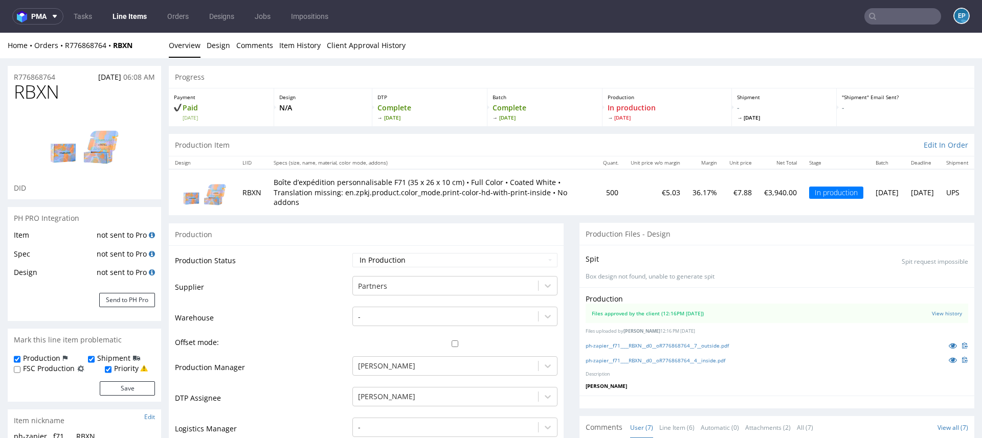
scroll to position [78, 0]
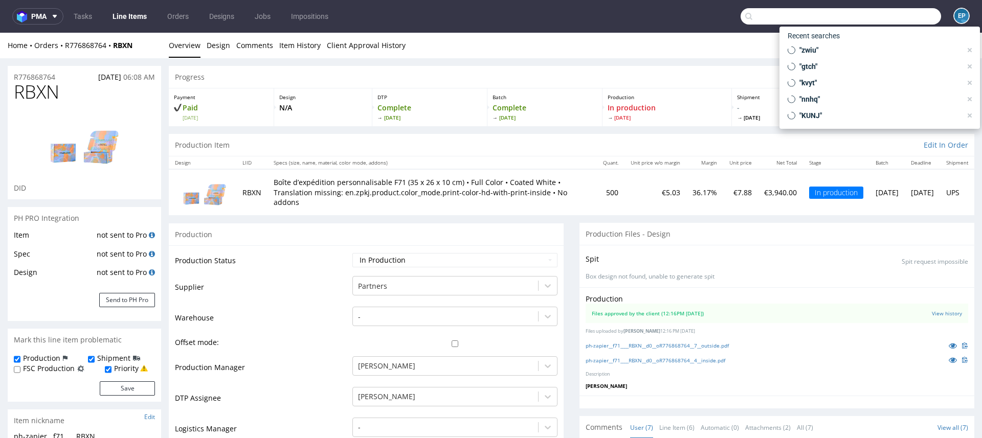
click at [913, 17] on input "text" at bounding box center [841, 16] width 200 height 16
paste input "NSNK"
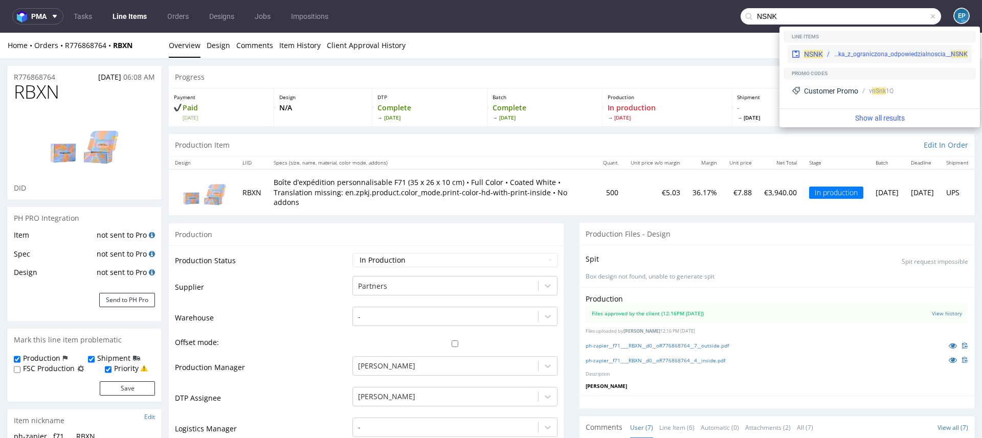
type input "NSNK"
click at [833, 54] on div "prt__f71__solwing_spolka_z_ograniczona_odpowiedzialnoscia__ NSNK" at bounding box center [895, 54] width 145 height 9
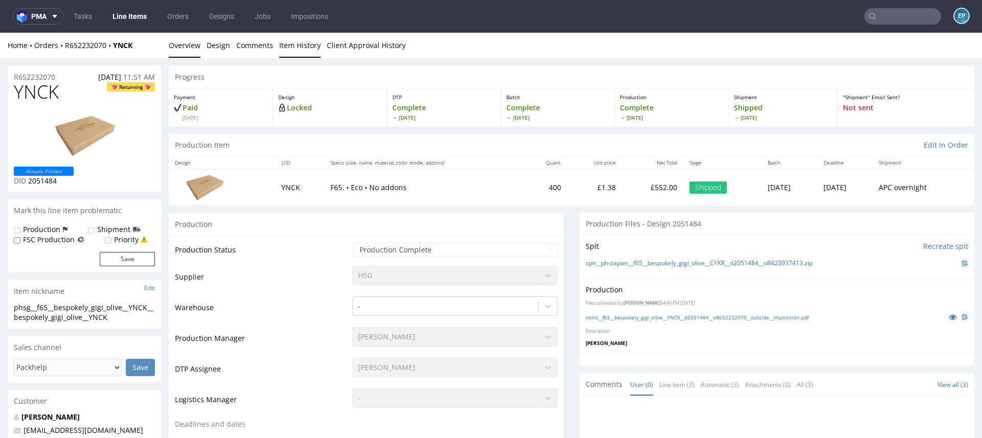
click at [289, 34] on link "Item History" at bounding box center [299, 45] width 41 height 25
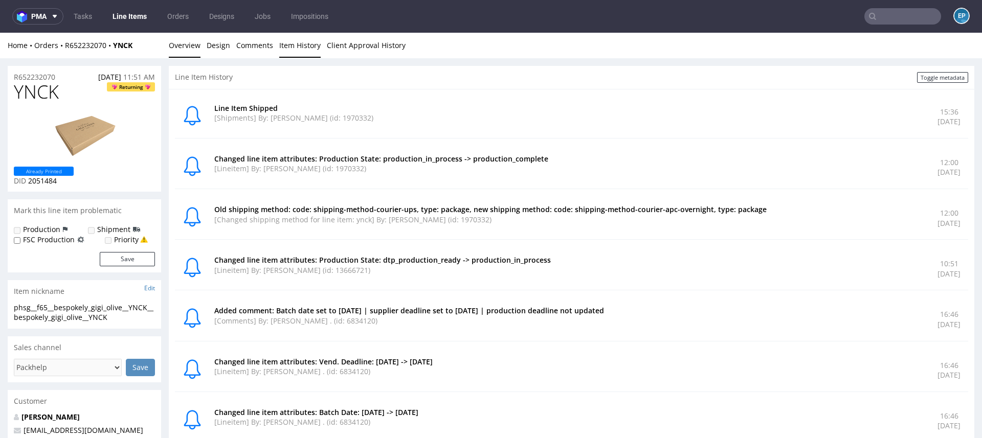
click at [191, 44] on link "Overview" at bounding box center [185, 45] width 32 height 25
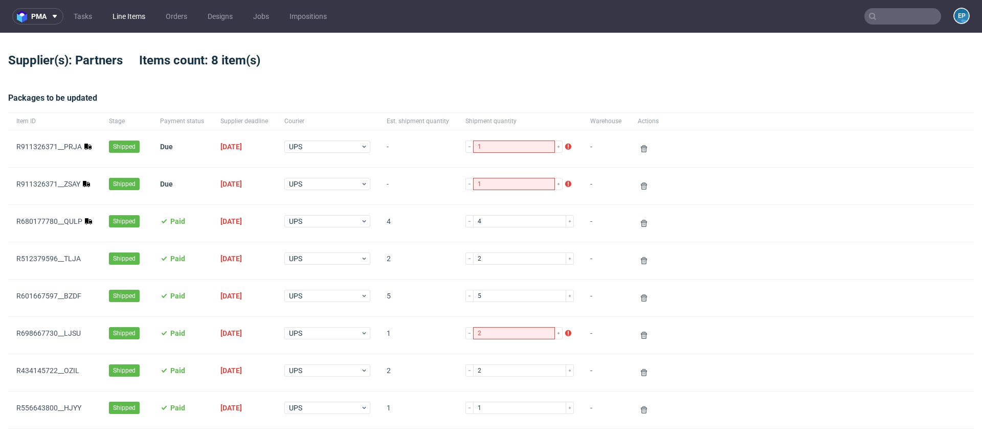
click at [127, 15] on link "Line Items" at bounding box center [128, 16] width 45 height 16
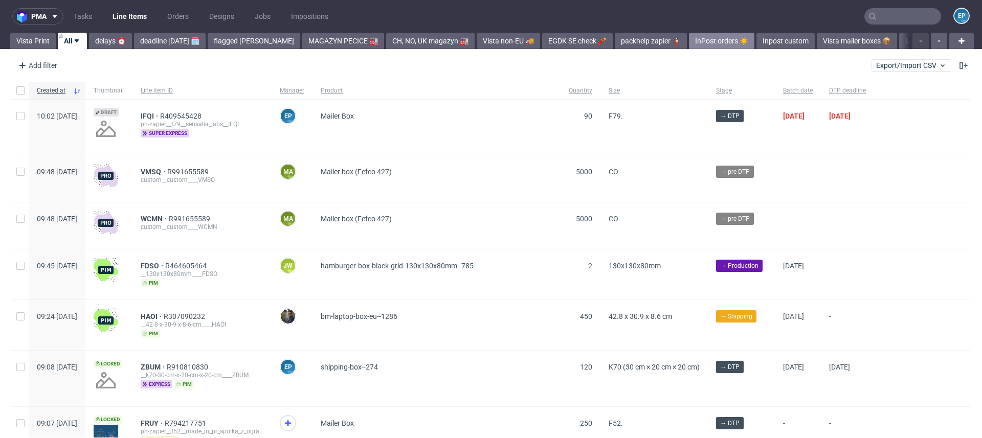
click at [689, 35] on link "InPost orders ☀️" at bounding box center [721, 41] width 65 height 16
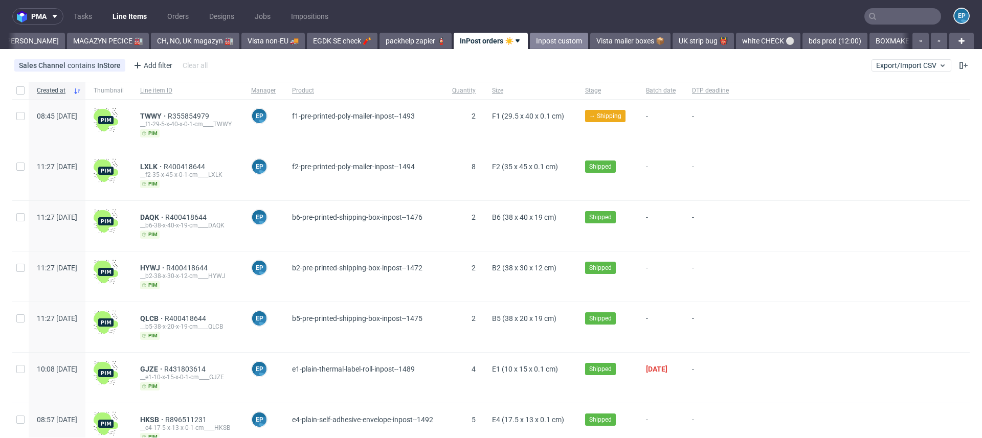
click at [530, 40] on link "Inpost custom" at bounding box center [559, 41] width 58 height 16
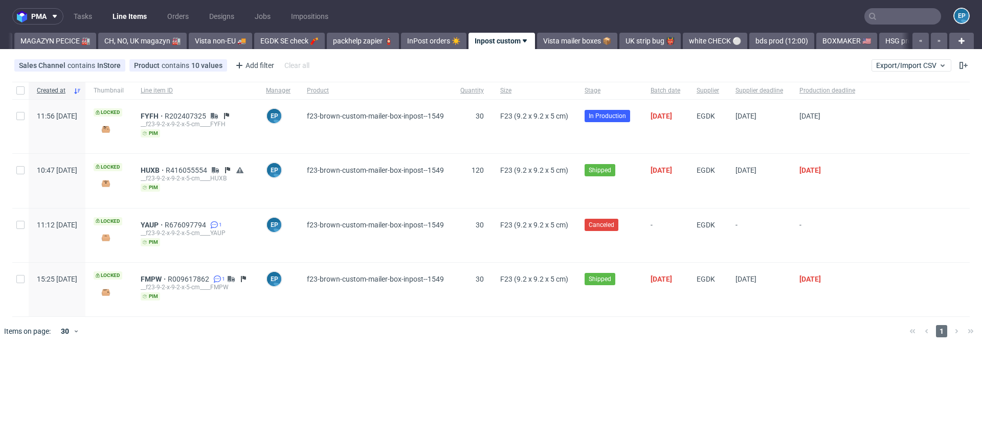
scroll to position [0, 283]
click at [165, 114] on span "FYFH" at bounding box center [153, 116] width 24 height 8
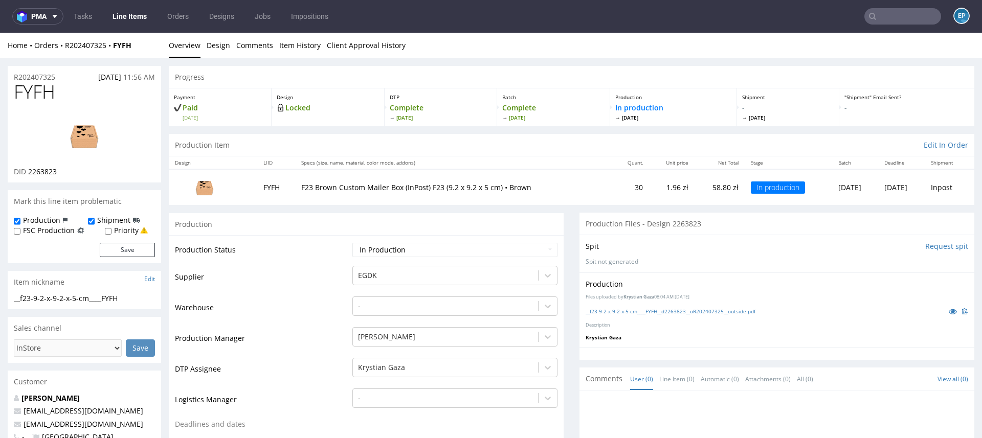
click at [127, 17] on link "Line Items" at bounding box center [129, 16] width 47 height 16
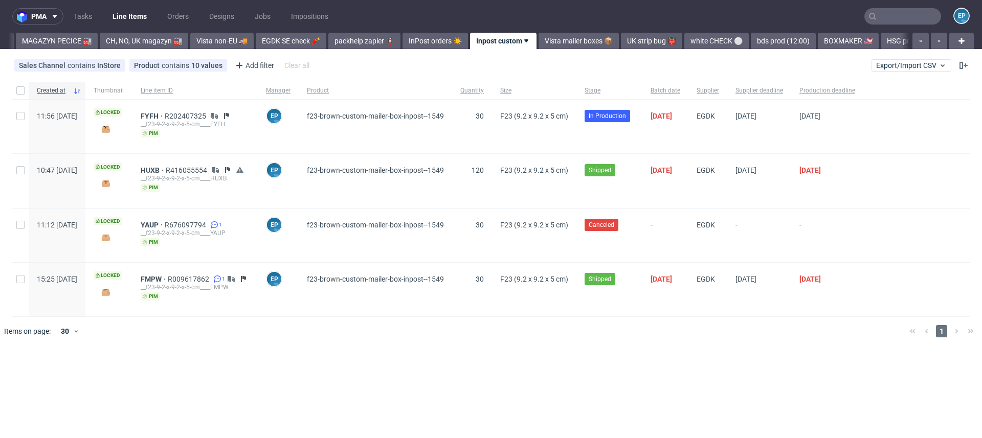
scroll to position [0, 283]
click at [914, 15] on input "text" at bounding box center [902, 16] width 77 height 16
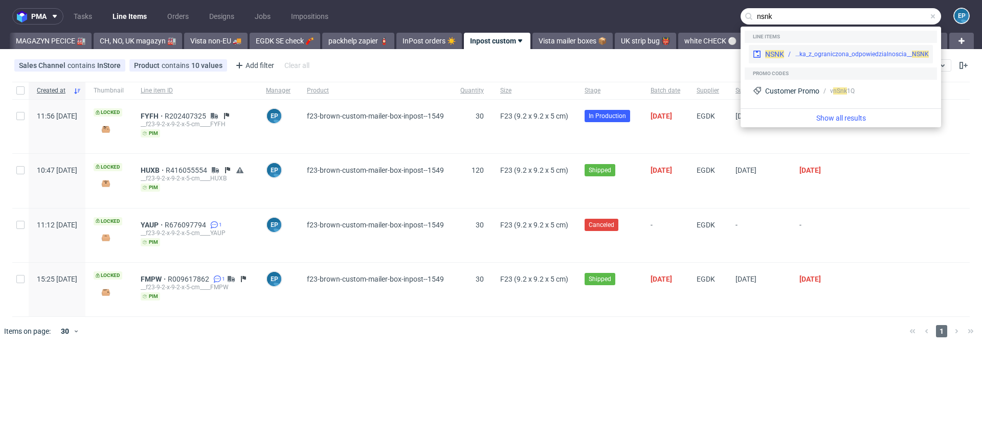
type input "nsnk"
click at [783, 59] on div "NSNK" at bounding box center [774, 54] width 19 height 10
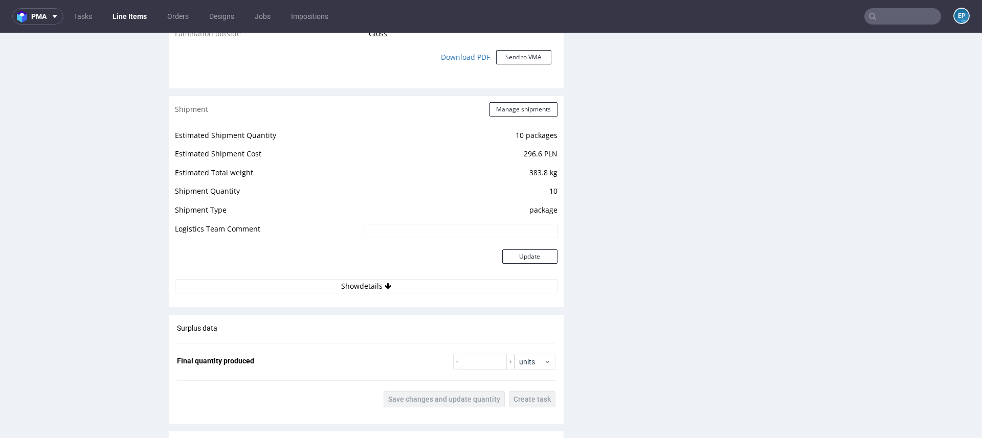
scroll to position [1023, 0]
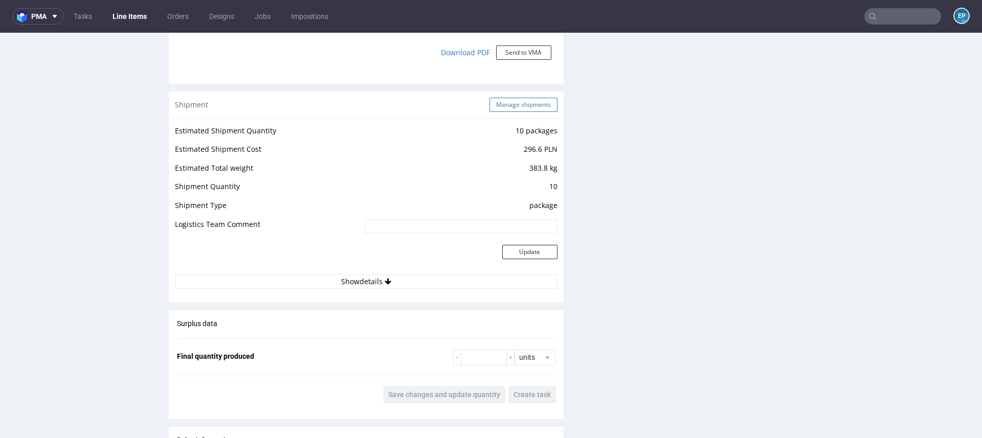
click at [523, 105] on button "Manage shipments" at bounding box center [523, 105] width 68 height 14
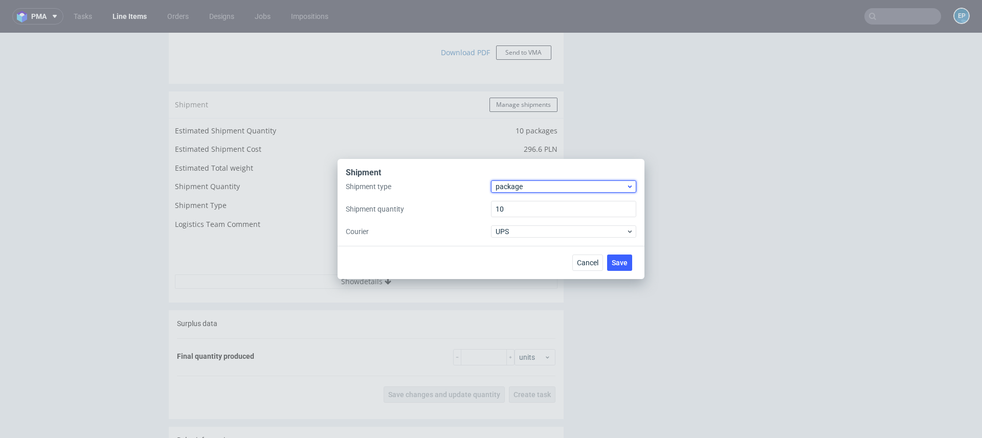
click at [507, 187] on span "package" at bounding box center [561, 187] width 130 height 10
click at [507, 206] on div "pallet" at bounding box center [563, 208] width 137 height 18
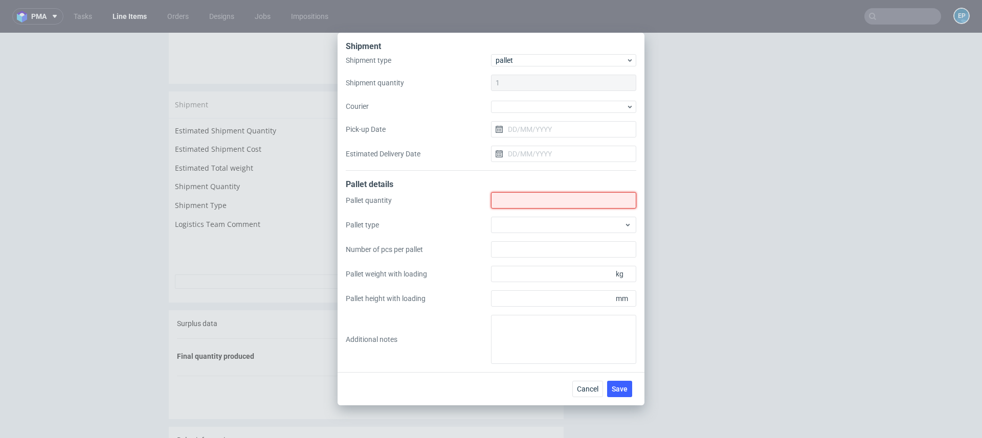
click at [507, 203] on input "Shipment type" at bounding box center [563, 200] width 145 height 16
type input "2"
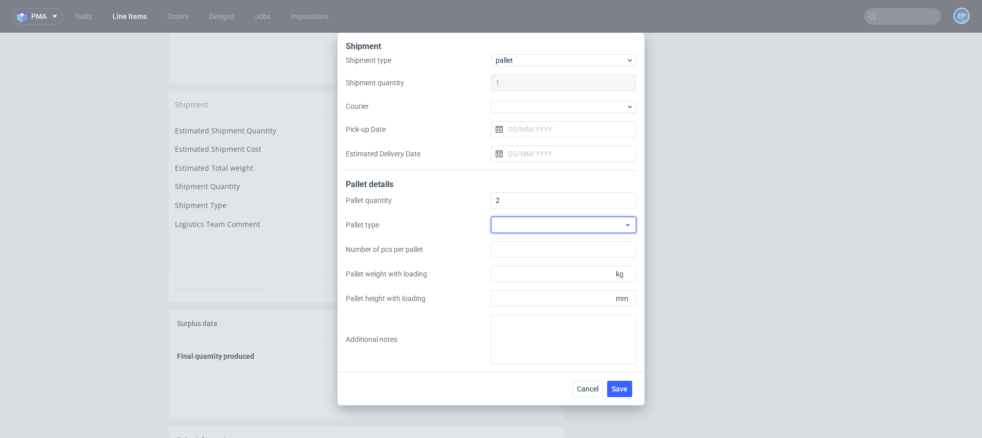
click at [513, 222] on div at bounding box center [563, 225] width 145 height 16
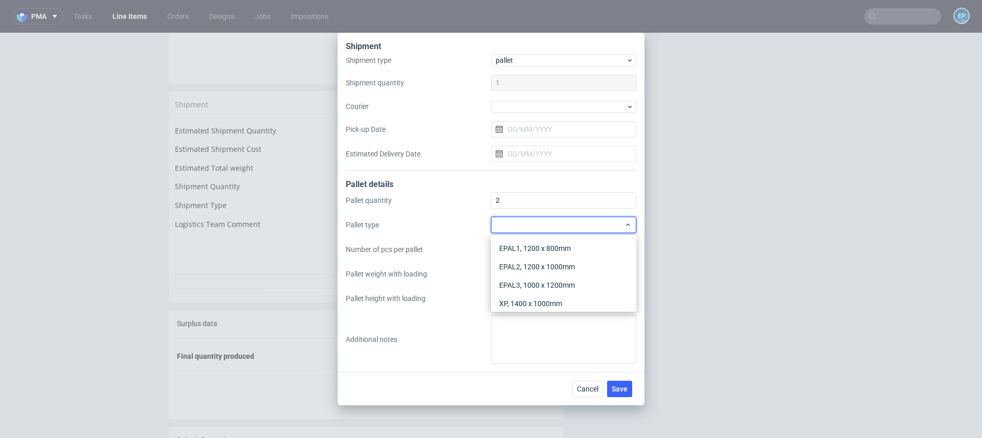
click at [513, 238] on div "EPAL1, 1200 x 800mm EPAL2, 1200 x 1000mm EPAL3, 1000 x 1200mm XP, 1400 x 1000mm…" at bounding box center [563, 273] width 145 height 77
click at [513, 247] on div "EPAL1, 1200 x 800mm" at bounding box center [563, 248] width 137 height 18
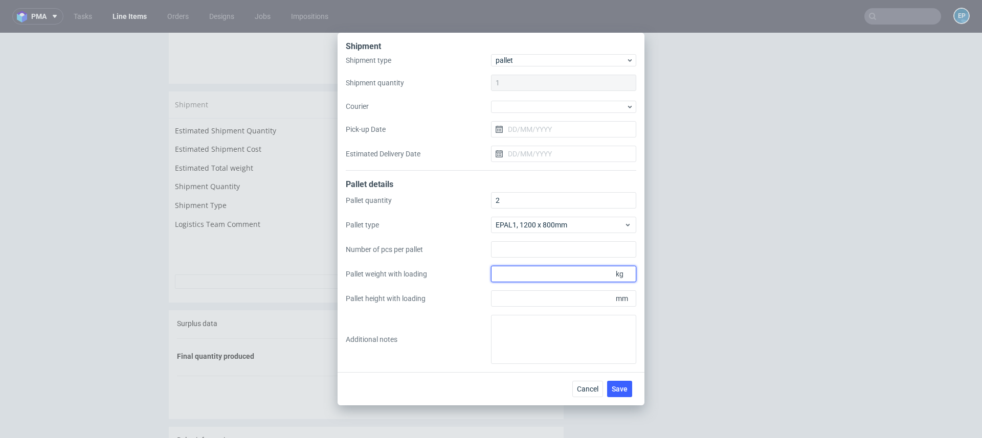
click at [523, 275] on input "Pallet weight with loading" at bounding box center [563, 274] width 145 height 16
type input "150"
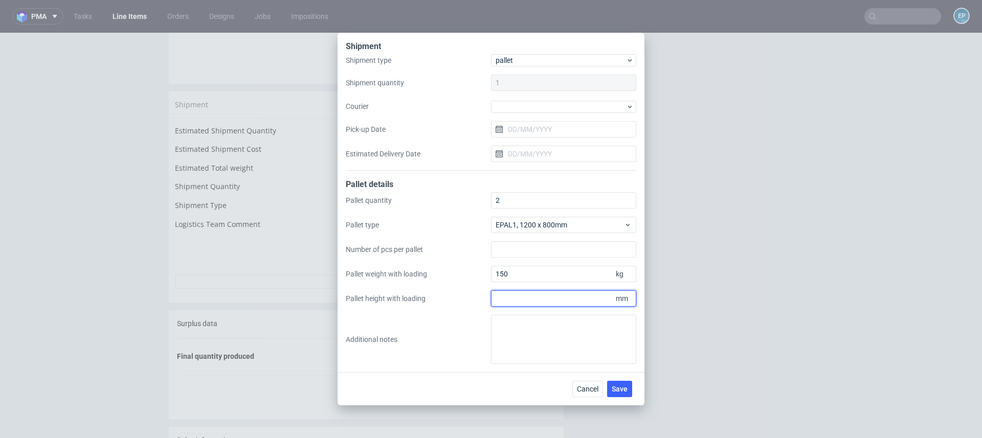
click at [514, 306] on input "Pallet height with loading" at bounding box center [563, 299] width 145 height 16
type input "1160"
click at [525, 332] on textarea at bounding box center [563, 339] width 145 height 49
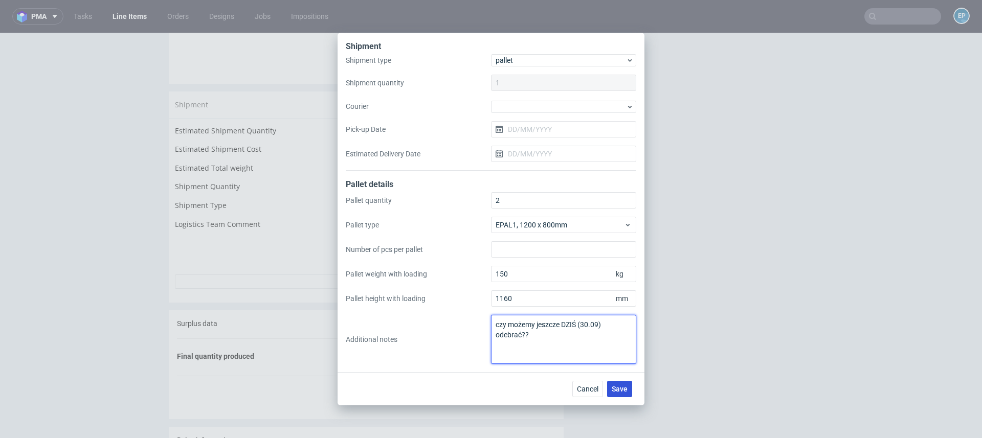
type textarea "czy możemy jeszcze DZIŚ (30.09) odebrać??"
click at [620, 389] on span "Save" at bounding box center [620, 389] width 16 height 7
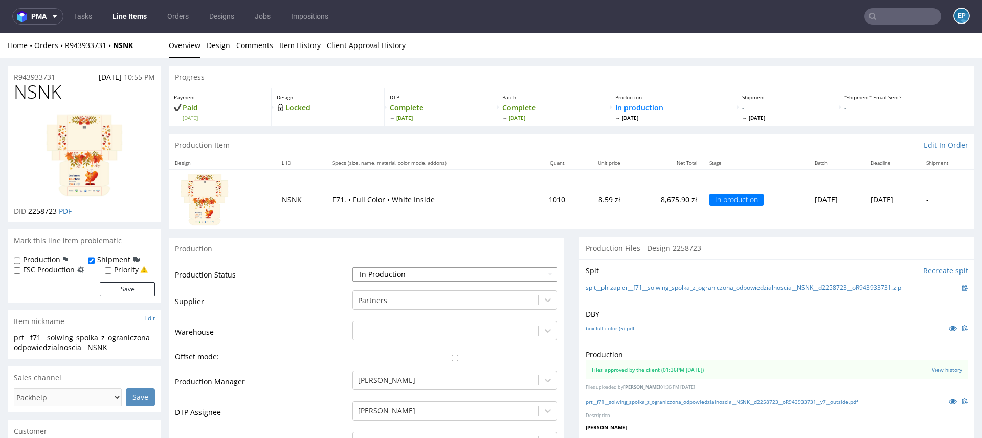
click at [408, 277] on select "Waiting for Artwork Waiting for Diecut Waiting for Mockup Waiting for DTP Waiti…" at bounding box center [454, 275] width 205 height 14
select select "production_complete"
click at [352, 268] on select "Waiting for Artwork Waiting for Diecut Waiting for Mockup Waiting for DTP Waiti…" at bounding box center [454, 275] width 205 height 14
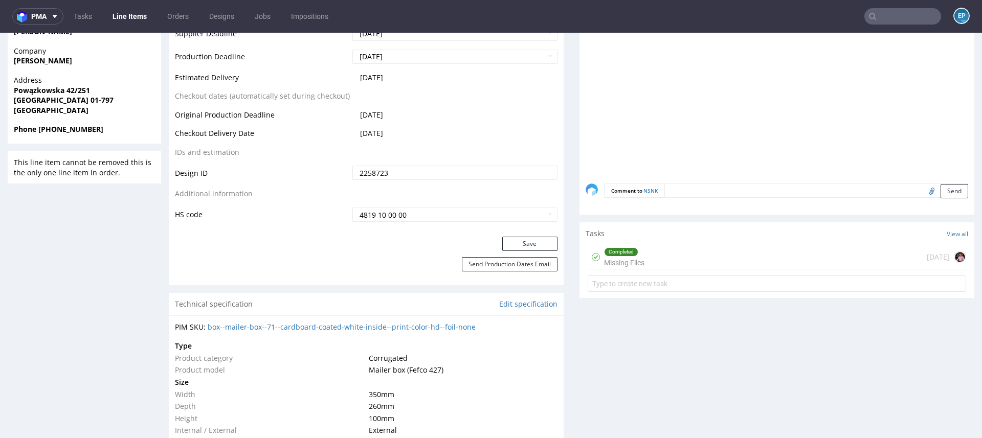
scroll to position [522, 0]
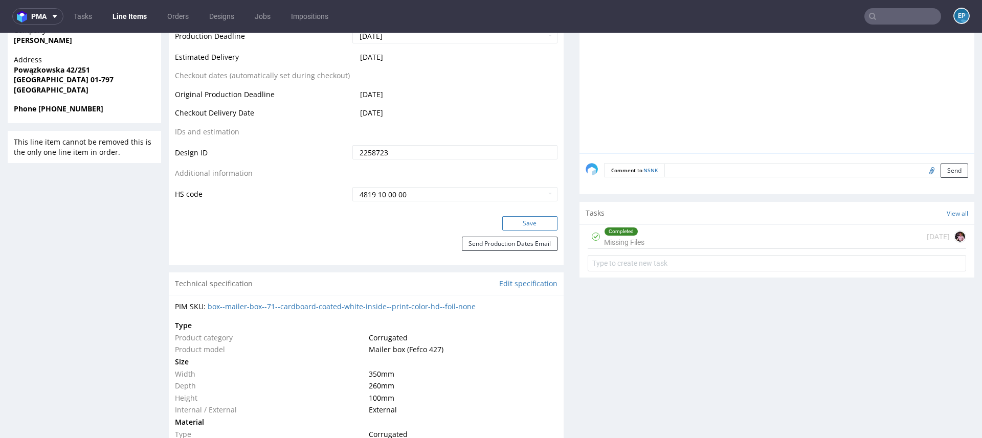
click at [534, 220] on button "Save" at bounding box center [529, 223] width 55 height 14
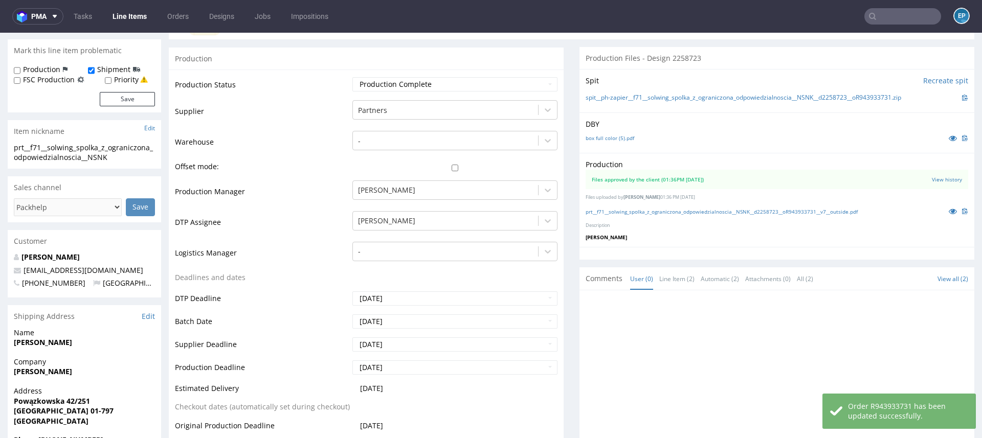
scroll to position [189, 0]
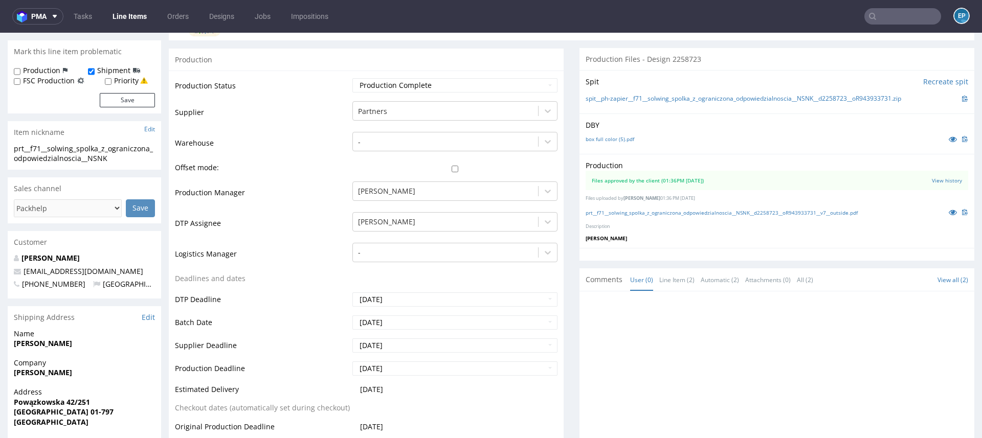
click at [903, 14] on input "text" at bounding box center [902, 16] width 77 height 16
paste input "RBXN"
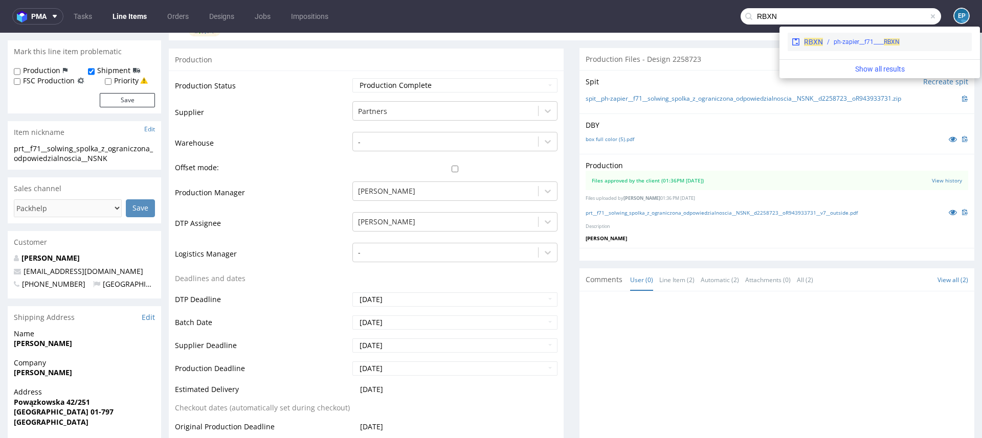
type input "RBXN"
click at [834, 47] on div "RBXN ph-zapier__f71____ RBXN" at bounding box center [880, 42] width 184 height 18
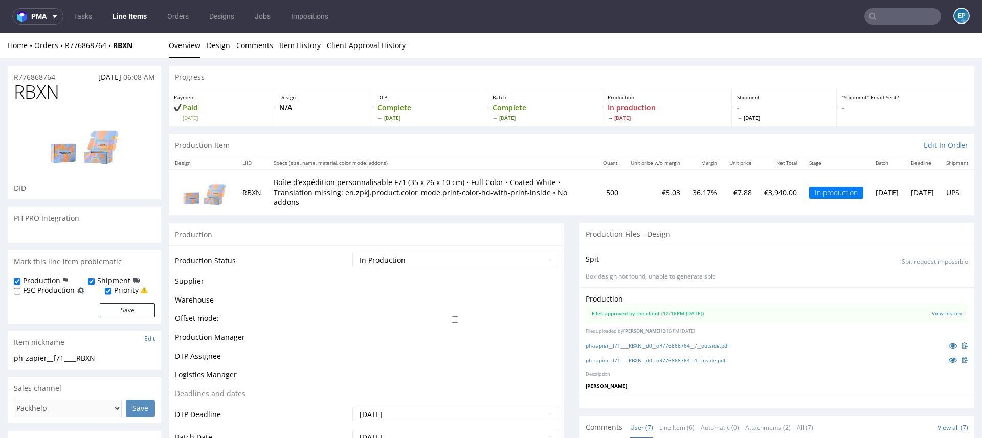
scroll to position [78, 0]
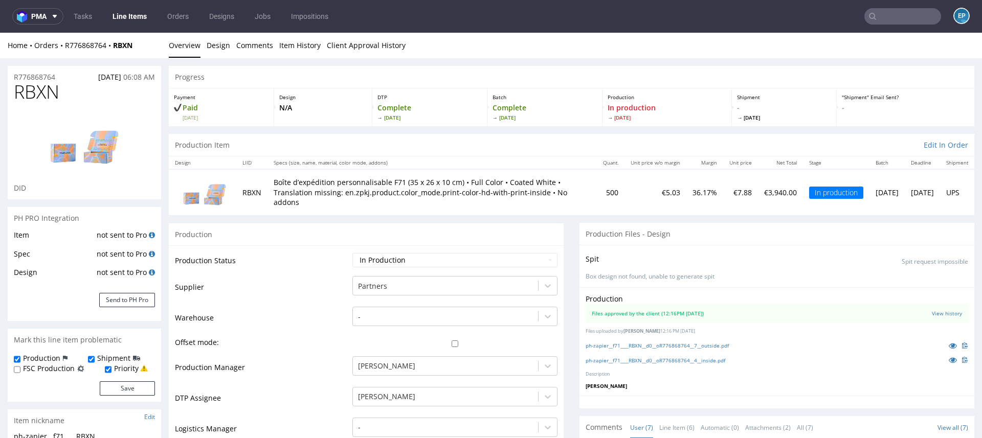
click at [129, 15] on link "Line Items" at bounding box center [129, 16] width 47 height 16
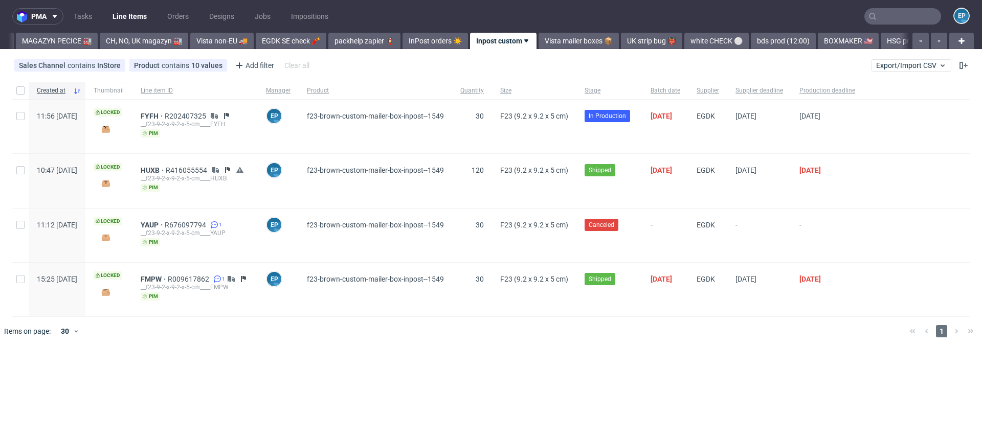
scroll to position [0, 283]
click at [165, 113] on span "FYFH" at bounding box center [153, 116] width 24 height 8
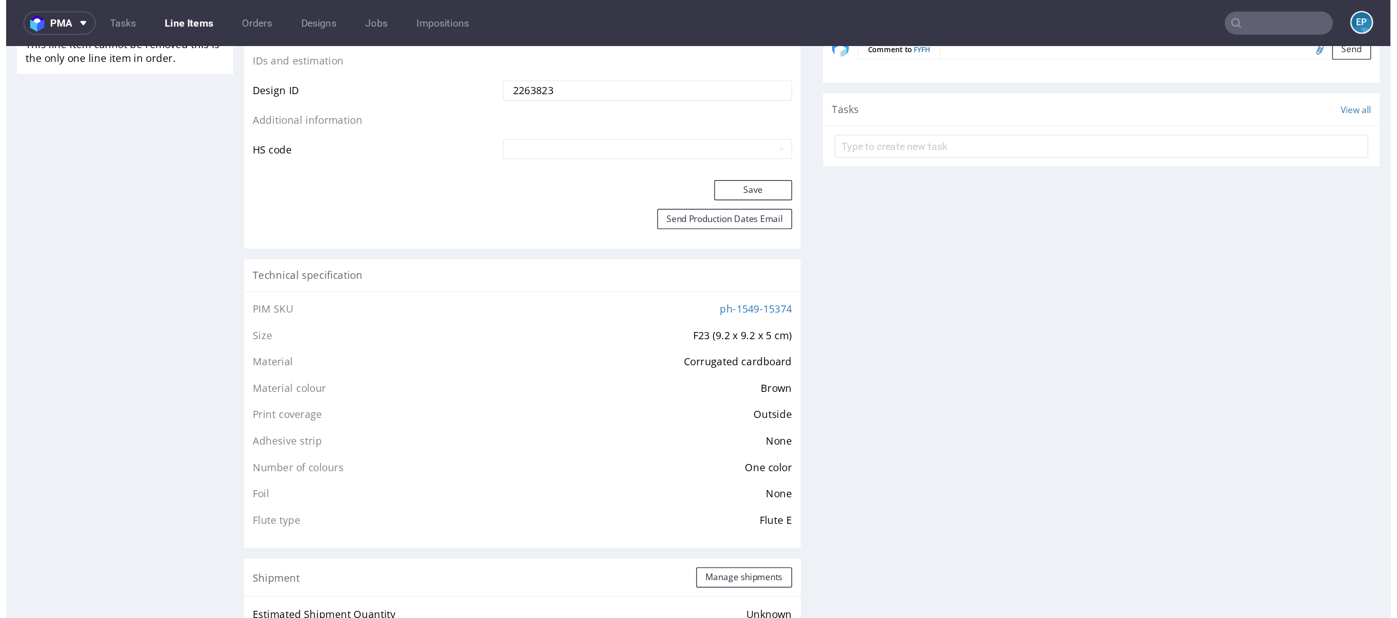
scroll to position [580, 0]
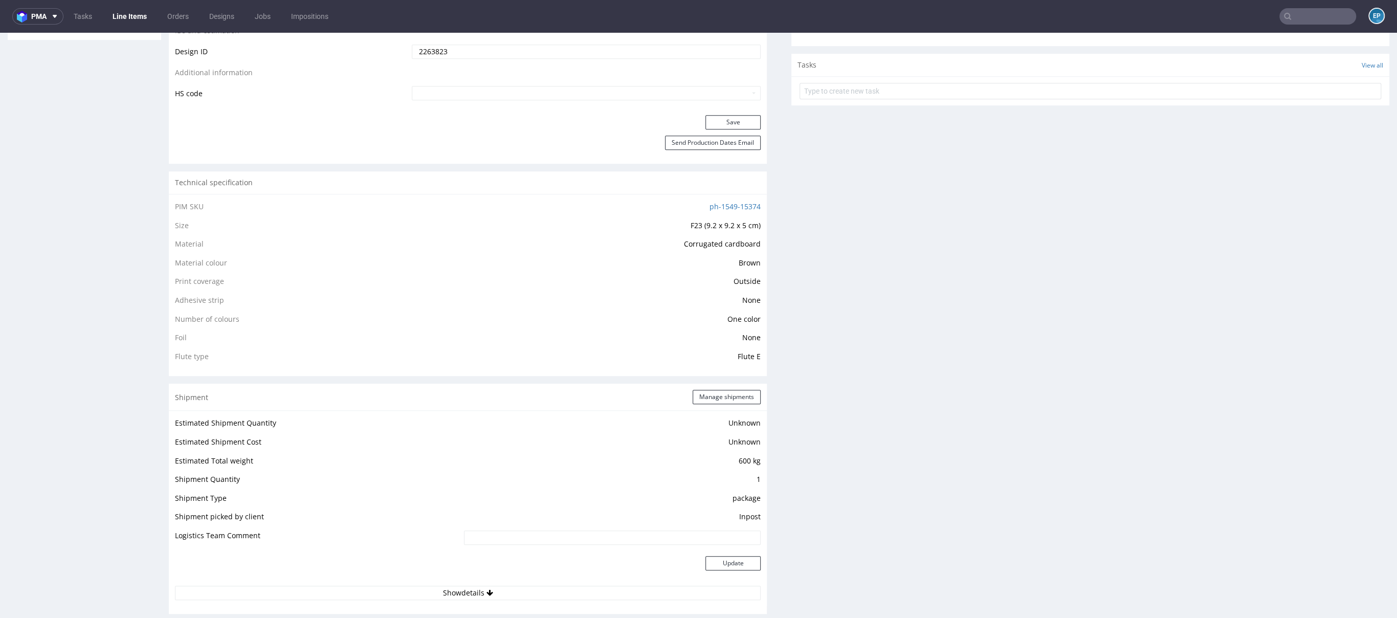
click at [982, 12] on input "text" at bounding box center [1317, 16] width 77 height 16
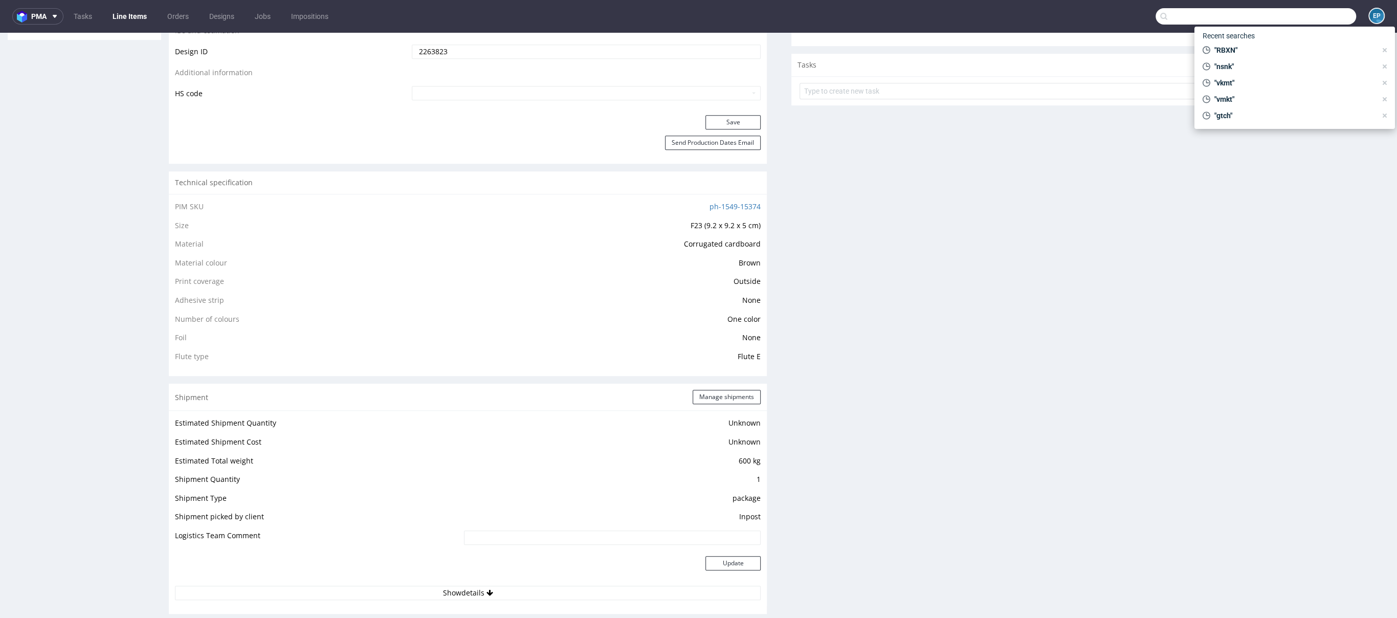
paste input "R353632238__KIYK"
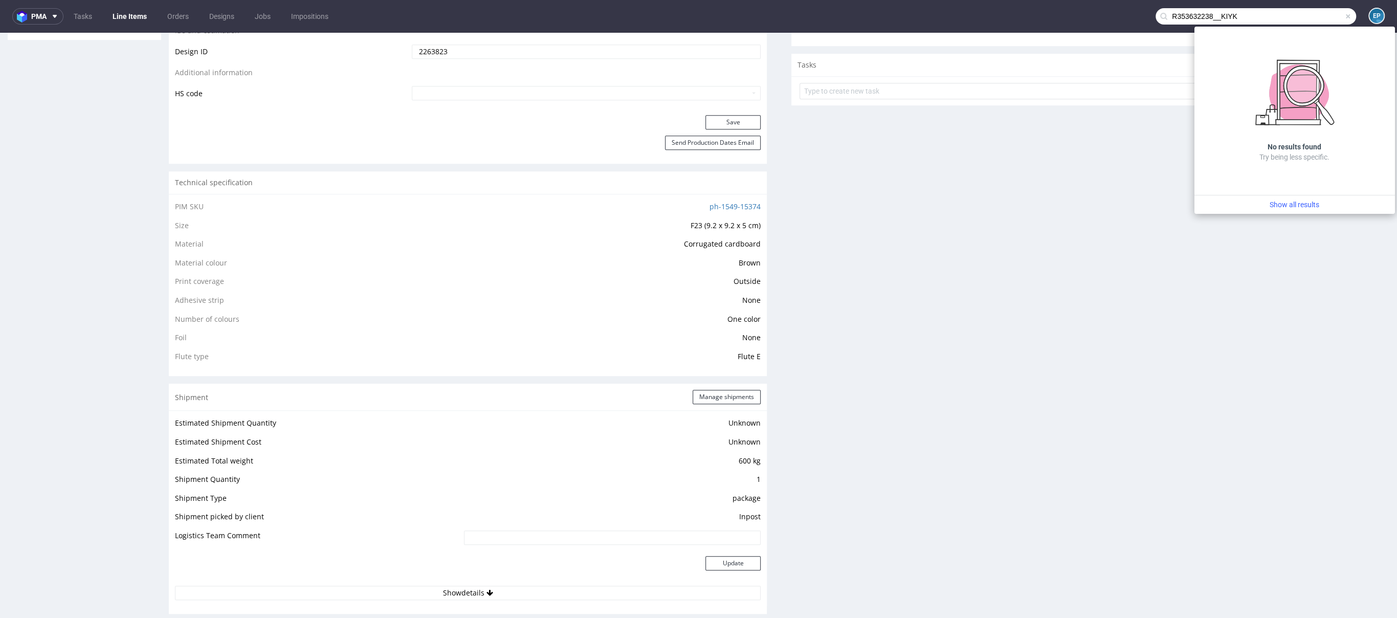
drag, startPoint x: 1211, startPoint y: 17, endPoint x: 1154, endPoint y: 17, distance: 56.3
click at [982, 17] on div "R353632238__KIYK" at bounding box center [1255, 16] width 200 height 16
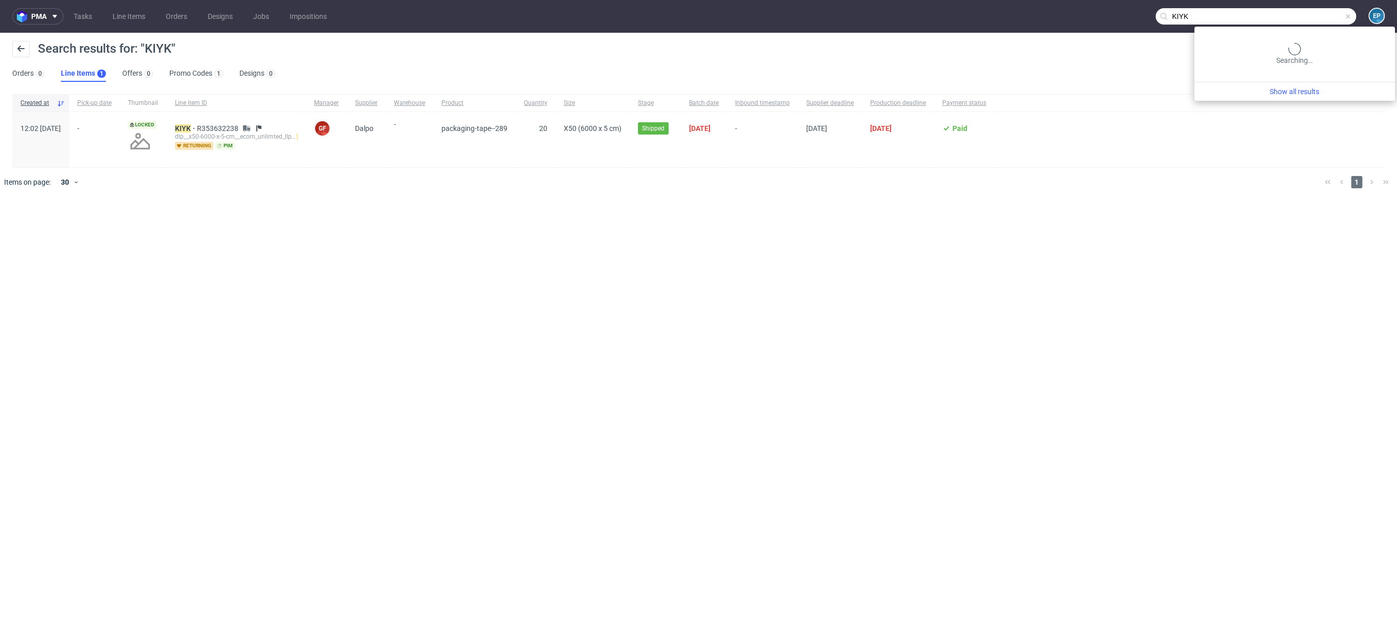
click at [982, 23] on input "KIYK" at bounding box center [1255, 16] width 200 height 16
paste input "R613728246__VKSP"
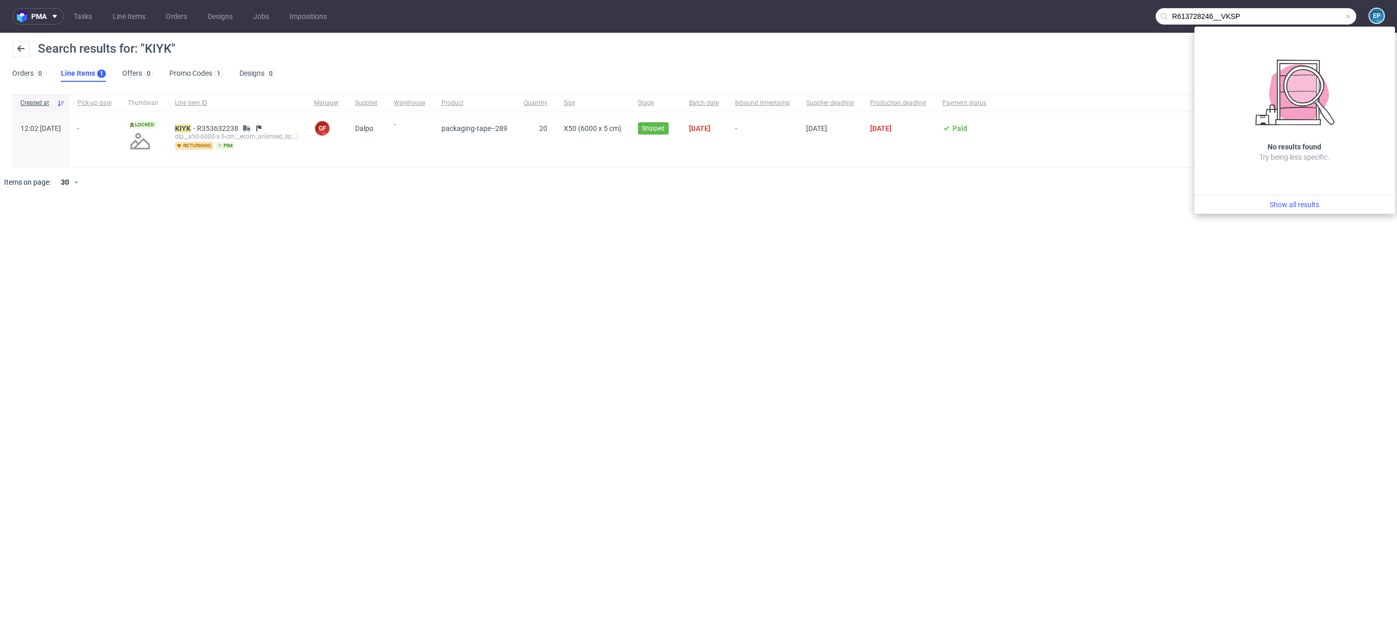
drag, startPoint x: 1223, startPoint y: 17, endPoint x: 1161, endPoint y: 16, distance: 62.4
click at [982, 16] on div "R613728246__VKSP" at bounding box center [1255, 16] width 200 height 16
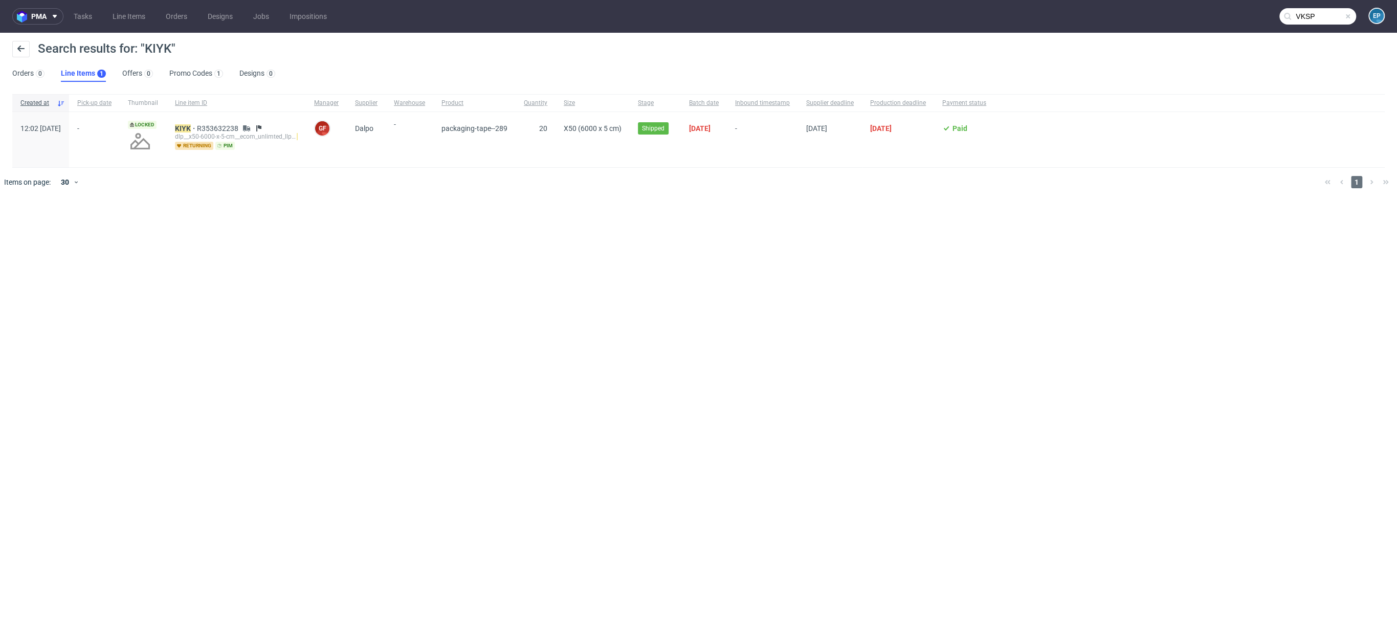
type input "VKSP"
click at [193, 128] on mark "VKSP" at bounding box center [184, 128] width 18 height 8
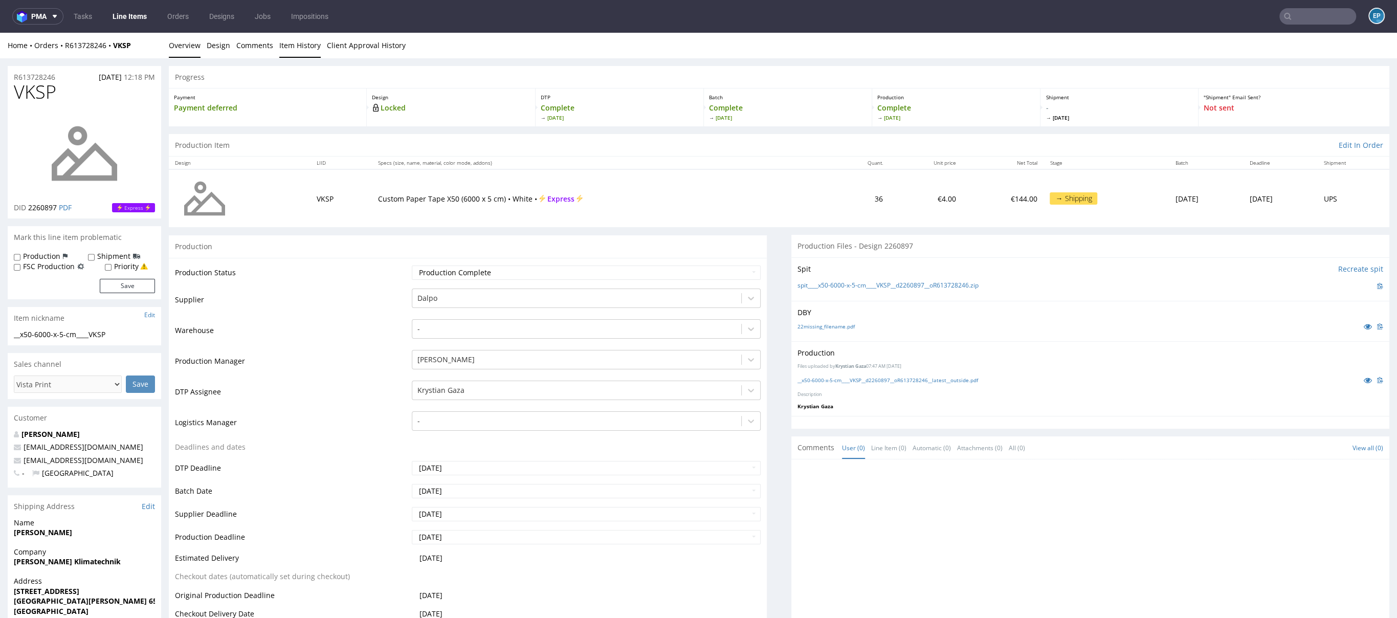
click at [297, 50] on link "Item History" at bounding box center [299, 45] width 41 height 25
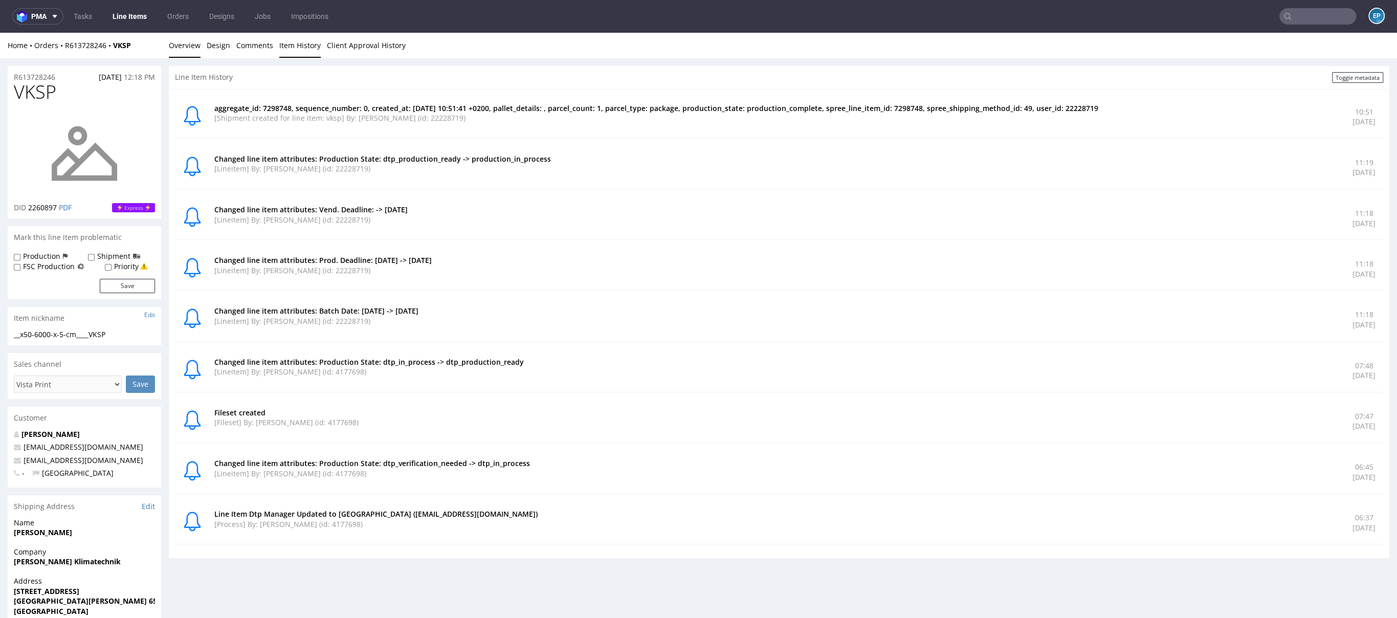
click at [194, 52] on link "Overview" at bounding box center [185, 45] width 32 height 25
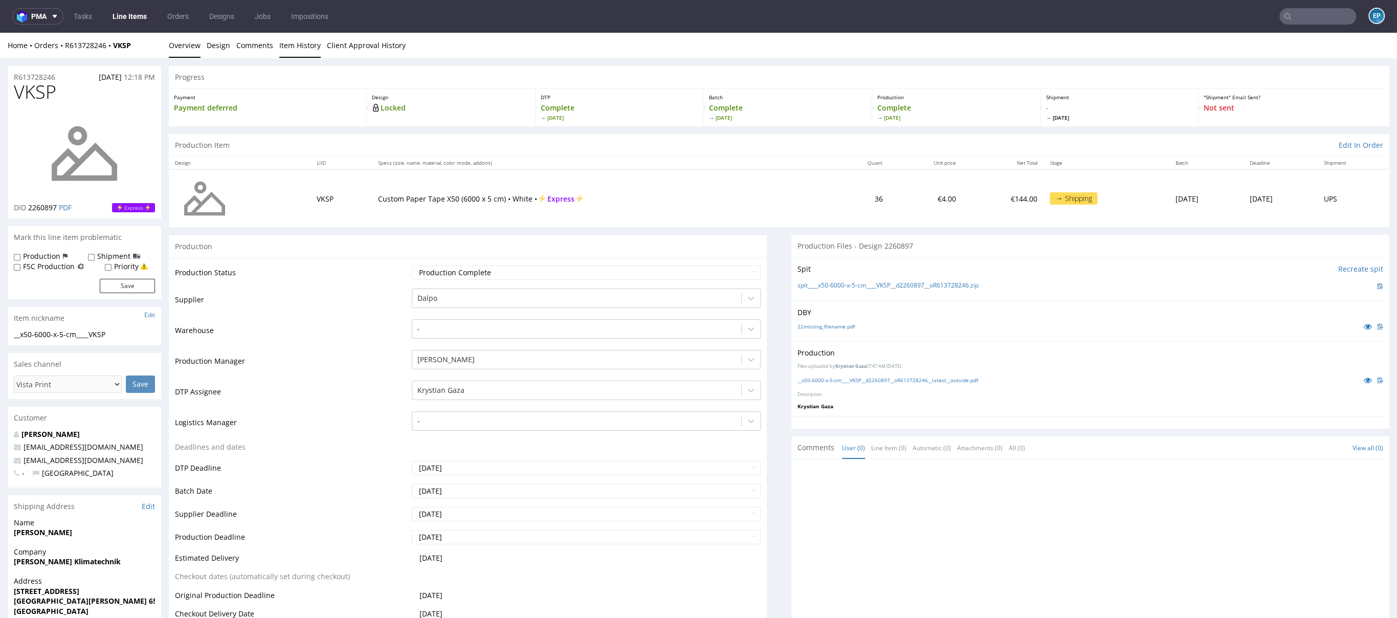
click at [304, 42] on link "Item History" at bounding box center [299, 45] width 41 height 25
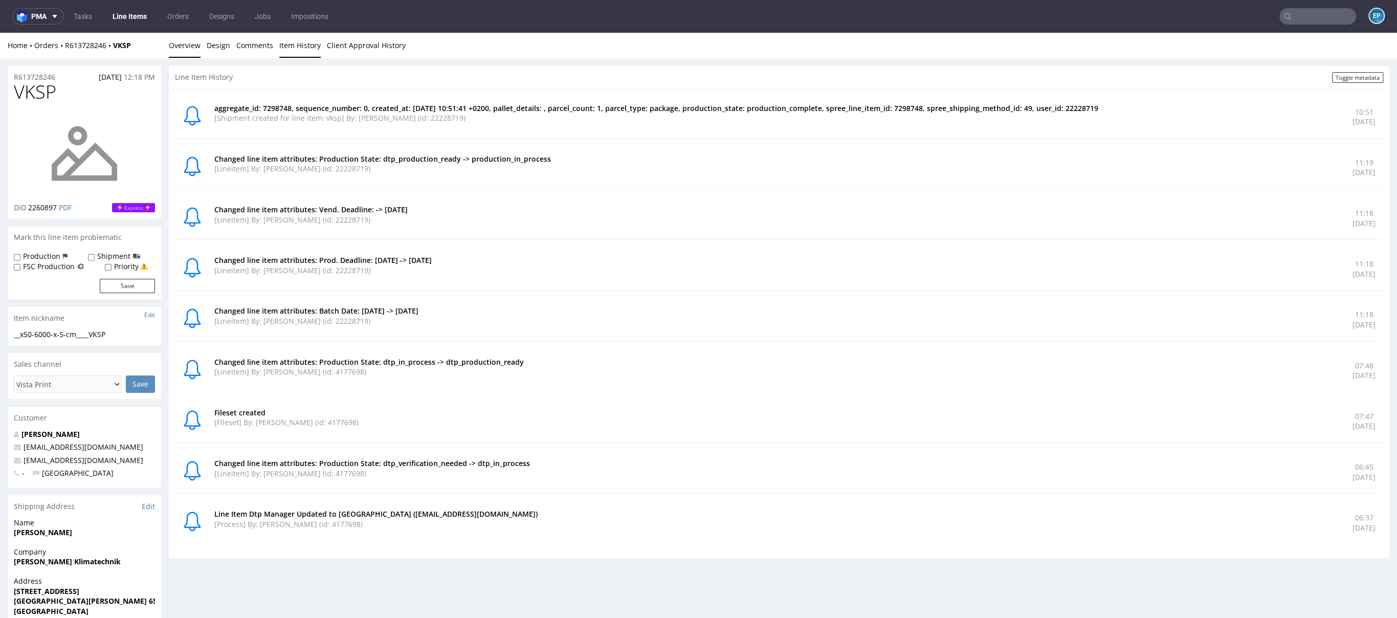
click at [183, 54] on link "Overview" at bounding box center [185, 45] width 32 height 25
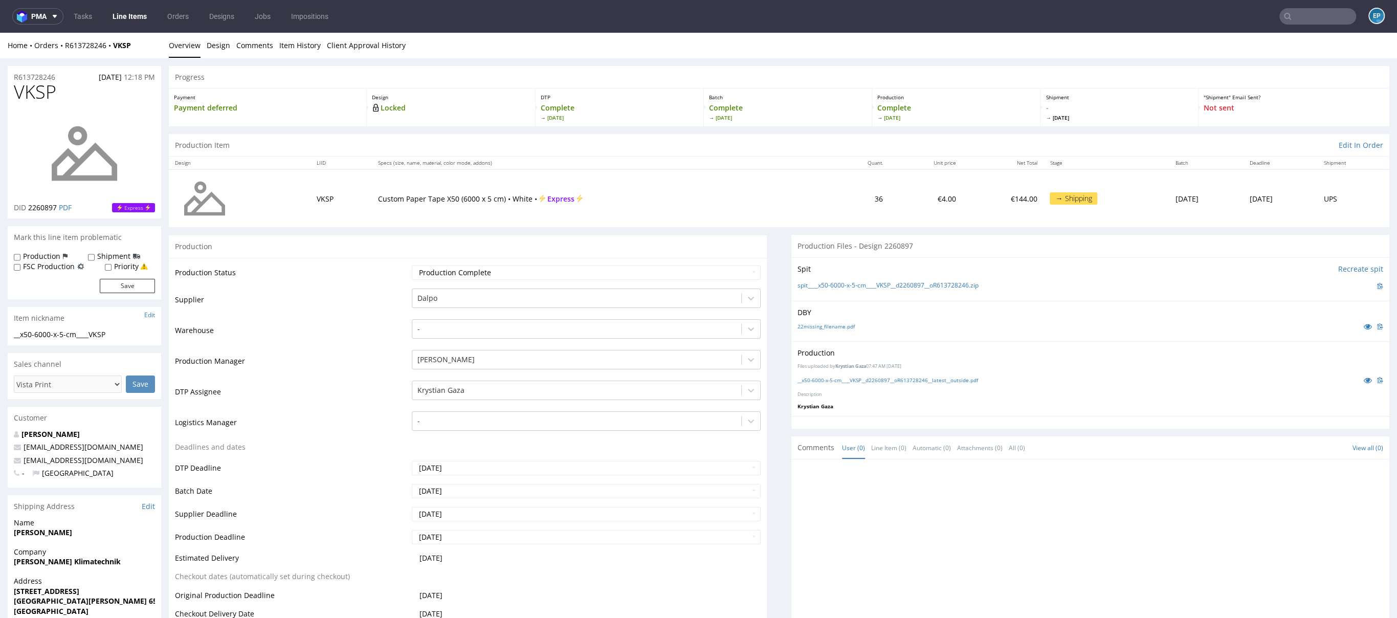
click at [124, 15] on link "Line Items" at bounding box center [129, 16] width 47 height 16
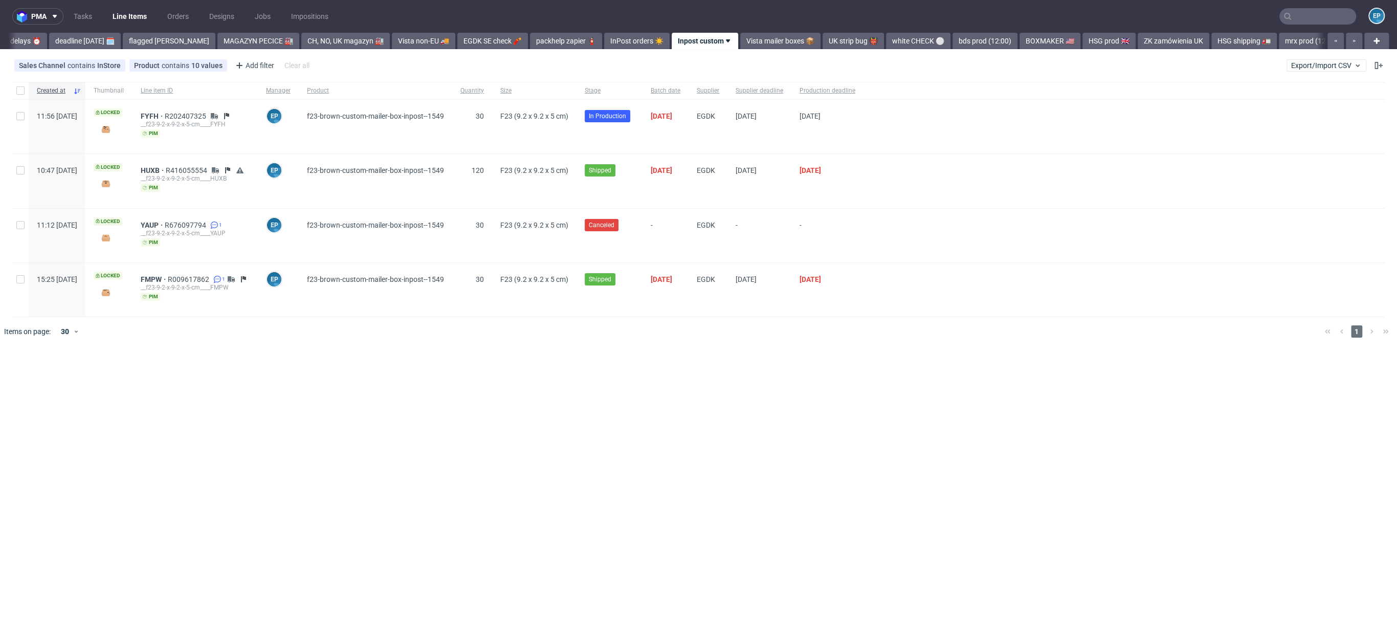
scroll to position [0, 76]
click at [982, 67] on span "Export/Import CSV" at bounding box center [1326, 65] width 71 height 8
click at [982, 108] on link "Import shipments CSV" at bounding box center [1302, 107] width 120 height 16
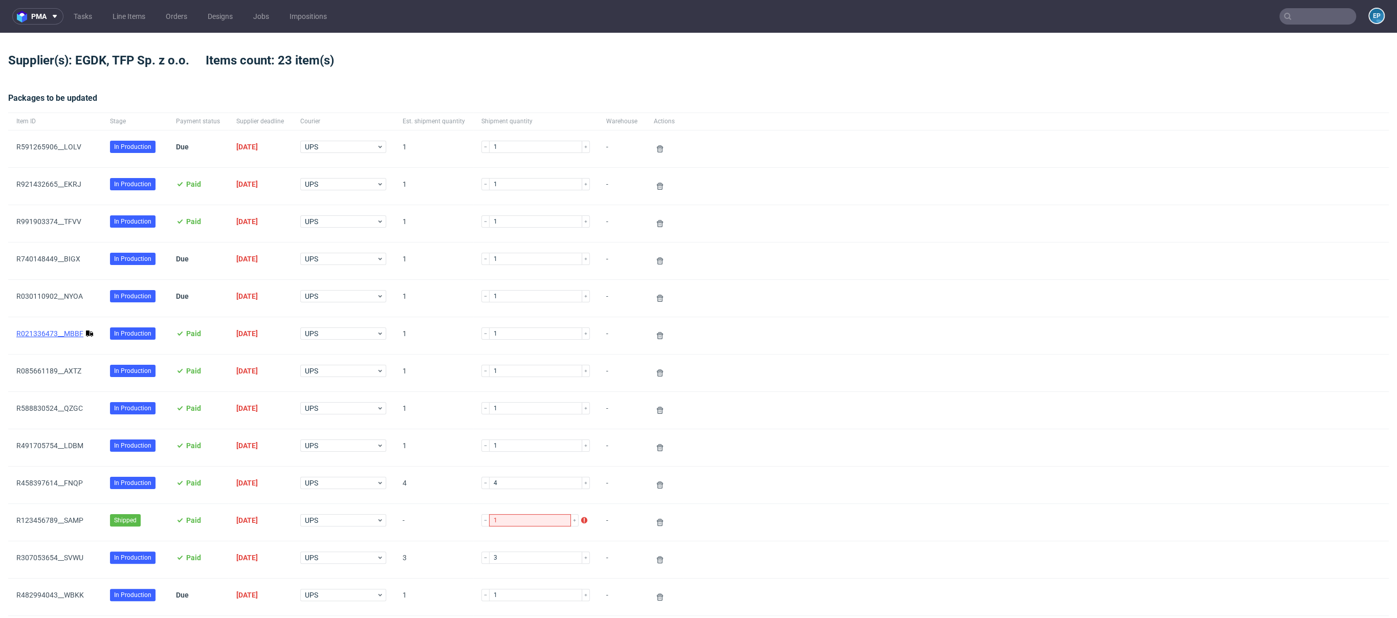
click at [61, 331] on link "R021336473__MBBF" at bounding box center [49, 333] width 67 height 8
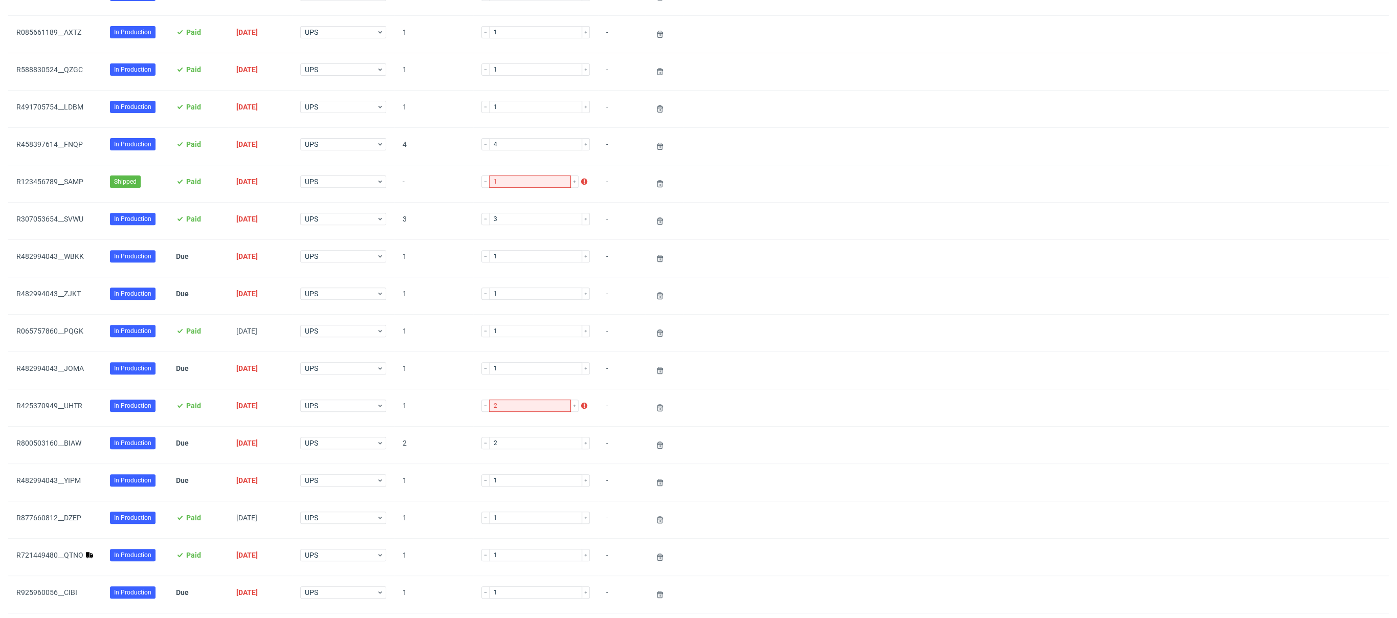
scroll to position [373, 0]
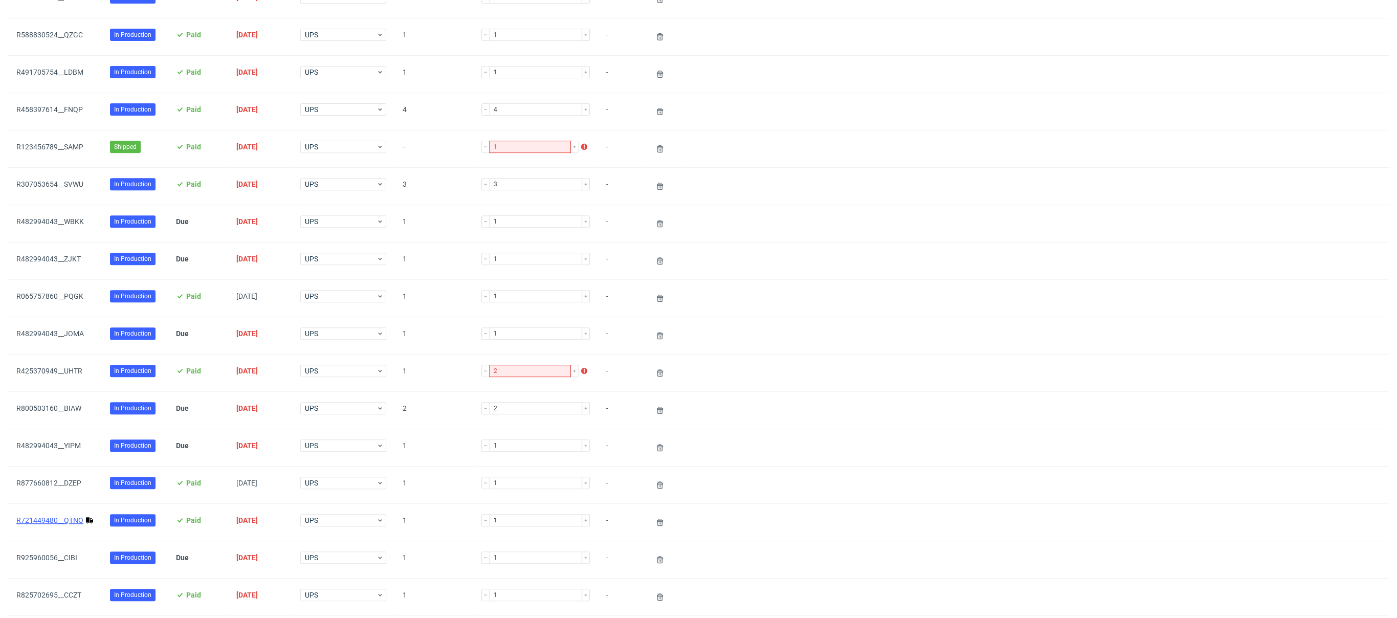
click at [63, 438] on link "R721449480__QTNO" at bounding box center [49, 520] width 67 height 8
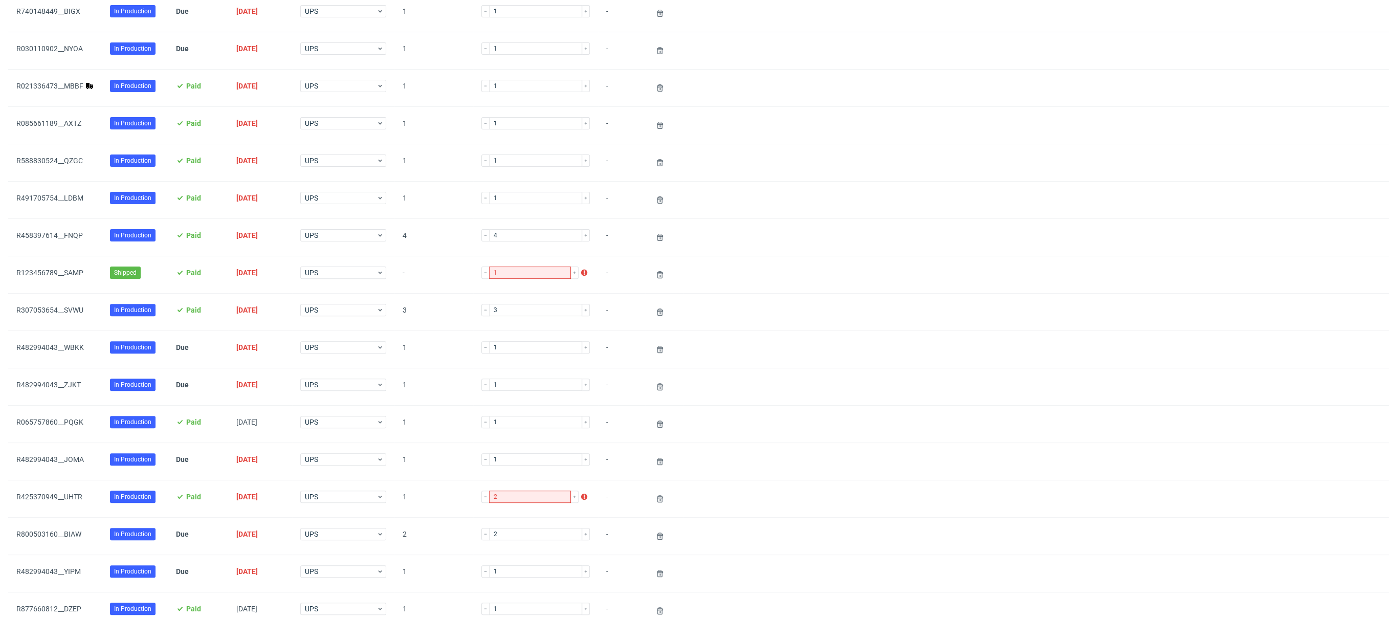
scroll to position [236, 0]
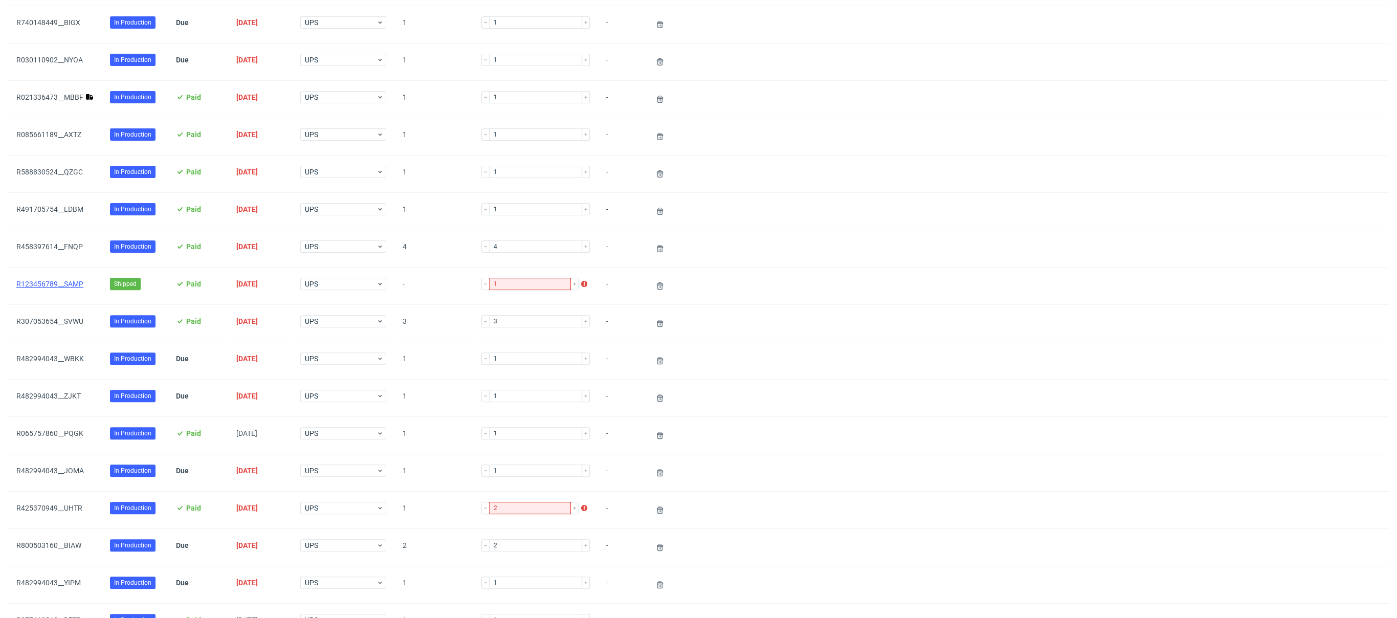
click at [71, 282] on link "R123456789__SAMP" at bounding box center [49, 284] width 67 height 8
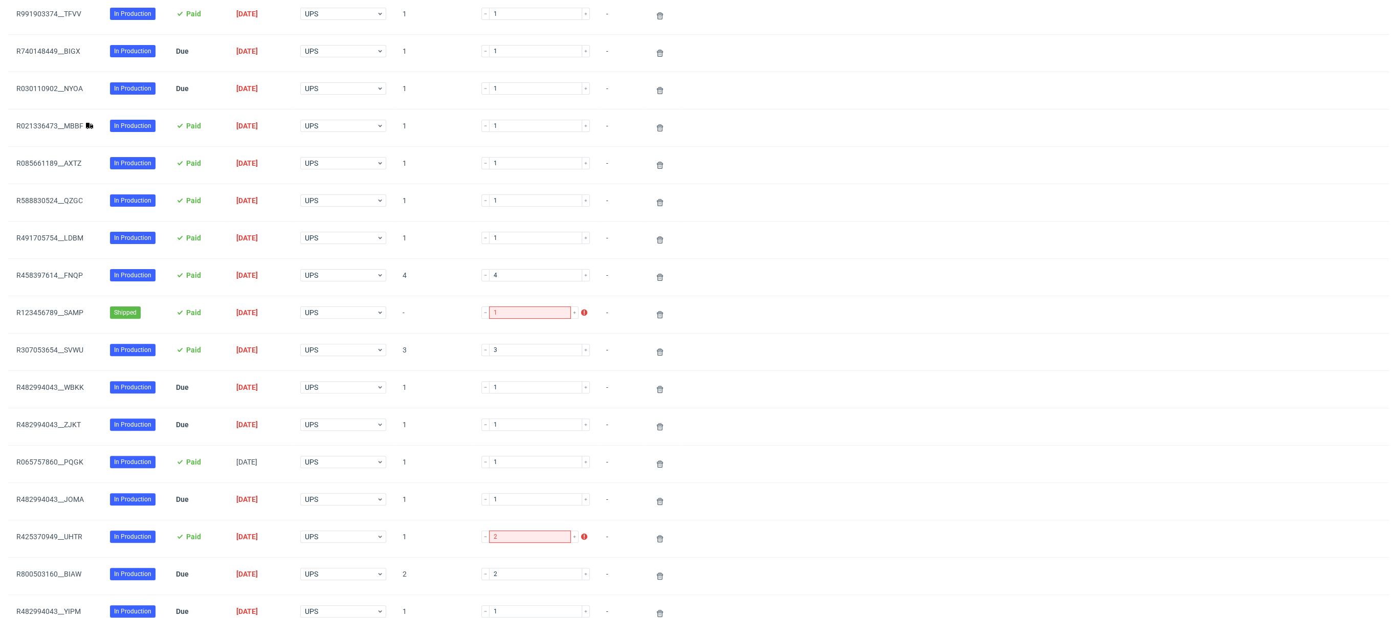
scroll to position [213, 0]
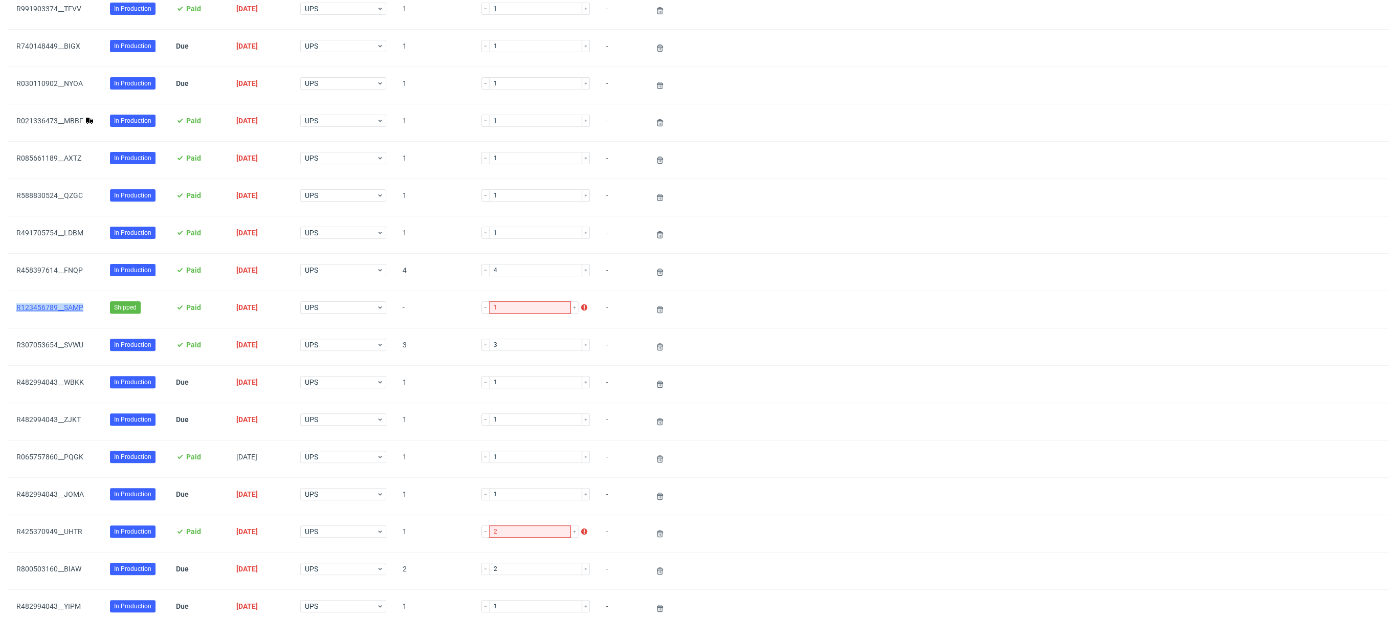
drag, startPoint x: 84, startPoint y: 305, endPoint x: 16, endPoint y: 304, distance: 68.0
click at [16, 304] on div "R123456789__SAMP" at bounding box center [54, 307] width 77 height 8
copy link "R123456789__SAMP"
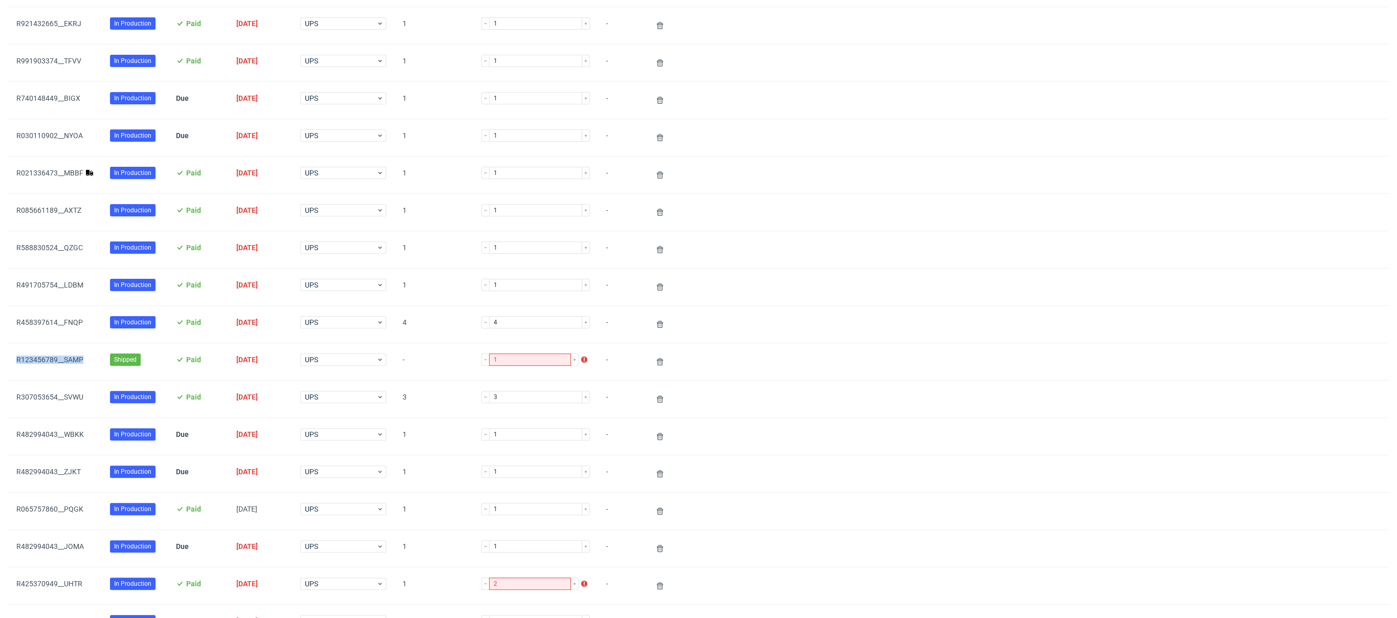
scroll to position [160, 0]
click at [657, 360] on use at bounding box center [660, 362] width 6 height 7
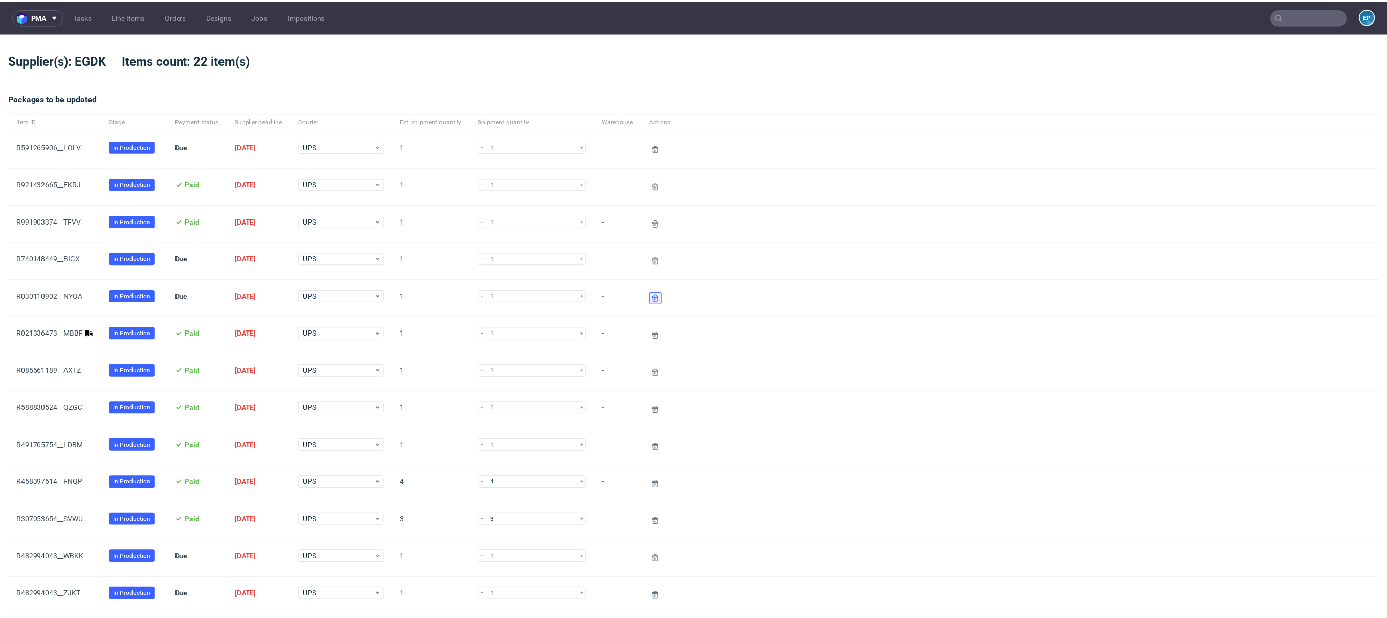
scroll to position [555, 0]
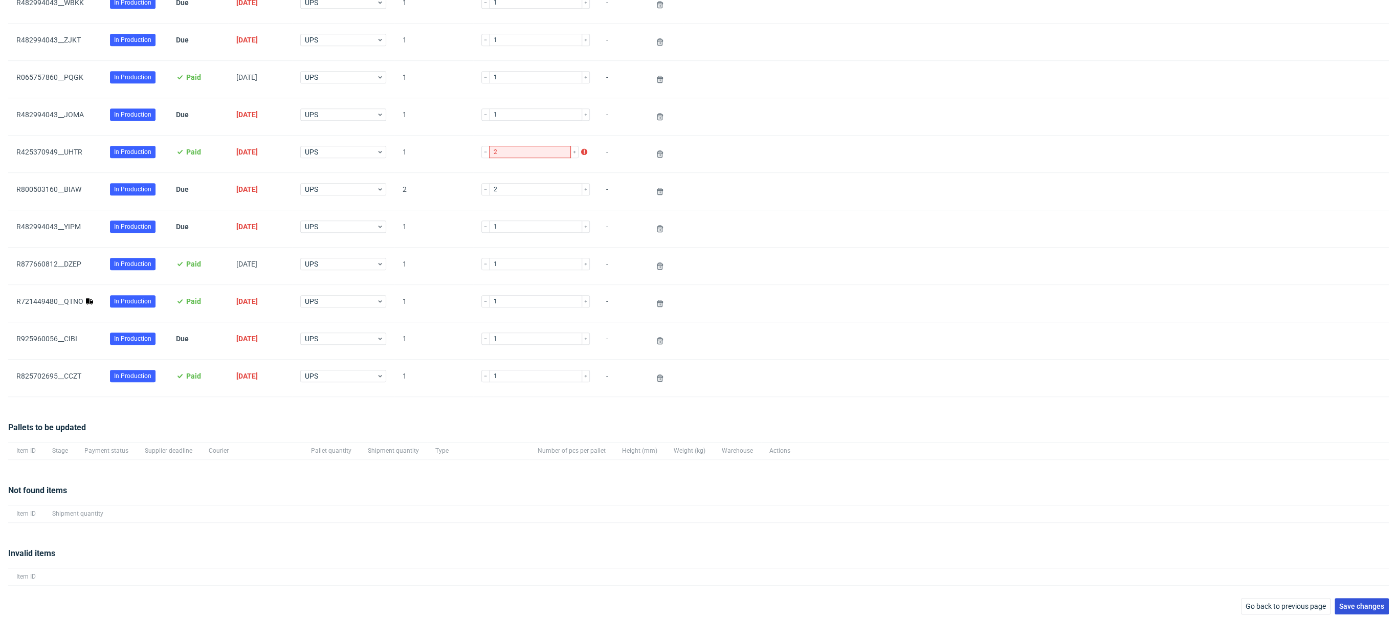
click at [982, 438] on span "Save changes" at bounding box center [1361, 606] width 45 height 7
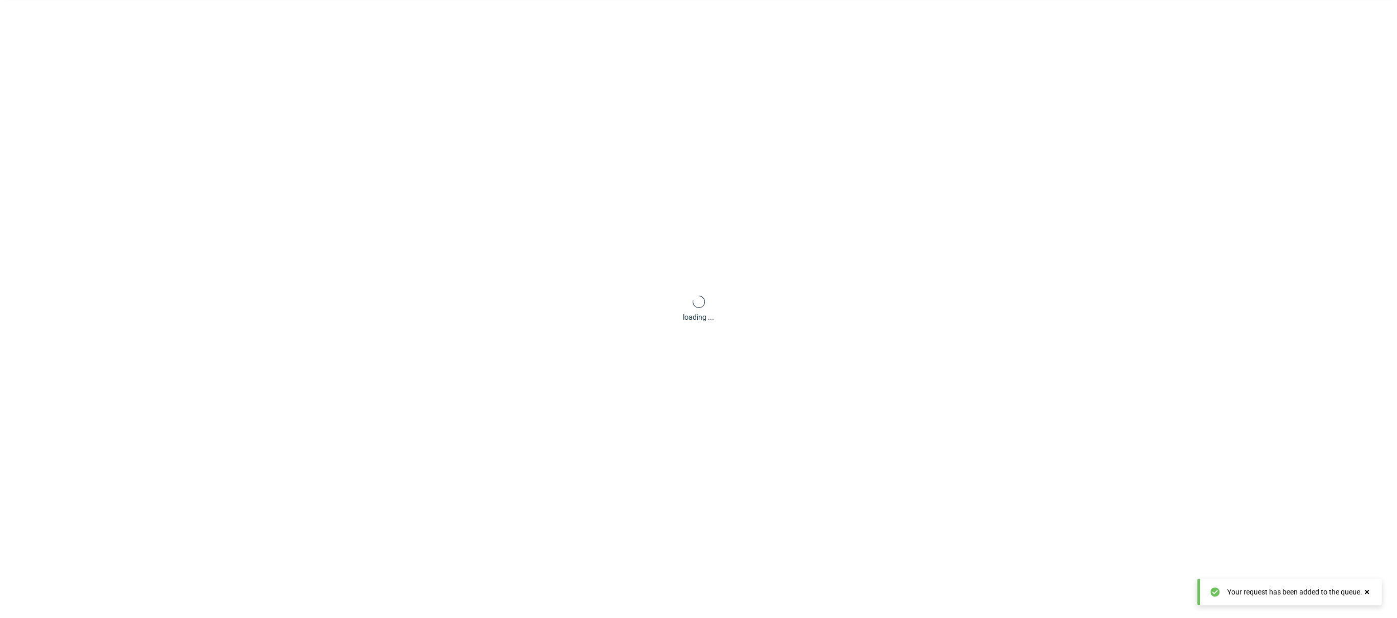
scroll to position [49, 0]
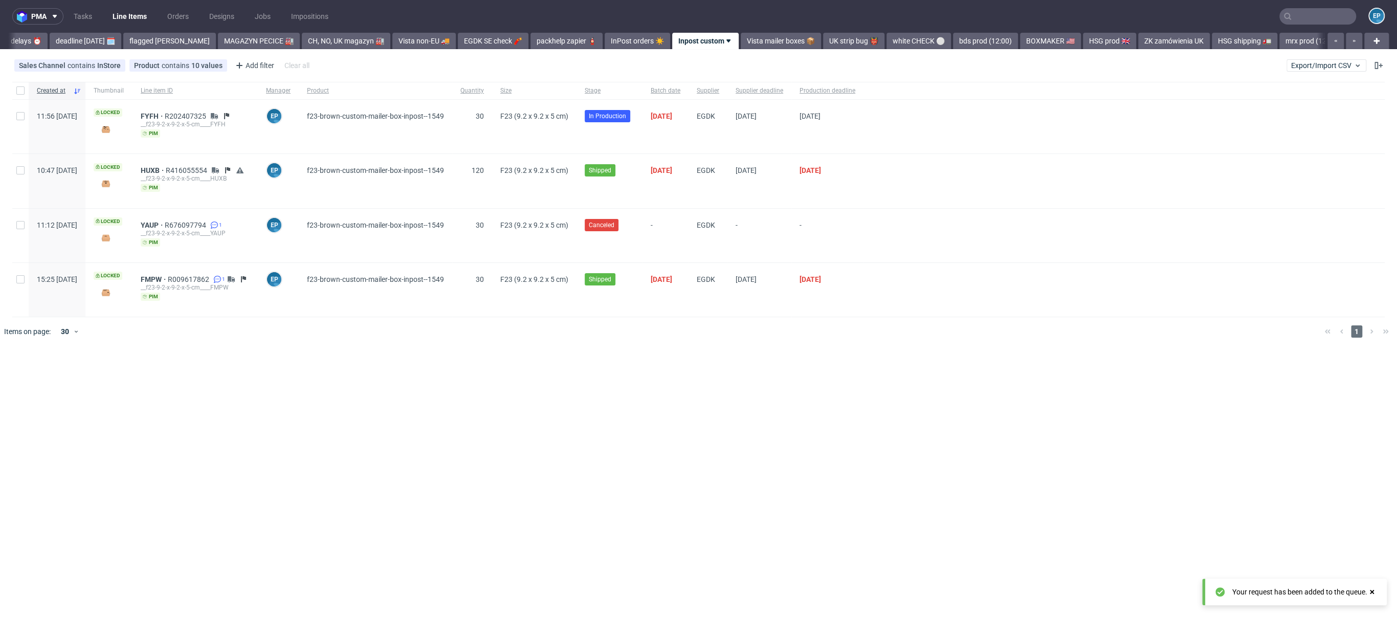
scroll to position [0, 76]
click at [982, 17] on input "text" at bounding box center [1317, 16] width 77 height 16
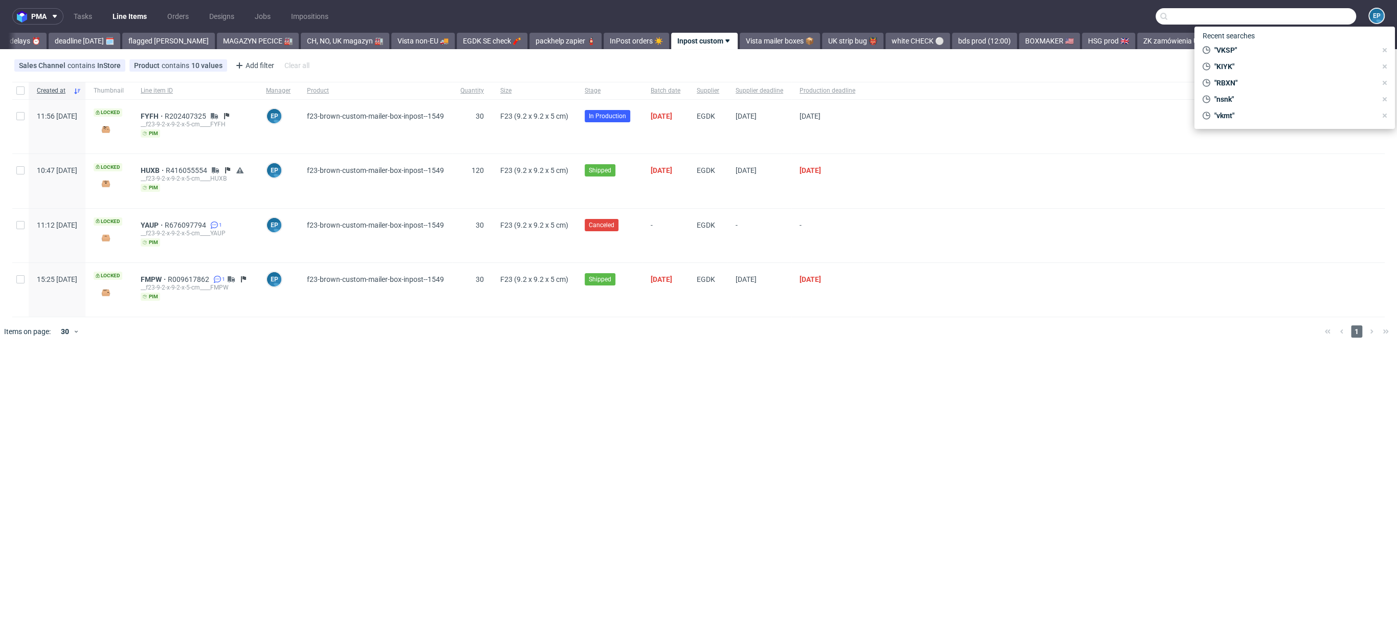
paste input "QULP"
type input "QULP"
click at [982, 48] on div "QULP prt__k90__chefmiau__ QULP" at bounding box center [1294, 42] width 184 height 18
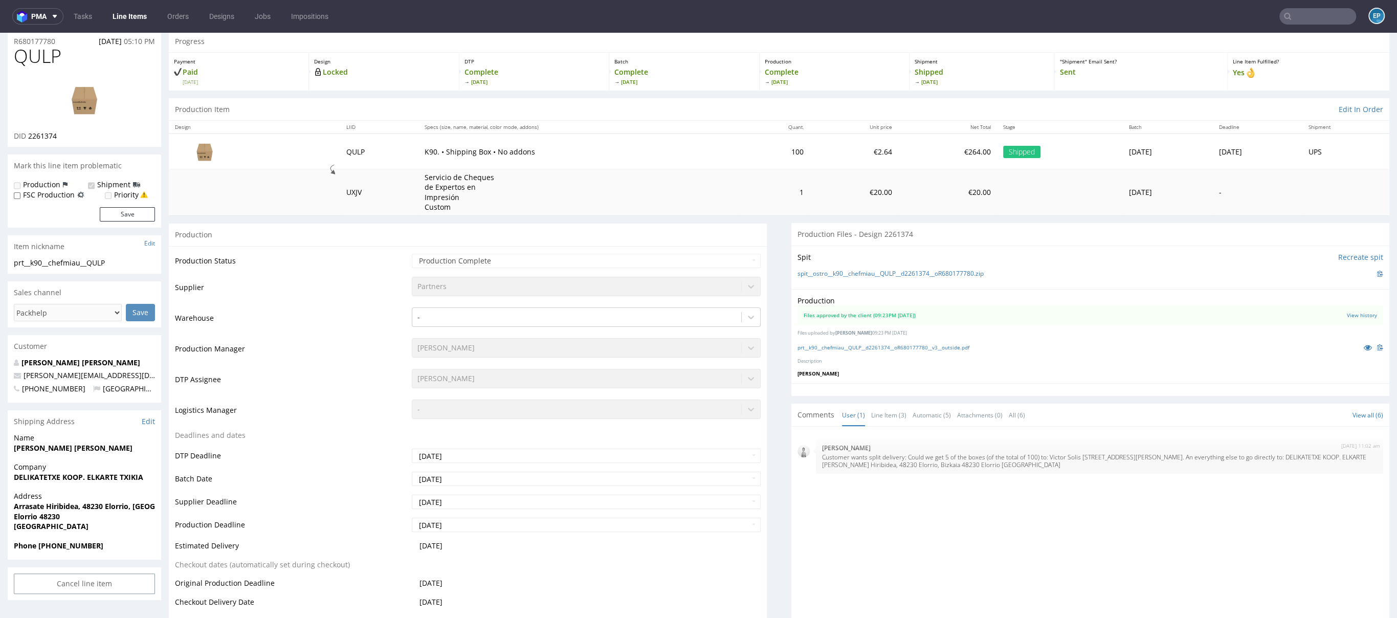
scroll to position [199, 0]
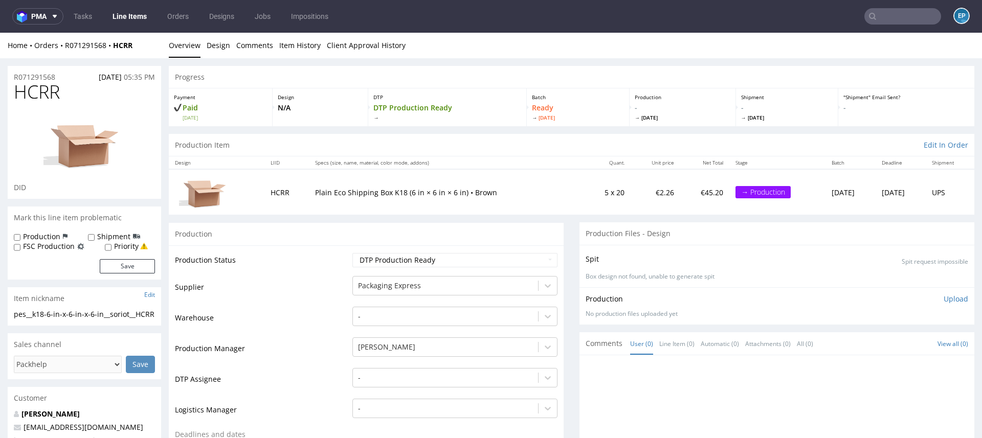
click at [889, 13] on input "text" at bounding box center [902, 16] width 77 height 16
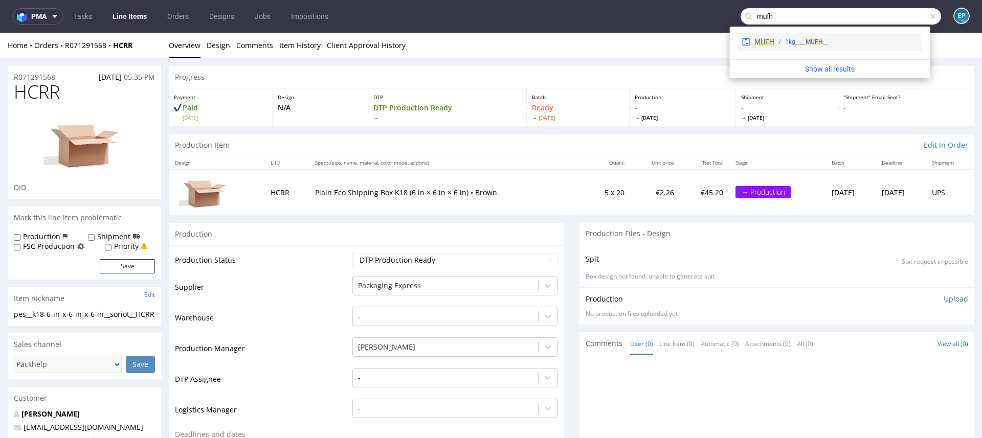
type input "mufh"
click at [763, 45] on span "MUFH" at bounding box center [764, 42] width 20 height 8
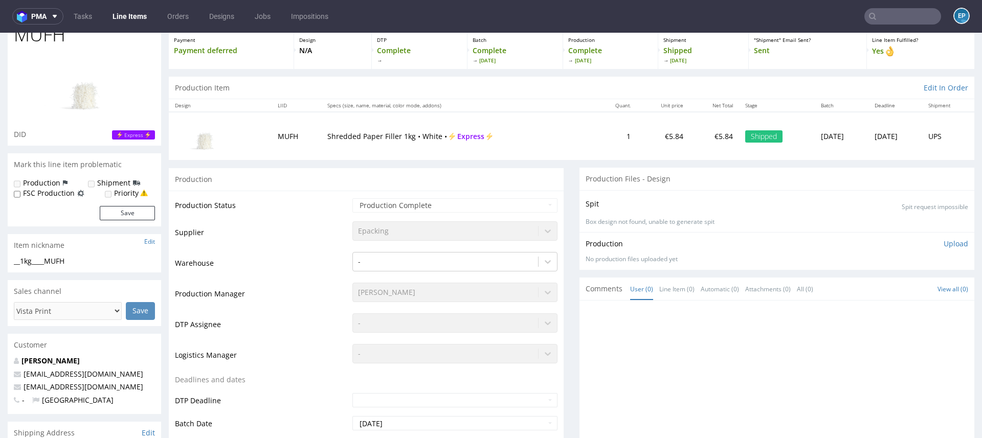
scroll to position [59, 0]
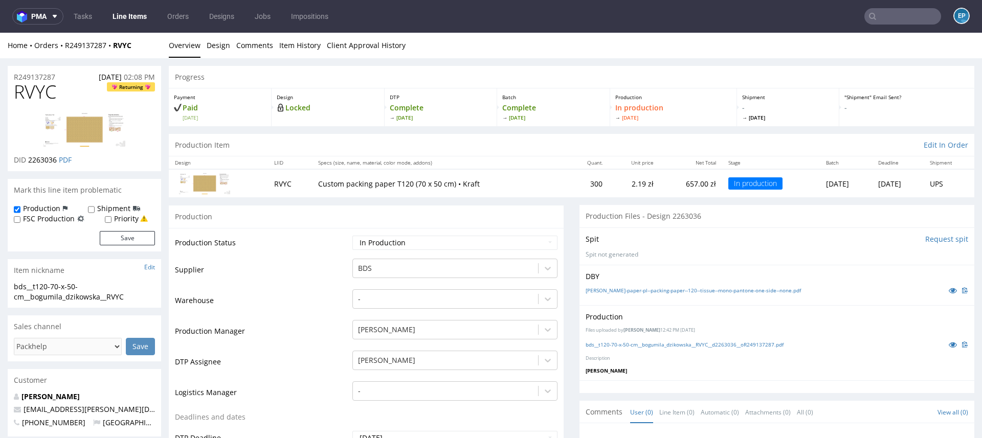
scroll to position [3, 0]
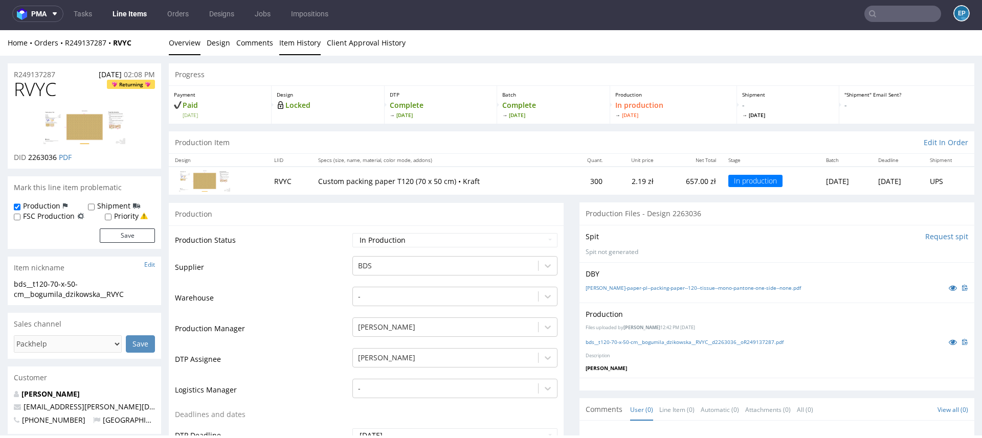
click at [313, 46] on link "Item History" at bounding box center [299, 42] width 41 height 25
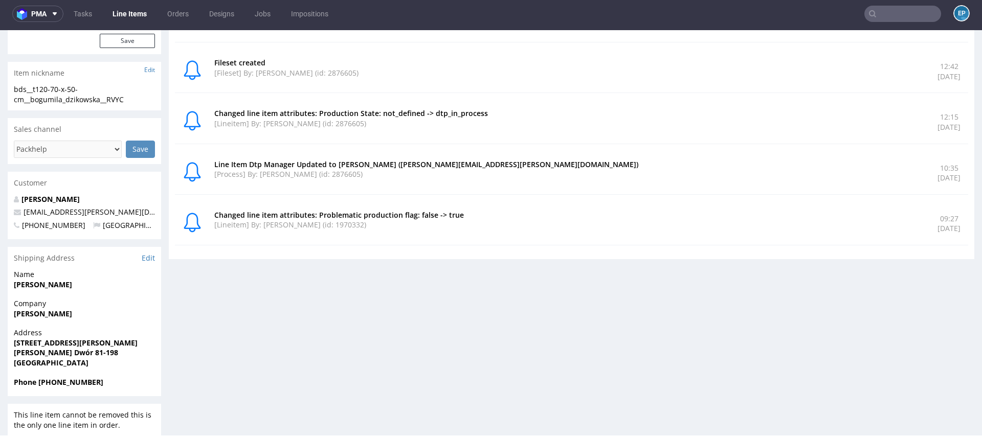
scroll to position [0, 0]
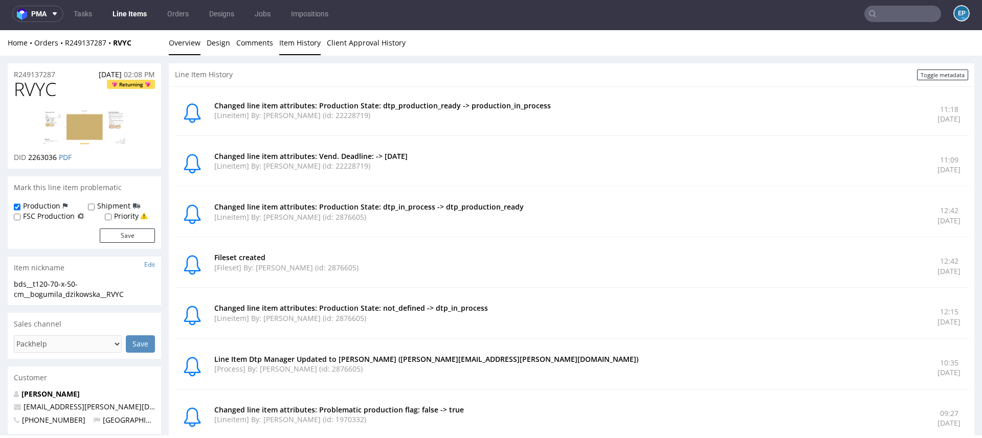
click at [189, 38] on link "Overview" at bounding box center [185, 42] width 32 height 25
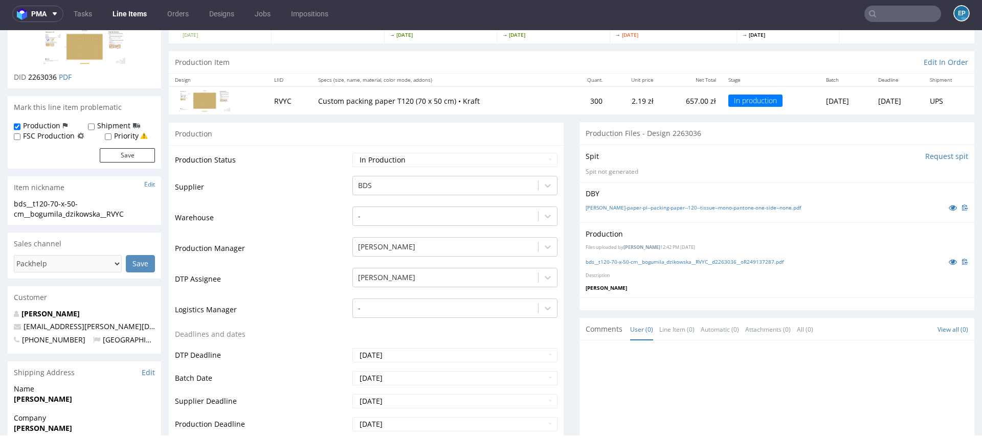
scroll to position [86, 0]
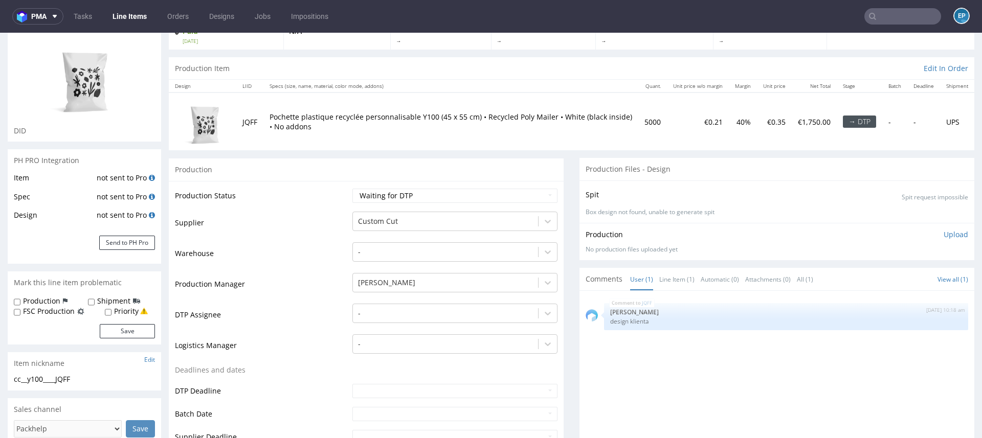
scroll to position [78, 0]
click at [450, 210] on td "Custom Cut" at bounding box center [454, 225] width 208 height 31
click at [438, 221] on div at bounding box center [445, 220] width 175 height 12
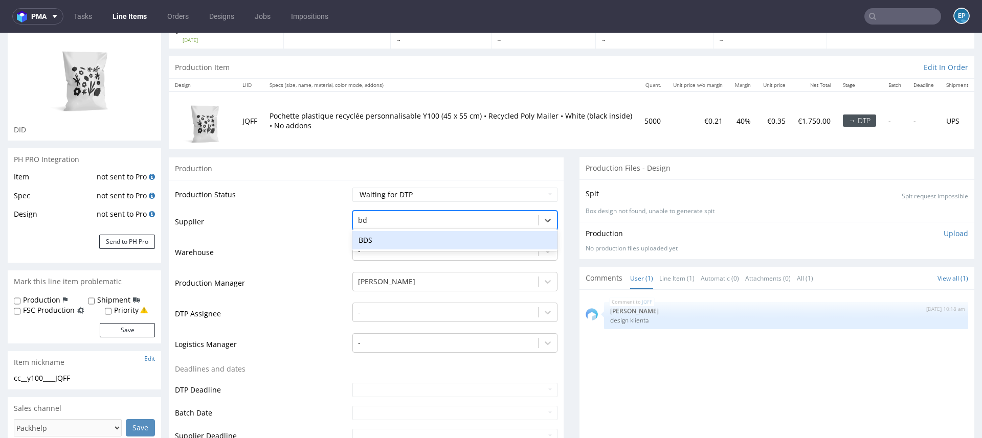
scroll to position [0, 0]
type input "bds"
click at [383, 241] on div "BDS" at bounding box center [454, 240] width 205 height 18
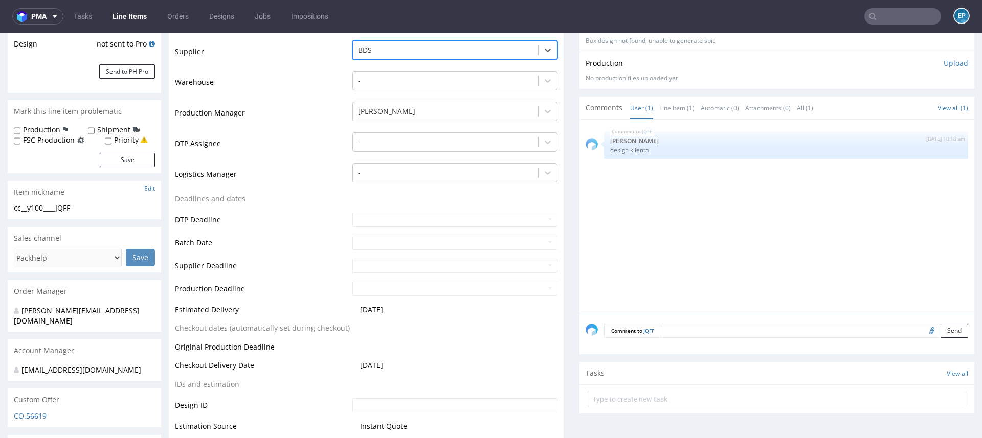
scroll to position [330, 0]
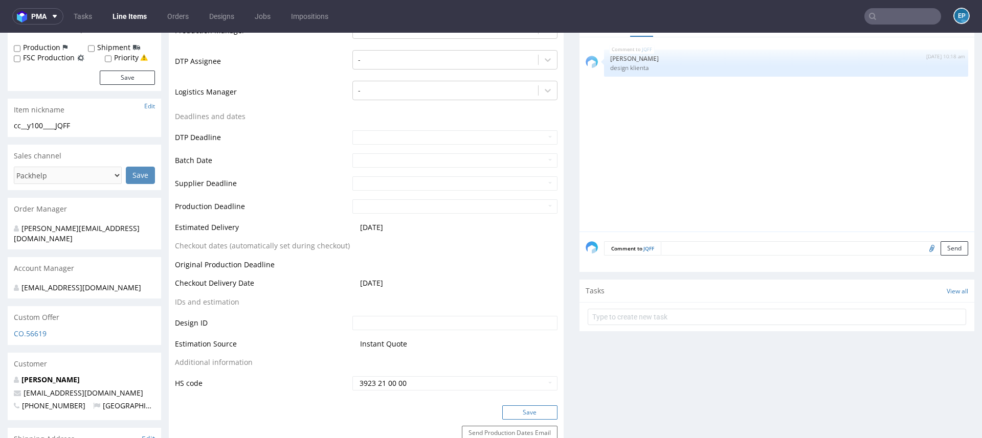
click at [502, 407] on button "Save" at bounding box center [529, 413] width 55 height 14
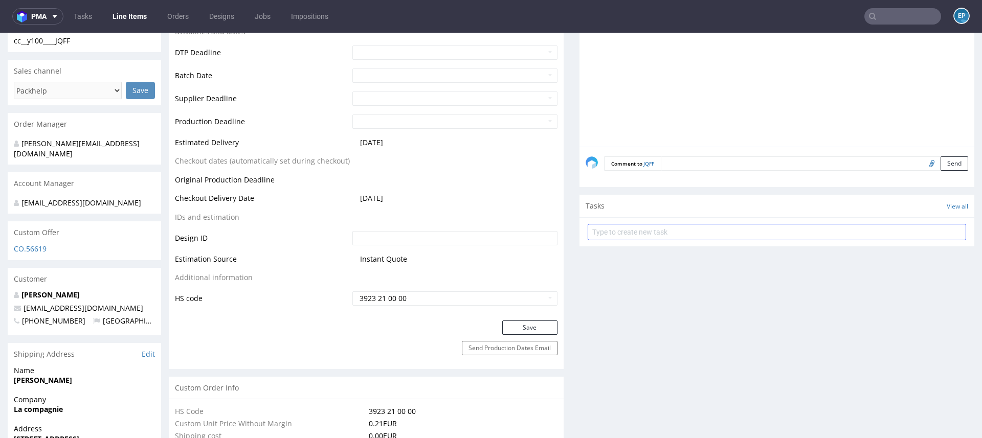
scroll to position [369, 0]
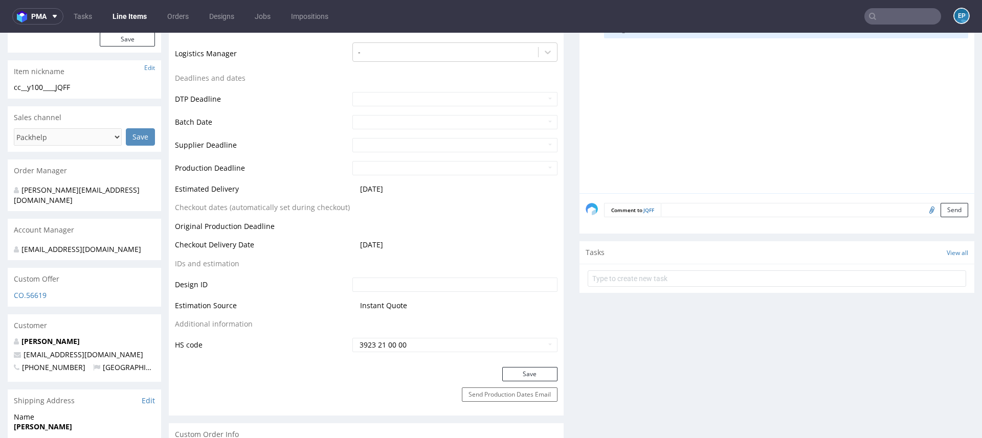
click at [751, 197] on div "Comment to JQFF Send" at bounding box center [777, 213] width 395 height 41
click at [744, 203] on textarea at bounding box center [814, 210] width 307 height 14
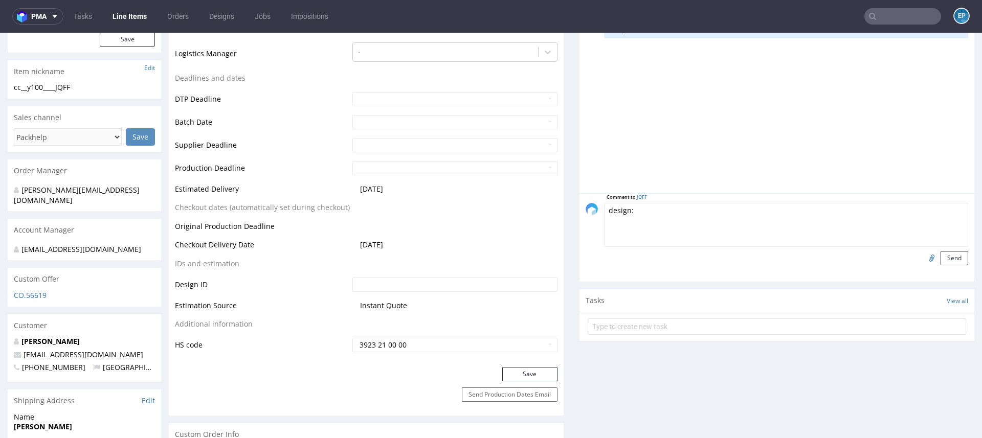
paste textarea "https://packhelp.com/editor/product/design/2070652"
type textarea "design: https://packhelp.com/editor/product/design/2070652"
click at [950, 260] on button "Send" at bounding box center [955, 258] width 28 height 14
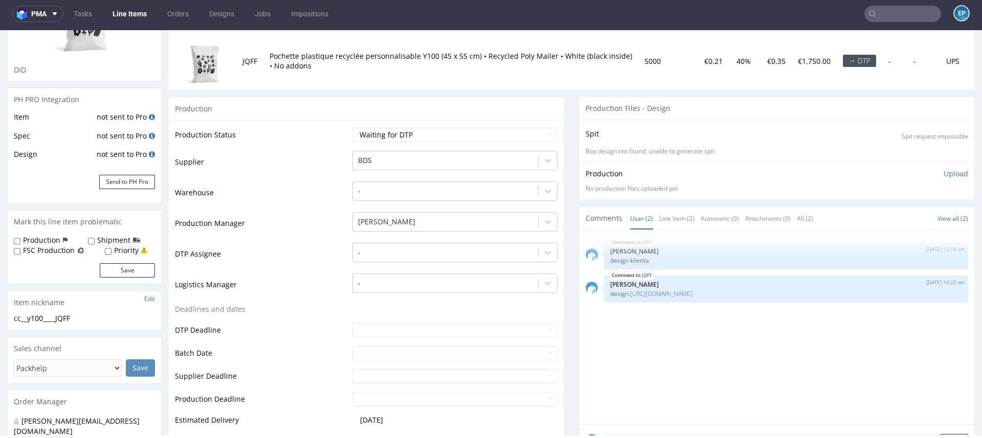
scroll to position [288, 0]
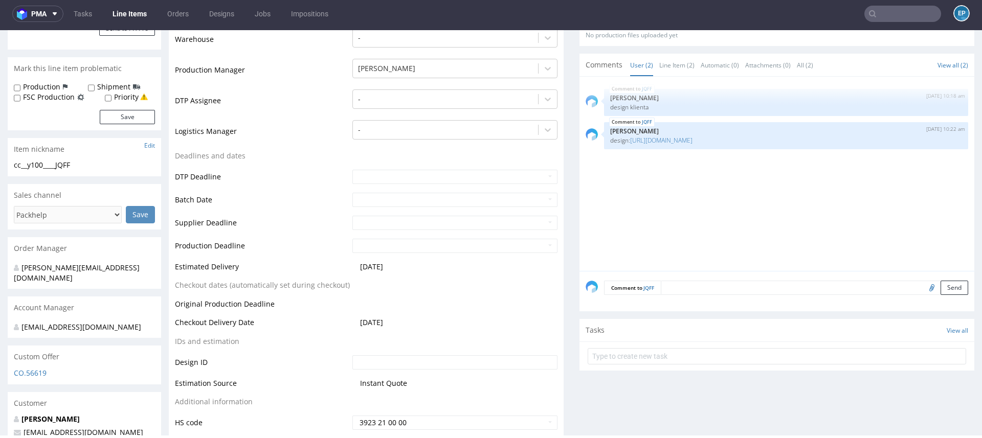
click at [720, 284] on textarea at bounding box center [814, 288] width 307 height 14
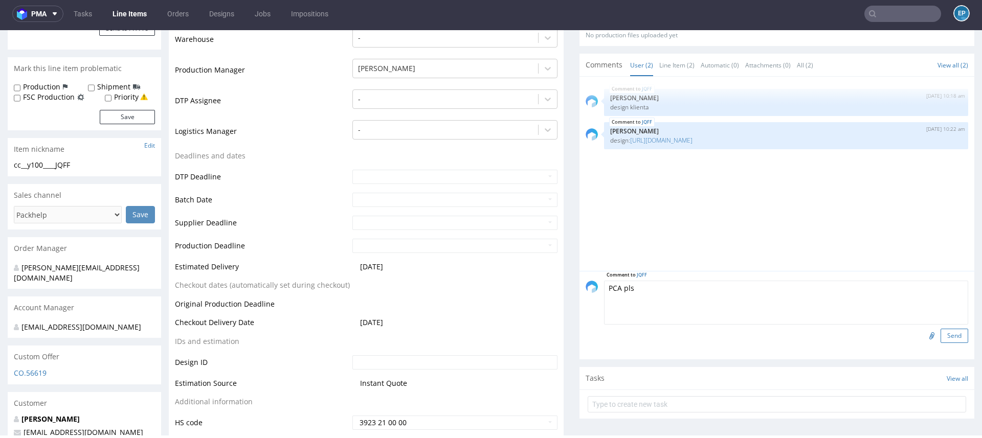
type textarea "PCA pls"
click at [950, 337] on button "Send" at bounding box center [955, 336] width 28 height 14
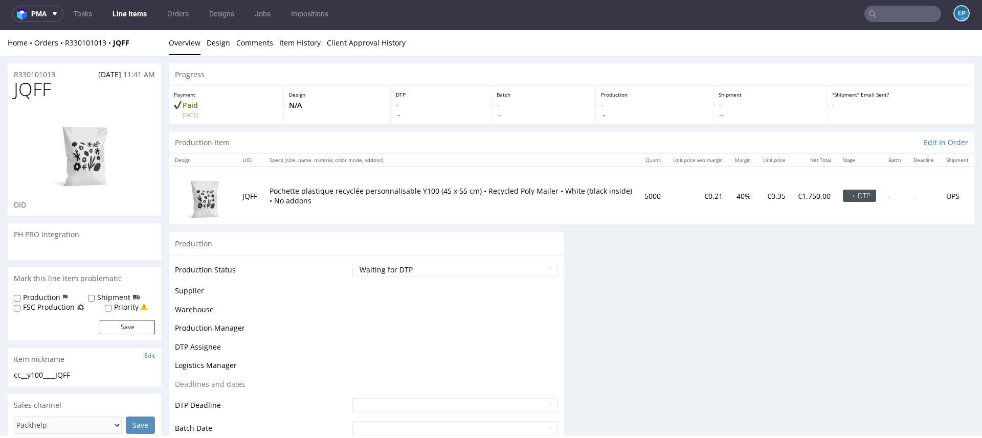
scroll to position [0, 0]
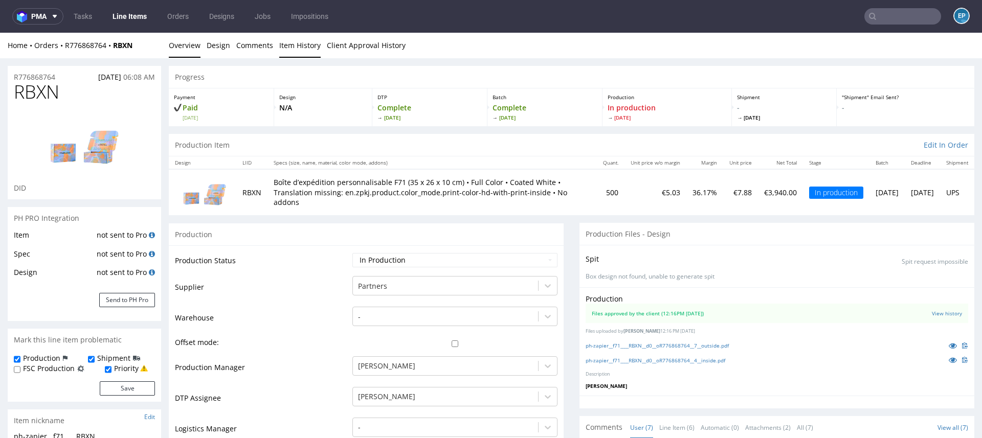
click at [302, 52] on link "Item History" at bounding box center [299, 45] width 41 height 25
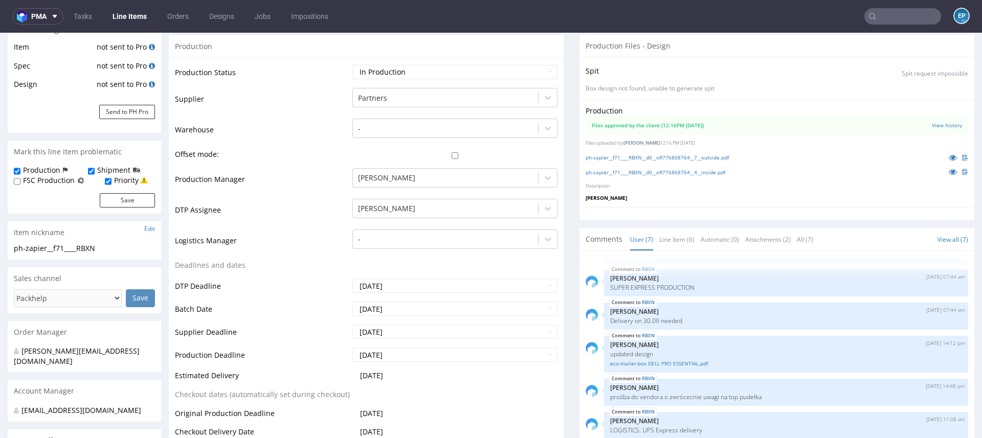
scroll to position [97, 0]
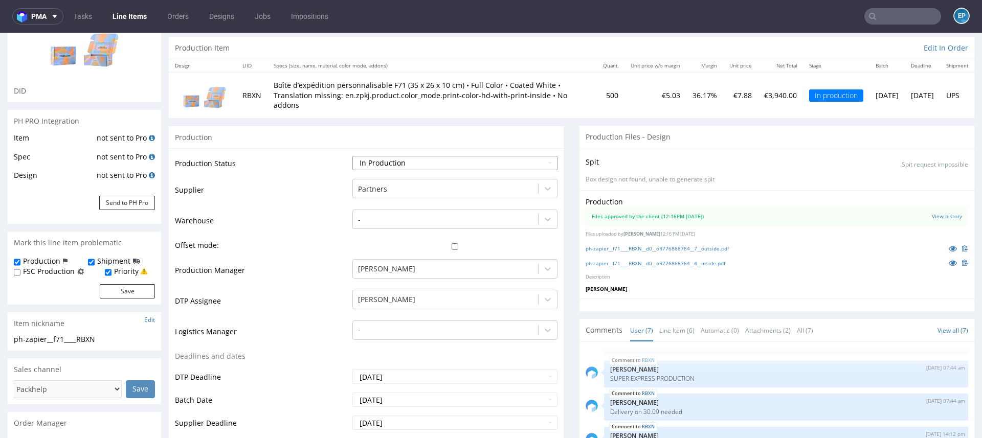
click at [493, 160] on select "Waiting for Artwork Waiting for Diecut Waiting for Mockup Waiting for DTP Waiti…" at bounding box center [454, 163] width 205 height 14
select select "production_complete"
click at [352, 156] on select "Waiting for Artwork Waiting for Diecut Waiting for Mockup Waiting for DTP Waiti…" at bounding box center [454, 163] width 205 height 14
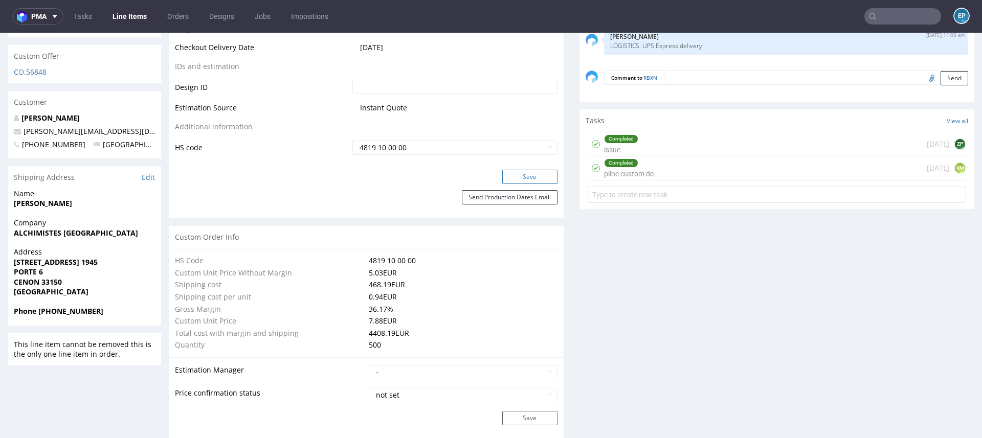
scroll to position [544, 0]
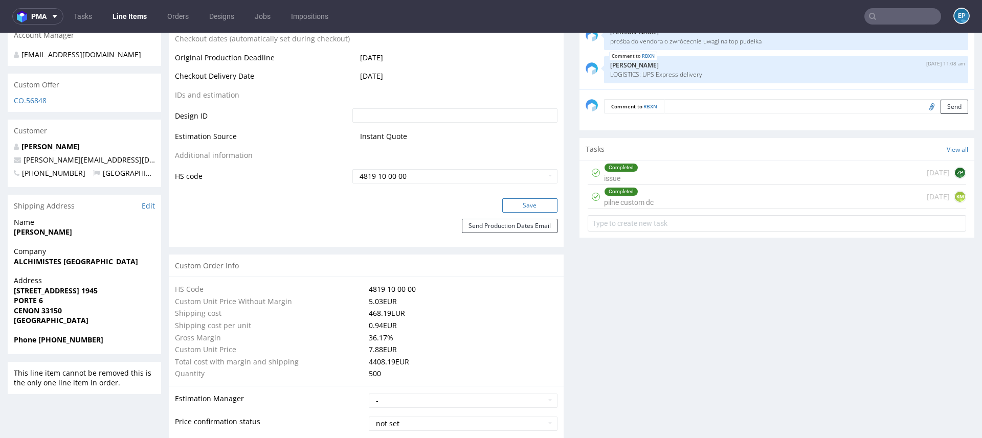
click at [520, 203] on button "Save" at bounding box center [529, 205] width 55 height 14
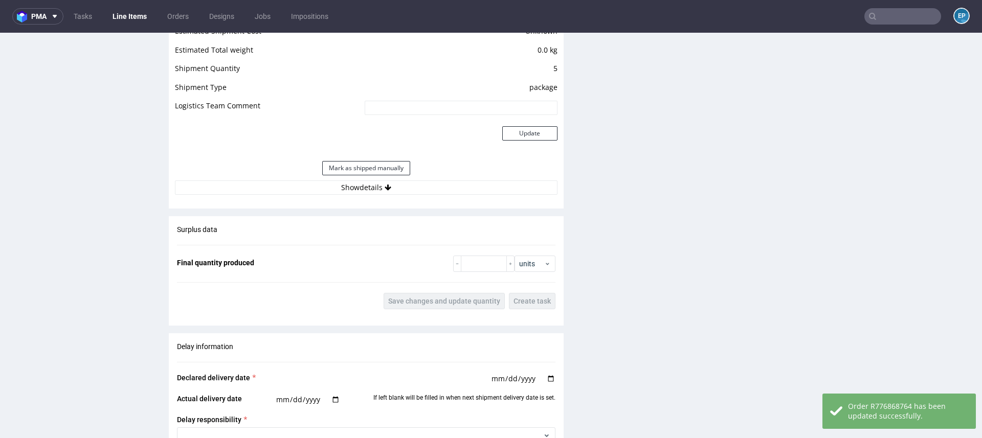
scroll to position [1374, 0]
click at [428, 196] on div "Estimated Shipment Quantity 5 packages Estimated Shipment Cost Unknown Estimate…" at bounding box center [366, 102] width 395 height 202
click at [425, 193] on button "Show details" at bounding box center [366, 189] width 383 height 14
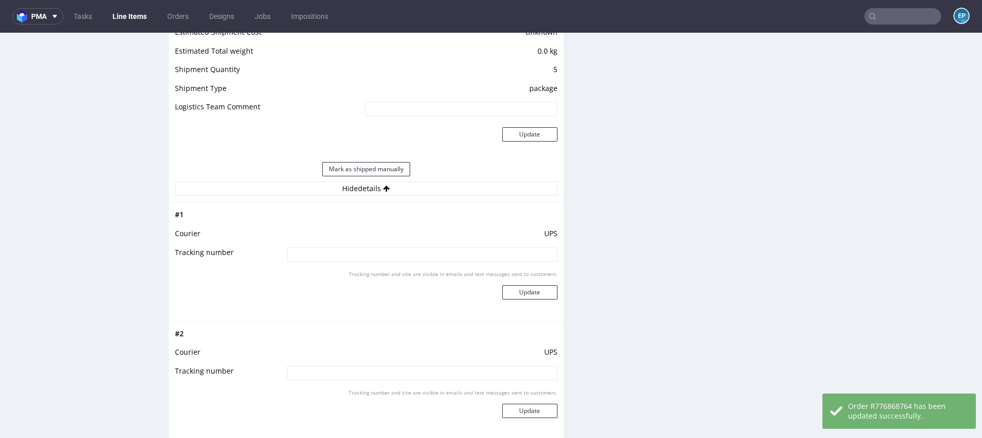
click at [413, 248] on input at bounding box center [422, 255] width 271 height 14
paste input "1Z5A15800491729665"
type input "1Z5A15800491729665"
click at [536, 288] on button "Update" at bounding box center [529, 292] width 55 height 14
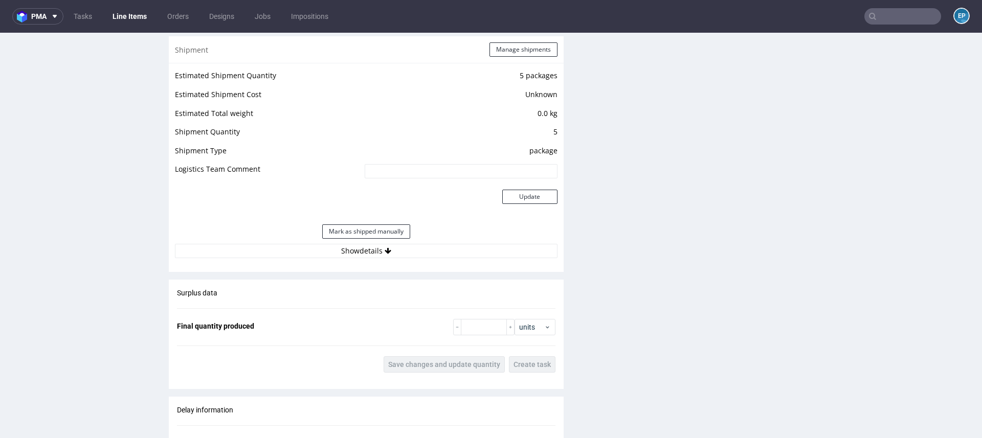
scroll to position [1374, 0]
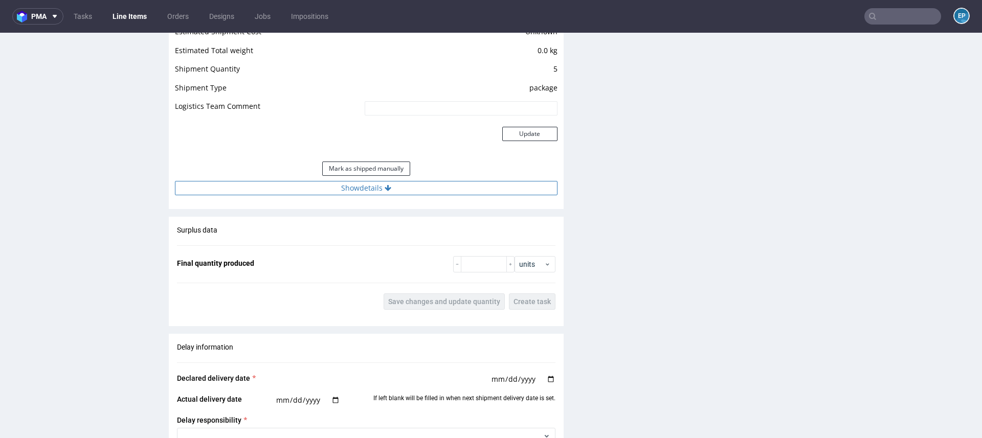
click at [374, 184] on button "Show details" at bounding box center [366, 188] width 383 height 14
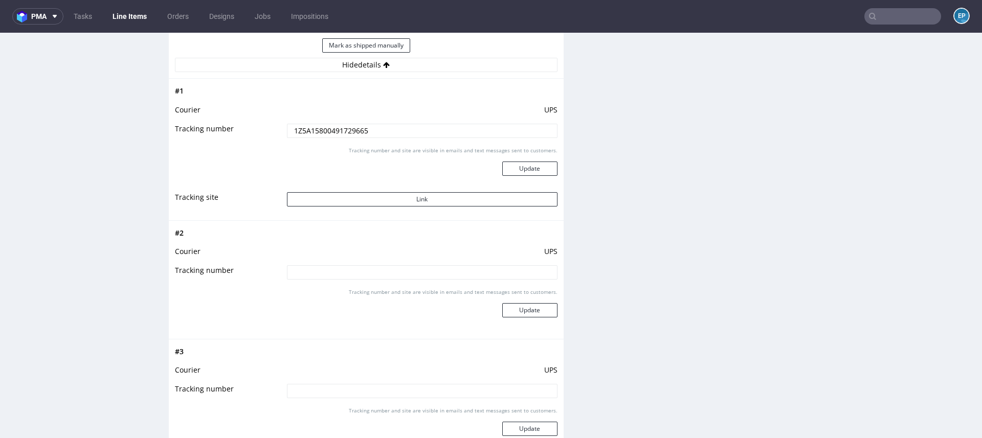
scroll to position [1518, 0]
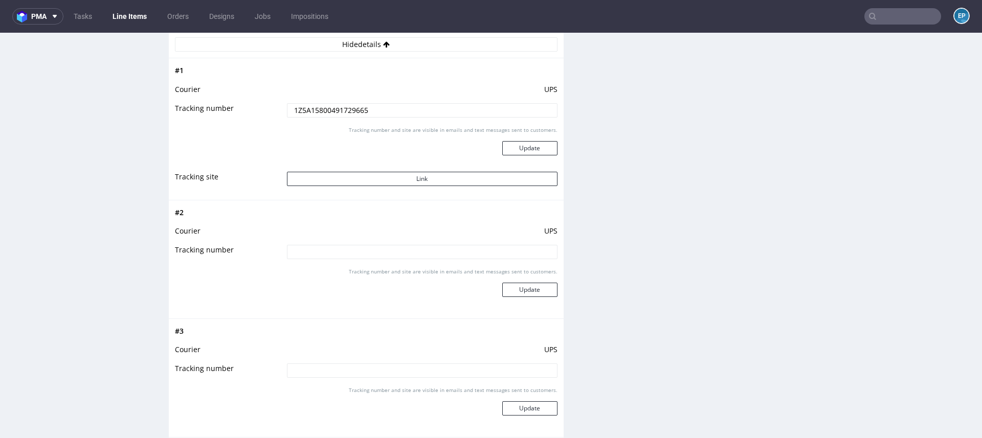
click at [406, 249] on input at bounding box center [422, 252] width 271 height 14
paste input "1Z5A15800491483288"
type input "1Z5A15800491483288"
click at [529, 290] on button "Update" at bounding box center [529, 290] width 55 height 14
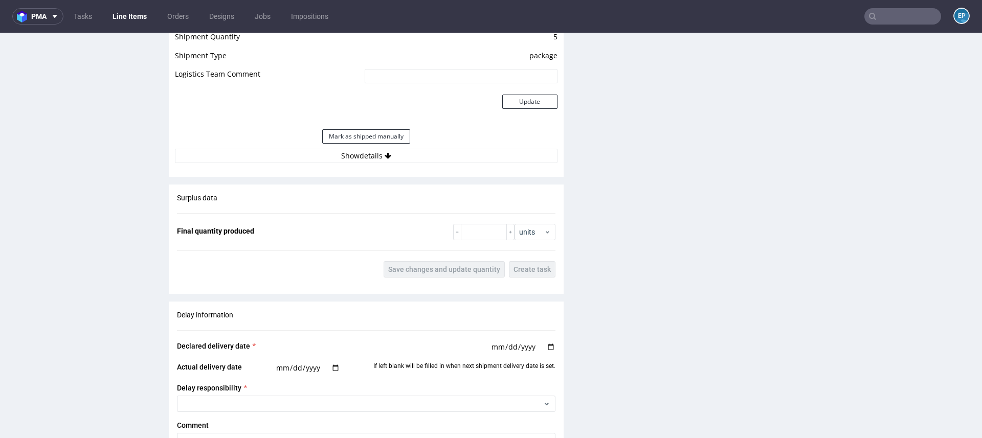
scroll to position [1473, 0]
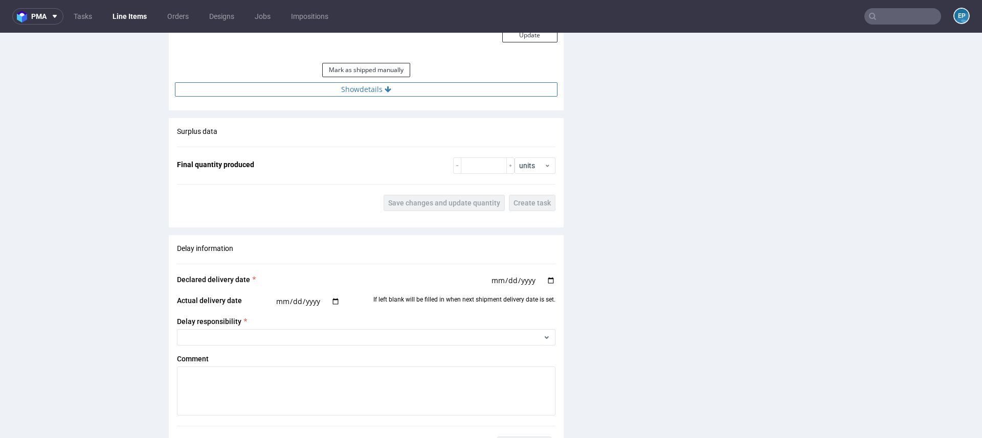
click at [394, 91] on button "Show details" at bounding box center [366, 89] width 383 height 14
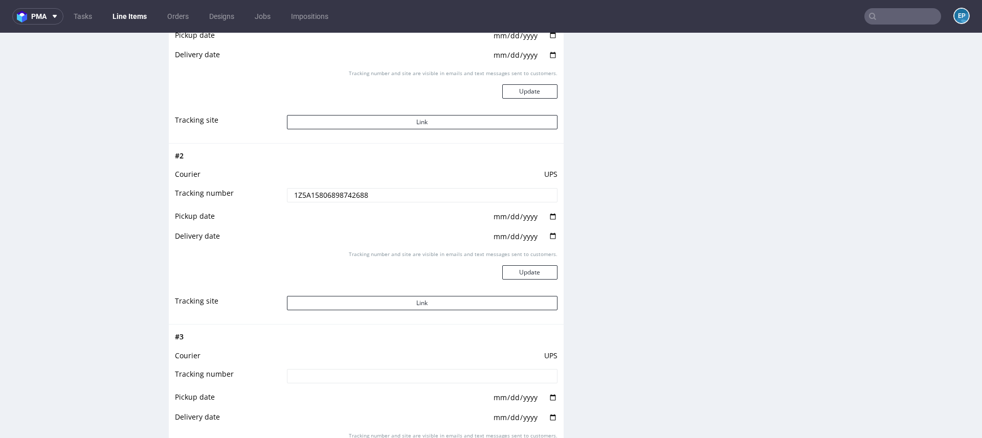
scroll to position [1759, 0]
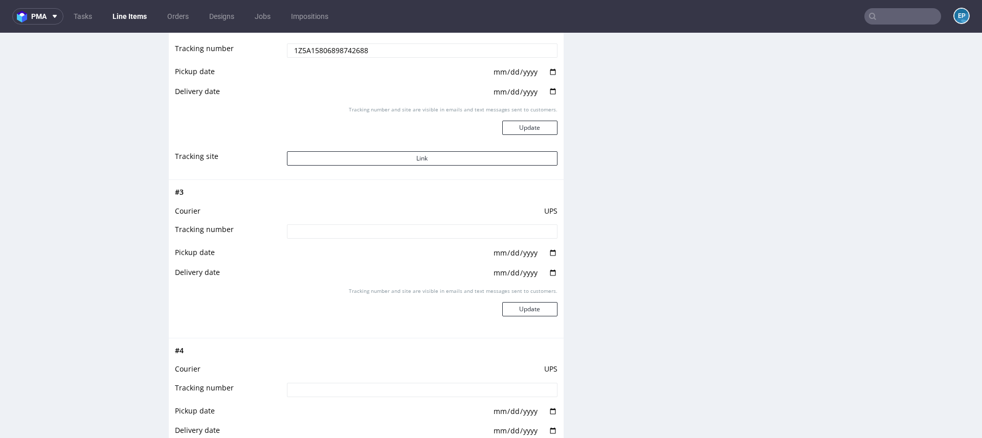
click at [411, 234] on input at bounding box center [422, 232] width 271 height 14
paste input "1Z5A15800492082496"
type input "1Z5A15800492082496"
click at [528, 302] on button "Update" at bounding box center [529, 309] width 55 height 14
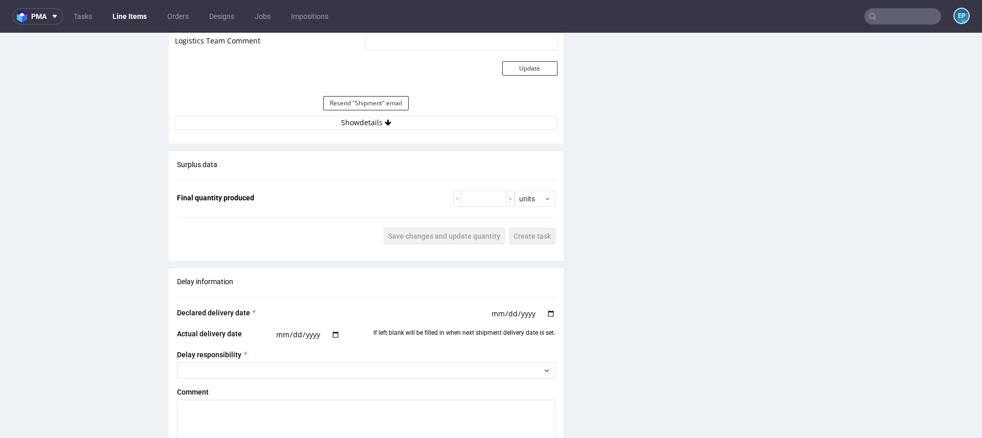
scroll to position [1480, 0]
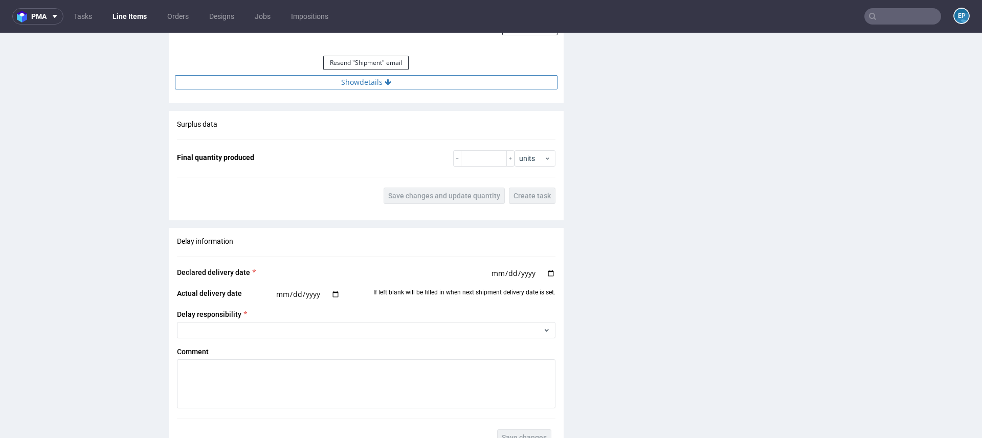
click at [400, 85] on button "Show details" at bounding box center [366, 82] width 383 height 14
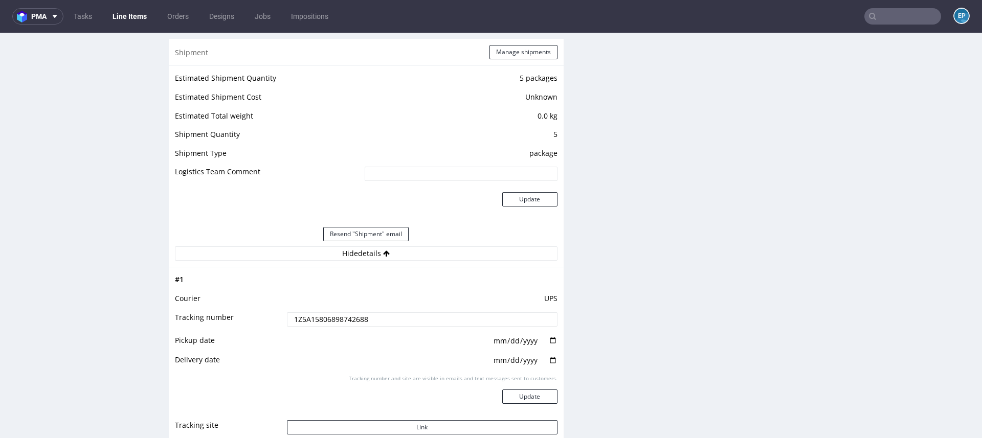
scroll to position [1308, 0]
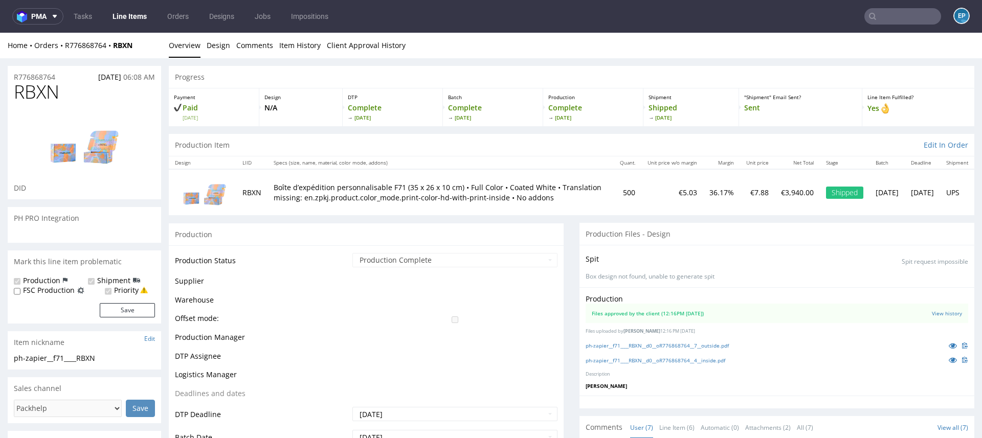
scroll to position [78, 0]
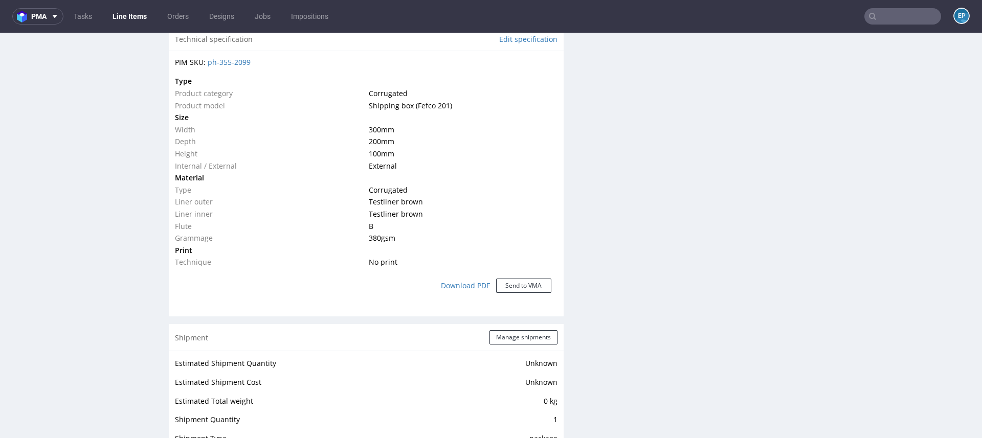
scroll to position [756, 0]
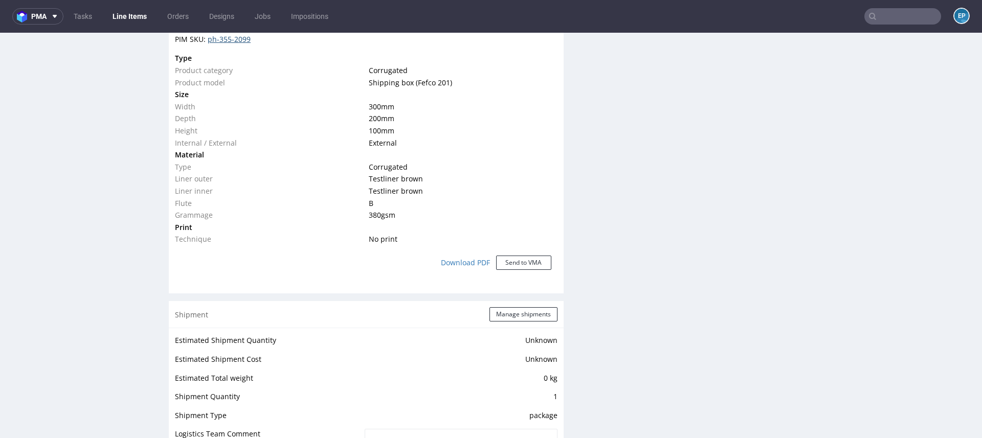
click at [241, 36] on link "ph-355-2099" at bounding box center [229, 39] width 43 height 10
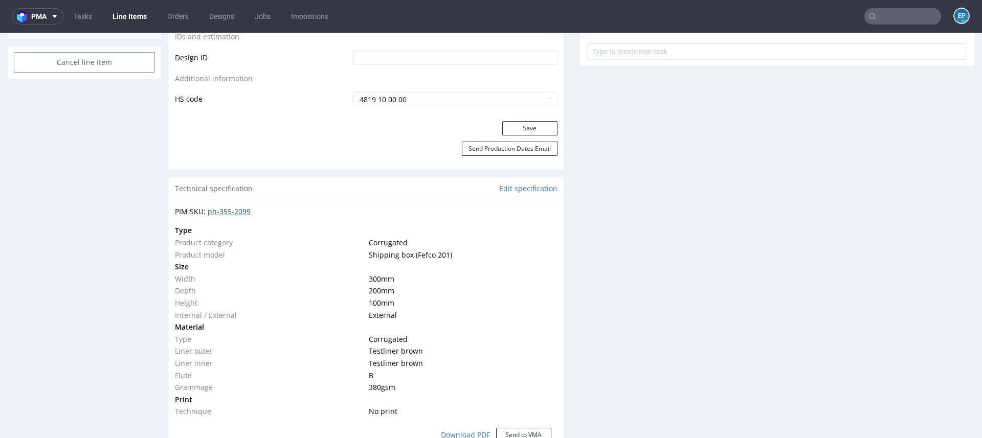
scroll to position [559, 0]
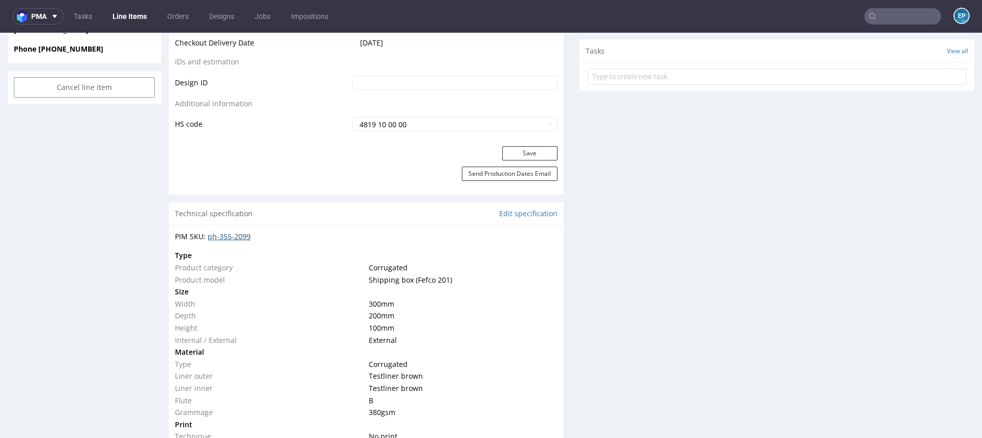
click at [230, 236] on link "ph-355-2099" at bounding box center [229, 237] width 43 height 10
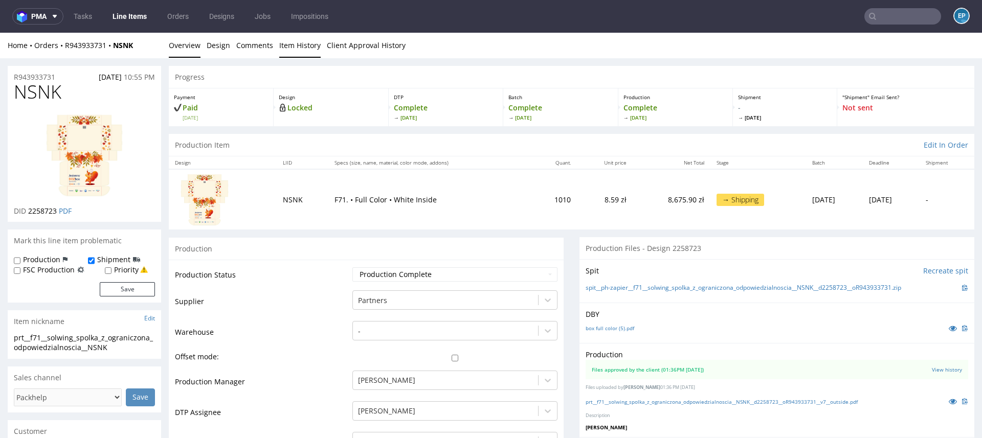
click at [306, 48] on link "Item History" at bounding box center [299, 45] width 41 height 25
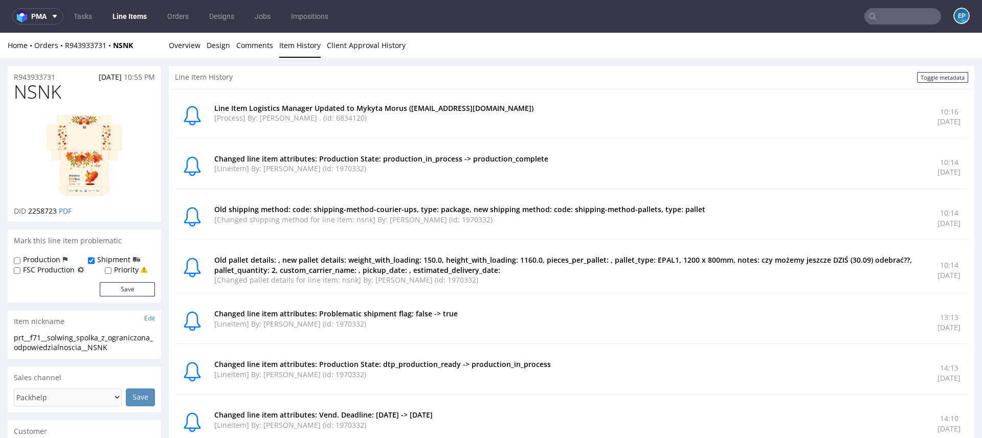
click at [199, 44] on li "Overview" at bounding box center [188, 45] width 38 height 10
click at [191, 44] on link "Overview" at bounding box center [185, 45] width 32 height 25
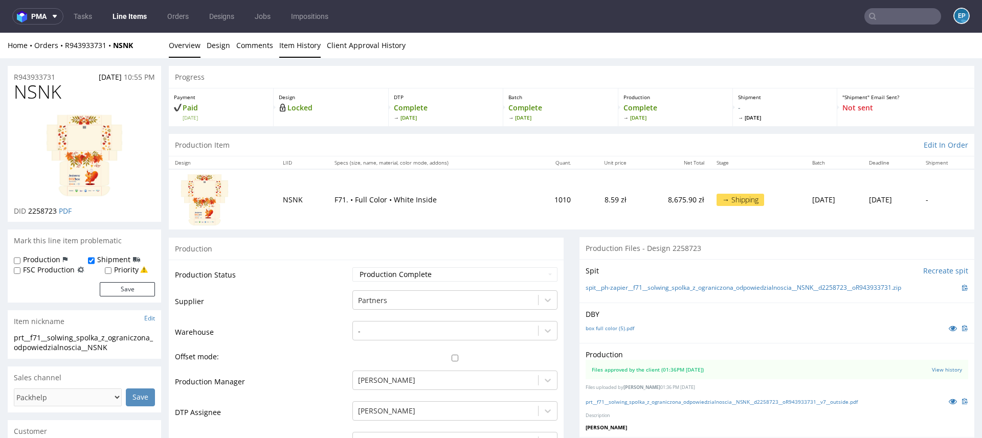
click at [300, 50] on link "Item History" at bounding box center [299, 45] width 41 height 25
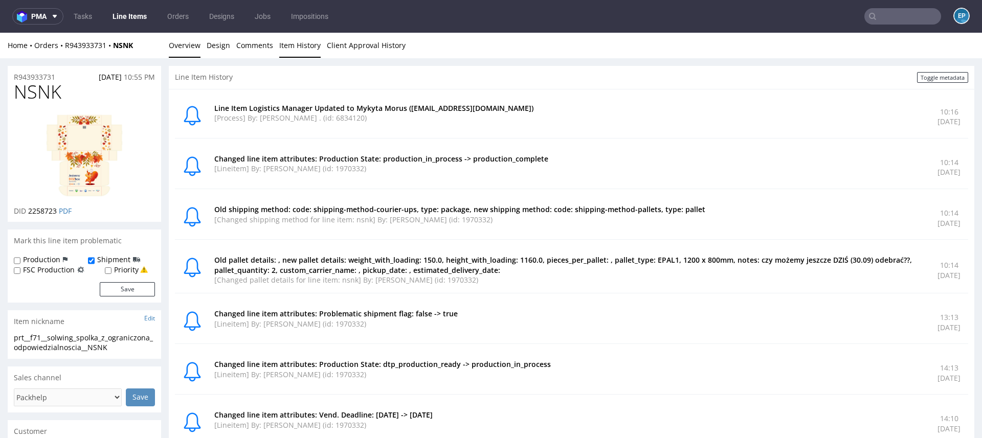
click at [194, 51] on link "Overview" at bounding box center [185, 45] width 32 height 25
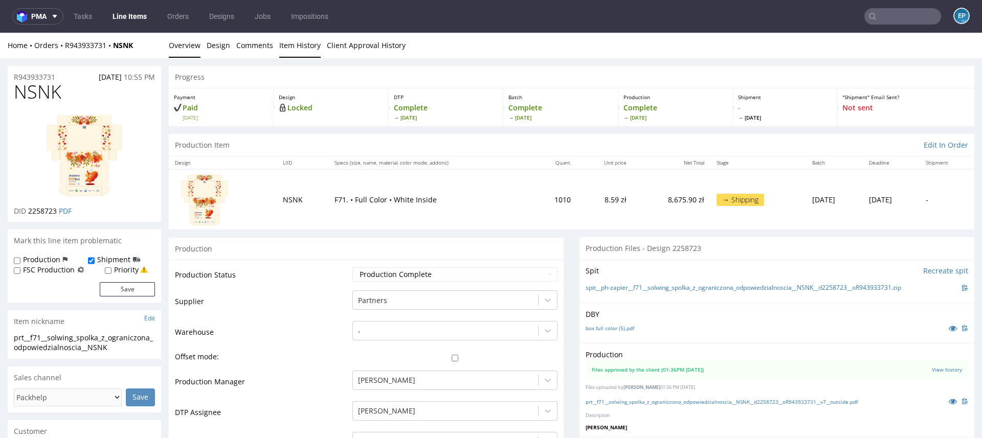
click at [291, 52] on link "Item History" at bounding box center [299, 45] width 41 height 25
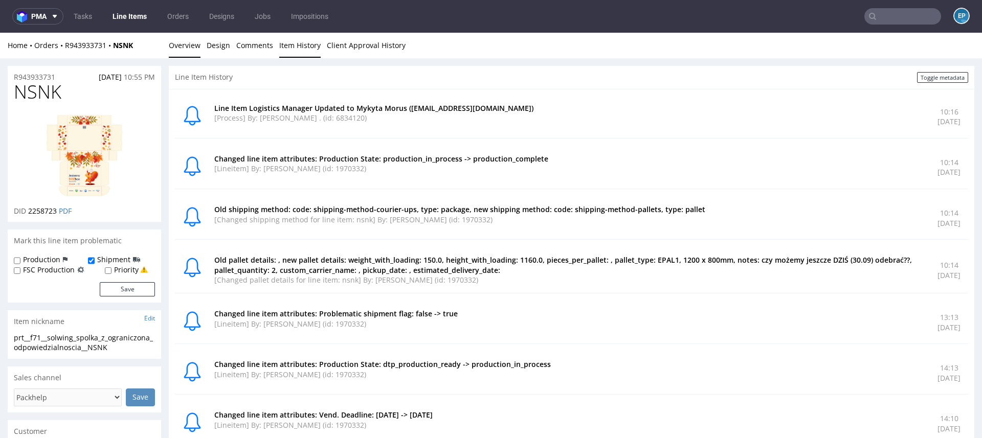
click at [195, 49] on link "Overview" at bounding box center [185, 45] width 32 height 25
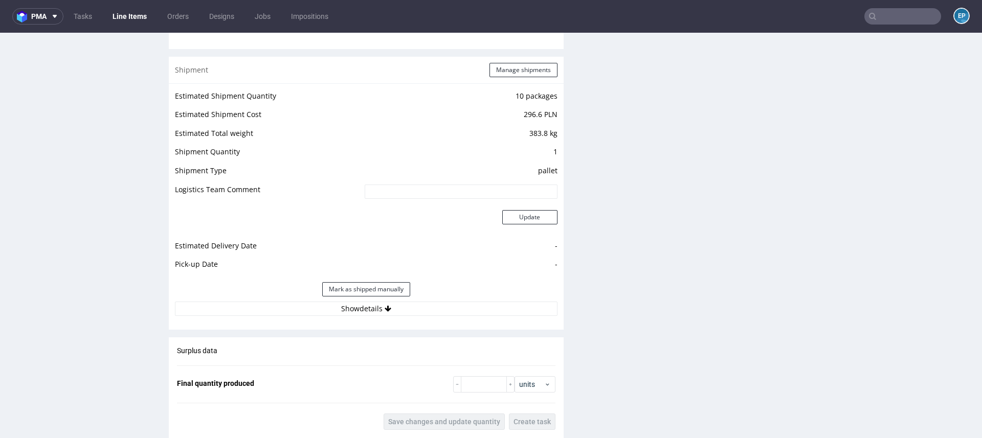
scroll to position [1058, 0]
click at [501, 73] on button "Manage shipments" at bounding box center [523, 70] width 68 height 14
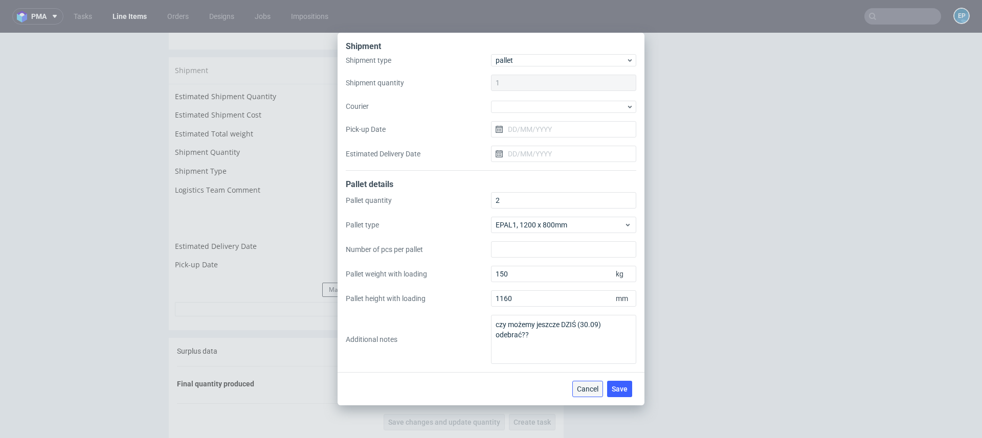
click at [590, 387] on span "Cancel" at bounding box center [587, 389] width 21 height 7
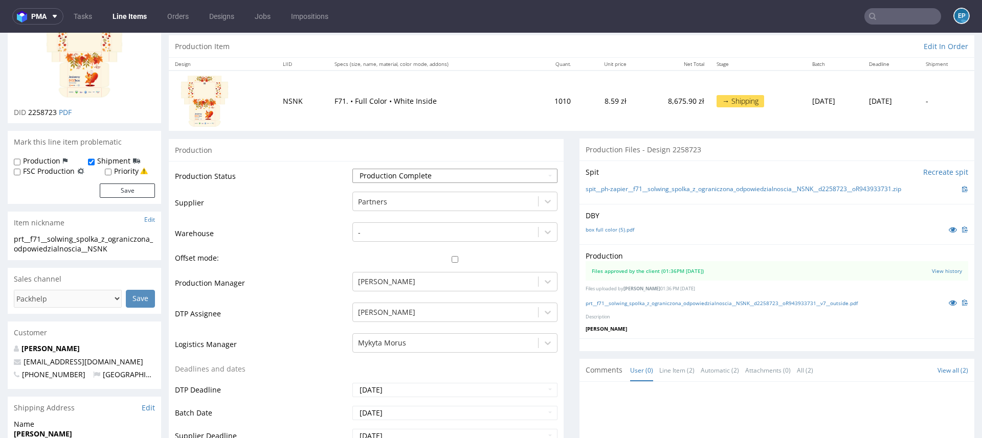
scroll to position [99, 0]
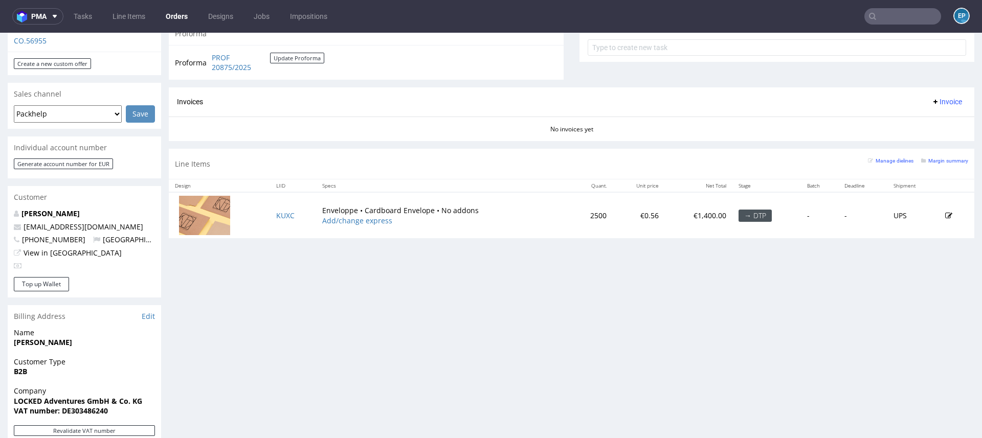
scroll to position [391, 0]
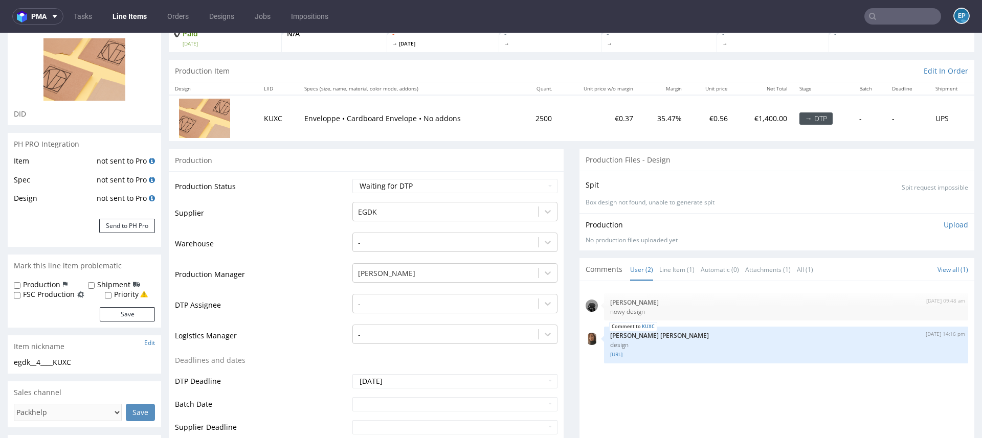
scroll to position [71, 0]
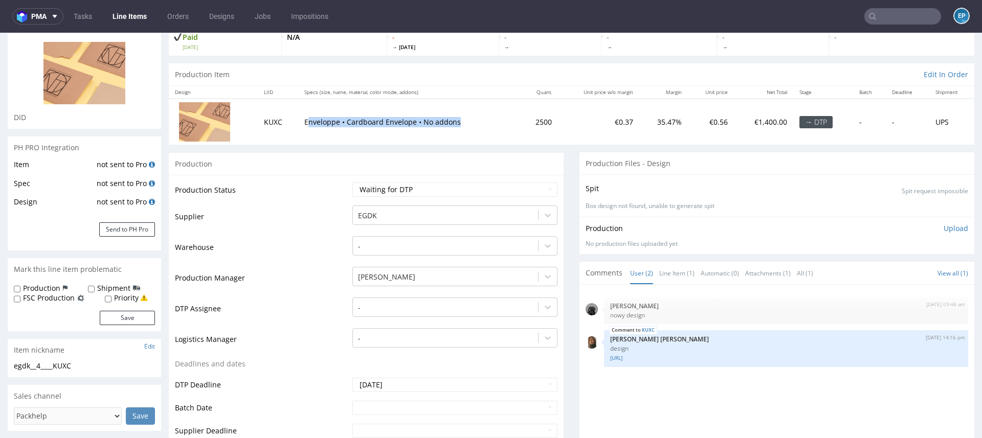
drag, startPoint x: 305, startPoint y: 121, endPoint x: 507, endPoint y: 124, distance: 202.1
click at [508, 125] on tr "KUXC Enveloppe • Cardboard Envelope • No addons 2500 €0.37 35.47% €0.56 €1,400.…" at bounding box center [572, 122] width 806 height 46
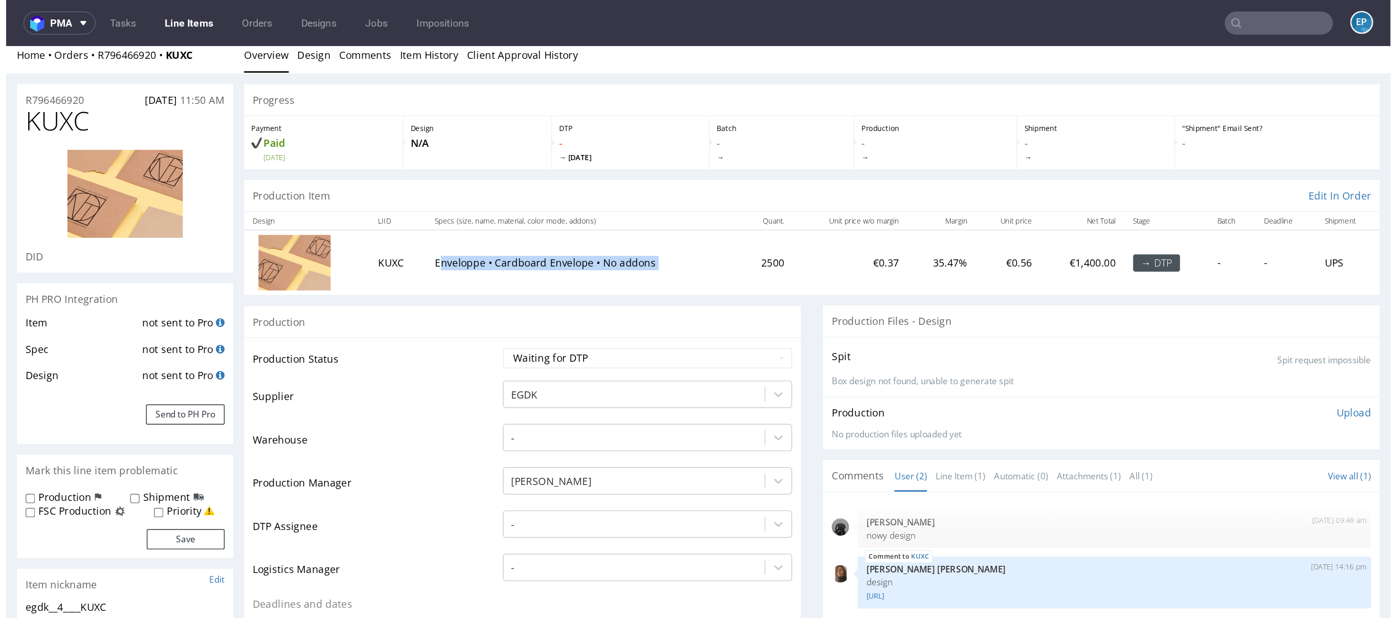
scroll to position [0, 0]
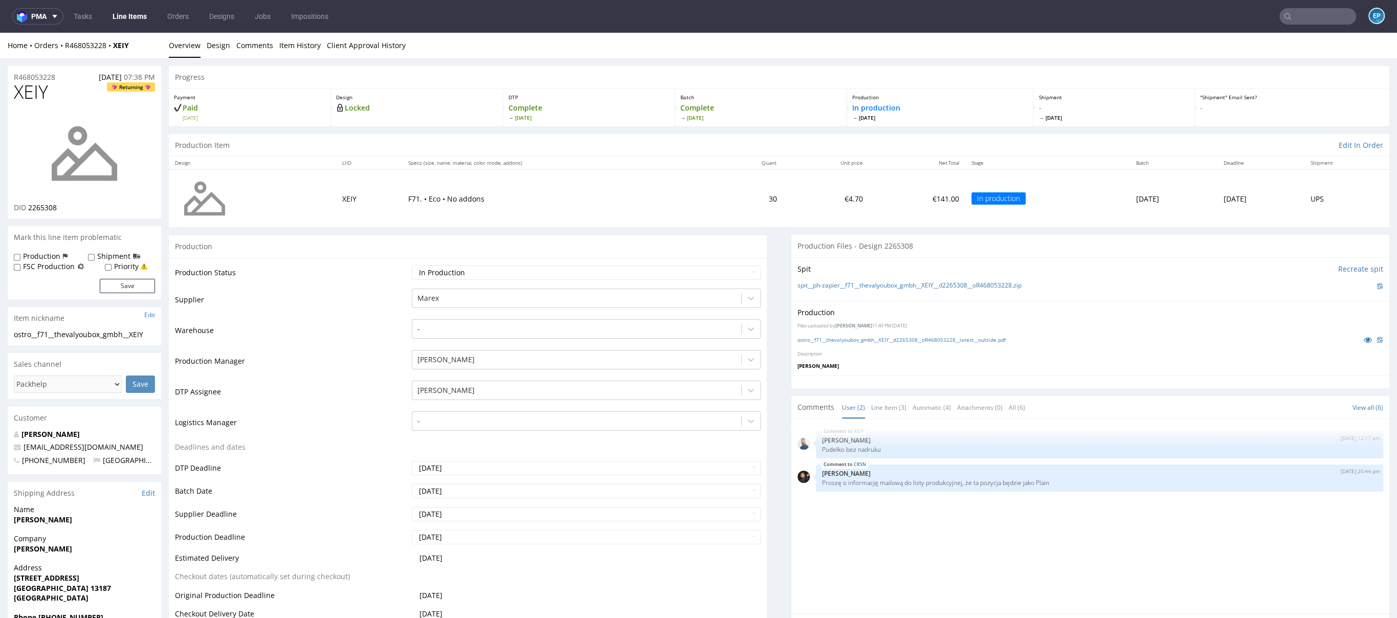
click at [132, 18] on link "Line Items" at bounding box center [129, 16] width 47 height 16
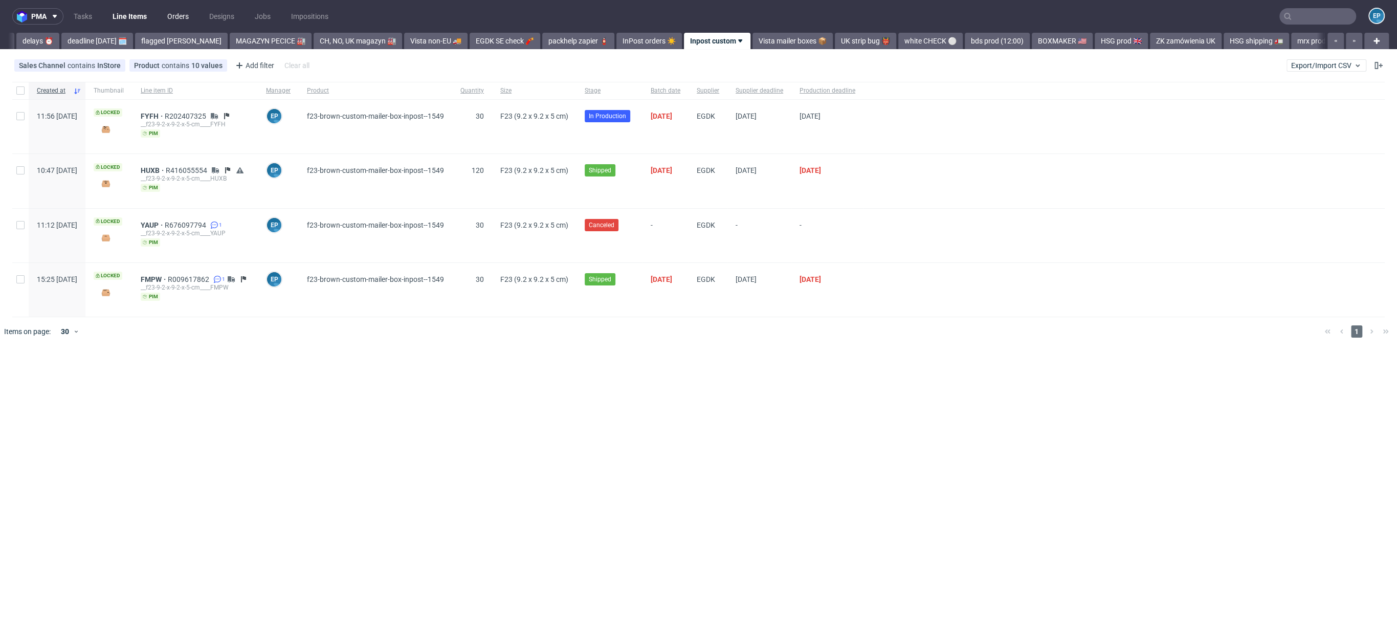
scroll to position [0, 76]
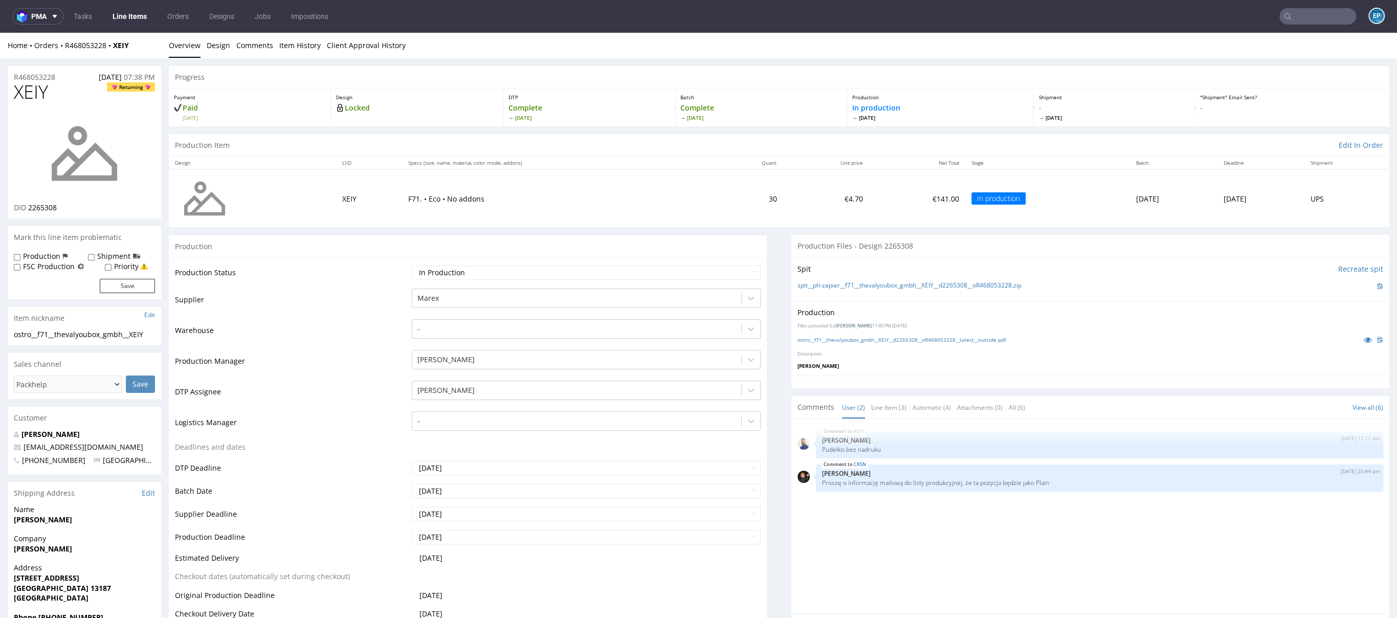
click at [32, 257] on label "Production" at bounding box center [41, 256] width 37 height 10
click at [20, 257] on input "Production" at bounding box center [17, 257] width 7 height 8
checkbox input "true"
click at [123, 285] on button "Save" at bounding box center [127, 286] width 55 height 14
click at [1296, 13] on input "text" at bounding box center [1317, 16] width 77 height 16
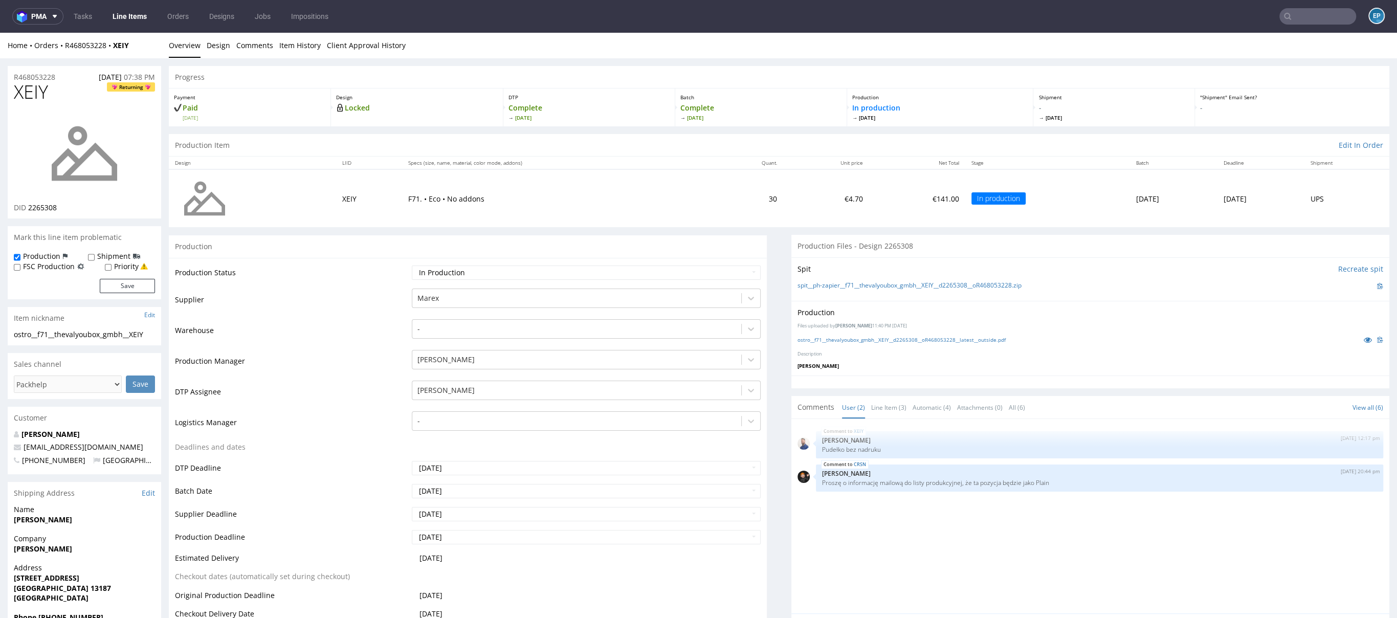
paste input "PPCC"
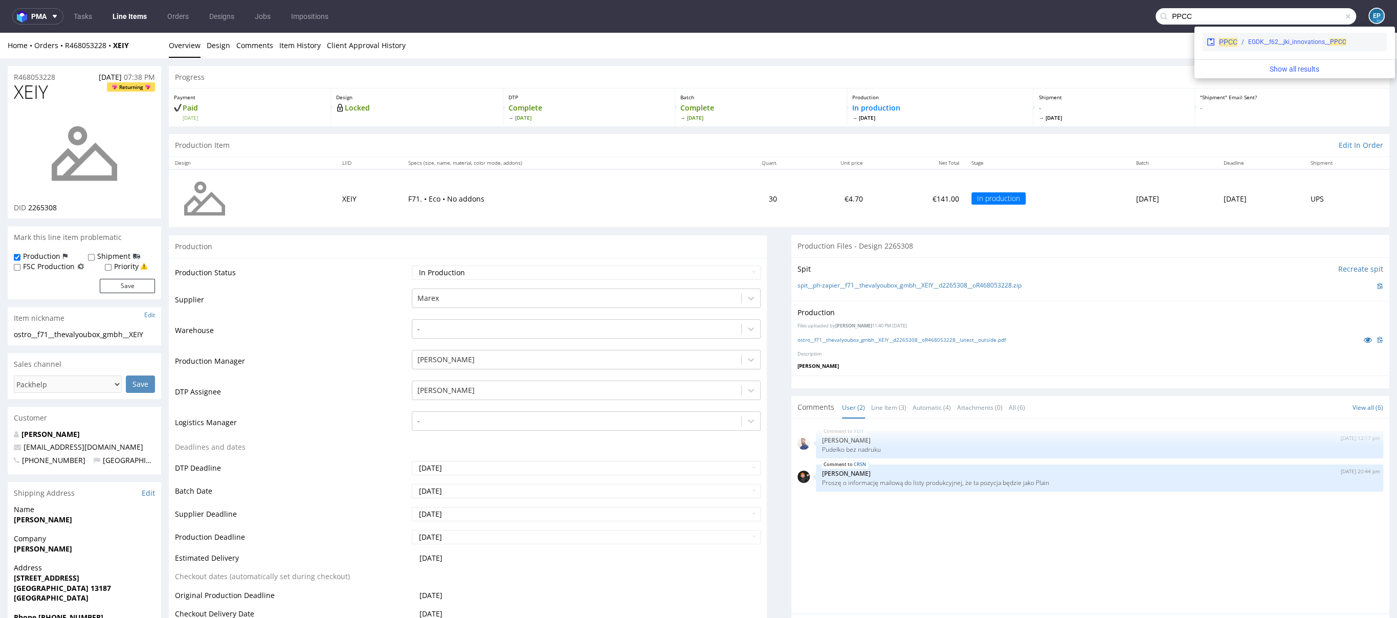
type input "PPCC"
click at [1241, 43] on div "EGDK__f62__jki_innovations__ PPCC" at bounding box center [1309, 41] width 145 height 9
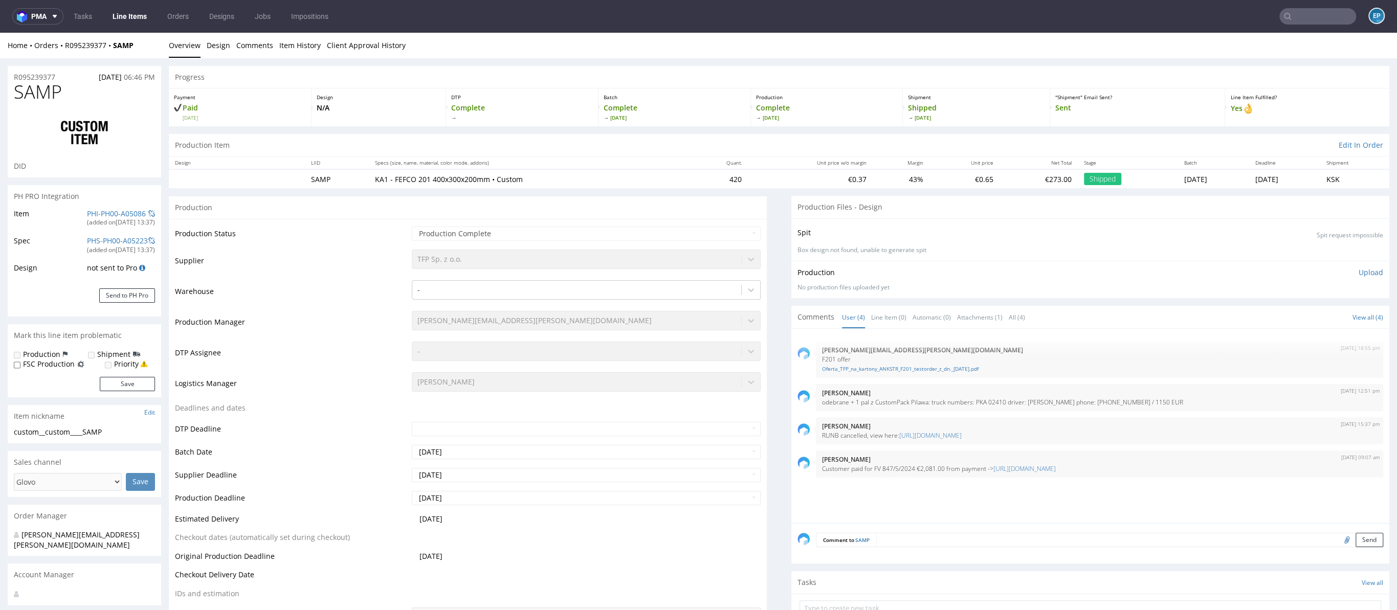
click at [1281, 16] on input "text" at bounding box center [1317, 16] width 77 height 16
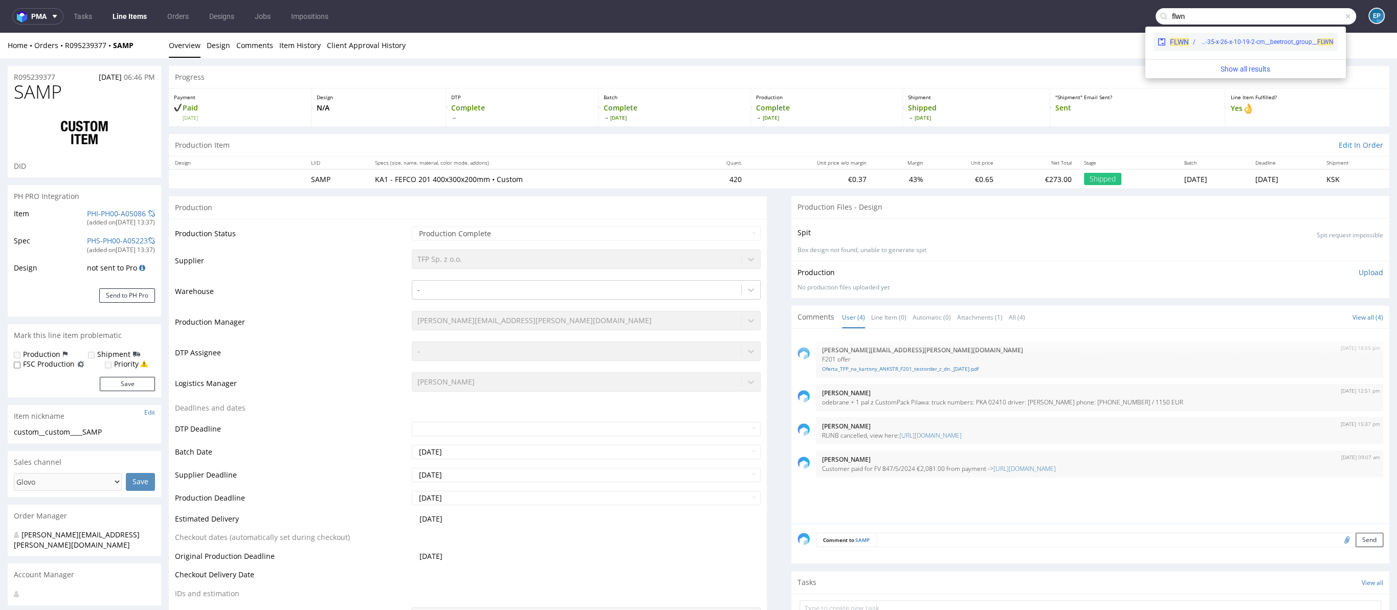
type input "flwn"
click at [1224, 43] on div "egdk__fs71-35-x-26-x-10-19-2-cm__beetroot_group__ FLWN" at bounding box center [1266, 41] width 134 height 9
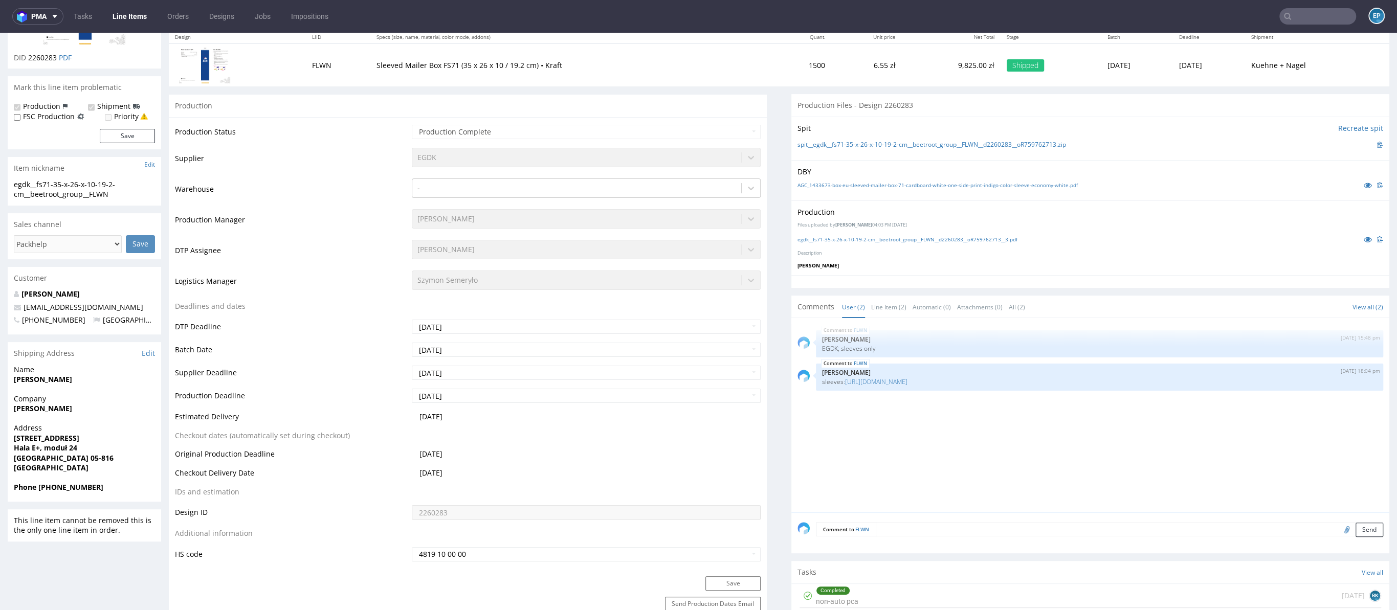
scroll to position [143, 0]
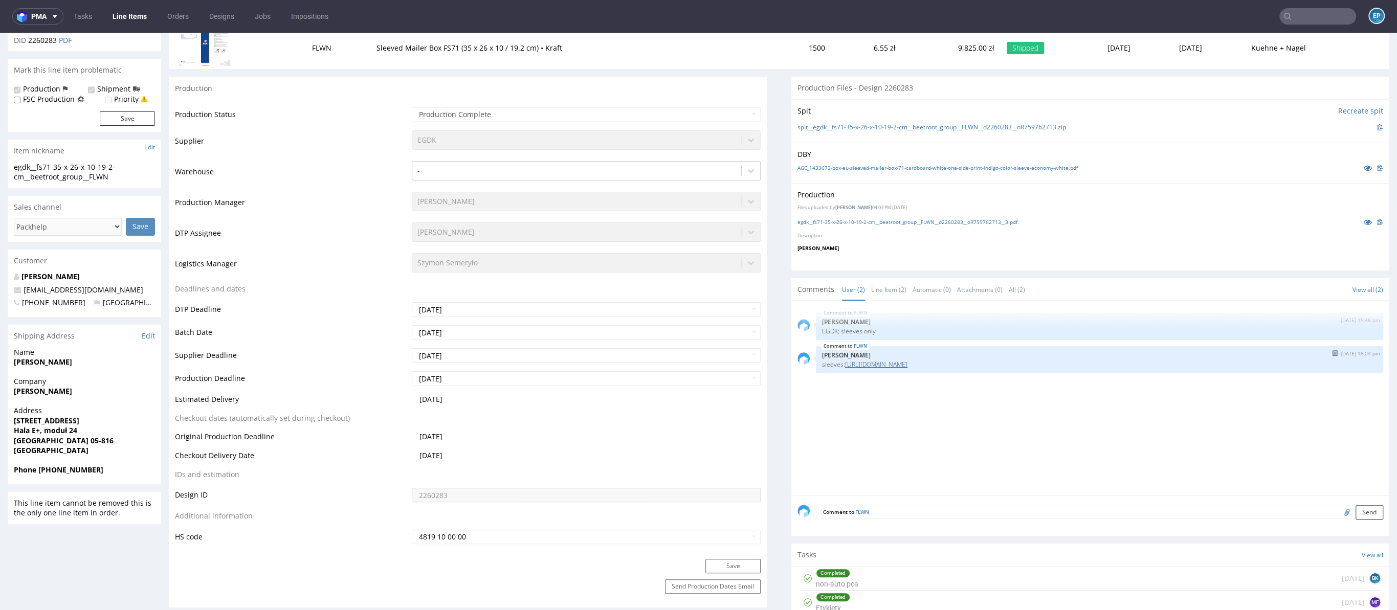
click at [879, 361] on link "https://www.ups.com/track?loc=en_PL&tracknum=1Z5A15806691081891&requester=ST/tr…" at bounding box center [876, 364] width 62 height 9
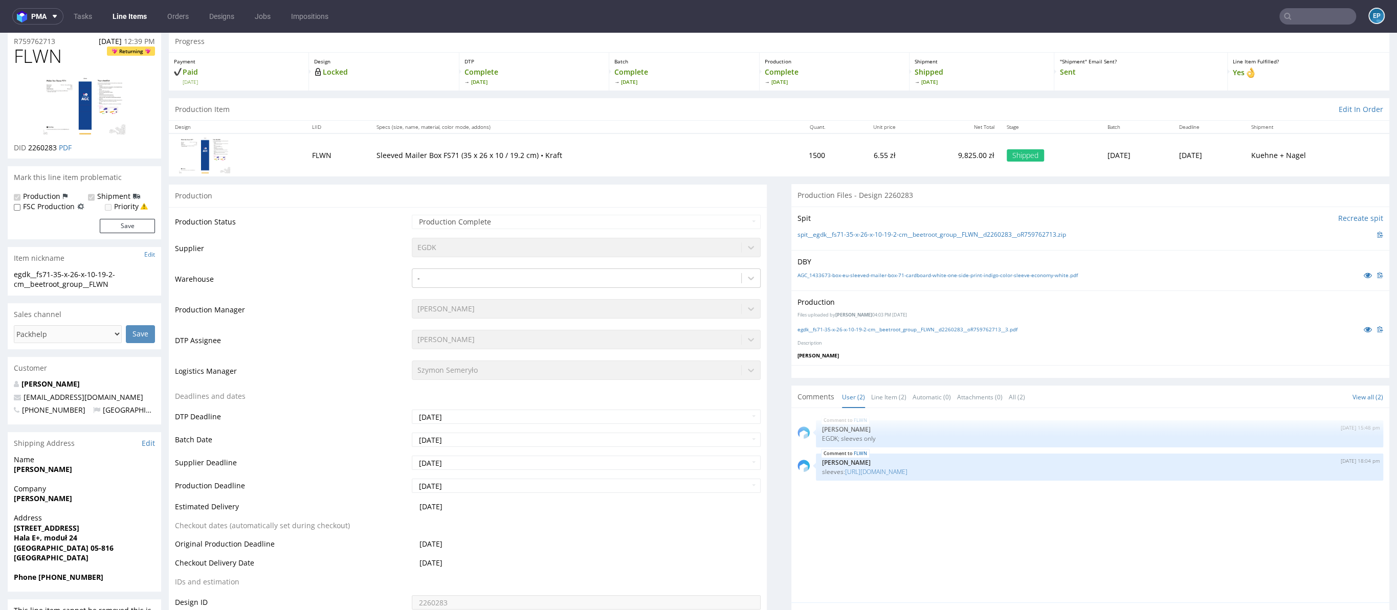
scroll to position [0, 0]
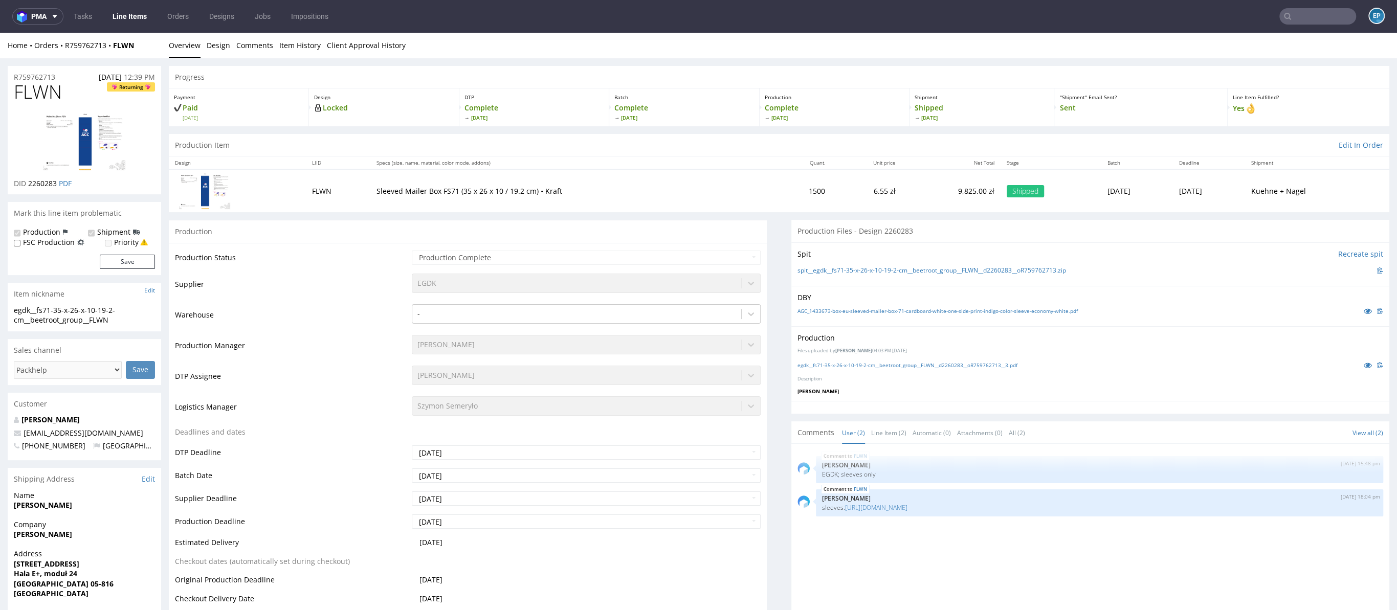
click at [1289, 27] on nav "pma Tasks Line Items Orders Designs Jobs Impositions EP" at bounding box center [698, 16] width 1397 height 33
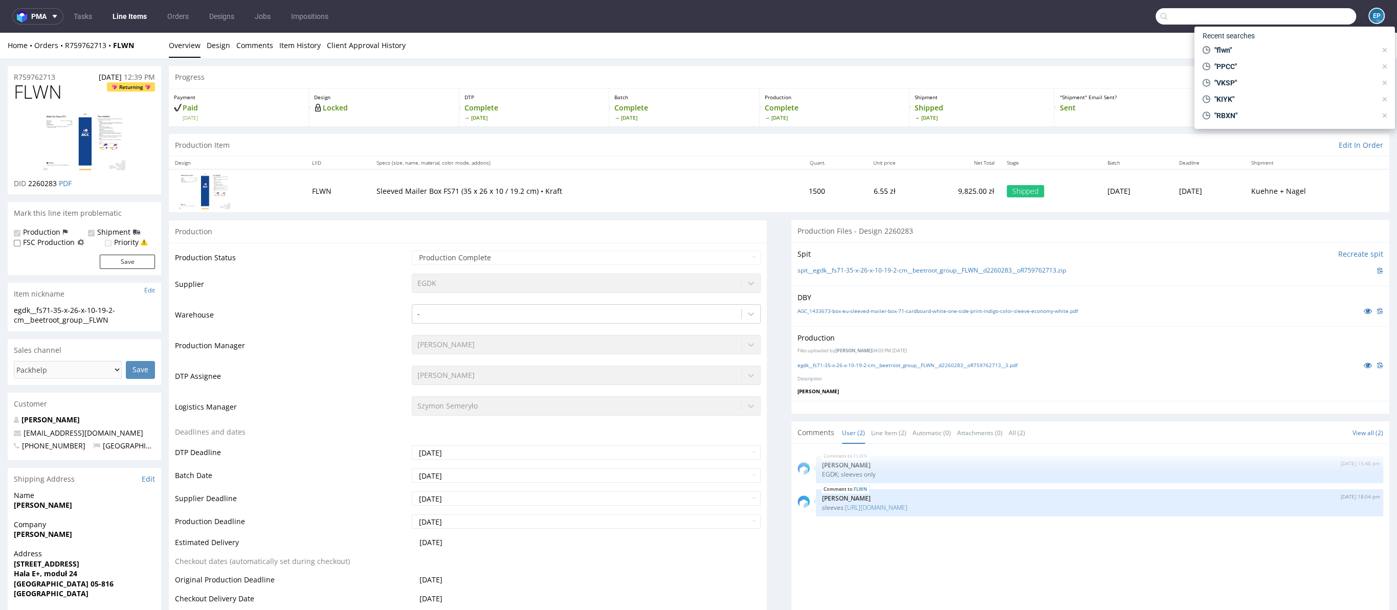
click at [1295, 16] on input "text" at bounding box center [1255, 16] width 200 height 16
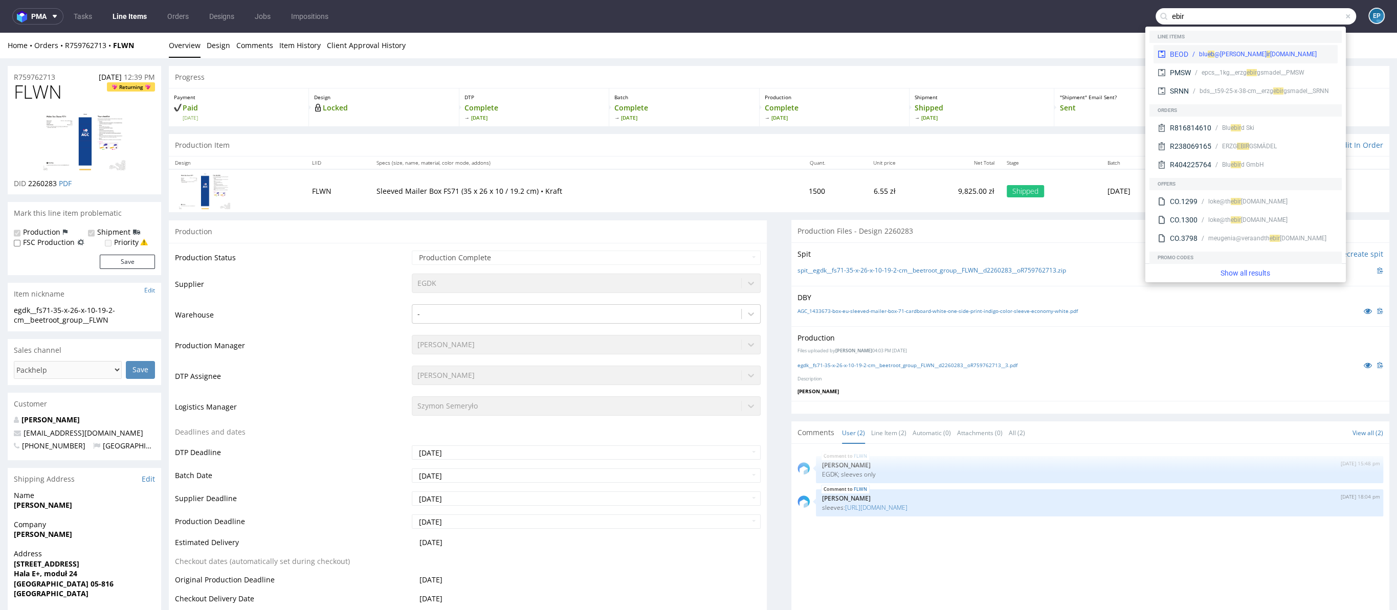
type input "ebir"
click at [1230, 48] on div "BEOD beth@blu eb ir dski.co.uk" at bounding box center [1245, 54] width 184 height 18
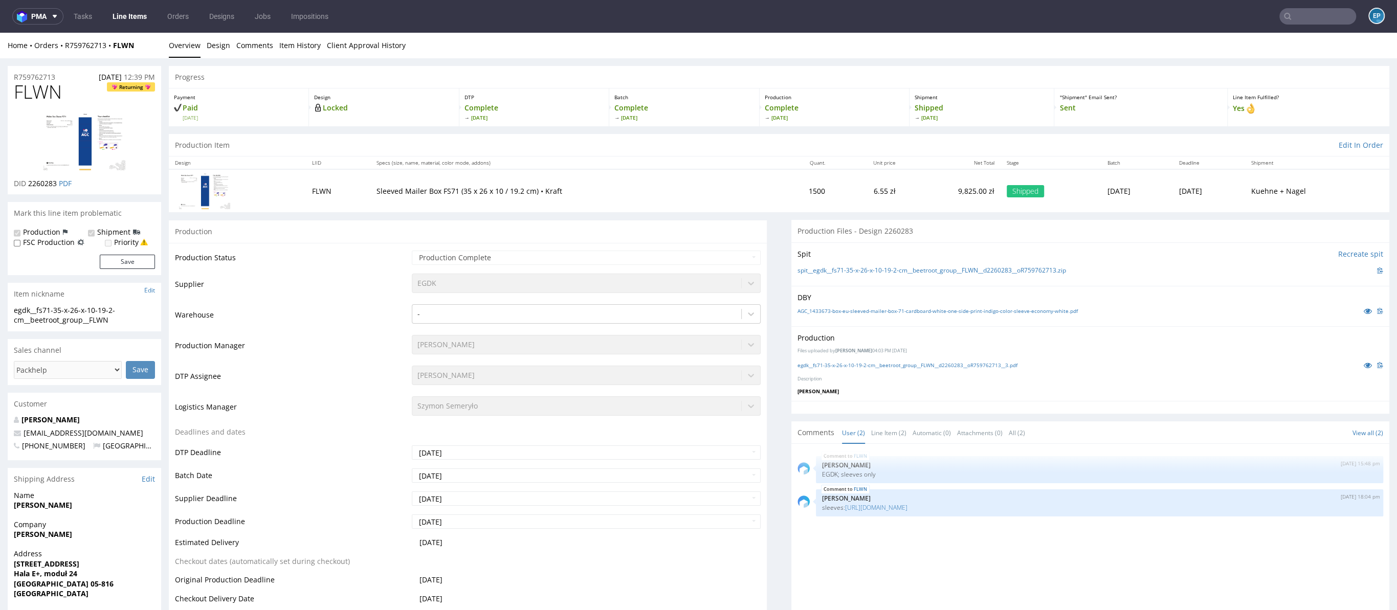
click at [1295, 24] on input "text" at bounding box center [1317, 16] width 77 height 16
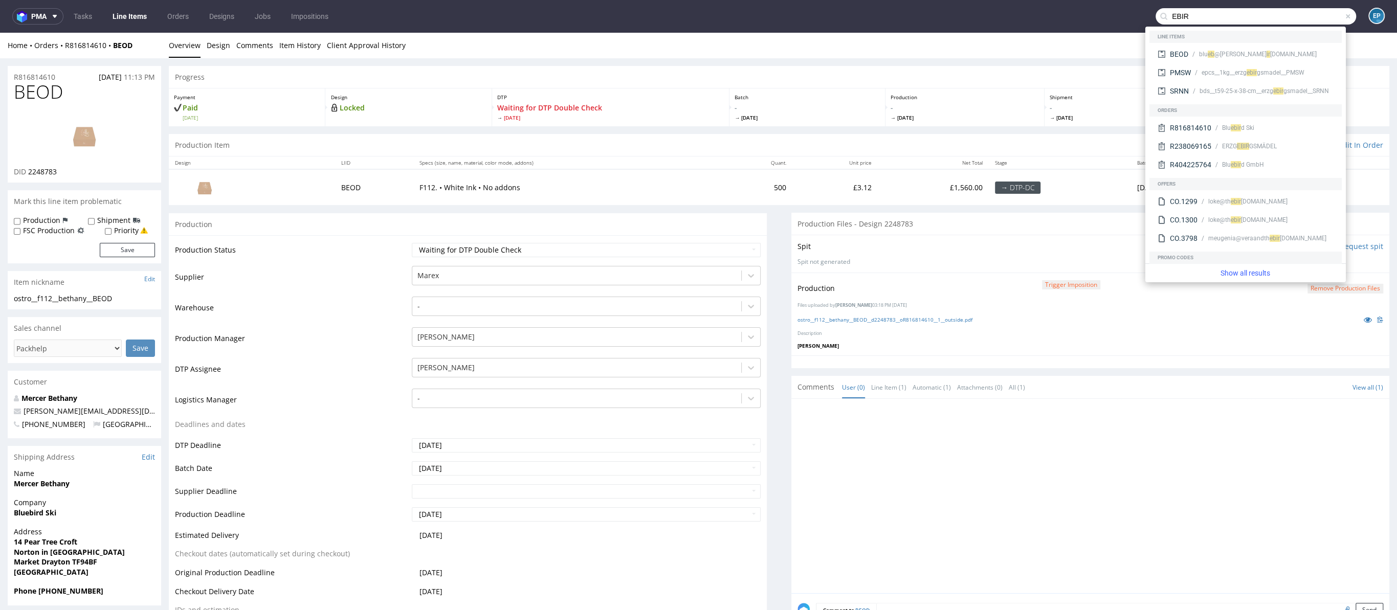
type input "EBIR"
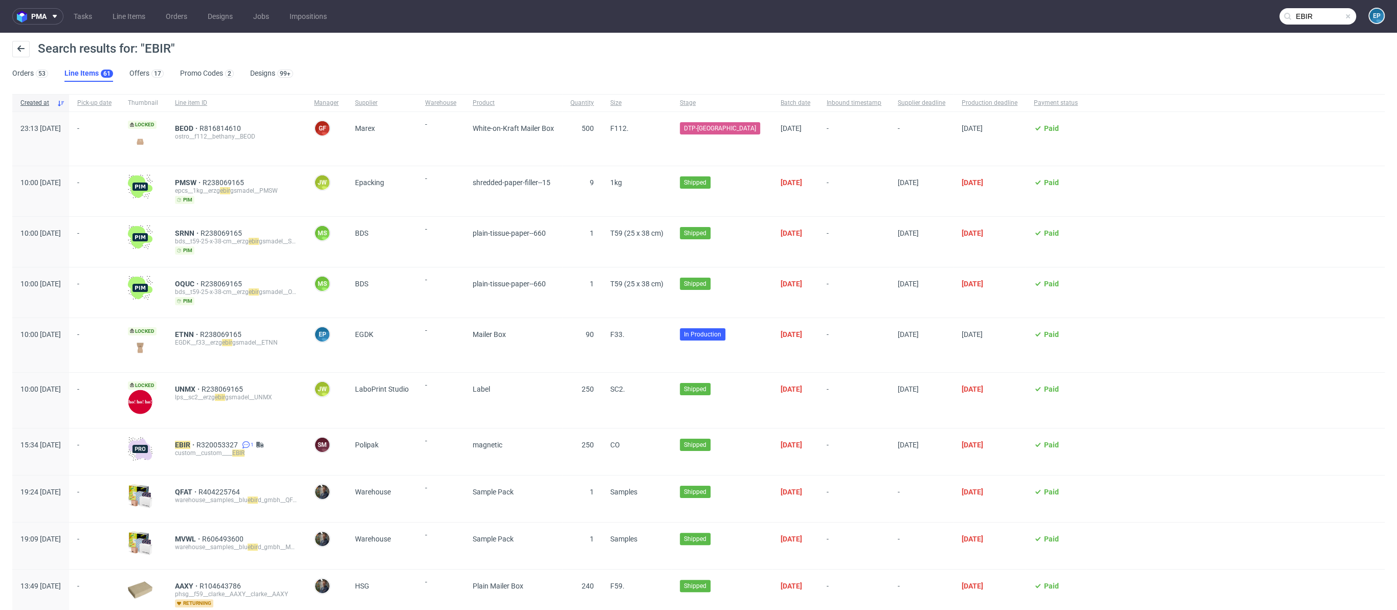
scroll to position [167, 0]
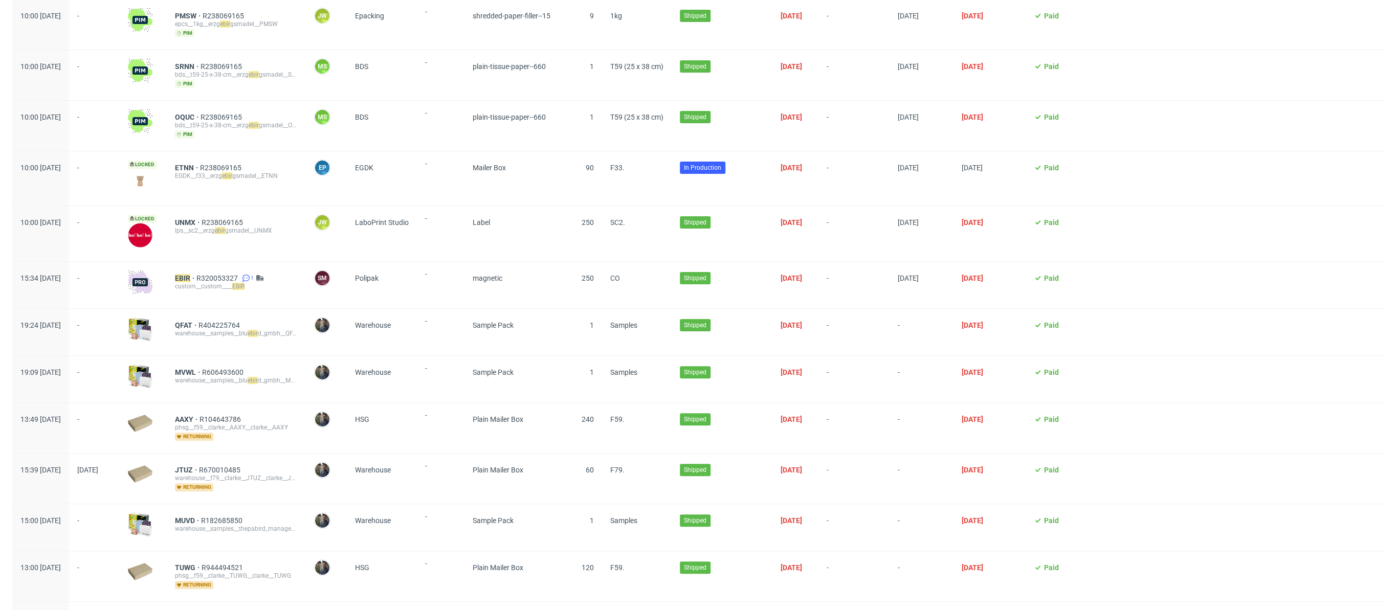
click at [214, 270] on div "EBIR R320053327 1 custom__custom____ EBIR" at bounding box center [236, 285] width 139 height 47
click at [190, 277] on mark "EBIR" at bounding box center [182, 278] width 15 height 8
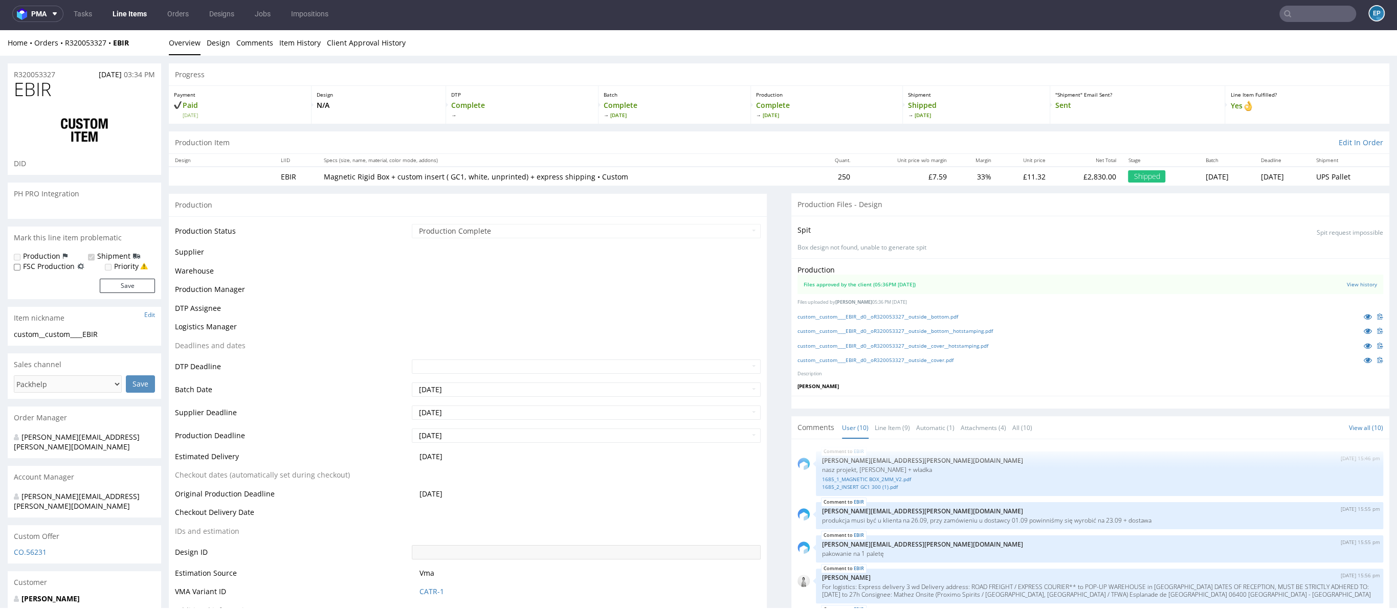
scroll to position [205, 0]
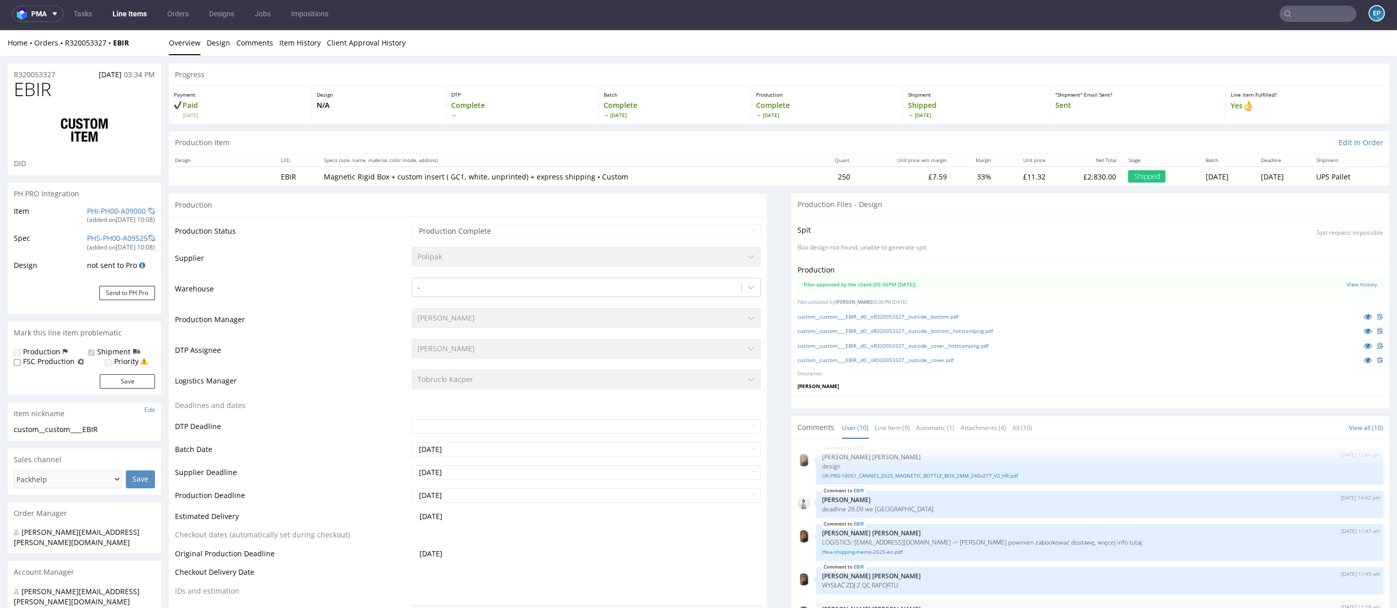
click at [1305, 16] on input "text" at bounding box center [1317, 14] width 77 height 16
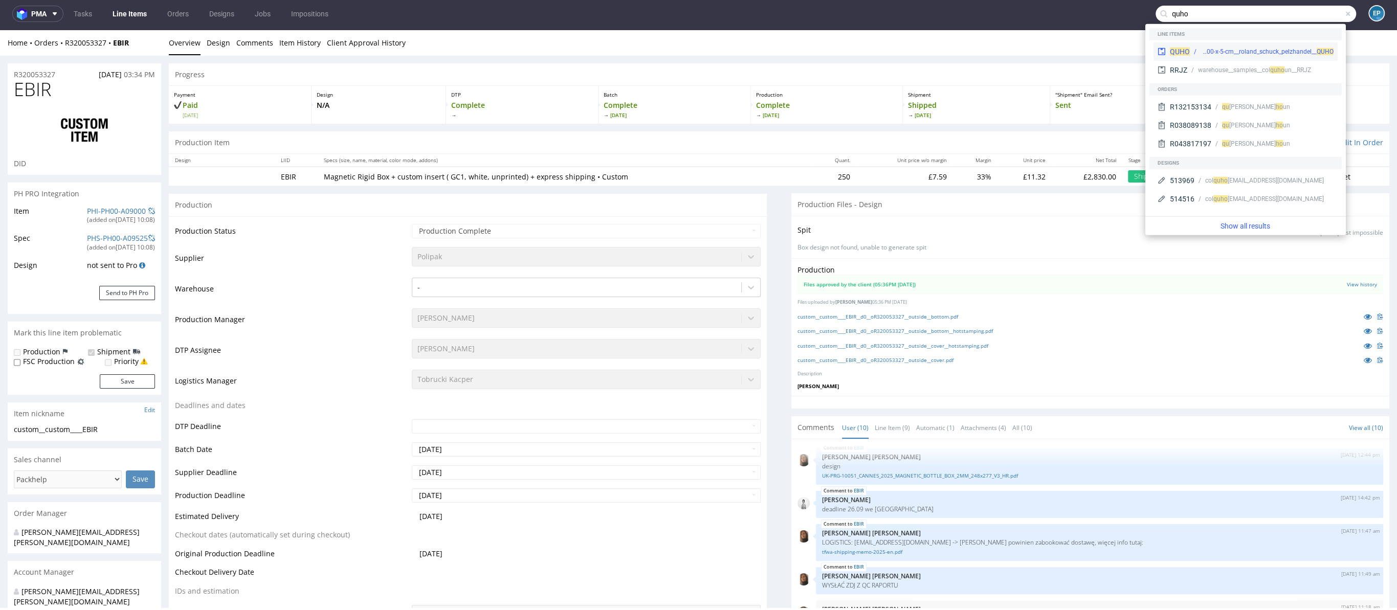
type input "quho"
click at [1220, 51] on div "dlp__x50-6000-x-5-cm__roland_schuck_pelzhandel__ QUHO" at bounding box center [1266, 51] width 133 height 9
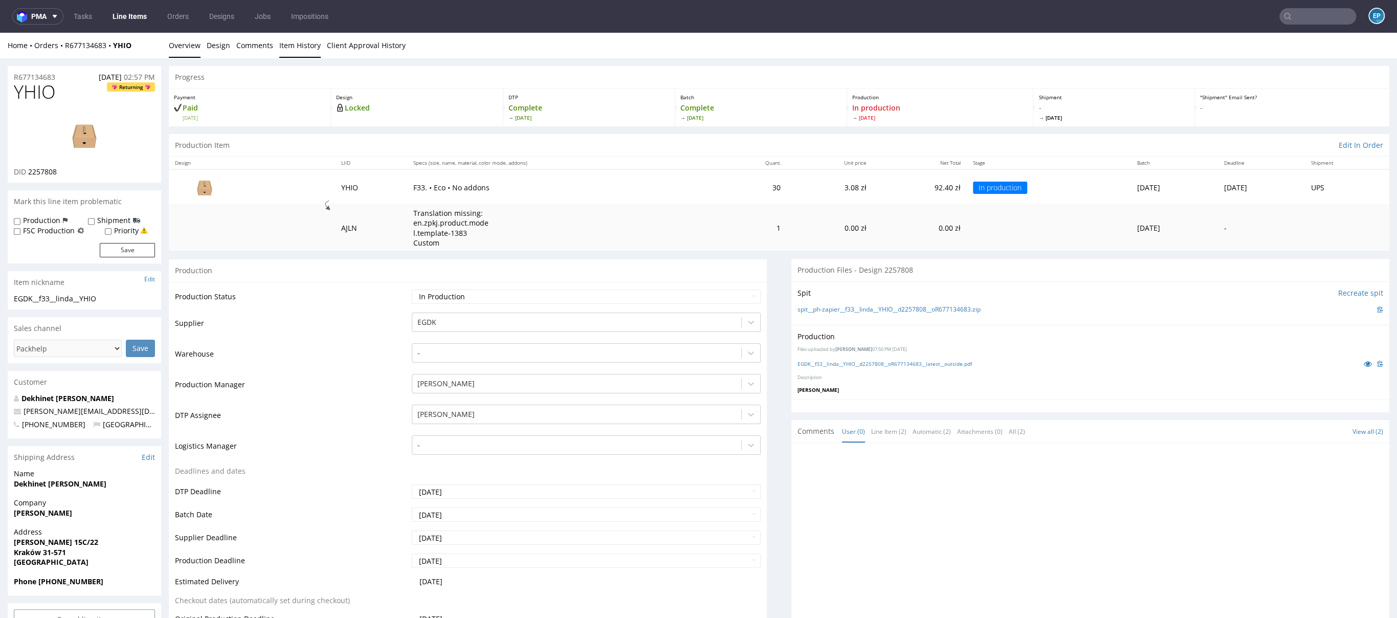
click at [291, 44] on link "Item History" at bounding box center [299, 45] width 41 height 25
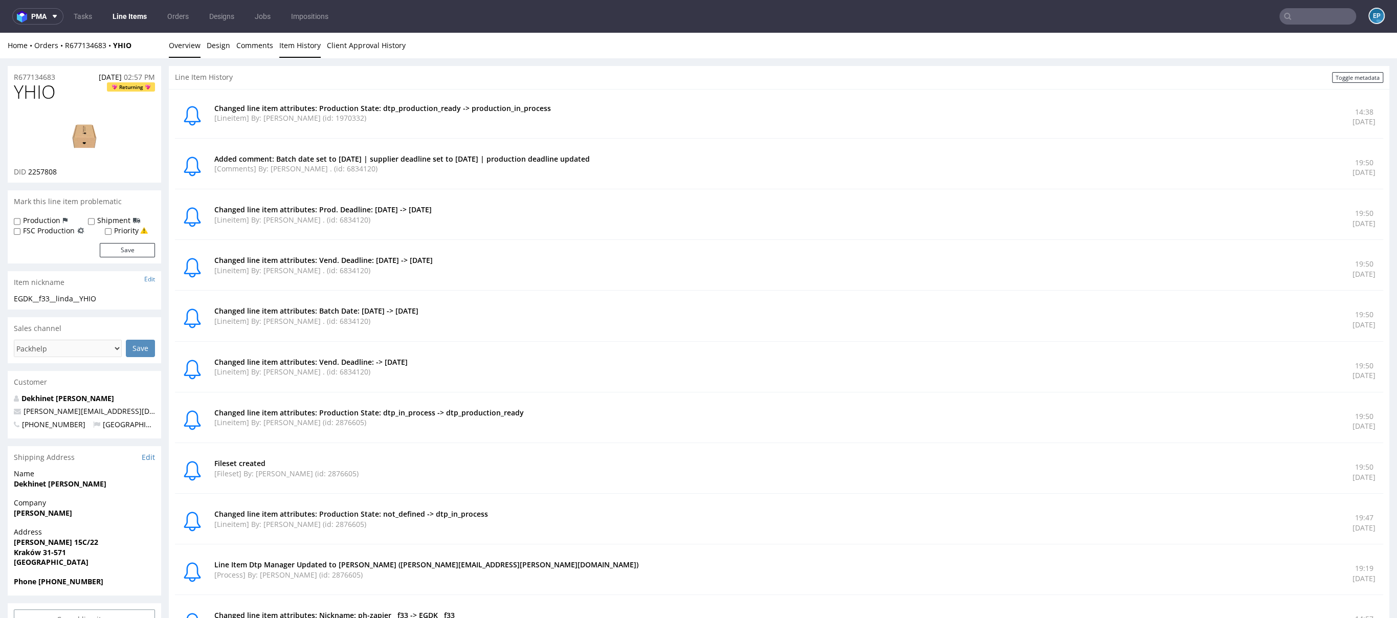
click at [188, 49] on link "Overview" at bounding box center [185, 45] width 32 height 25
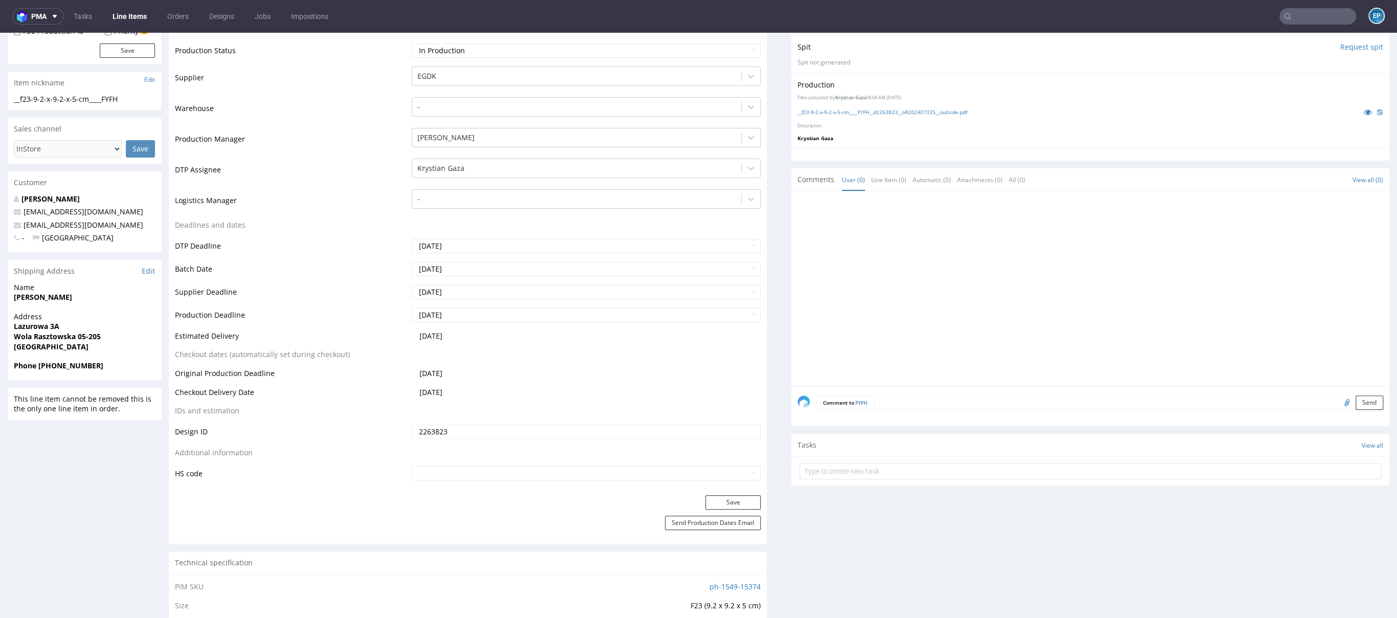
scroll to position [49, 0]
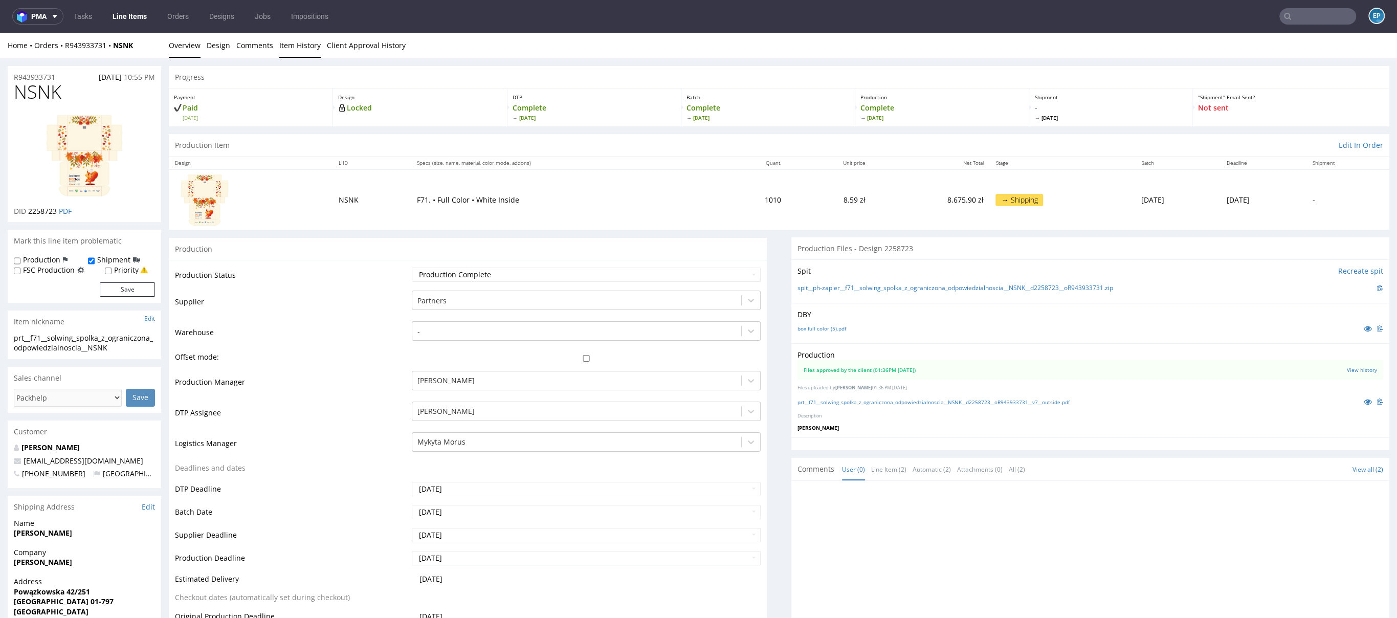
click at [309, 50] on link "Item History" at bounding box center [299, 45] width 41 height 25
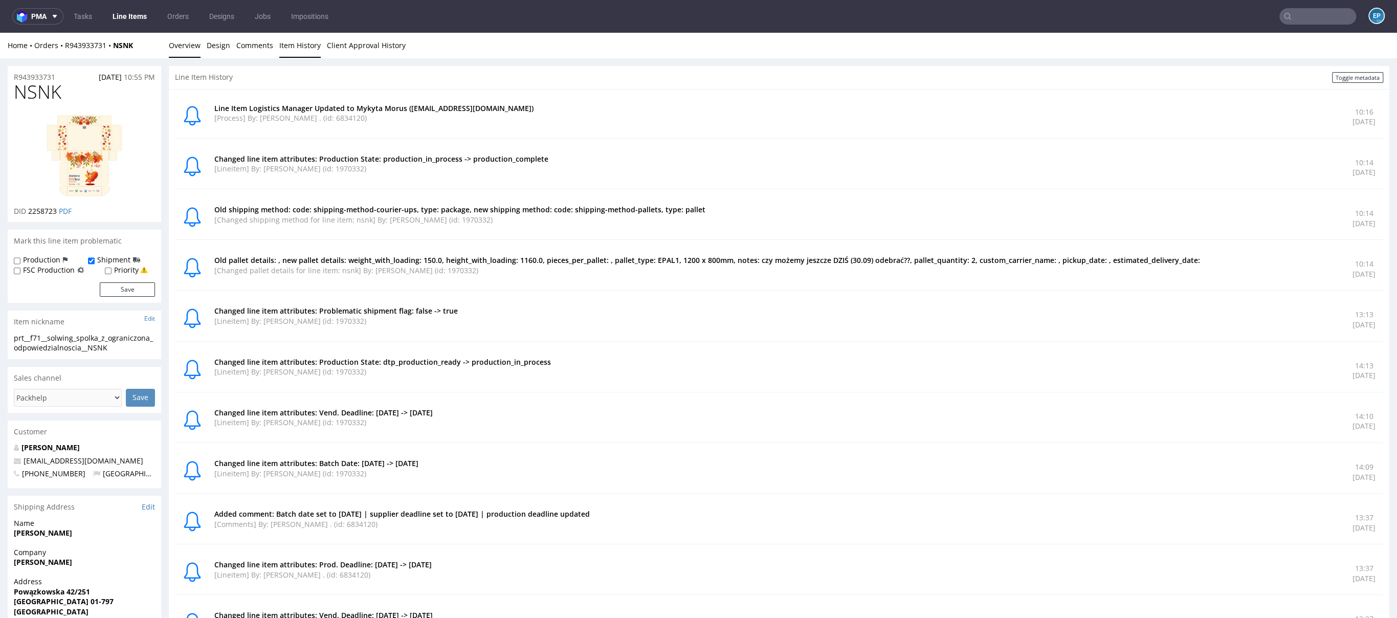
click at [182, 41] on link "Overview" at bounding box center [185, 45] width 32 height 25
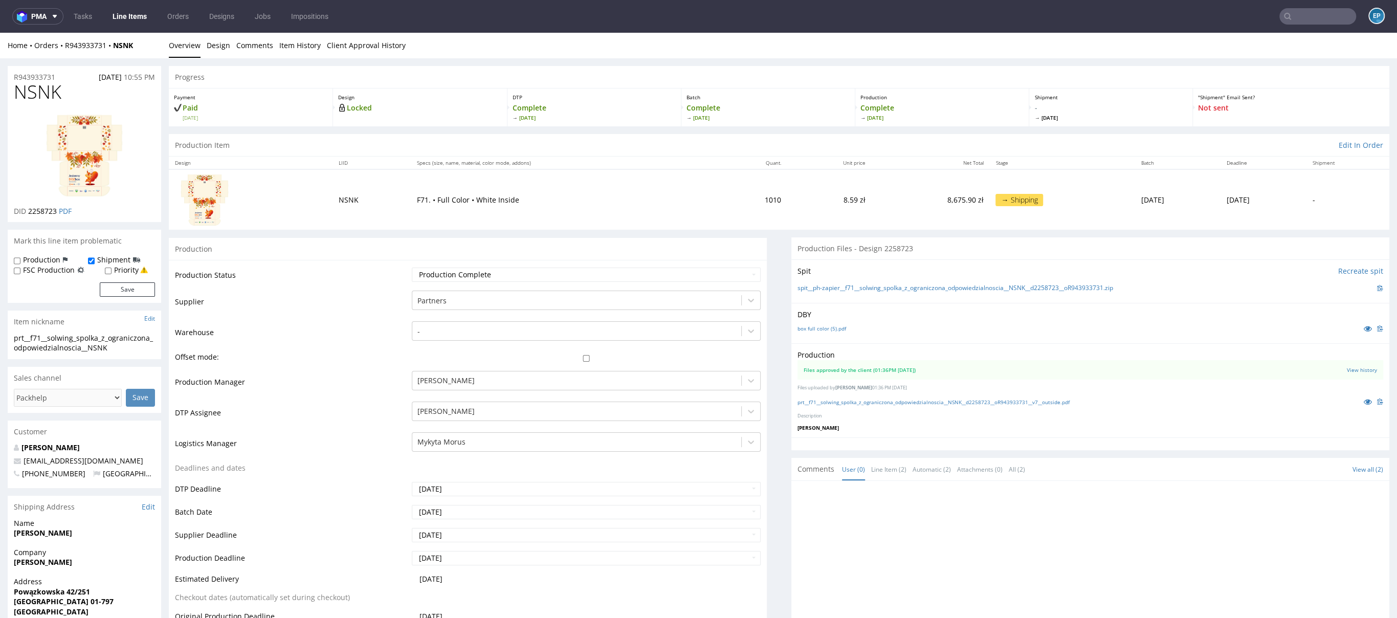
click at [41, 97] on span "NSNK" at bounding box center [38, 92] width 48 height 20
copy strong "NSNK"
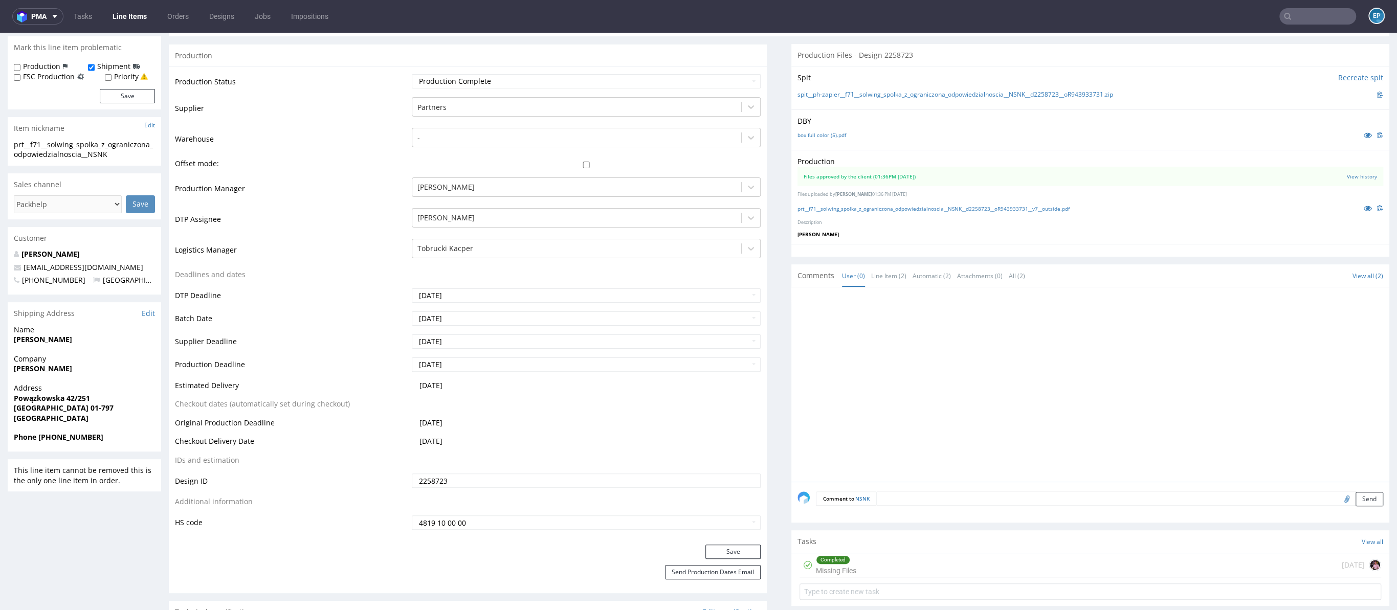
scroll to position [194, 0]
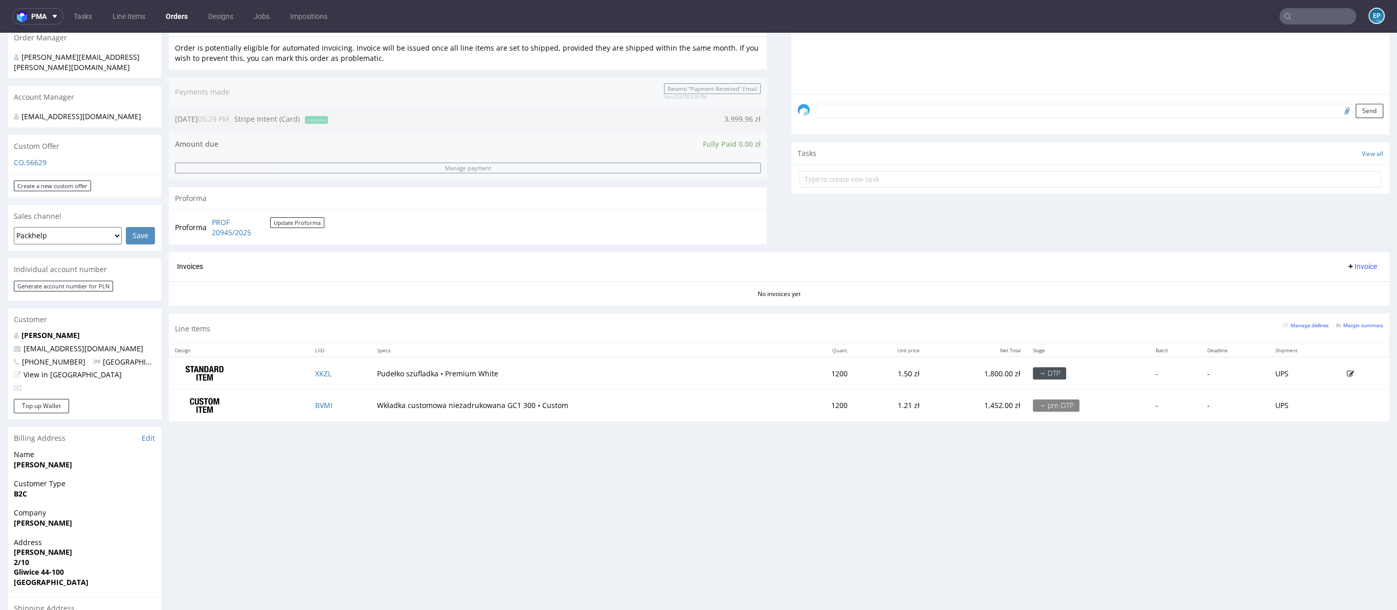
scroll to position [416, 0]
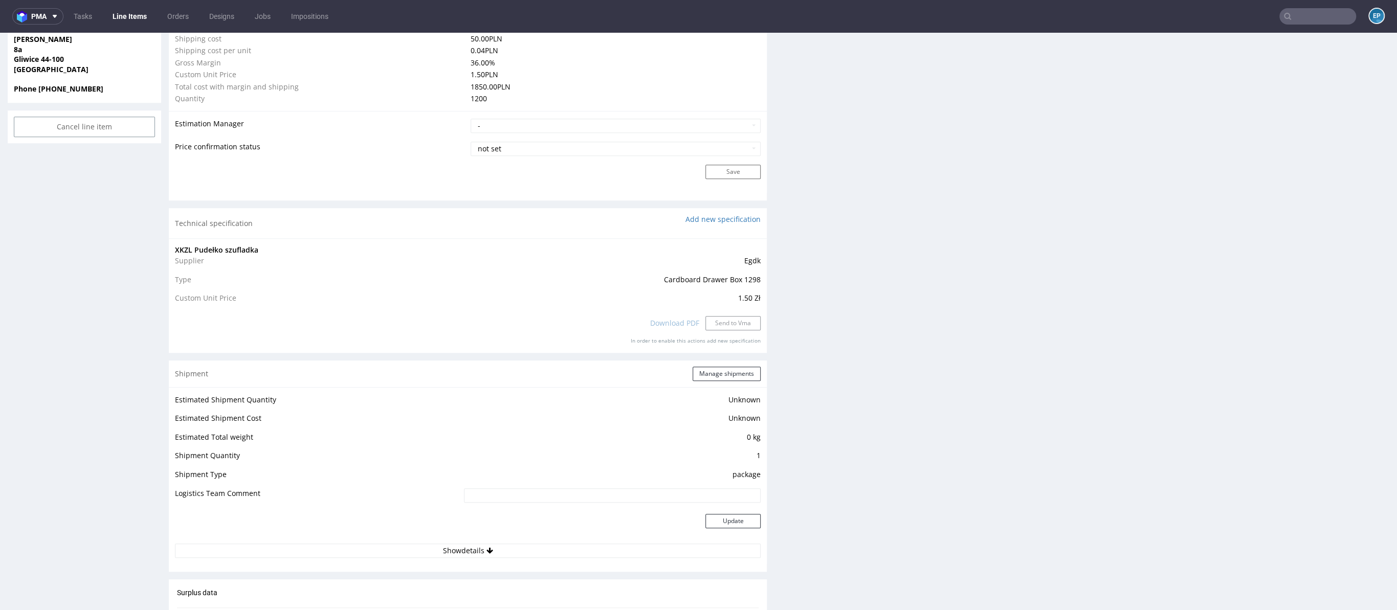
scroll to position [752, 0]
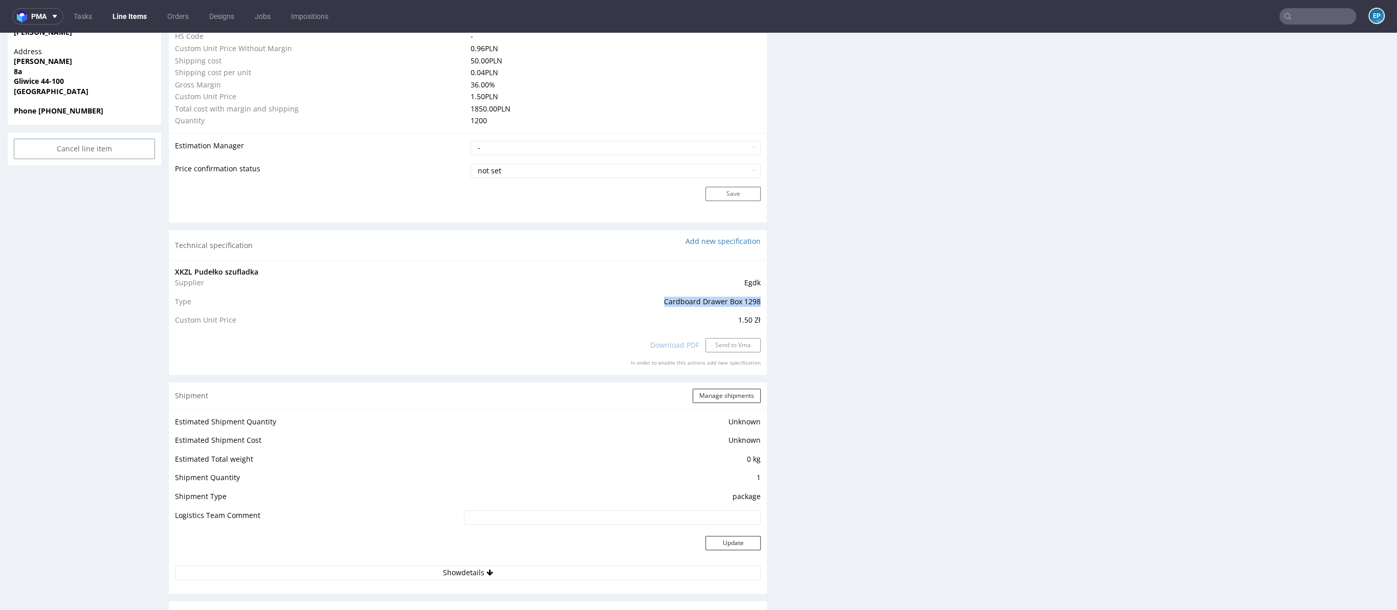
drag, startPoint x: 474, startPoint y: 307, endPoint x: 654, endPoint y: 302, distance: 179.6
click at [654, 302] on td "Cardboard Drawer Box 1298" at bounding box center [584, 305] width 351 height 19
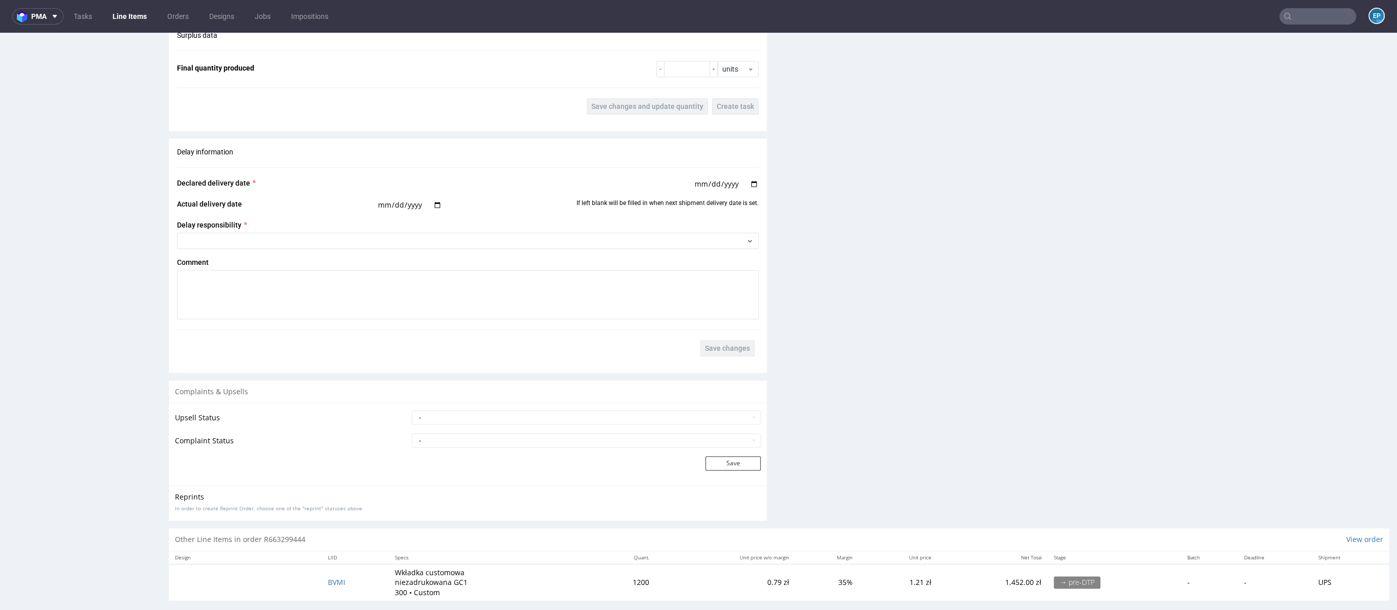
scroll to position [1340, 0]
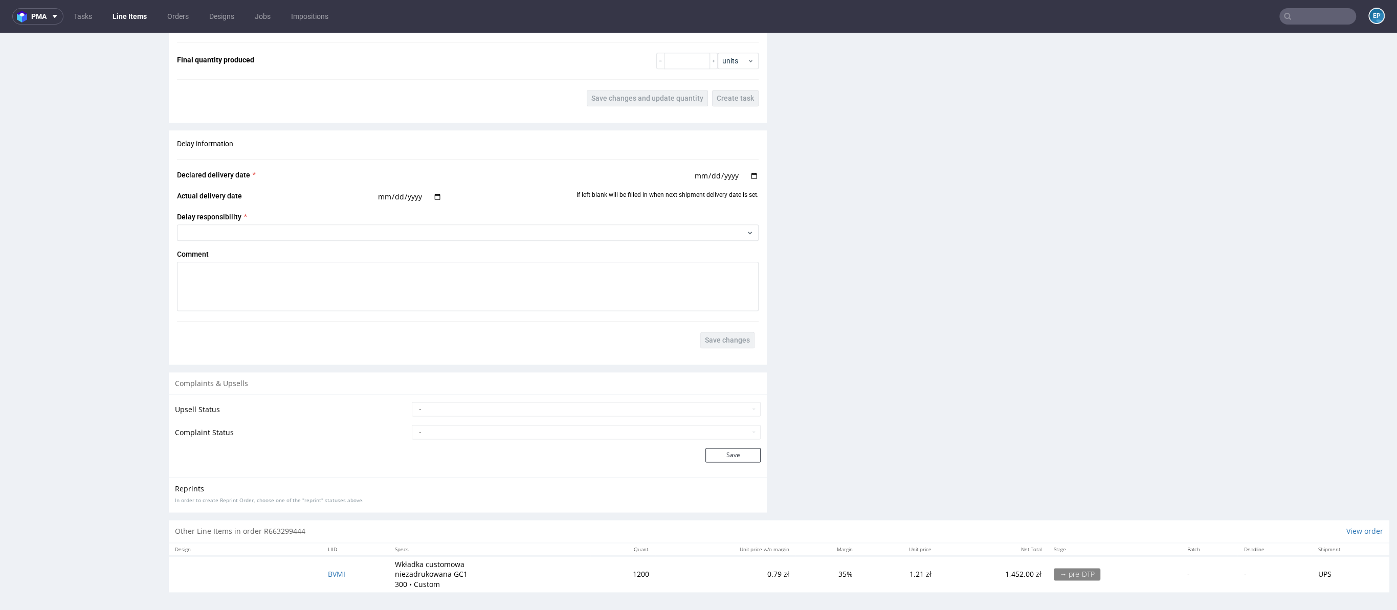
click at [1313, 22] on input "text" at bounding box center [1317, 16] width 77 height 16
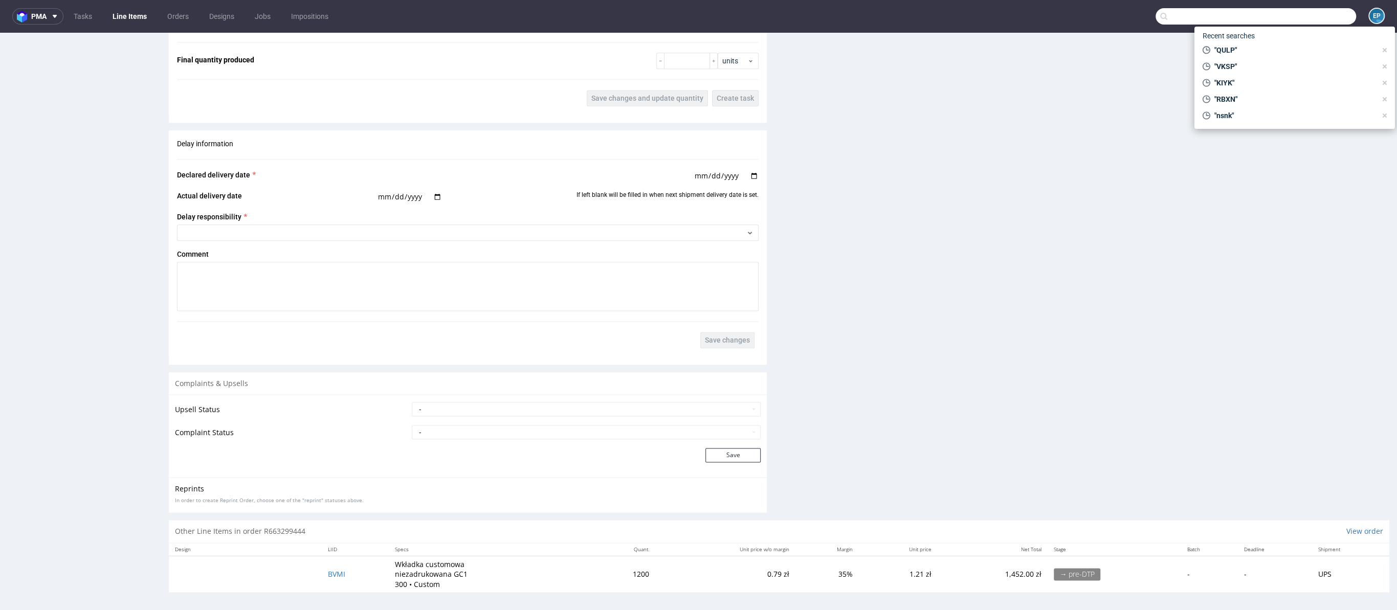
paste input "WEDU"
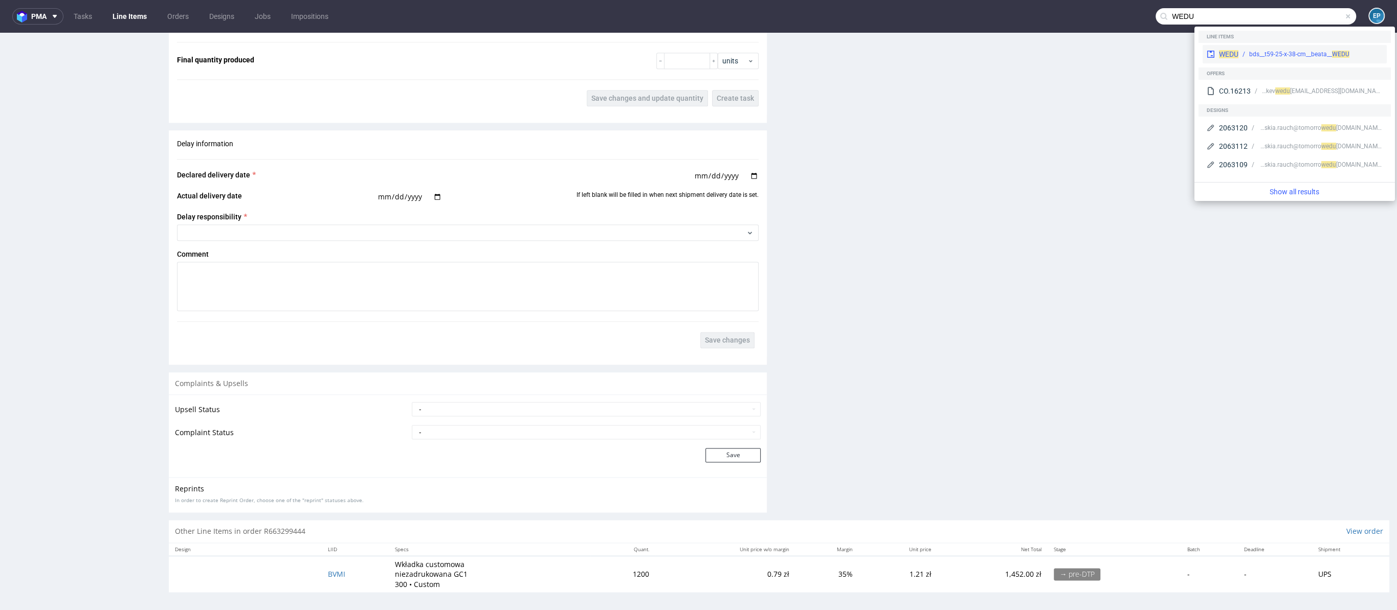
type input "WEDU"
click at [1251, 47] on div "WEDU bds__t59-25-x-38-cm__beata__ WEDU" at bounding box center [1294, 54] width 184 height 18
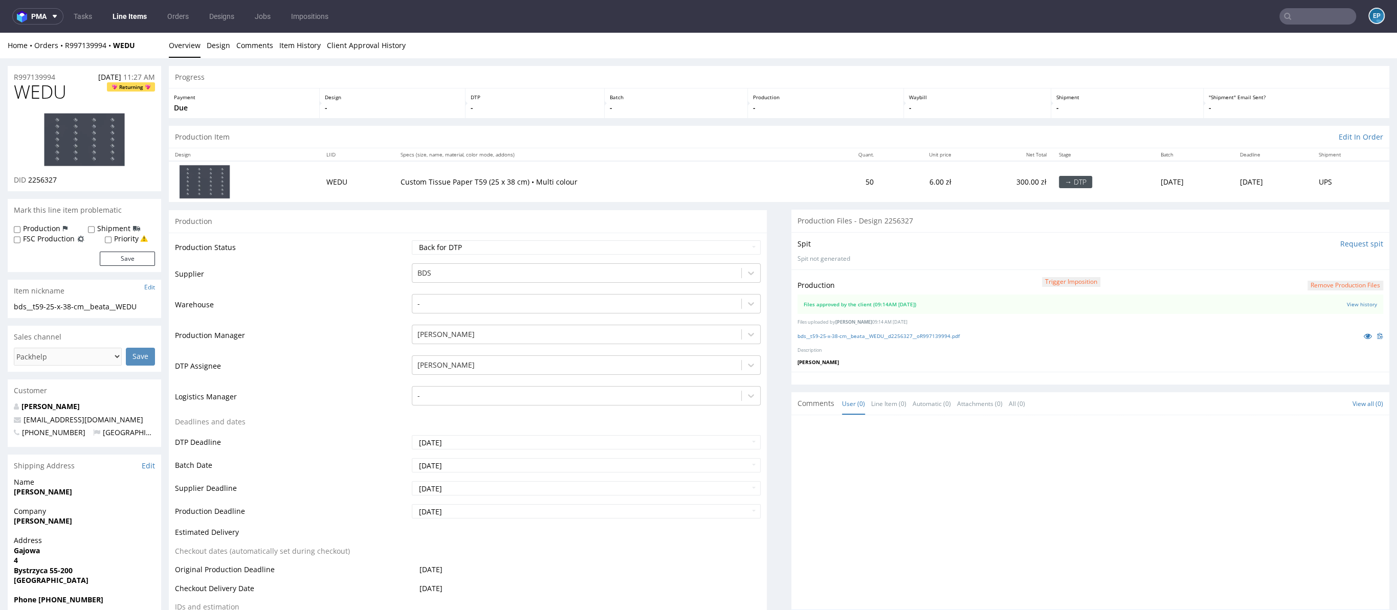
click at [470, 191] on td "Custom Tissue Paper T59 (25 x 38 cm) • Multi colour" at bounding box center [606, 181] width 424 height 41
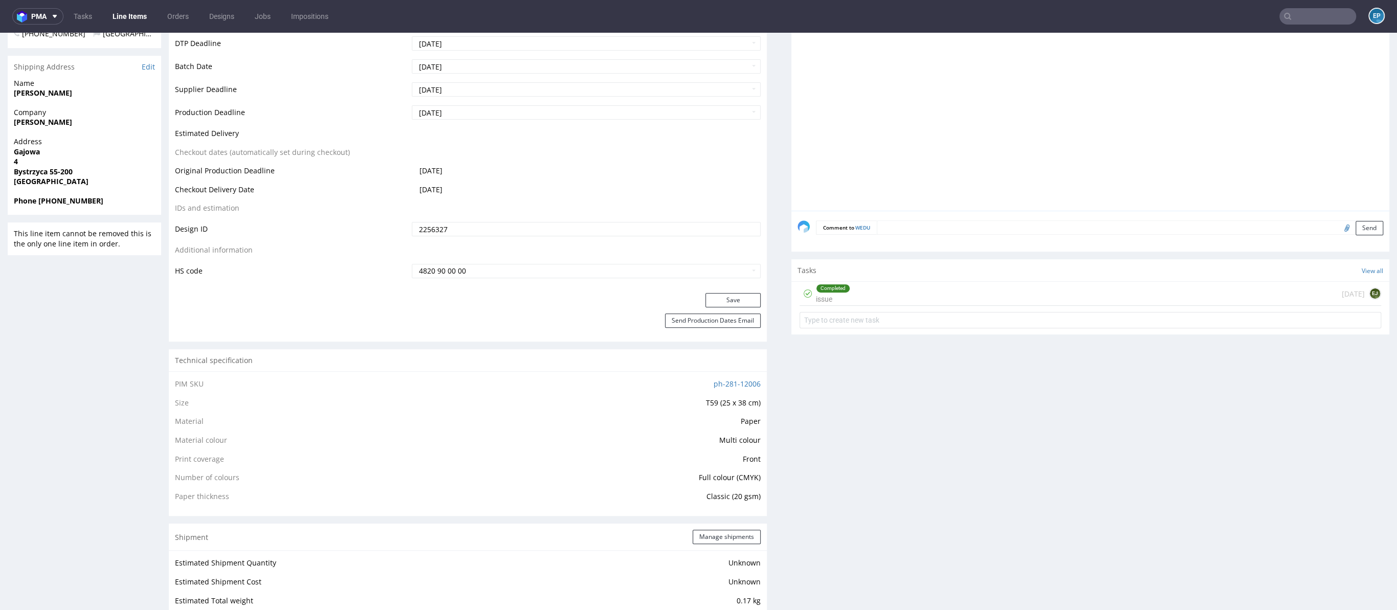
scroll to position [270, 0]
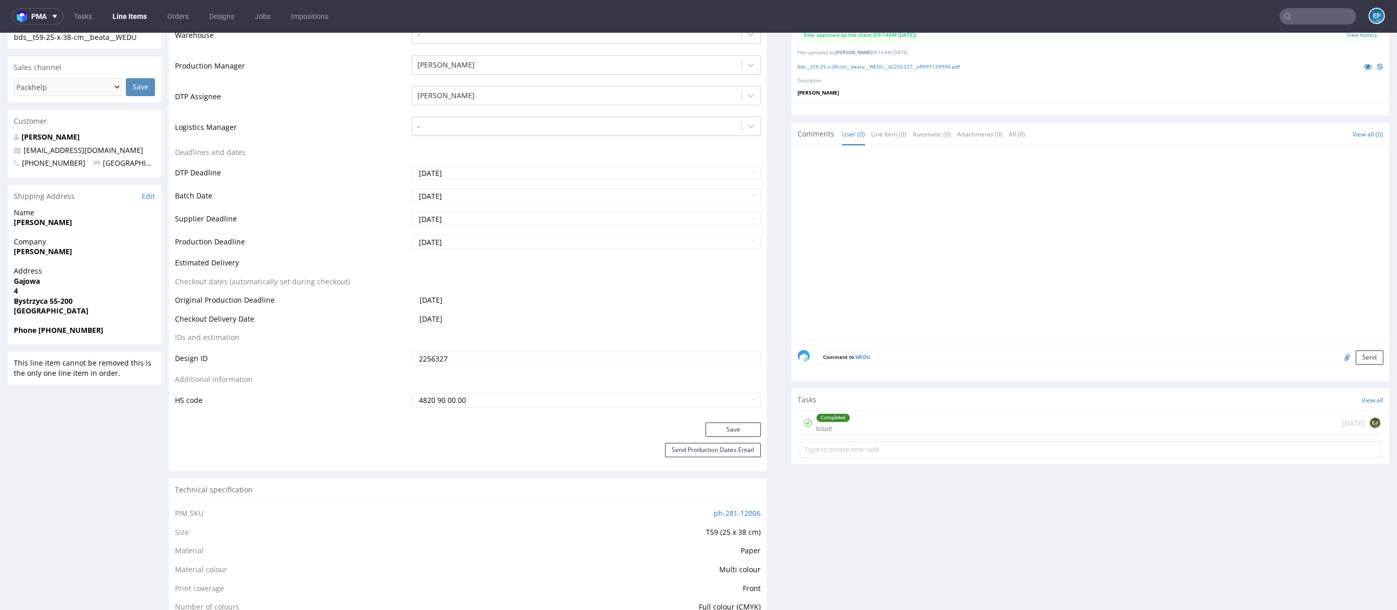
click at [906, 359] on textarea at bounding box center [1130, 357] width 506 height 14
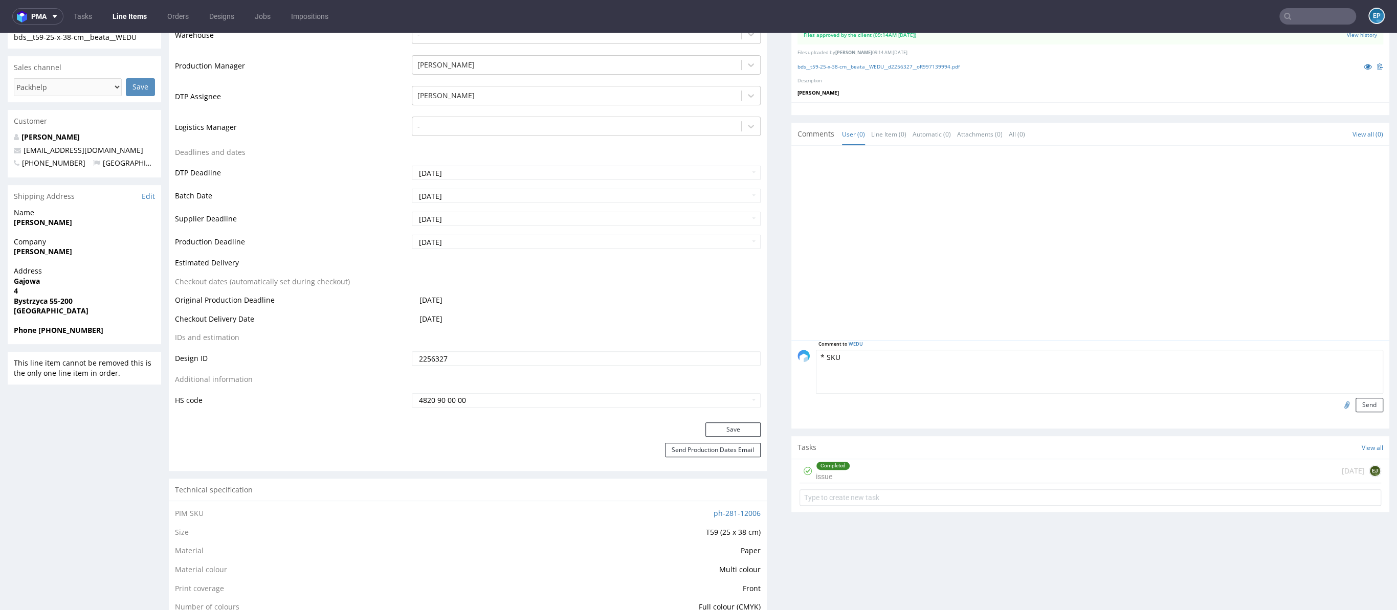
paste textarea "ph-281-7048"
type textarea "* SKU ph-281-7048 (T88)"
click at [1355, 398] on button "Send" at bounding box center [1369, 405] width 28 height 14
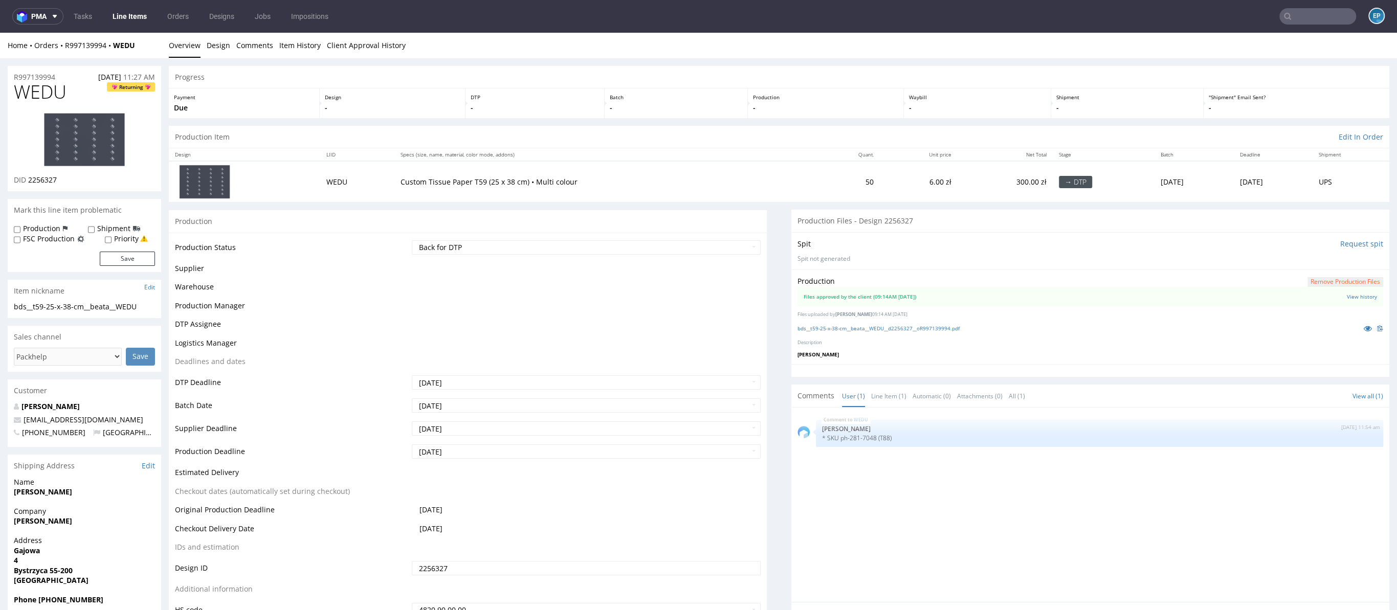
scroll to position [0, 0]
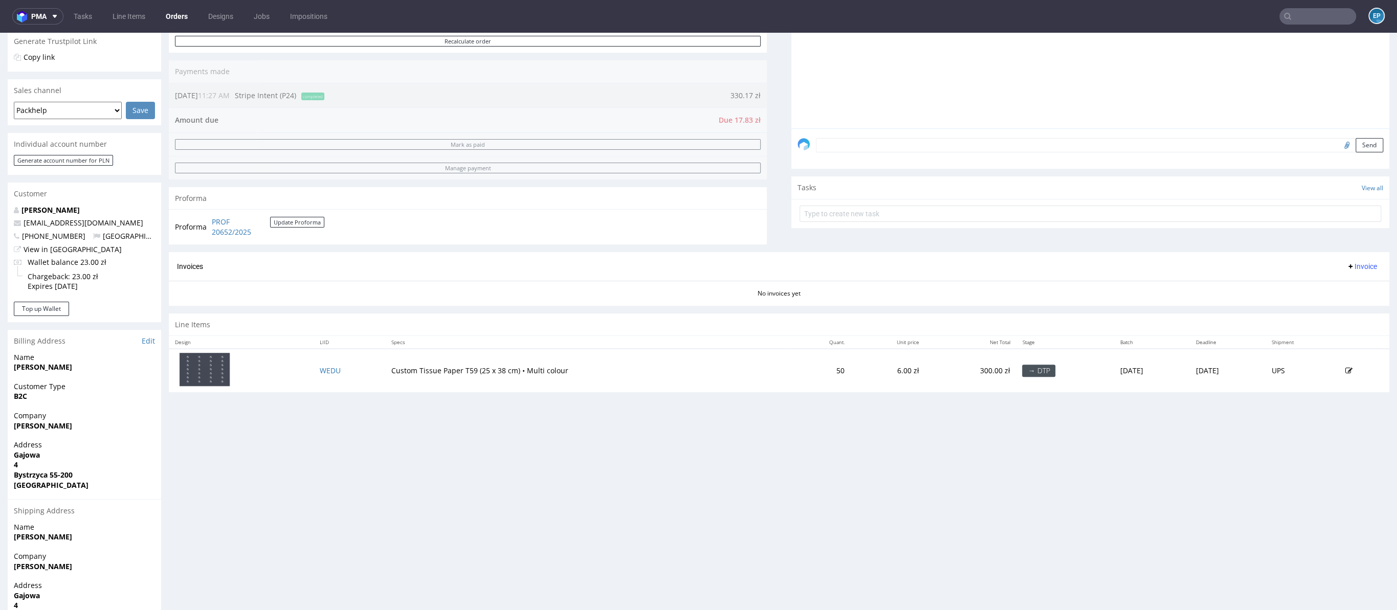
scroll to position [276, 0]
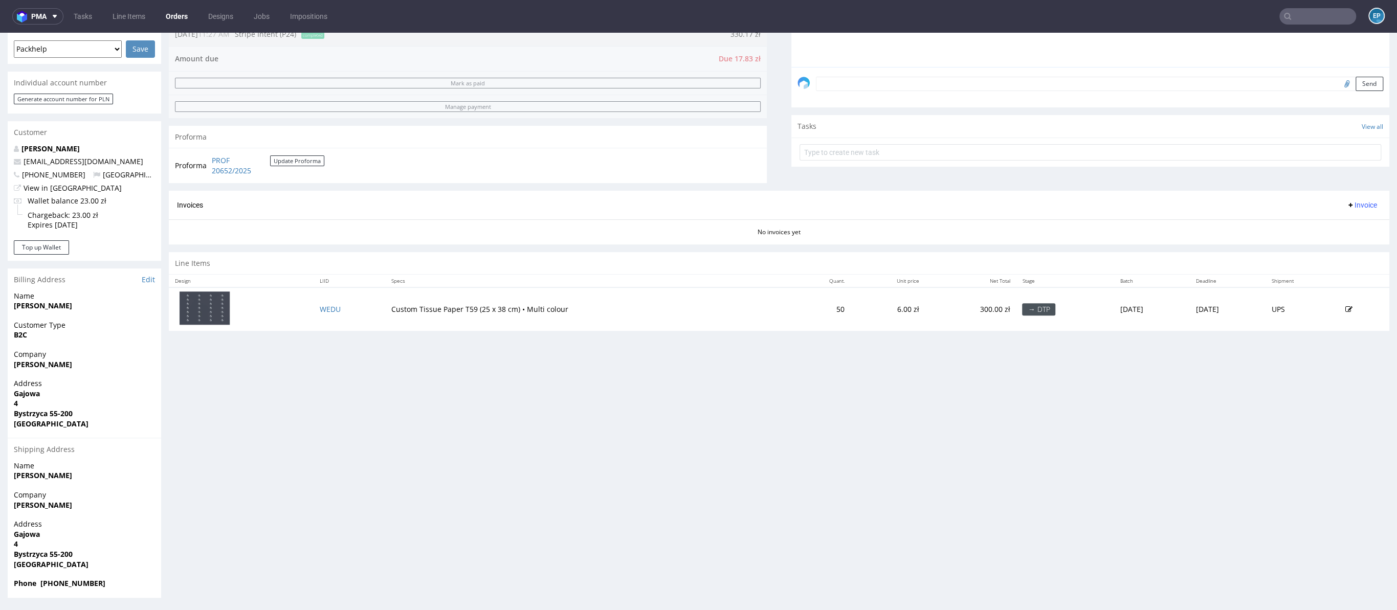
click icon
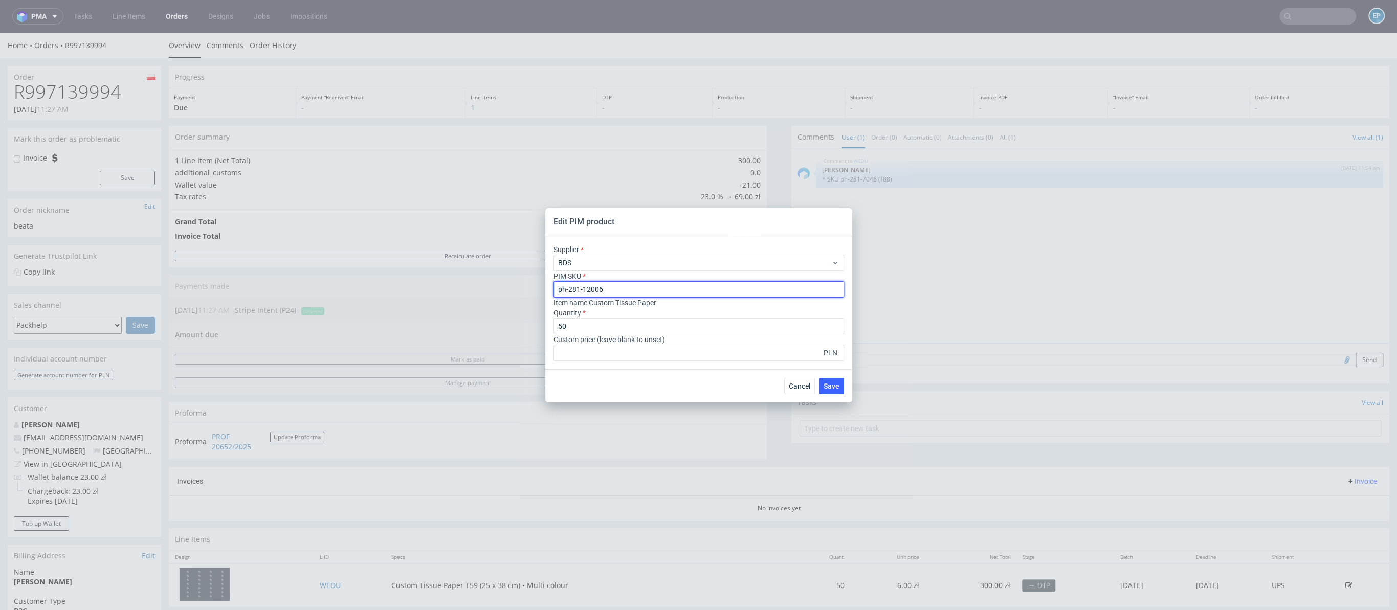
drag, startPoint x: 645, startPoint y: 293, endPoint x: 528, endPoint y: 286, distance: 117.3
click div "Edit PIM product Supplier BDS PIM SKU ph-281-12006 Item name : Custom Tissue Pa…"
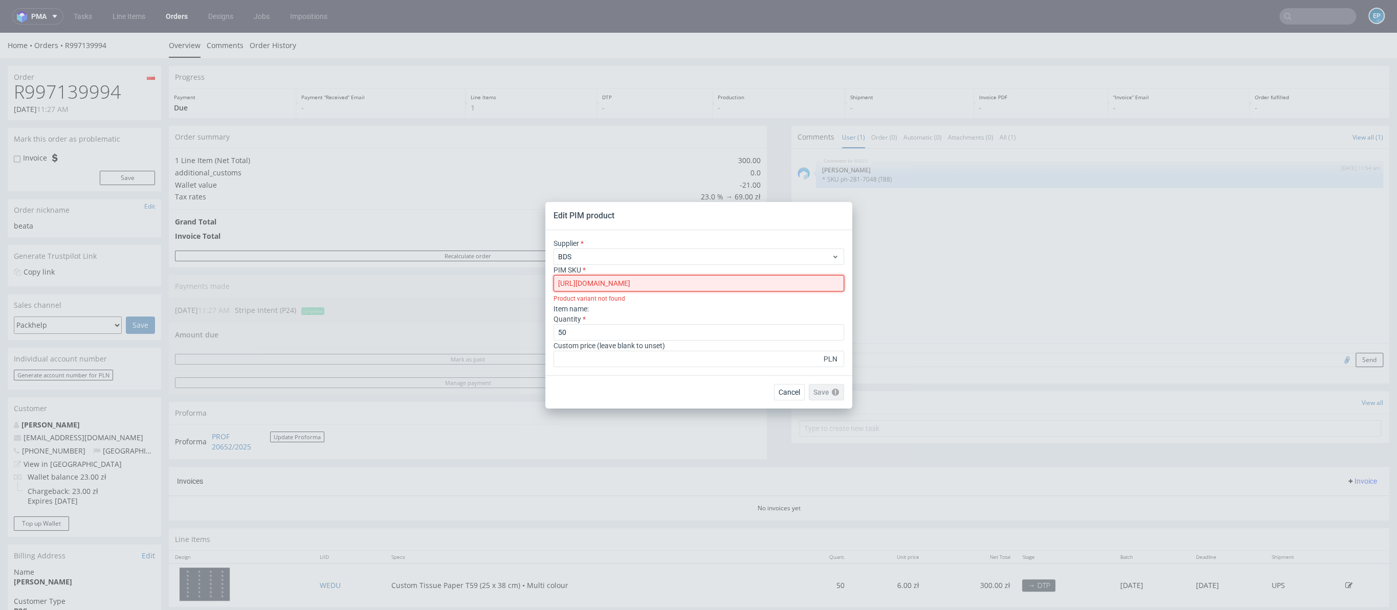
type input "ph-281-12006"
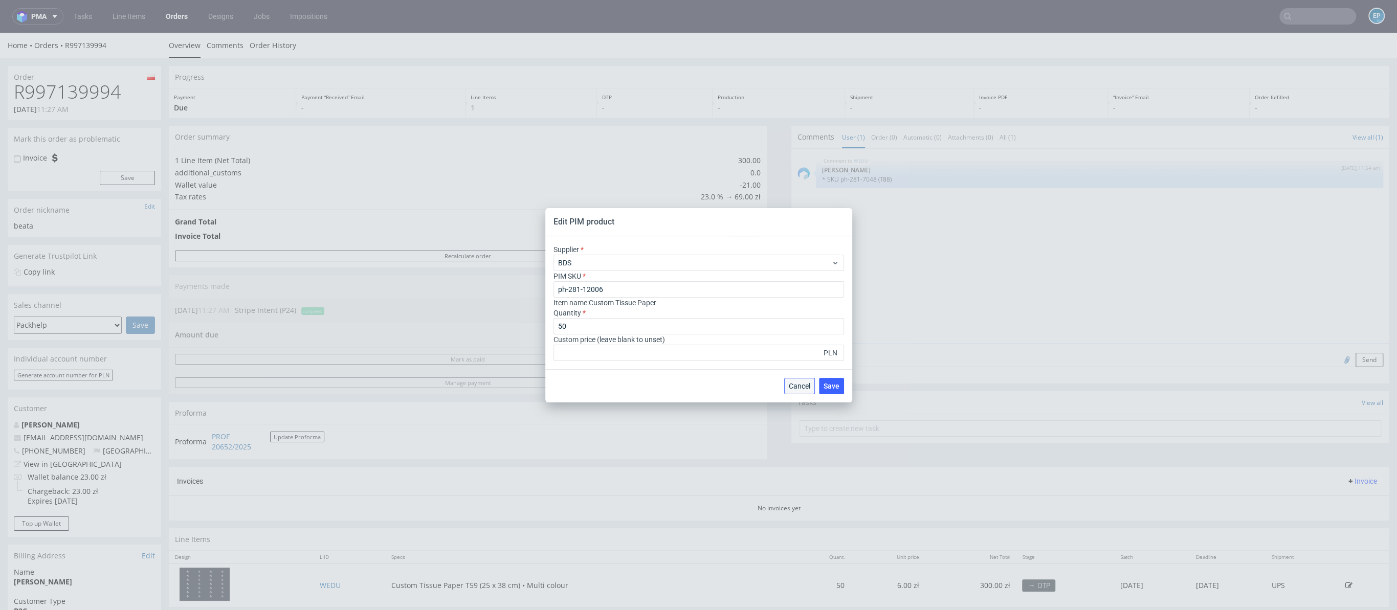
click span "Cancel"
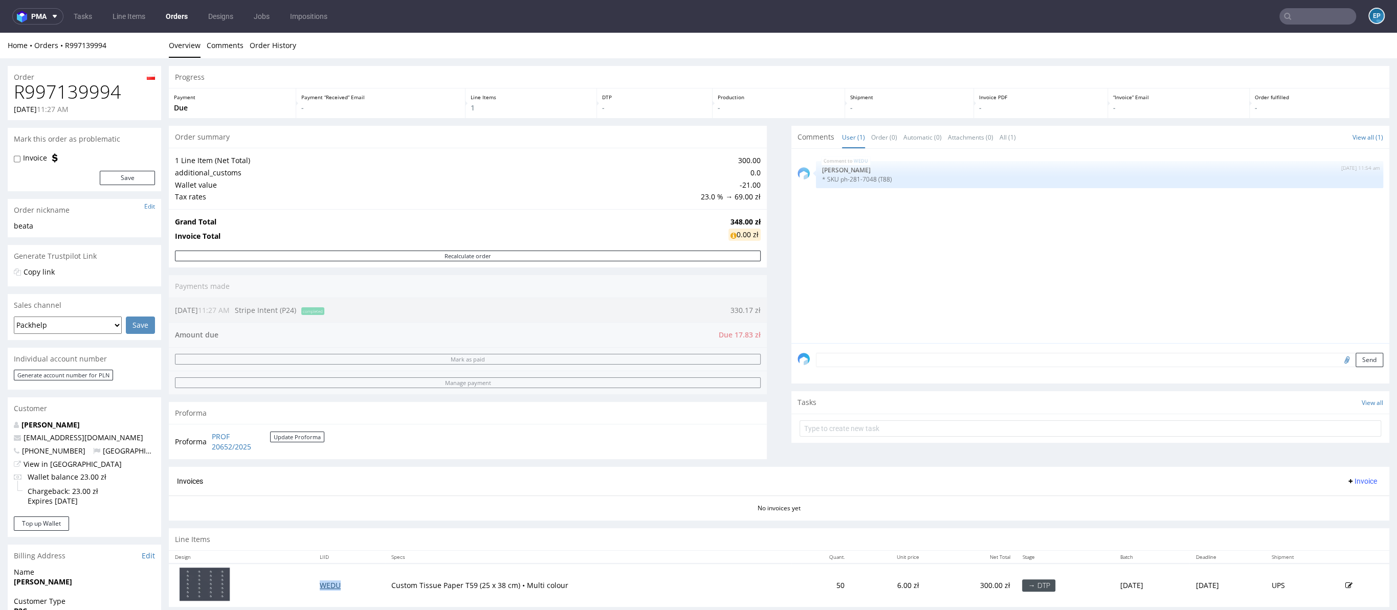
click link "WEDU"
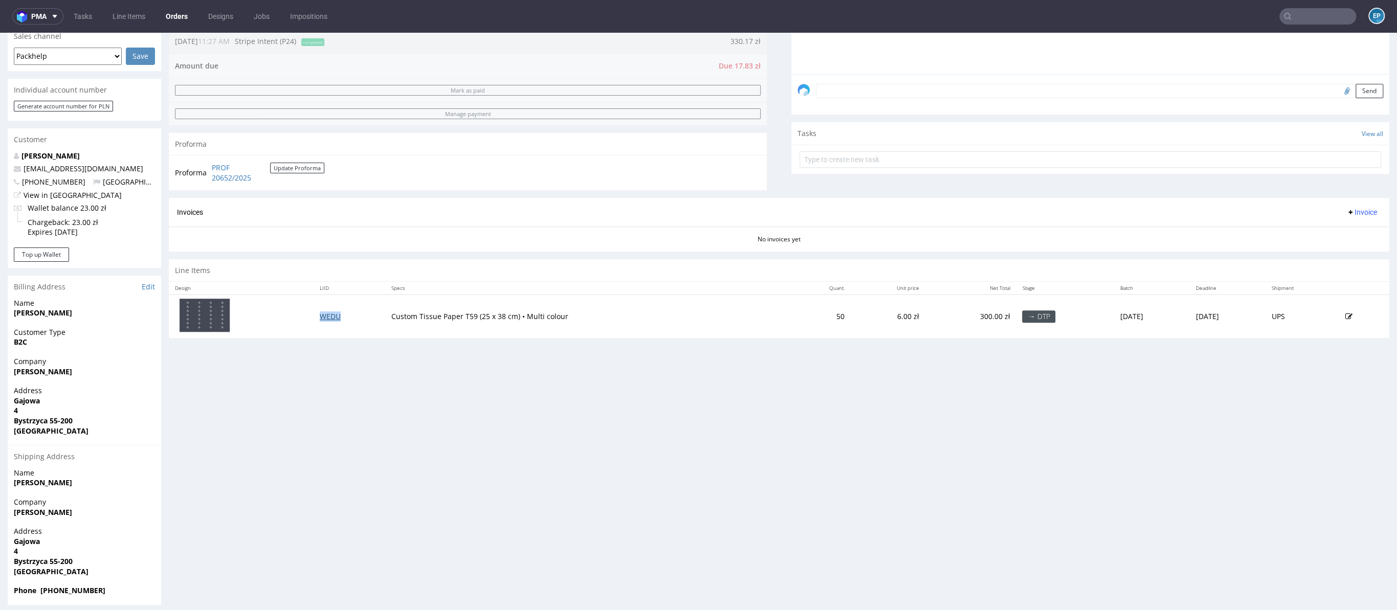
scroll to position [276, 0]
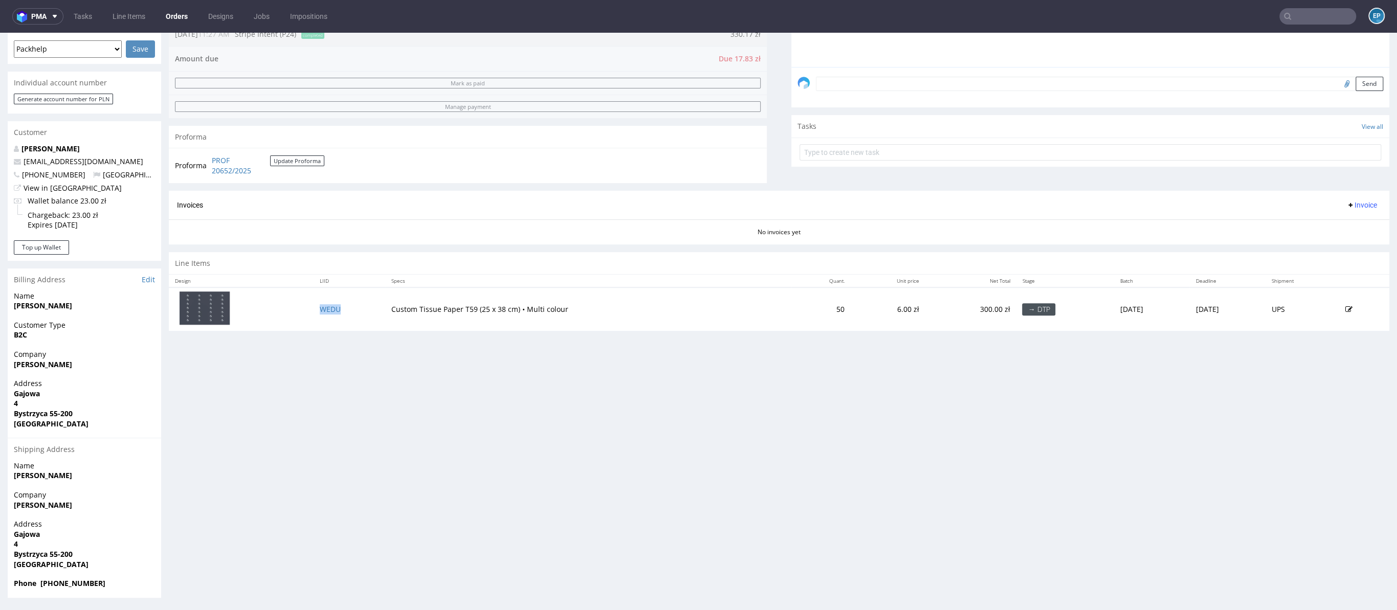
click icon
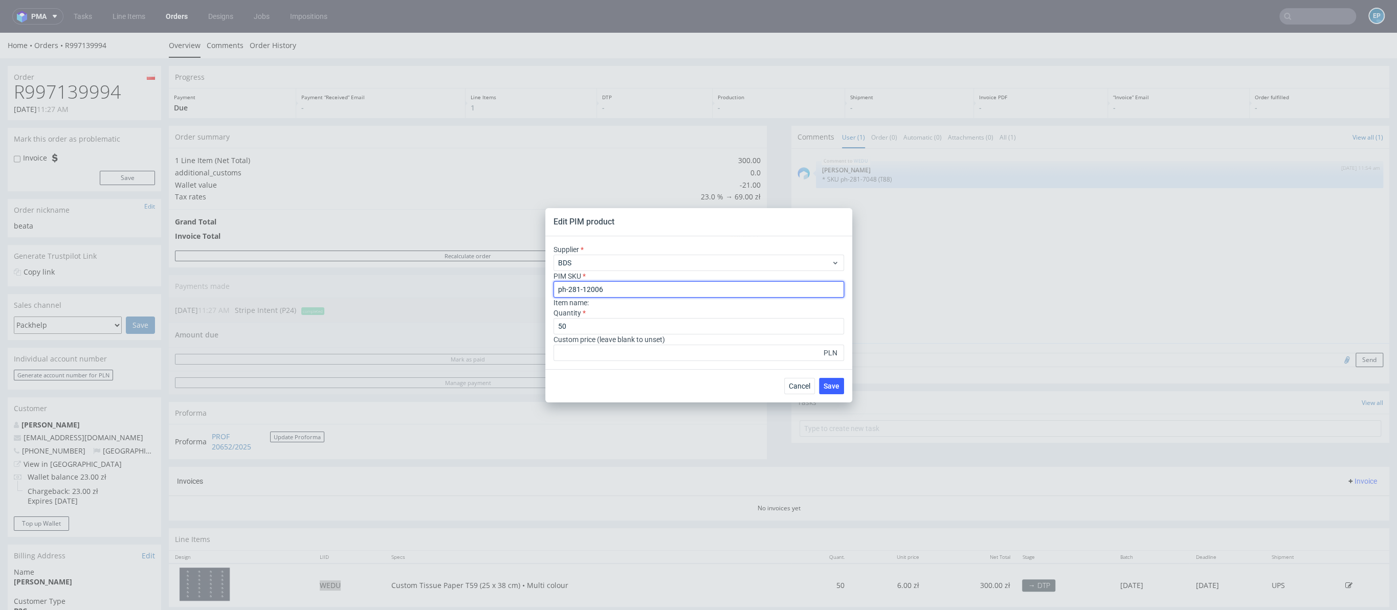
drag, startPoint x: 628, startPoint y: 291, endPoint x: 508, endPoint y: 289, distance: 120.2
click div "Edit PIM product Supplier BDS PIM SKU ph-281-12006 Item name : Quantity 50 Cust…"
paste input "7048"
type input "ph-281-7048"
click span "Save"
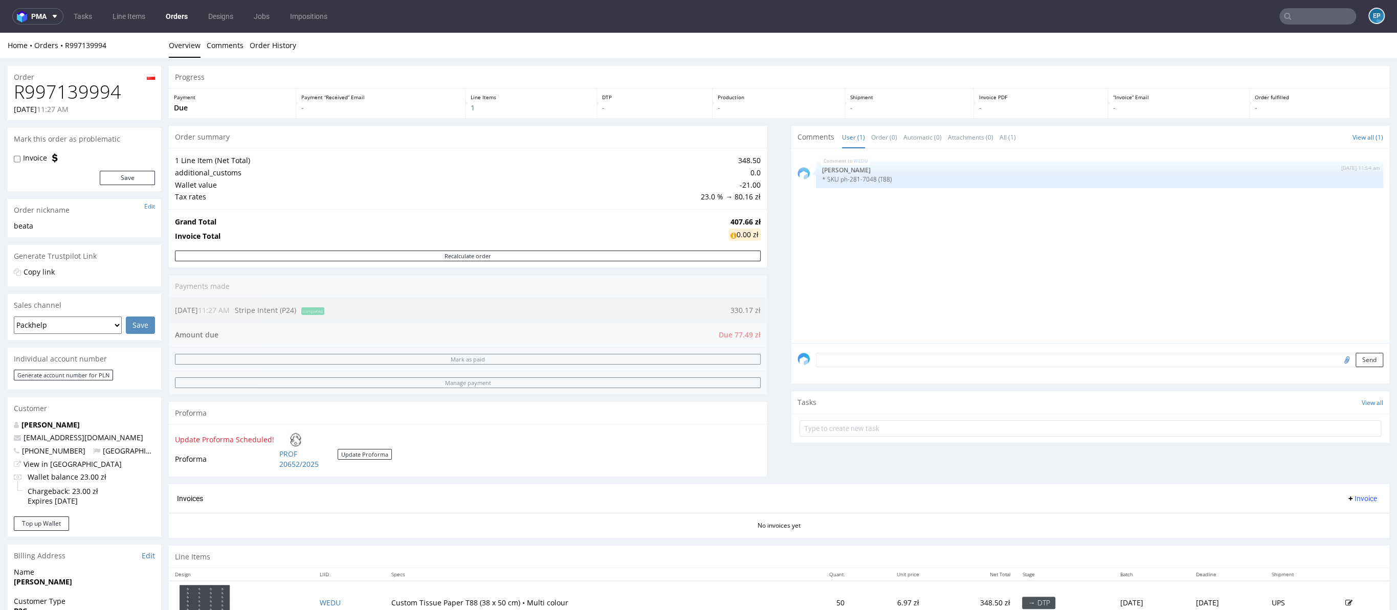
scroll to position [181, 0]
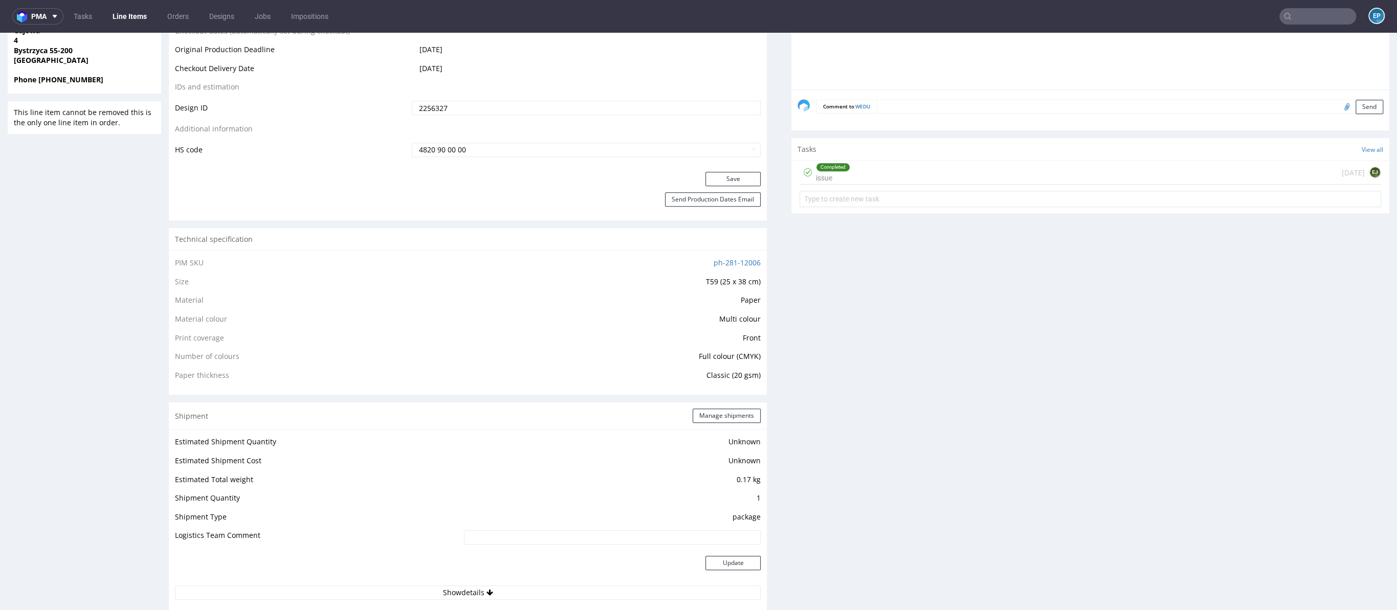
scroll to position [604, 0]
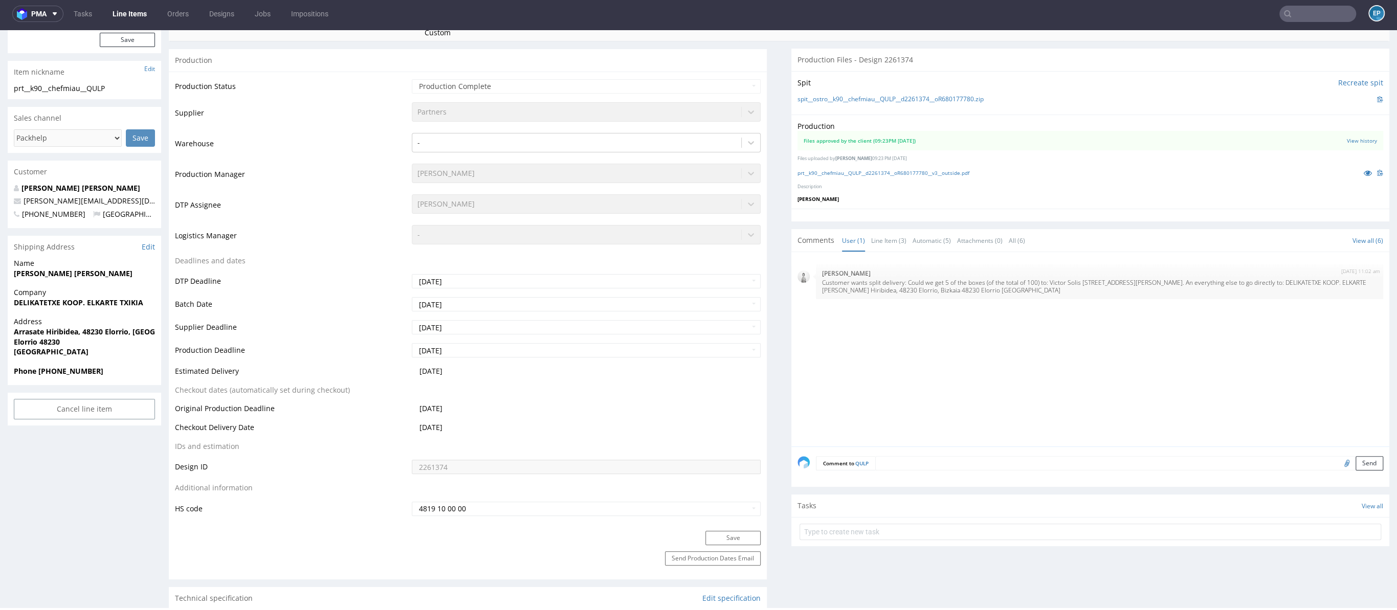
scroll to position [208, 0]
drag, startPoint x: 987, startPoint y: 455, endPoint x: 982, endPoint y: 463, distance: 9.4
click at [987, 455] on div "Comment to QULP Send" at bounding box center [1090, 466] width 598 height 41
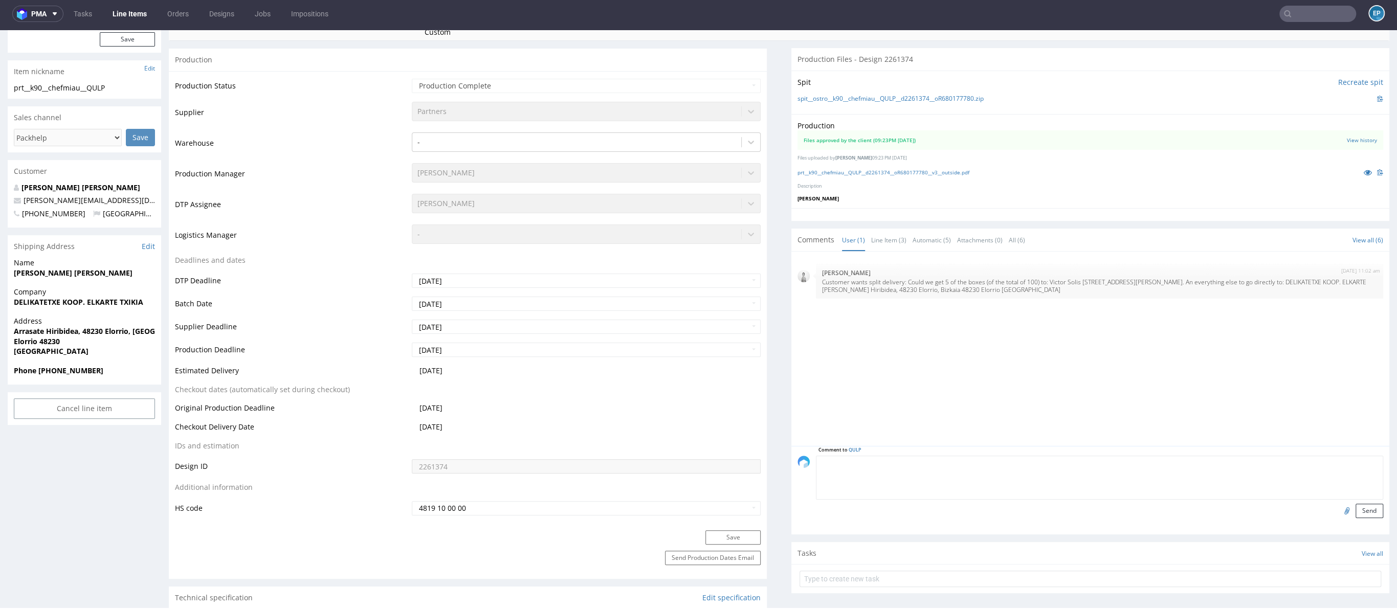
click at [982, 463] on textarea at bounding box center [1099, 478] width 567 height 44
paste textarea "1Z5A15806892058063"
type textarea "5 pcs to Madrid: 1Z5A15806892058063"
click at [1355, 511] on button "Send" at bounding box center [1369, 511] width 28 height 14
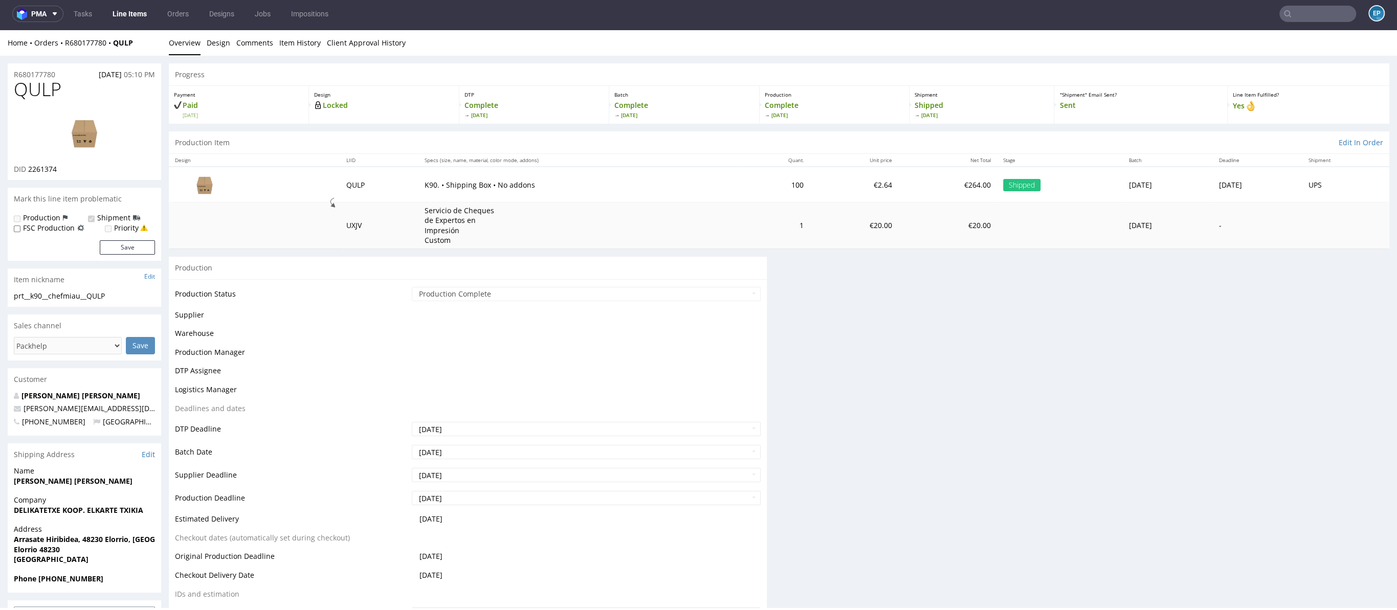
scroll to position [0, 0]
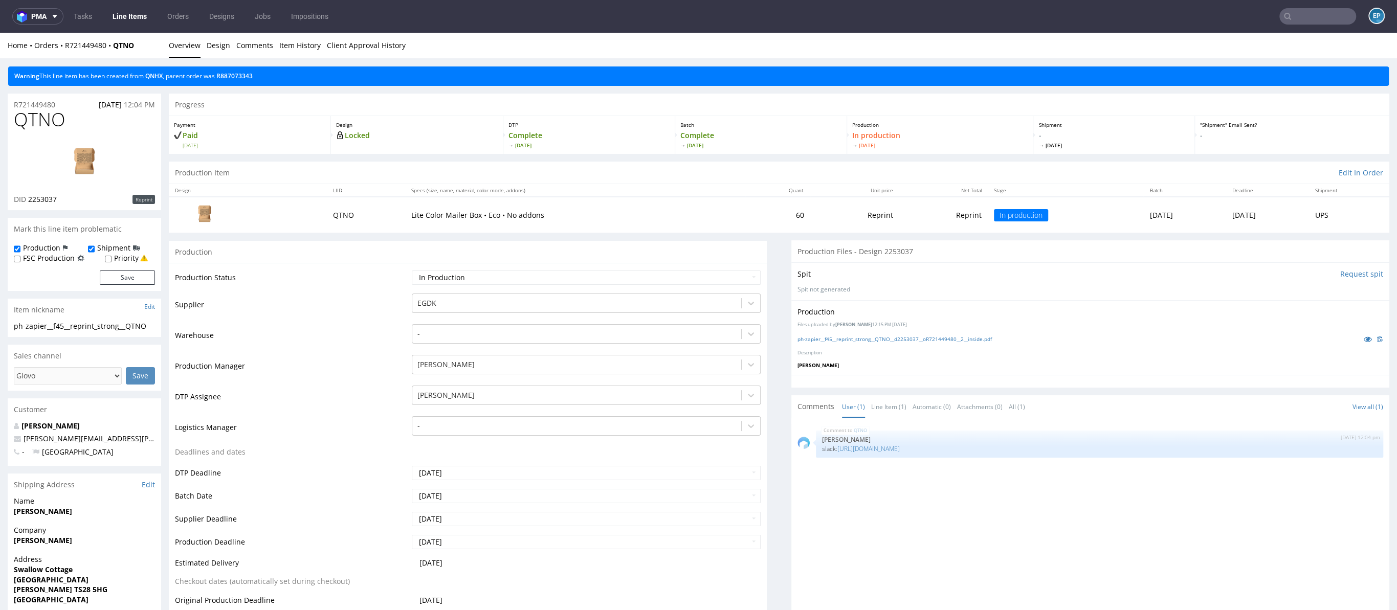
click at [1288, 25] on nav "pma Tasks Line Items Orders Designs Jobs Impositions EP" at bounding box center [698, 16] width 1397 height 33
click at [900, 447] on link "https://packhelp.slack.com/archives/C03DDT8J2TB/p1758620825888959" at bounding box center [868, 448] width 62 height 9
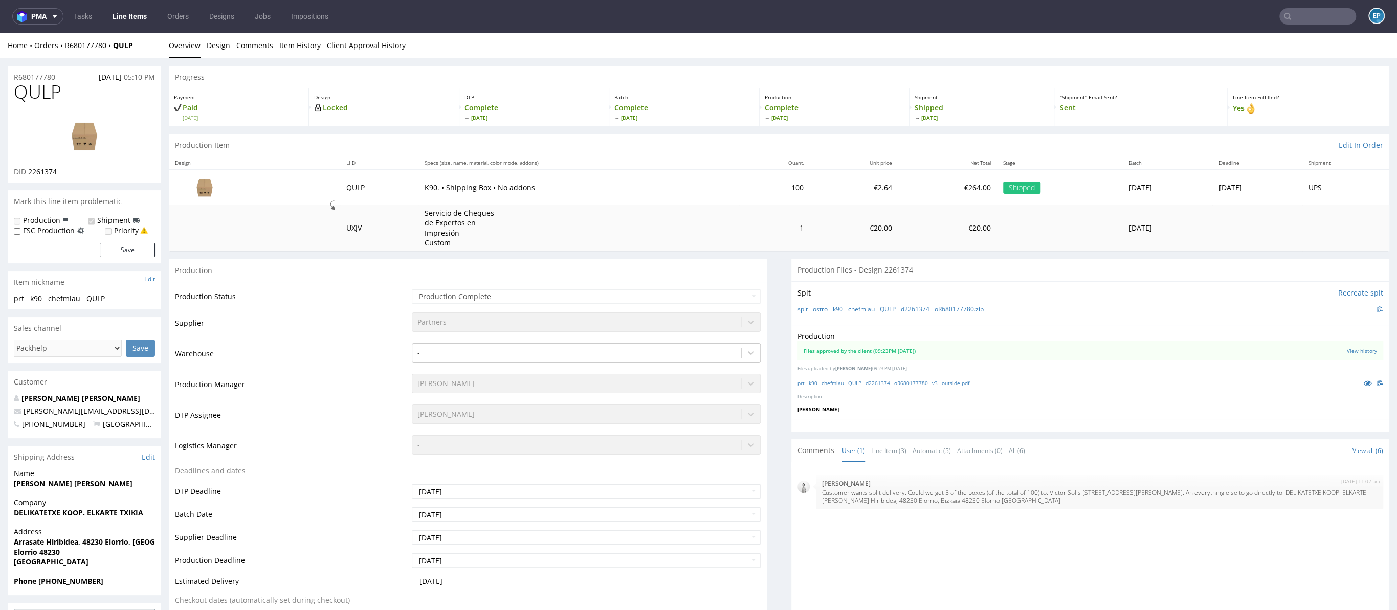
click at [119, 11] on link "Line Items" at bounding box center [129, 16] width 47 height 16
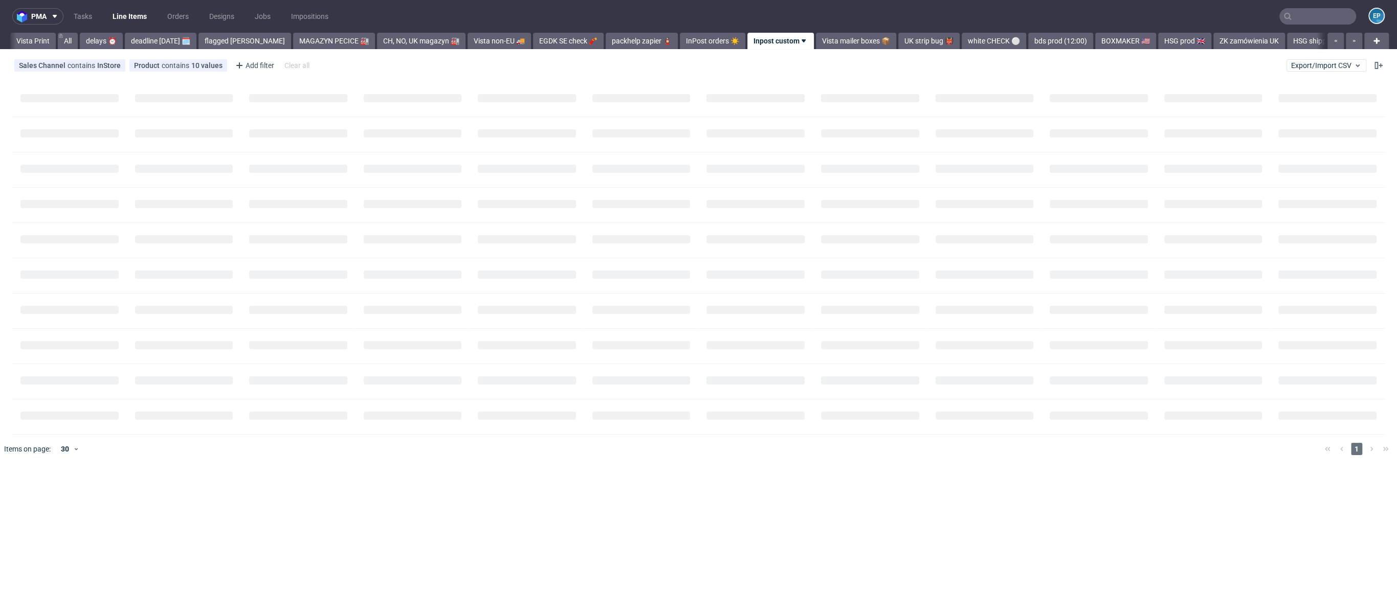
scroll to position [0, 76]
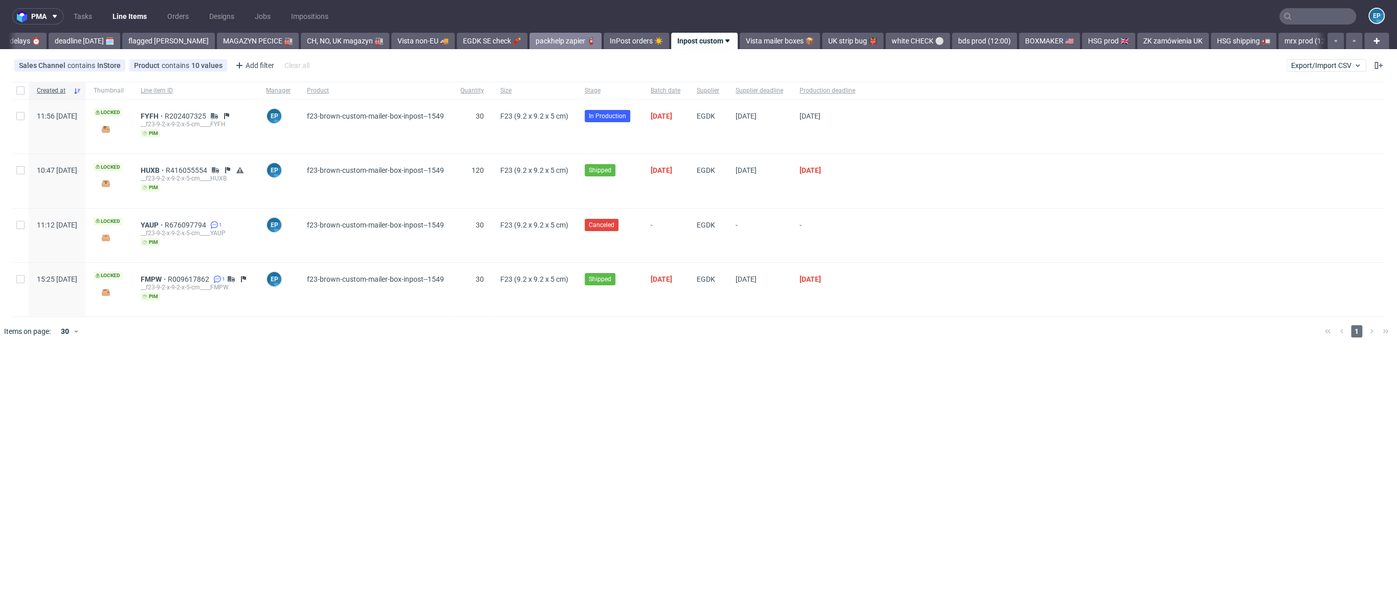
click at [529, 47] on link "packhelp zapier 🧯" at bounding box center [565, 41] width 72 height 16
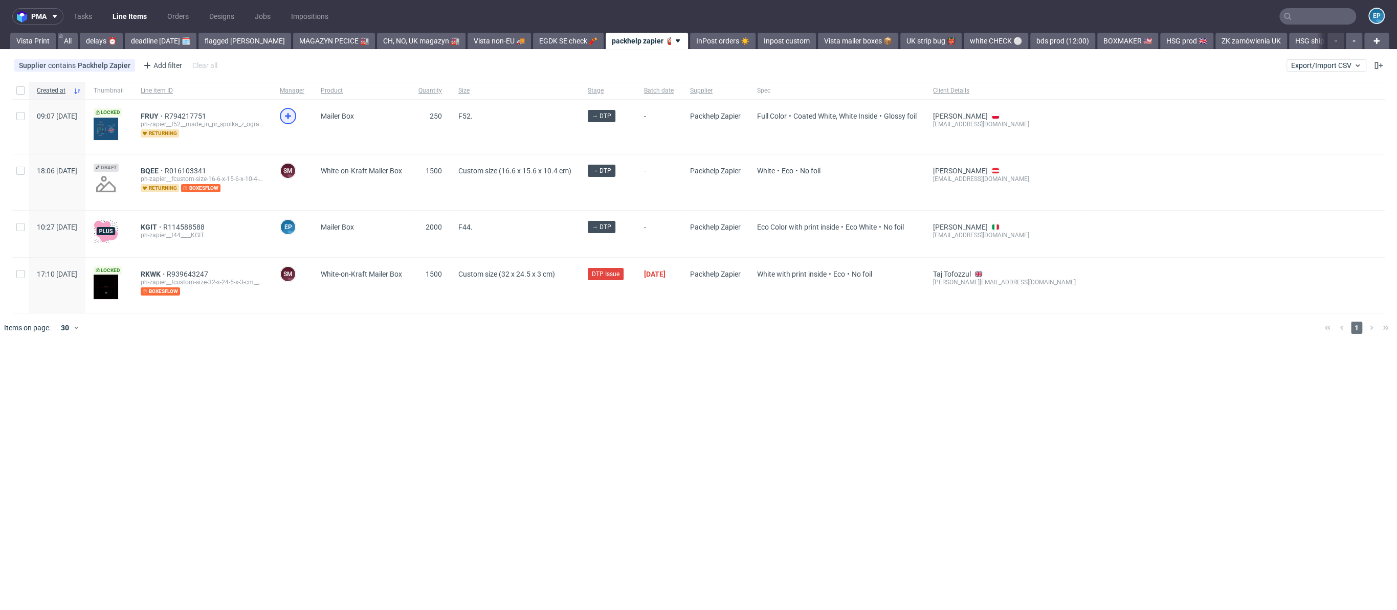
click at [296, 117] on div at bounding box center [288, 116] width 16 height 16
click at [165, 116] on span "FRUY" at bounding box center [153, 116] width 24 height 8
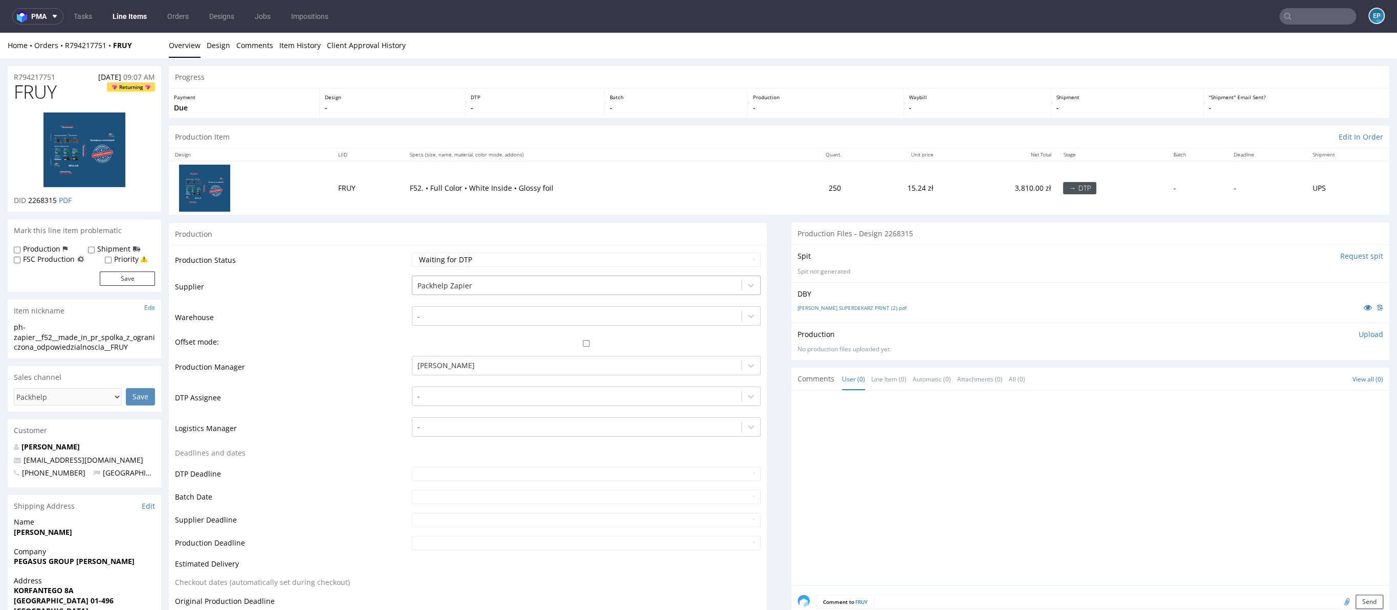
click at [454, 296] on td "Packhelp Zapier" at bounding box center [584, 290] width 351 height 31
click at [455, 292] on div "Packhelp Zapier" at bounding box center [576, 286] width 329 height 16
type input "alt"
click at [440, 303] on div "Altmaster" at bounding box center [586, 305] width 349 height 18
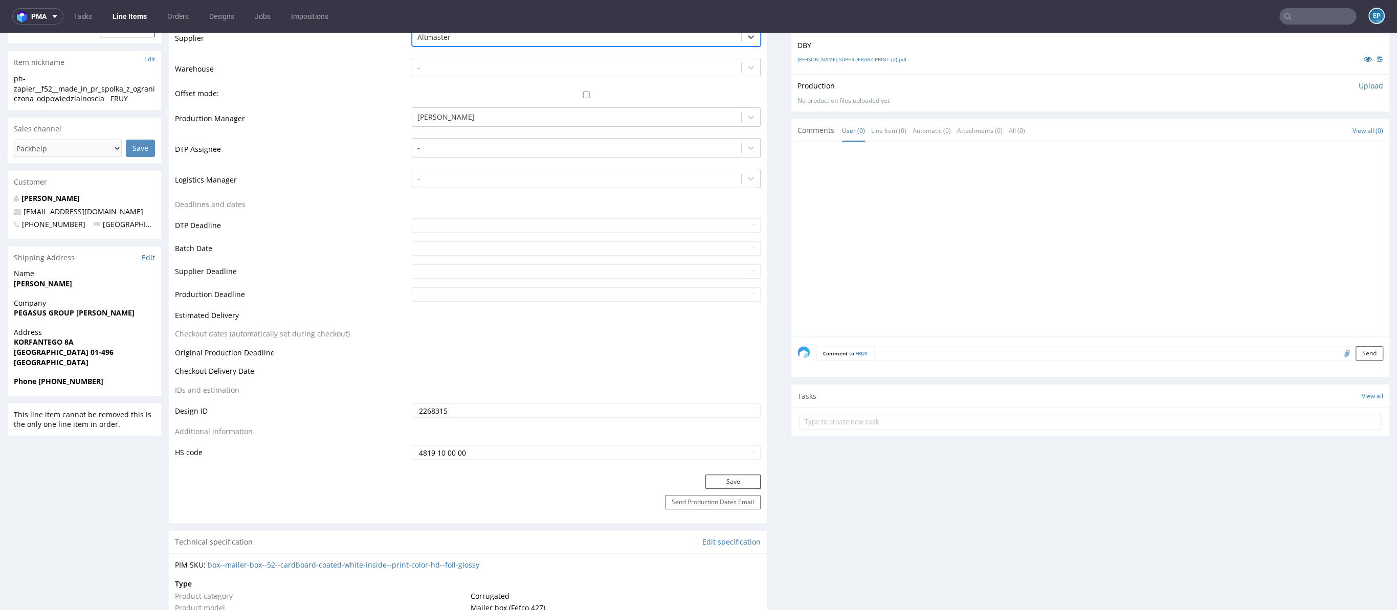
scroll to position [302, 0]
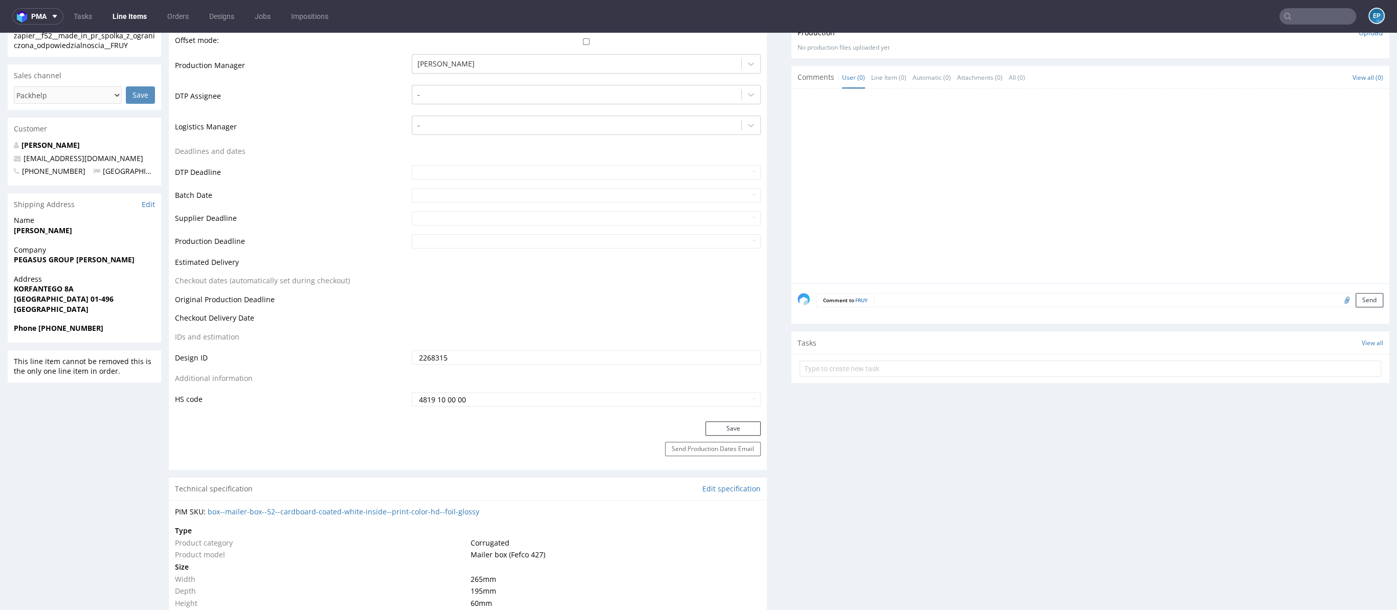
click at [707, 419] on div "Production Status Waiting for Artwork Waiting for Diecut Waiting for Mockup Wai…" at bounding box center [468, 182] width 598 height 478
click at [709, 425] on button "Save" at bounding box center [732, 428] width 55 height 14
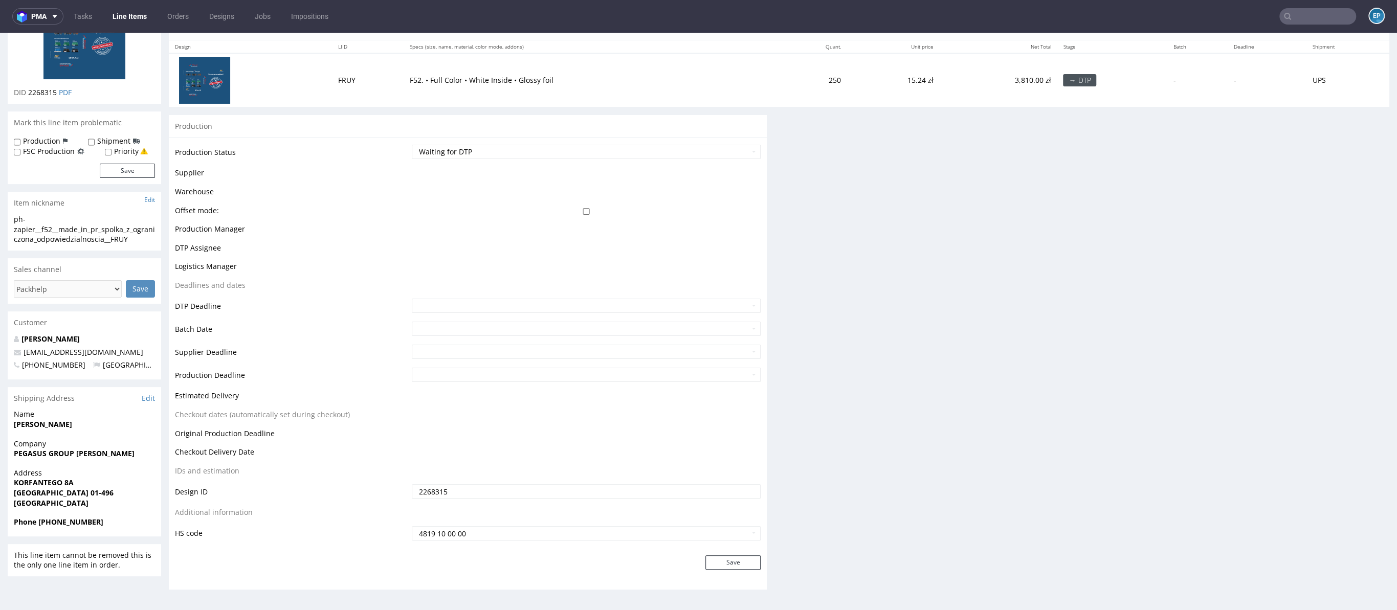
scroll to position [301, 0]
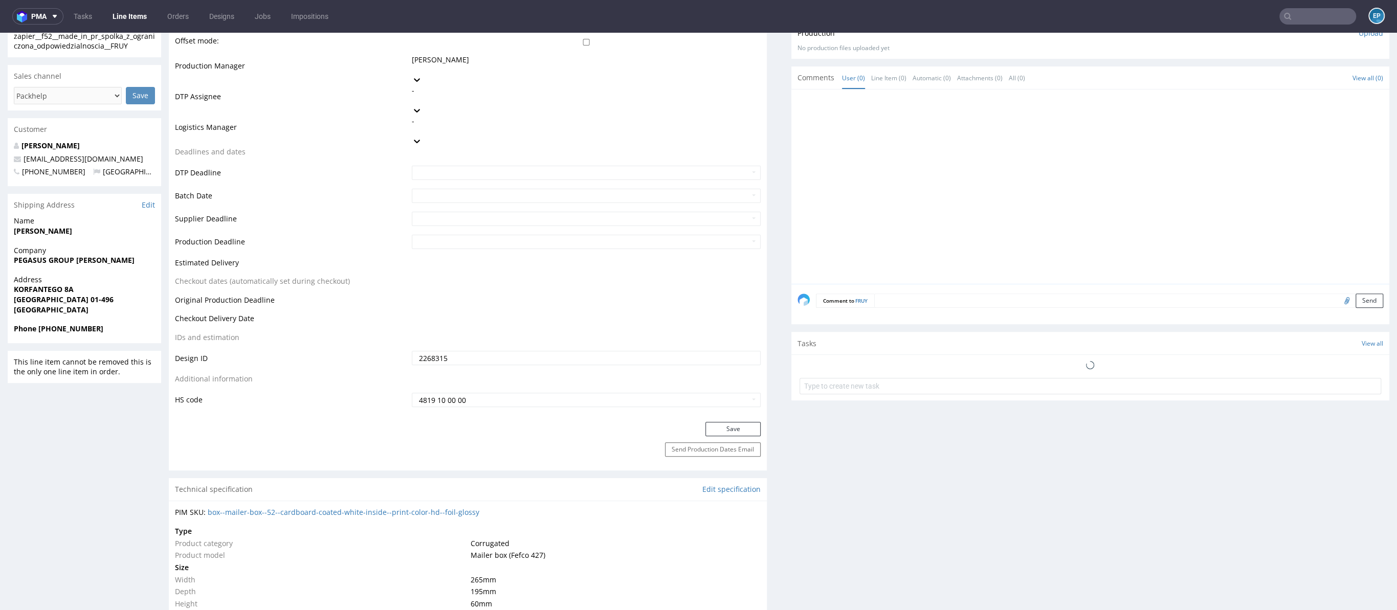
click at [138, 17] on link "Line Items" at bounding box center [129, 16] width 47 height 16
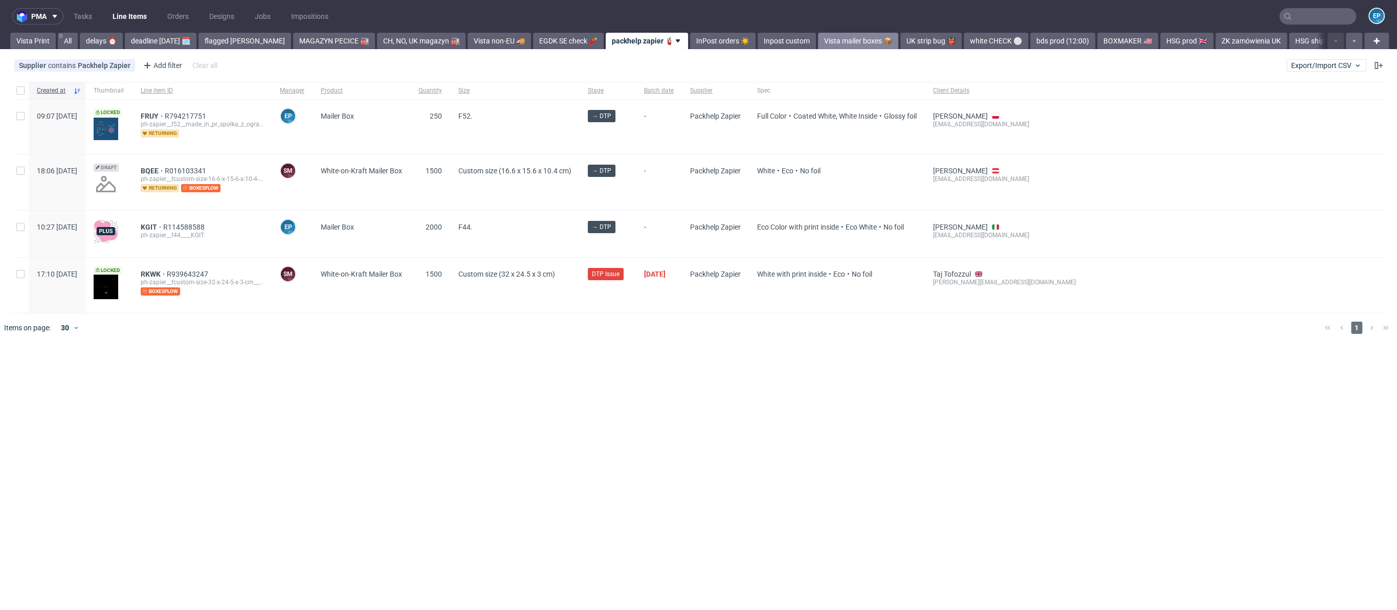
click at [818, 40] on link "Vista mailer boxes 📦" at bounding box center [858, 41] width 80 height 16
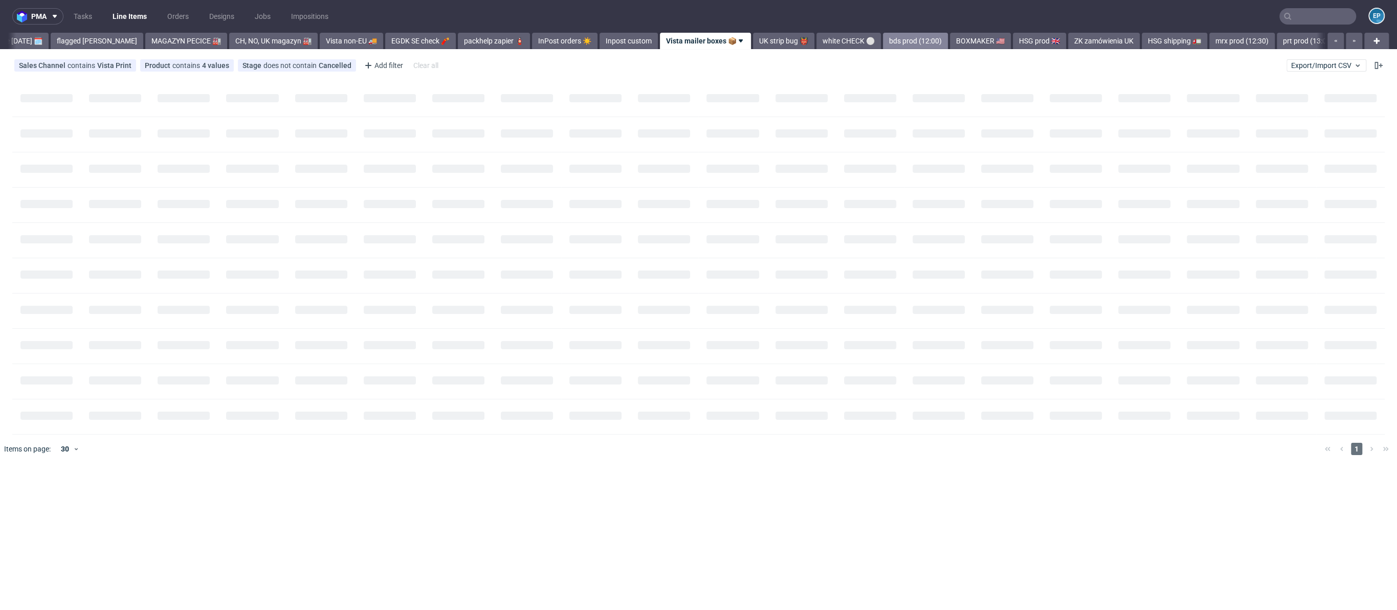
click at [883, 41] on link "bds prod (12:00)" at bounding box center [915, 41] width 65 height 16
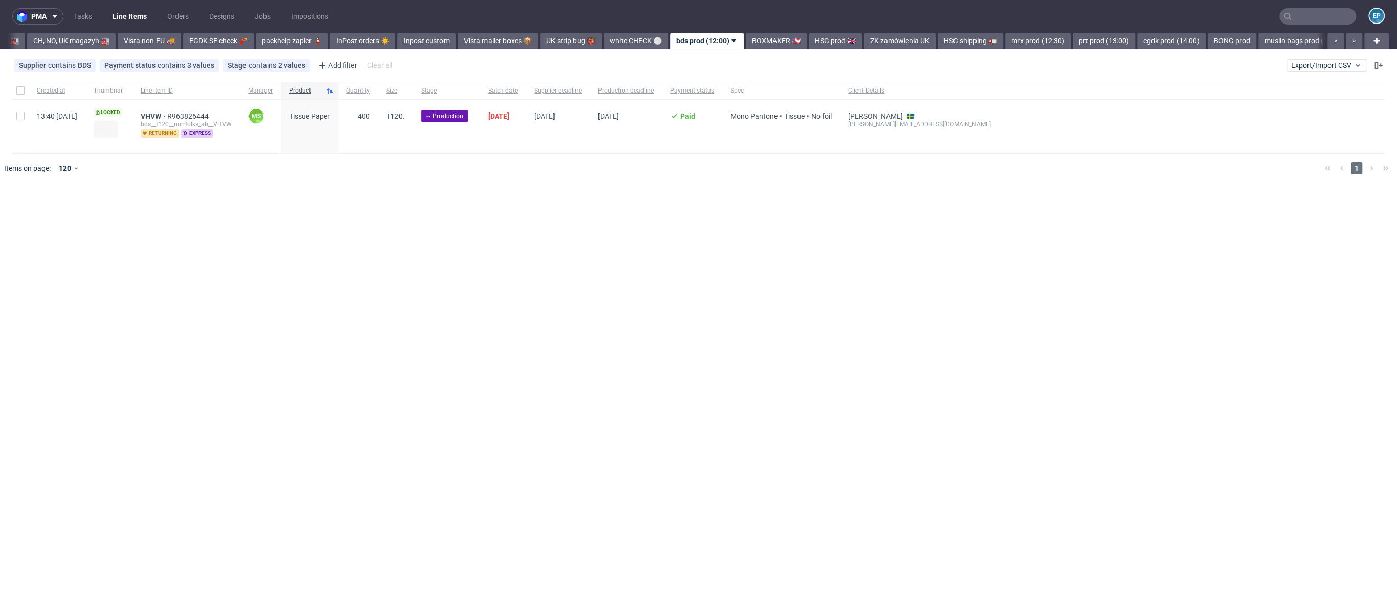
scroll to position [0, 351]
click at [146, 68] on span "Payment status" at bounding box center [130, 65] width 53 height 8
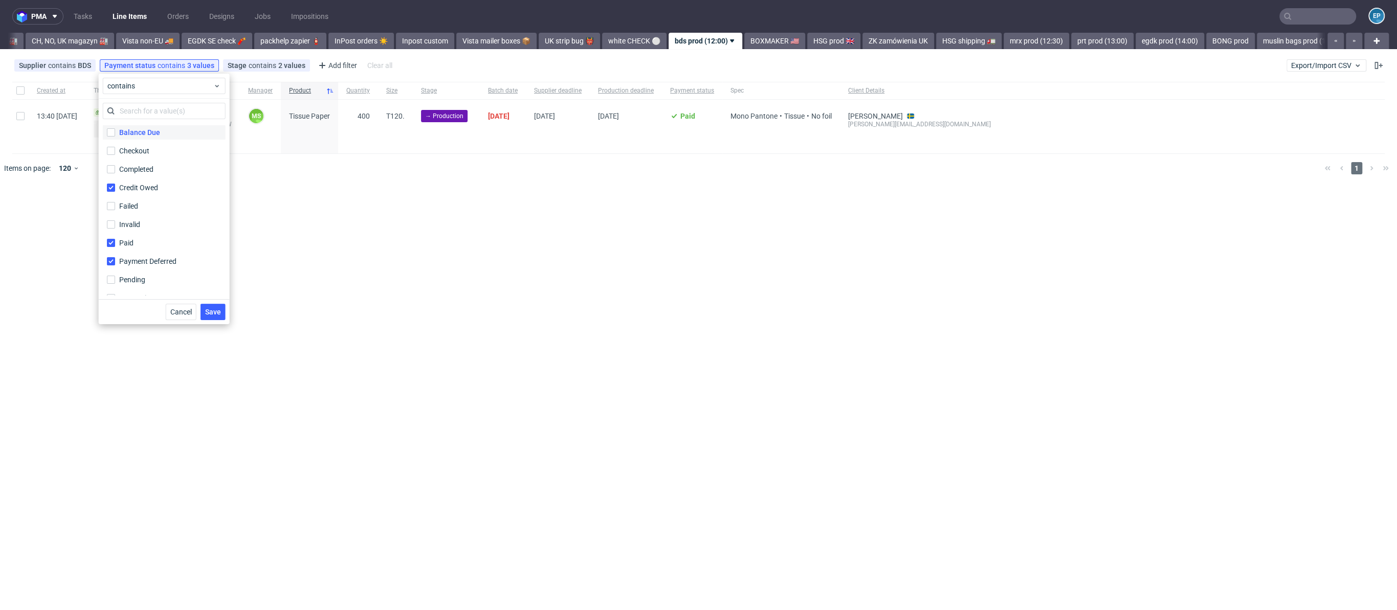
click at [154, 139] on label "Balance Due" at bounding box center [164, 132] width 123 height 14
click at [115, 137] on input "Balance Due" at bounding box center [111, 132] width 8 height 8
checkbox input "true"
click at [219, 308] on button "Save" at bounding box center [212, 312] width 25 height 16
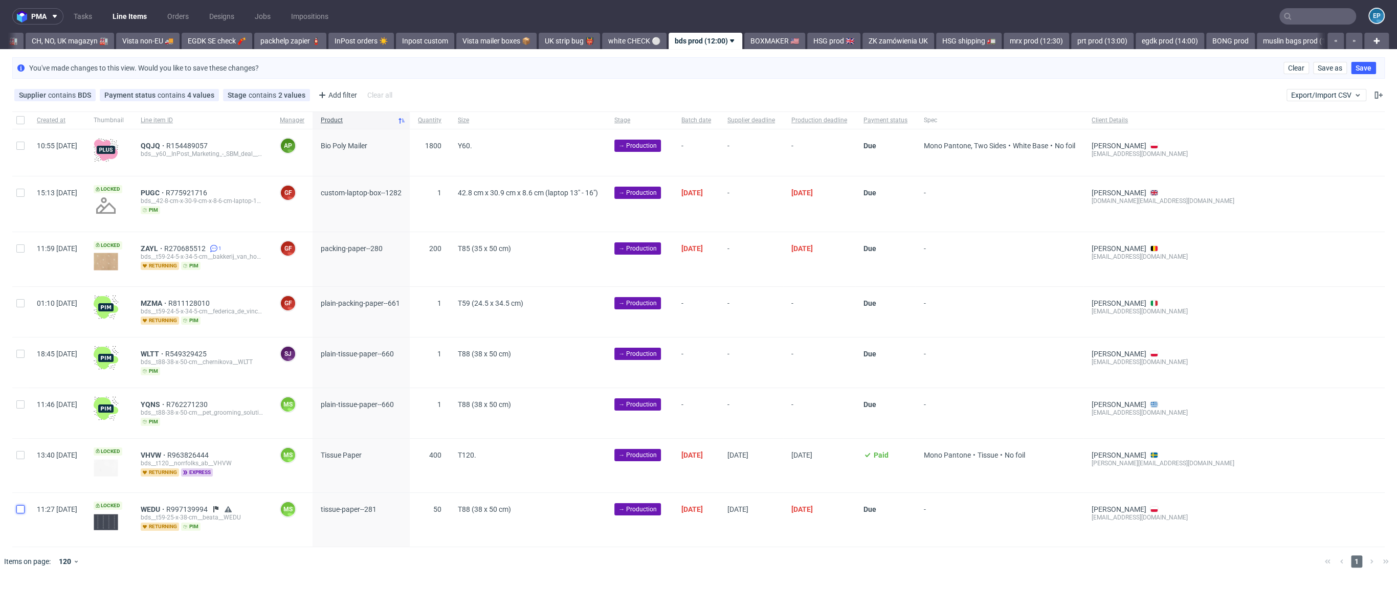
click at [16, 505] on input "checkbox" at bounding box center [20, 509] width 8 height 8
checkbox input "true"
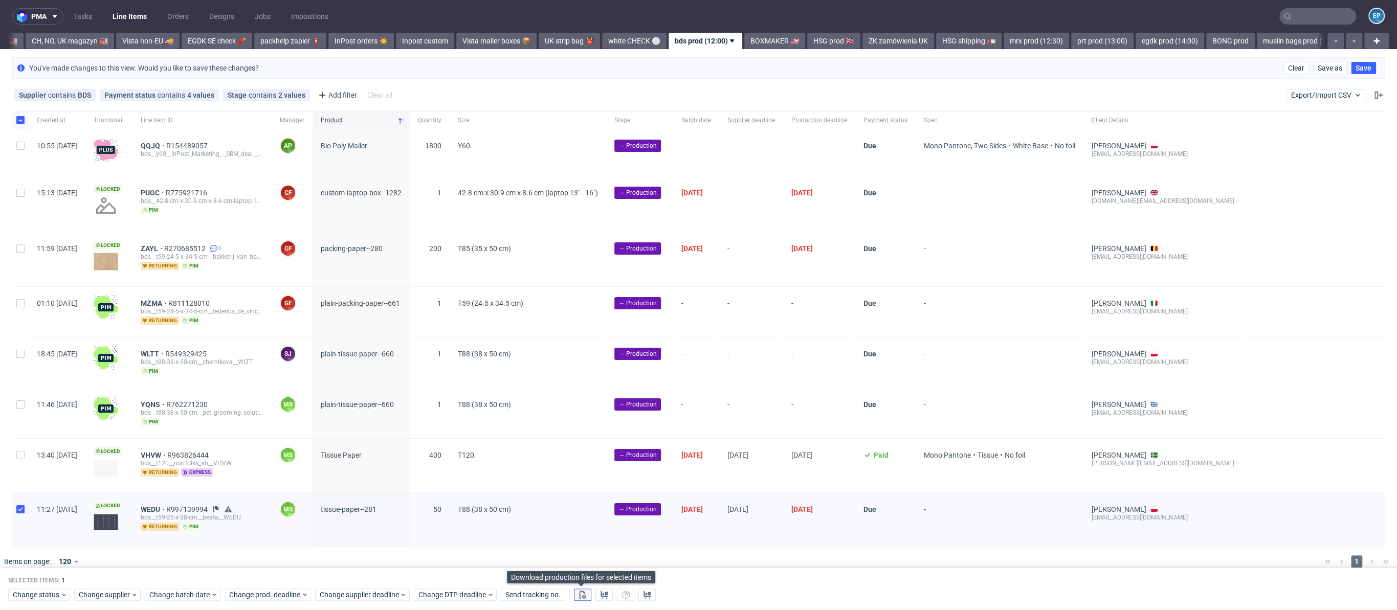
click at [580, 600] on button at bounding box center [582, 595] width 17 height 12
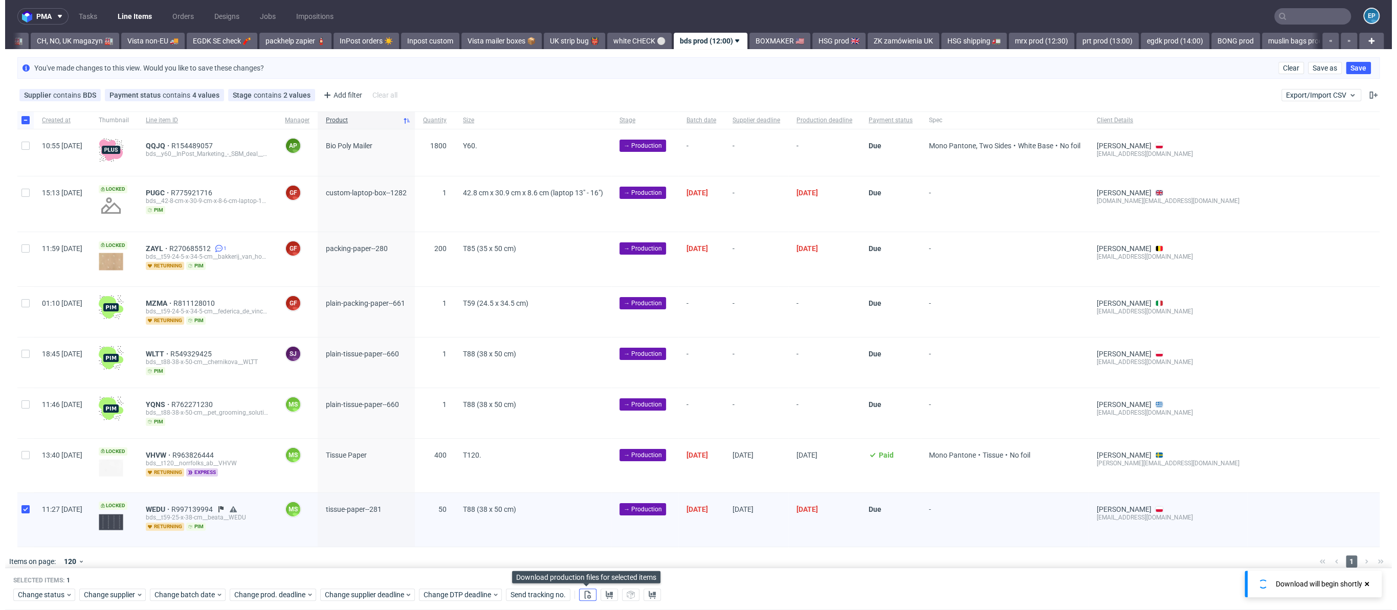
scroll to position [0, 356]
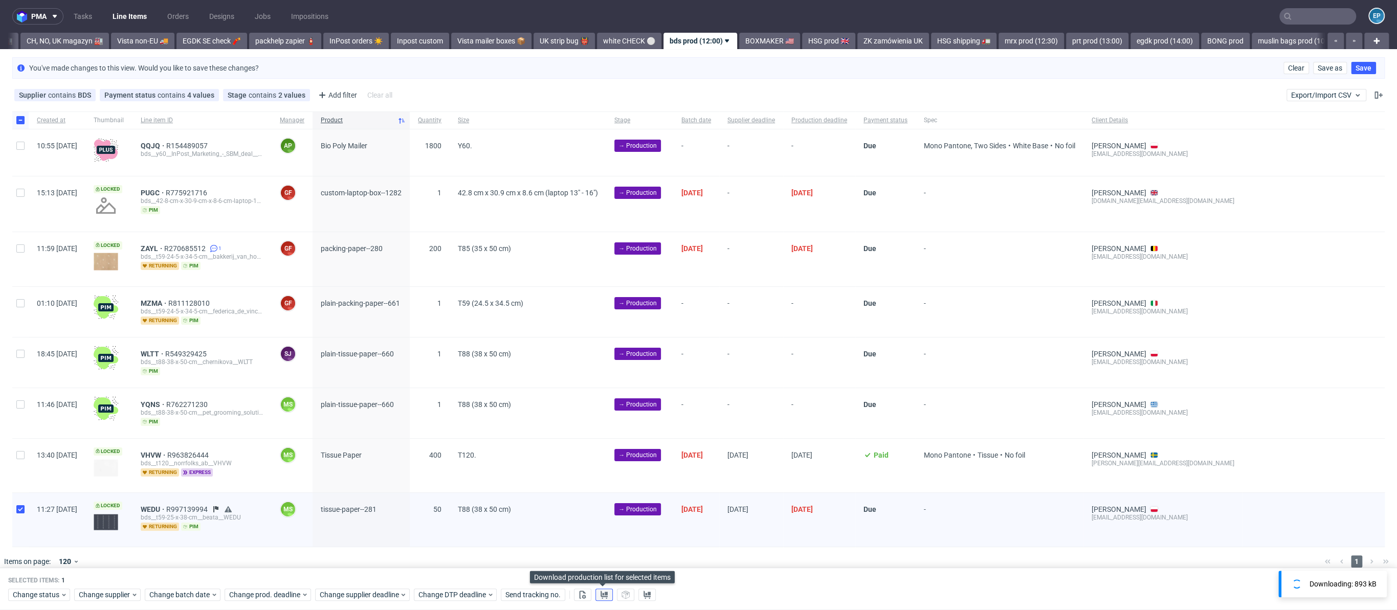
click at [597, 596] on button at bounding box center [603, 595] width 17 height 12
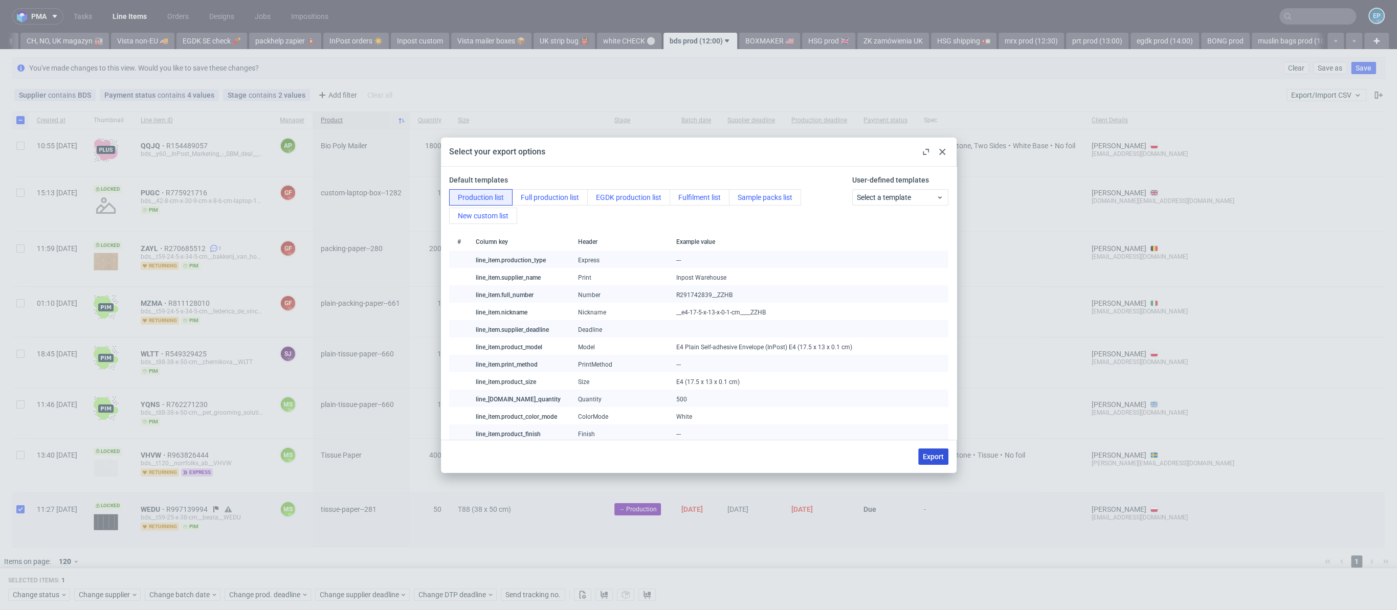
click at [933, 458] on span "Export" at bounding box center [933, 456] width 21 height 7
checkbox input "false"
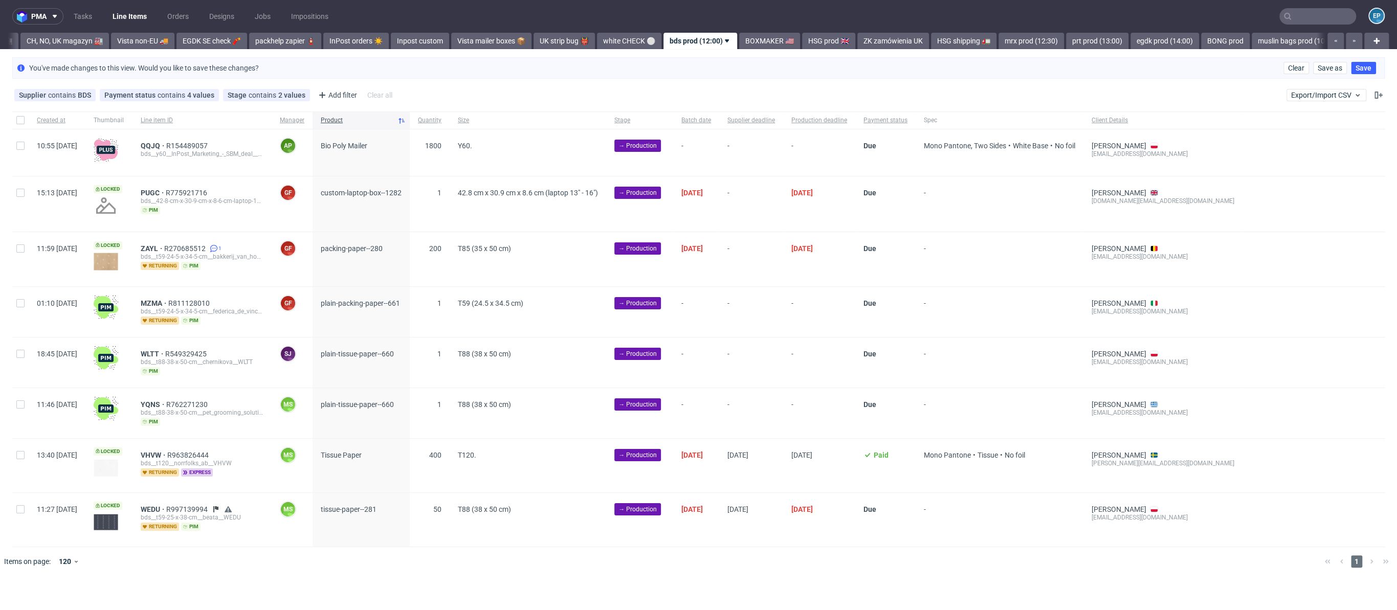
scroll to position [0, 351]
click at [20, 506] on input "checkbox" at bounding box center [20, 509] width 8 height 8
checkbox input "true"
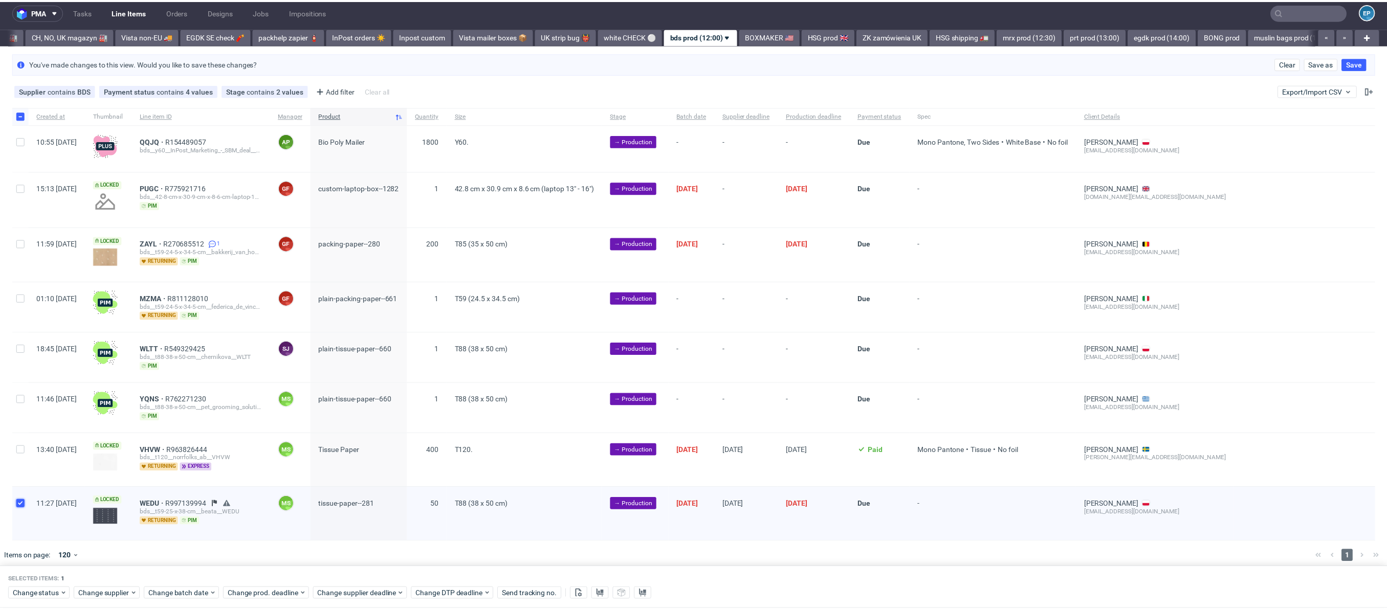
scroll to position [9, 0]
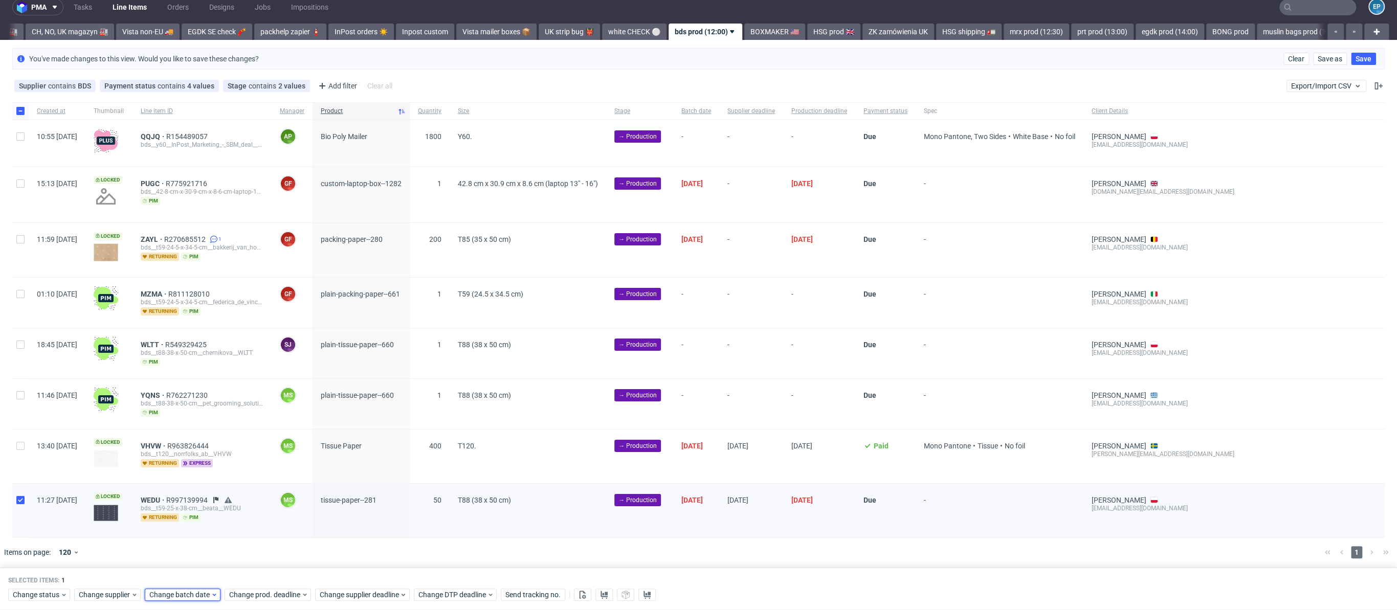
click at [200, 592] on span "Change batch date" at bounding box center [179, 595] width 61 height 10
click at [196, 543] on span "30" at bounding box center [197, 539] width 8 height 10
click at [272, 581] on button "Save" at bounding box center [266, 575] width 25 height 16
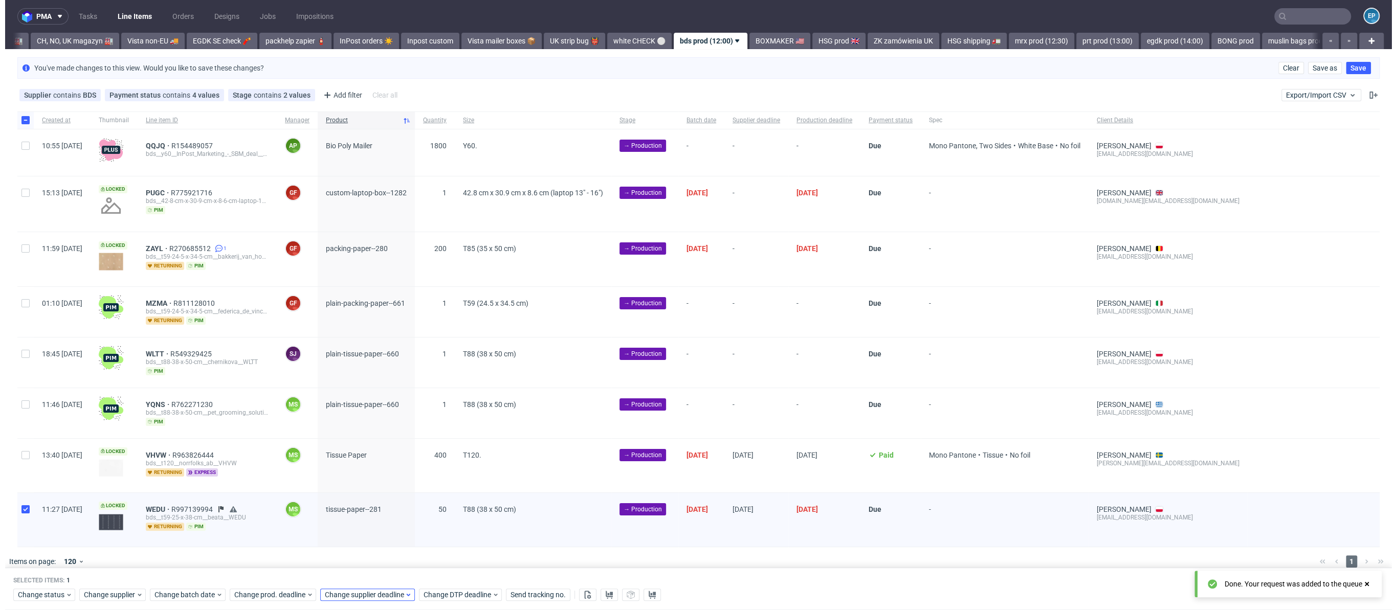
scroll to position [0, 356]
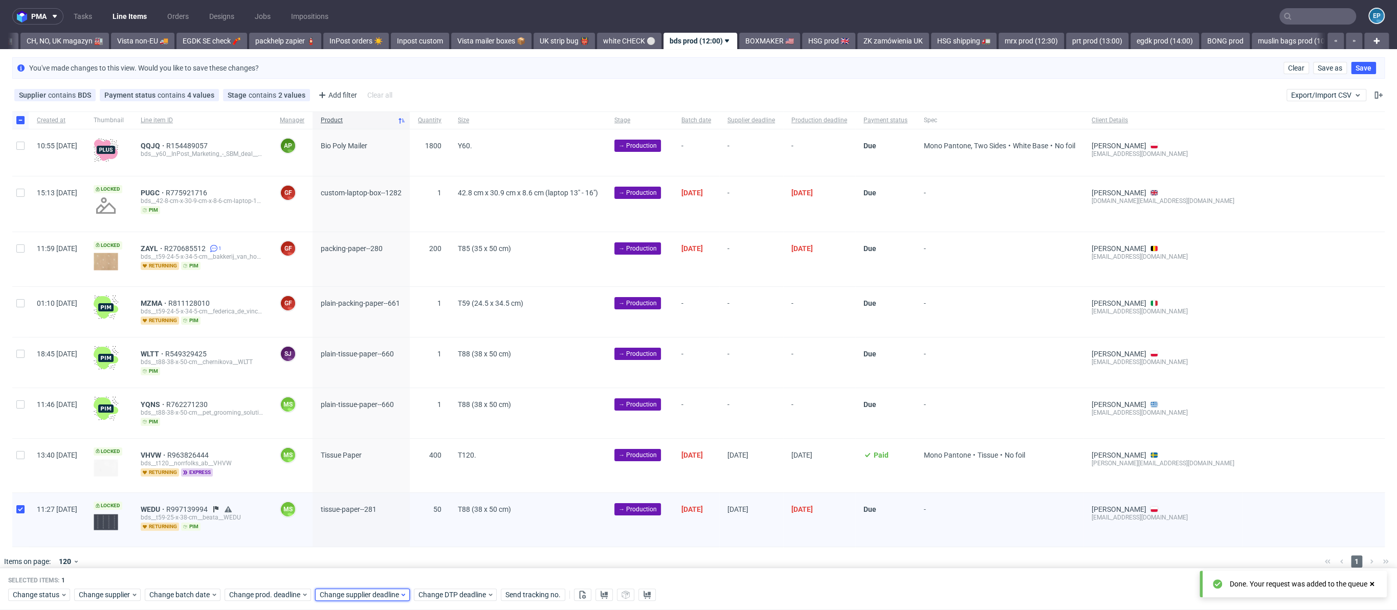
click at [350, 593] on span "Change supplier deadline" at bounding box center [360, 595] width 80 height 10
click at [378, 545] on button "1" at bounding box center [382, 540] width 16 height 16
click at [435, 573] on span "Save" at bounding box center [436, 574] width 16 height 7
click at [288, 595] on span "Change prod. deadline" at bounding box center [265, 595] width 72 height 10
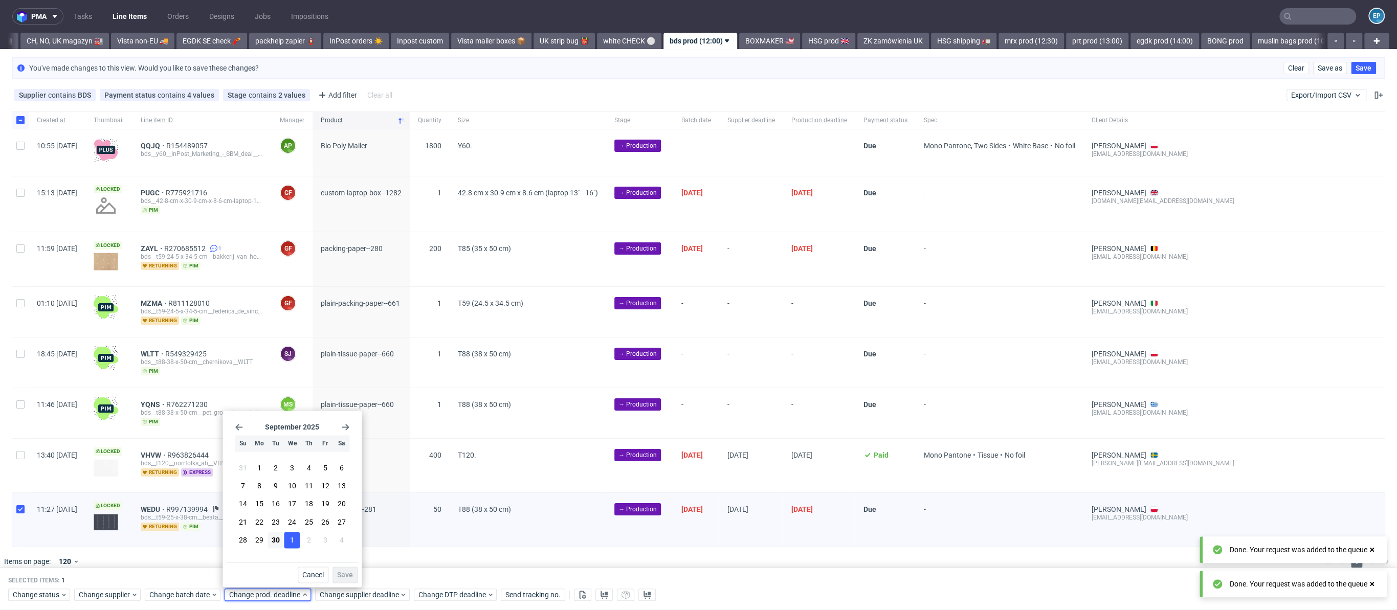
click at [292, 538] on span "1" at bounding box center [292, 540] width 4 height 10
click at [344, 573] on span "Save" at bounding box center [345, 574] width 16 height 7
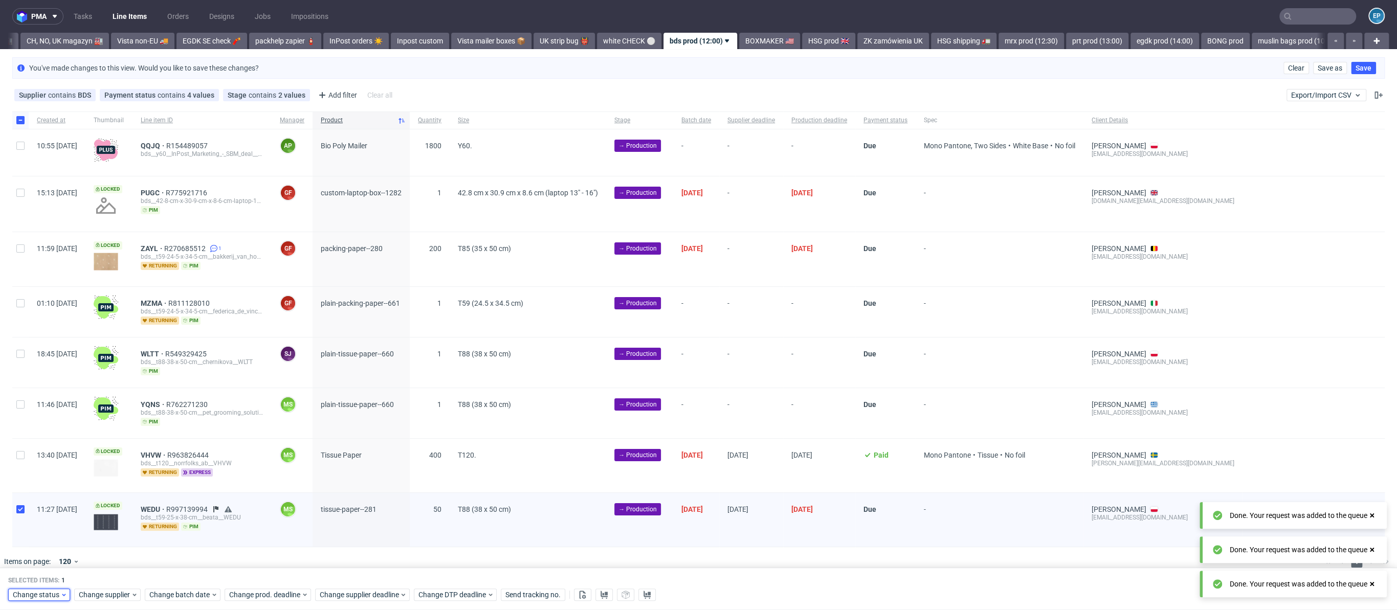
click at [55, 591] on span "Change status" at bounding box center [37, 595] width 48 height 10
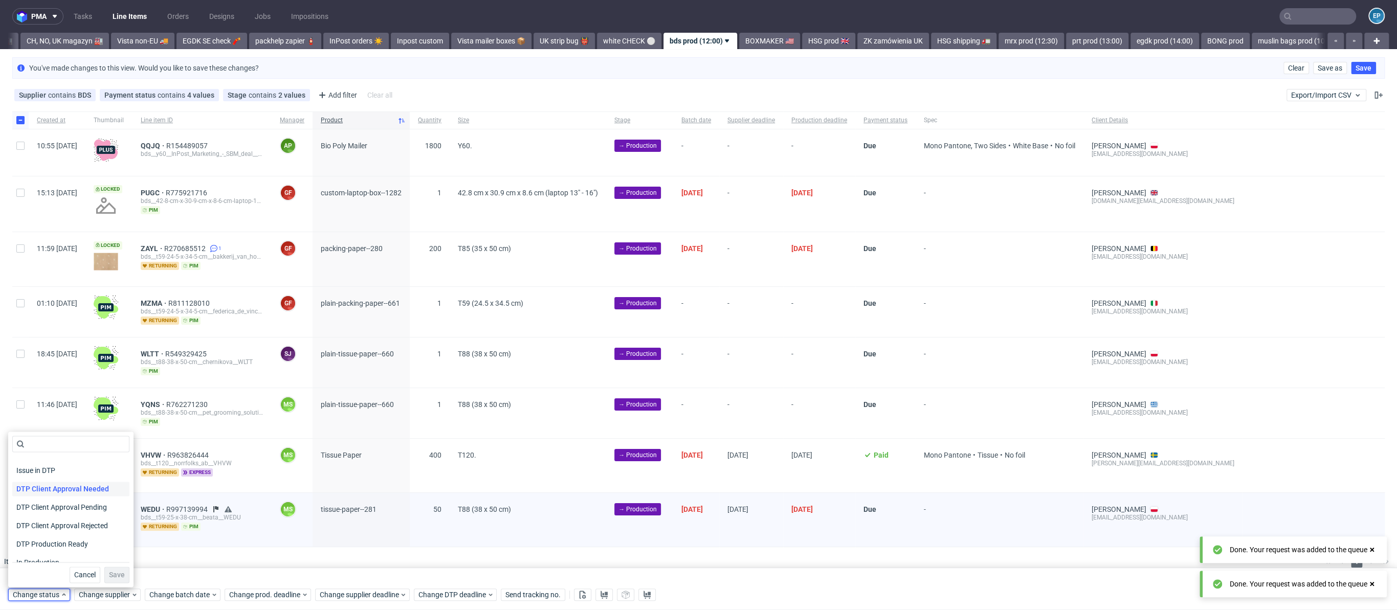
scroll to position [133, 0]
click at [47, 487] on div "In Production" at bounding box center [70, 480] width 117 height 18
click at [48, 481] on span "In Production" at bounding box center [38, 480] width 52 height 14
click at [109, 575] on span "Save" at bounding box center [117, 574] width 16 height 7
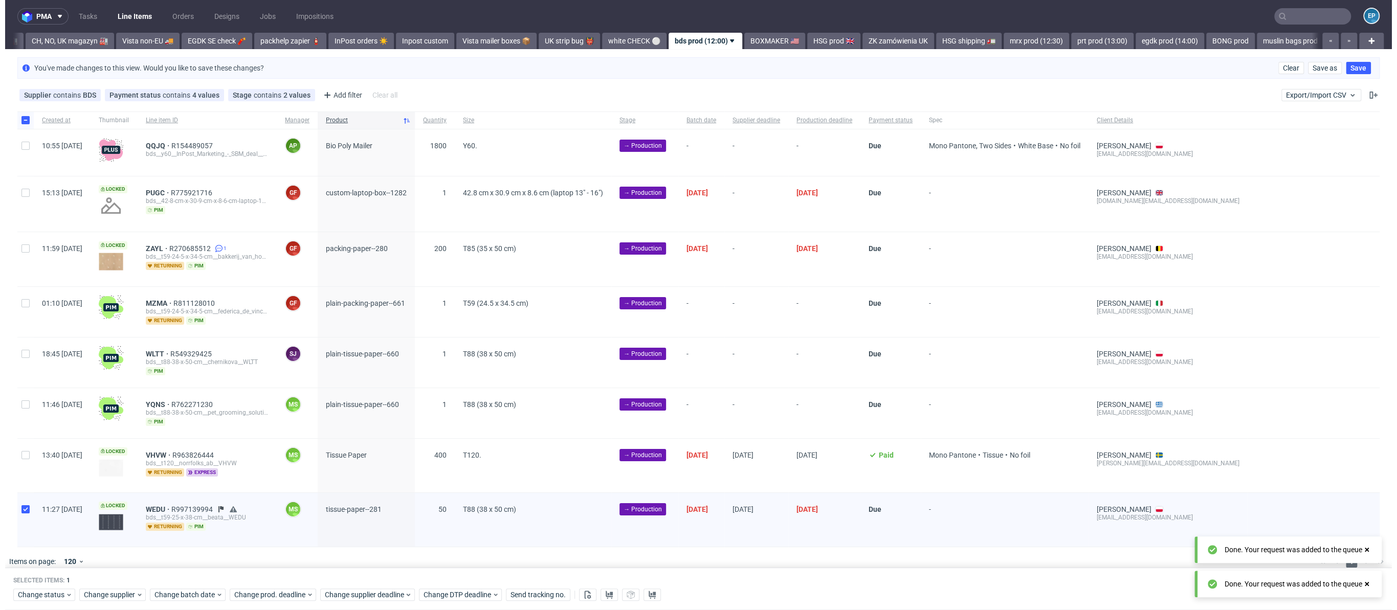
scroll to position [0, 356]
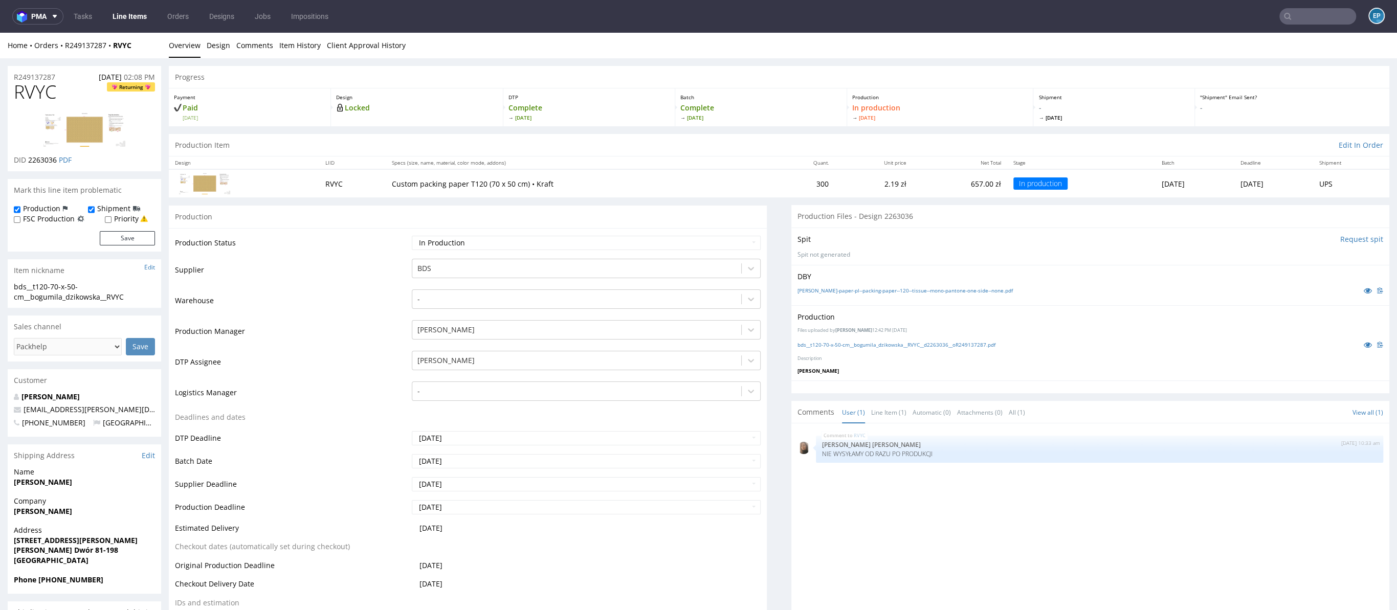
click at [146, 40] on div "Home Orders R249137287 RVYC" at bounding box center [84, 45] width 153 height 10
drag, startPoint x: 143, startPoint y: 49, endPoint x: 67, endPoint y: 47, distance: 76.2
click at [67, 47] on div "Home Orders R249137287 RVYC" at bounding box center [84, 45] width 153 height 10
copy div "R249137287 RVYC"
click at [1292, 18] on input "text" at bounding box center [1317, 16] width 77 height 16
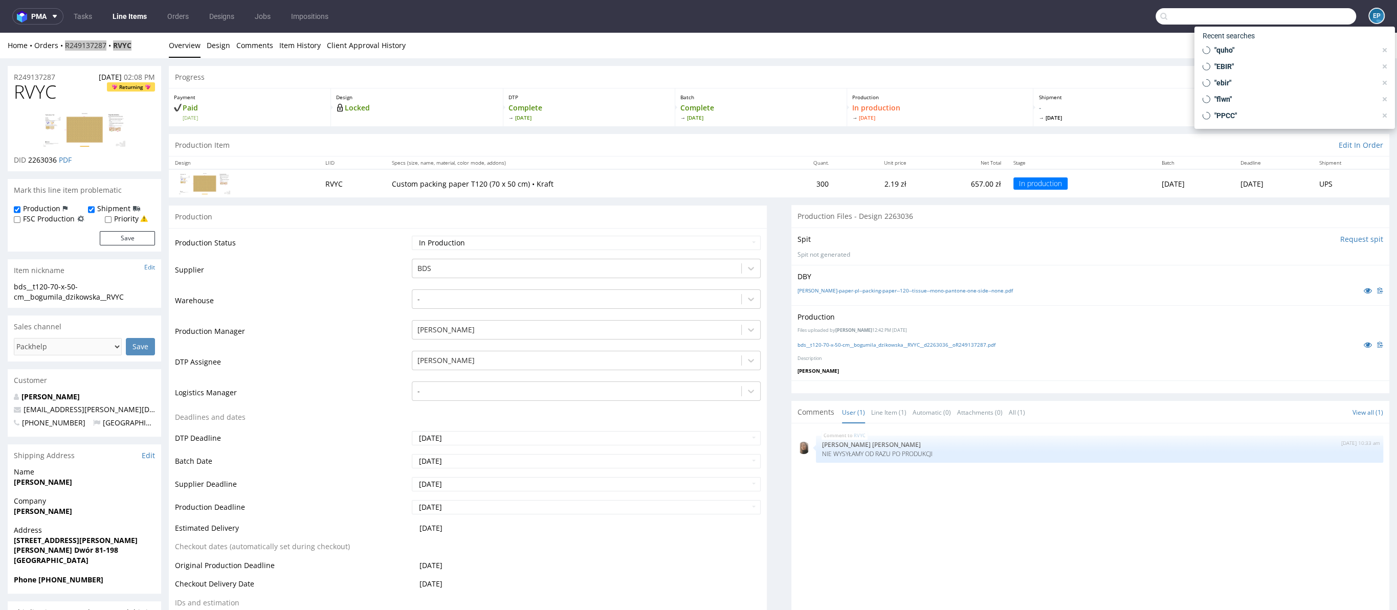
click at [1292, 18] on input "text" at bounding box center [1255, 16] width 200 height 16
paste input "WEDU"
type input "WEDU"
click at [1269, 47] on div "WEDU bds__t59-25-x-38-cm__beata__ WEDU" at bounding box center [1294, 54] width 184 height 18
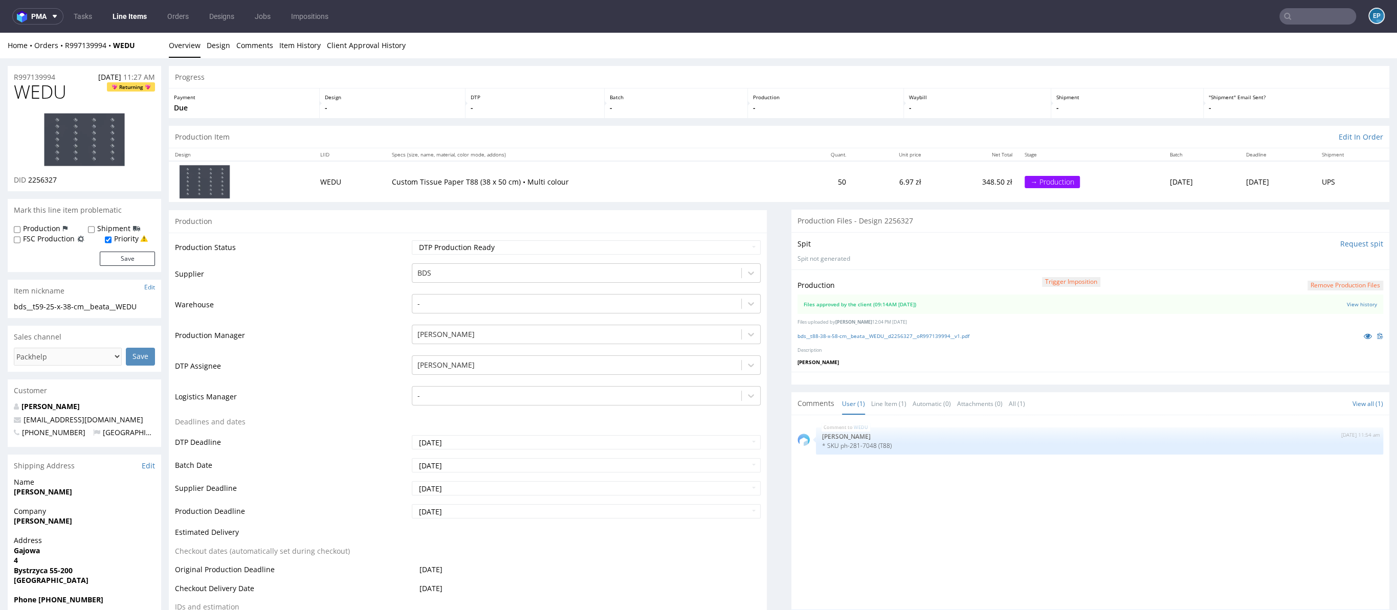
click at [39, 224] on label "Production" at bounding box center [41, 229] width 37 height 10
click at [20, 226] on input "Production" at bounding box center [17, 230] width 7 height 8
checkbox input "true"
click at [119, 266] on div "Production Shipment FSC Production Priority Save" at bounding box center [84, 248] width 153 height 48
click at [118, 259] on button "Save" at bounding box center [127, 259] width 55 height 14
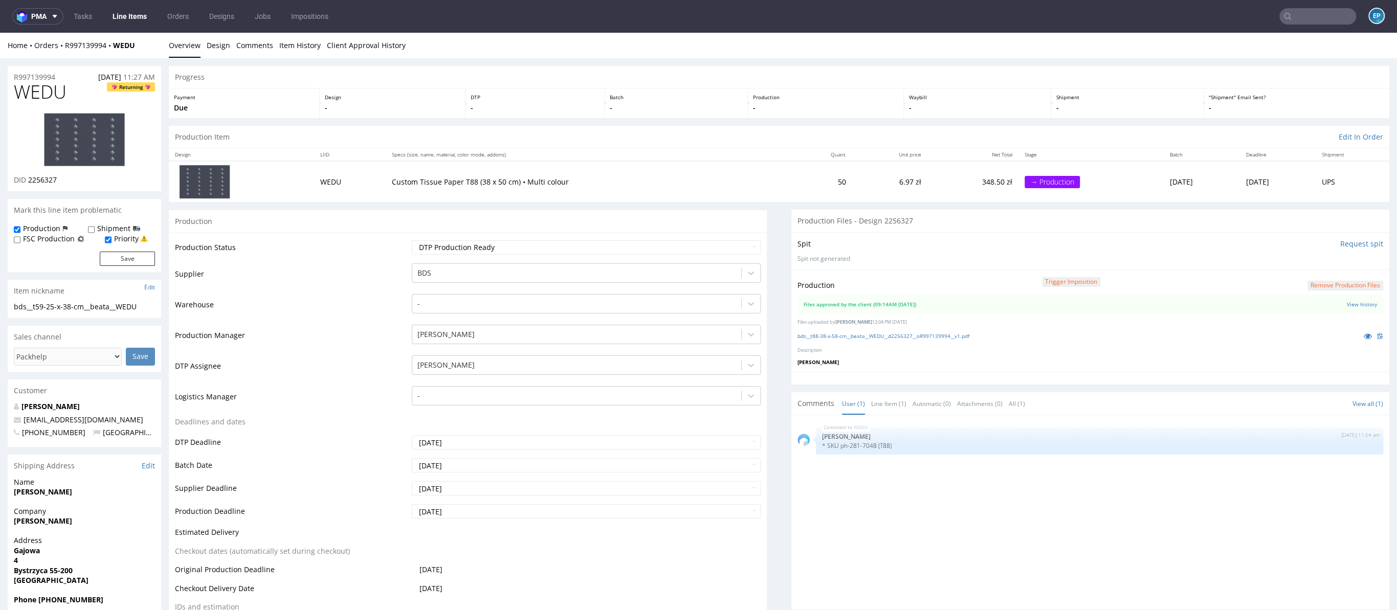
click at [133, 19] on link "Line Items" at bounding box center [129, 16] width 47 height 16
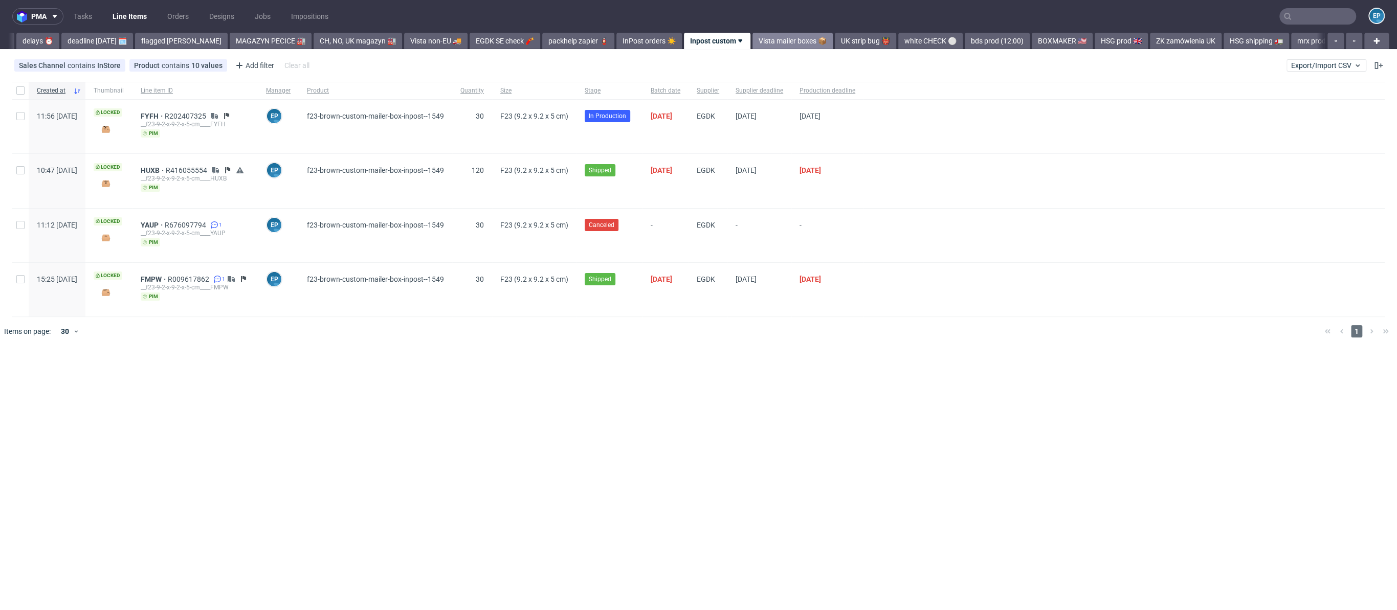
scroll to position [0, 76]
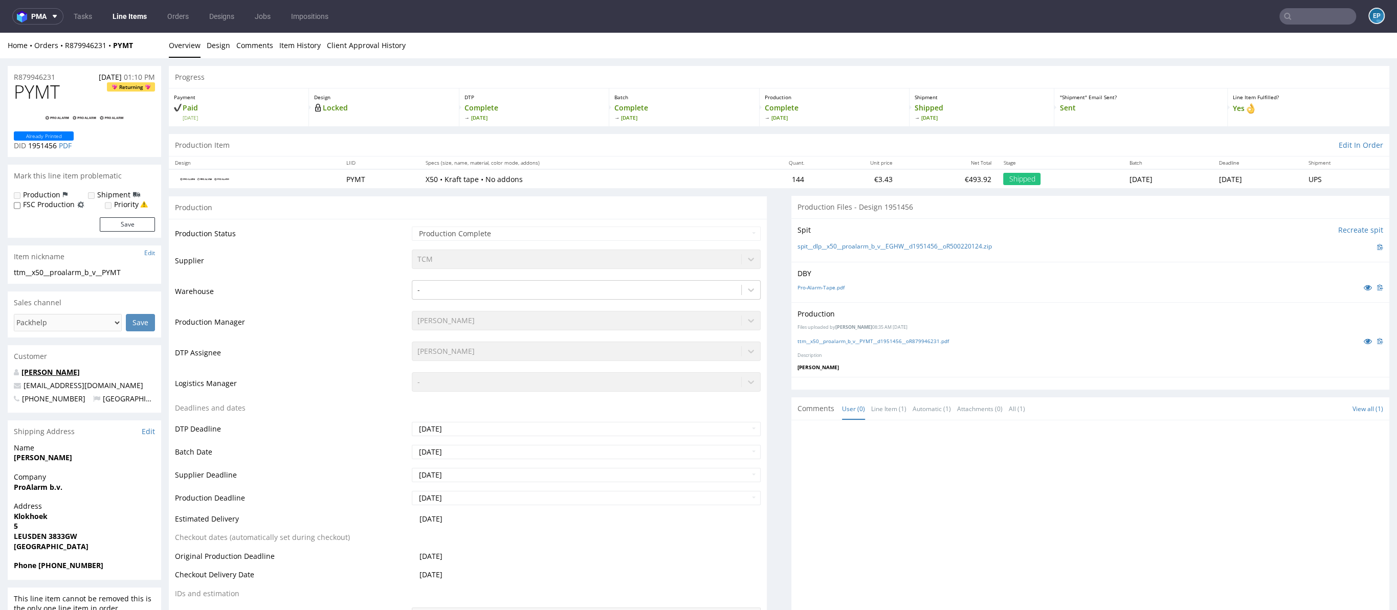
click at [63, 375] on link "[PERSON_NAME]" at bounding box center [50, 372] width 58 height 10
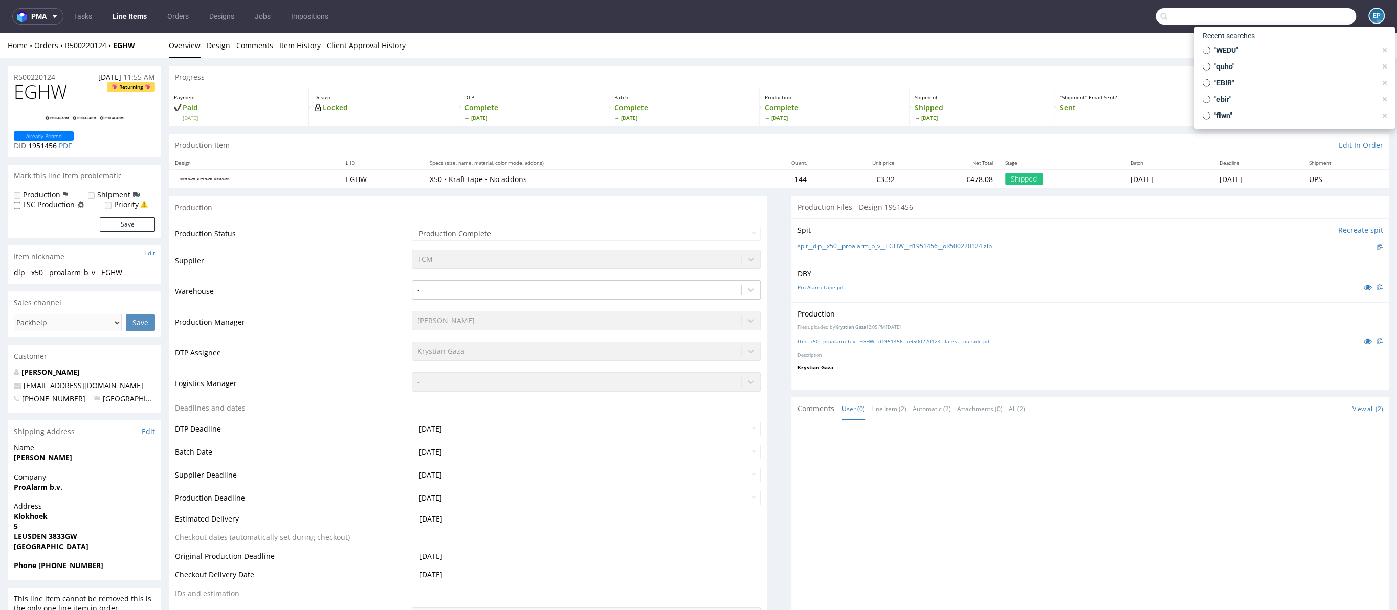
click at [1295, 15] on input "text" at bounding box center [1255, 16] width 200 height 16
paste input "R517659580"
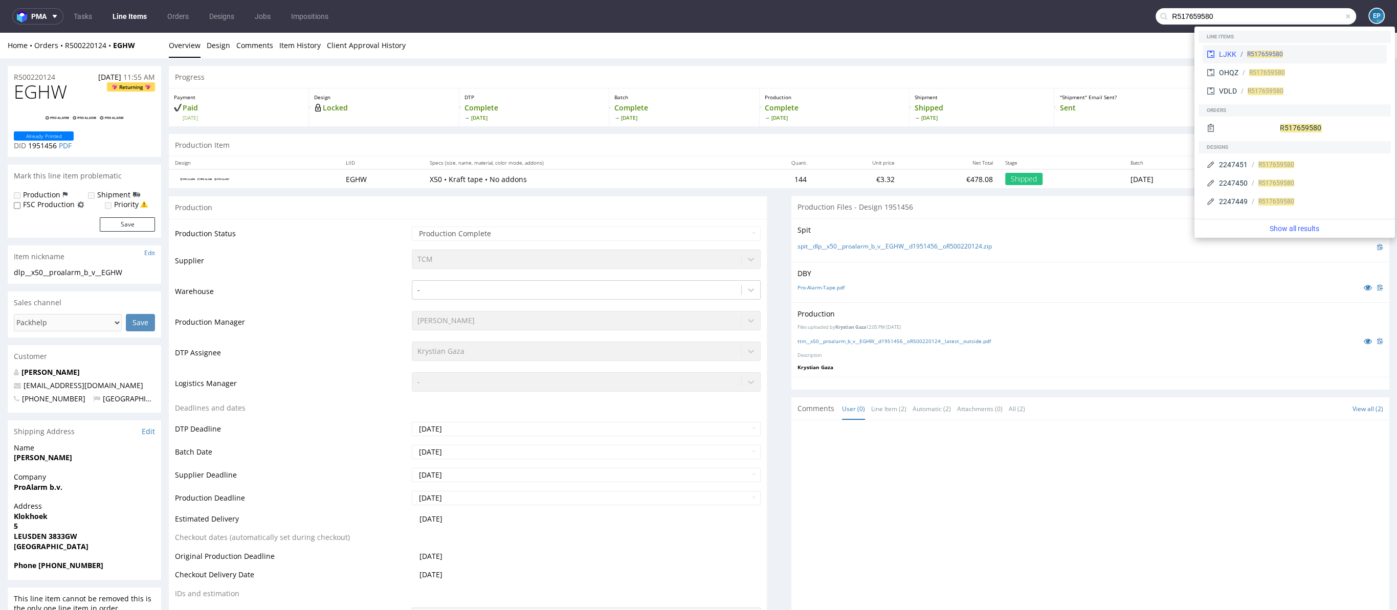
type input "R517659580"
click at [1243, 47] on div "LJKK R517659580" at bounding box center [1294, 54] width 184 height 18
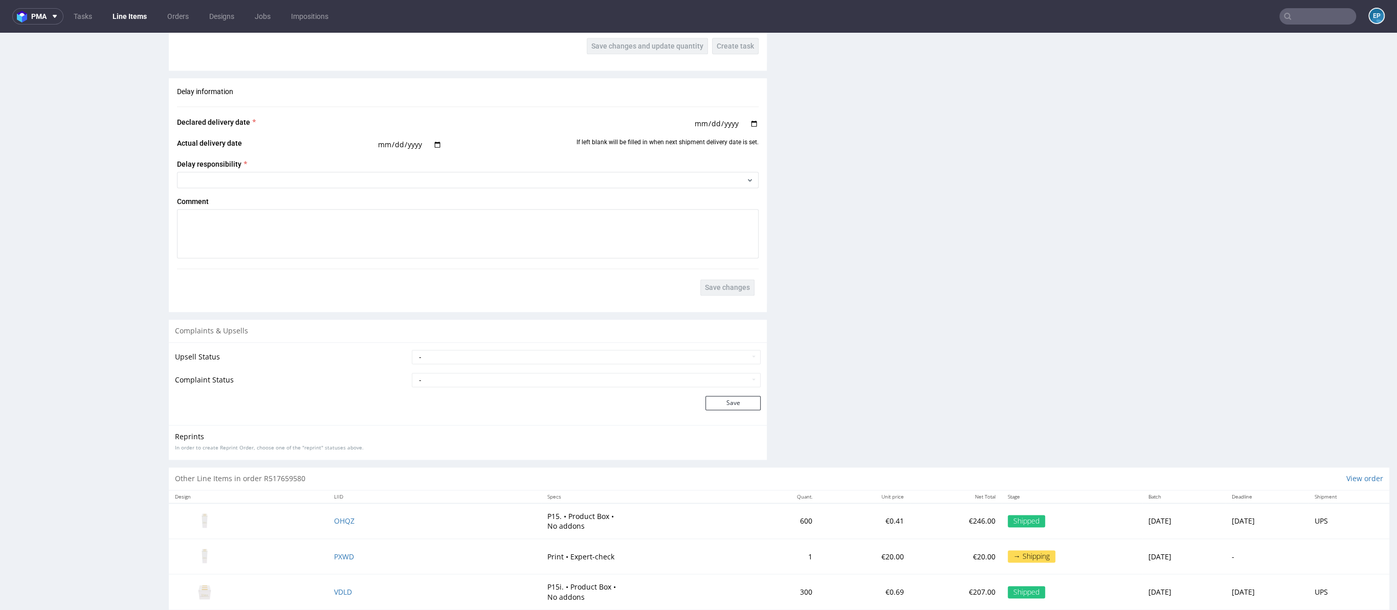
scroll to position [1443, 0]
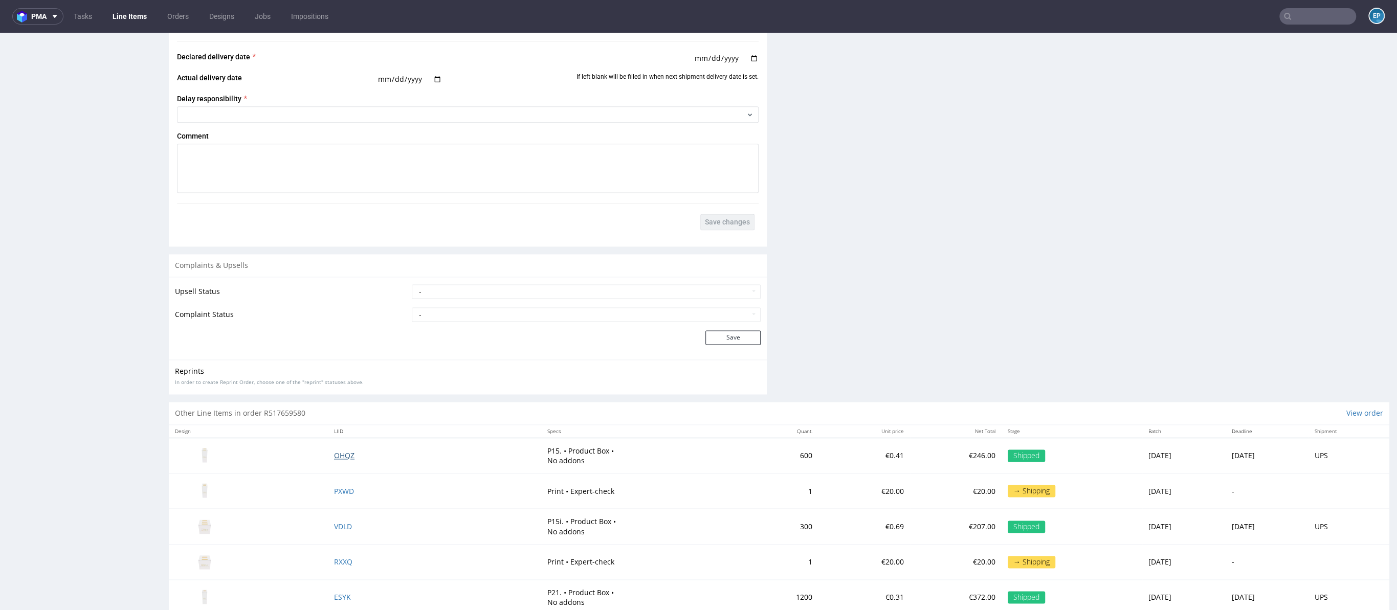
click at [351, 452] on span "OHQZ" at bounding box center [344, 456] width 20 height 10
click at [349, 526] on span "VDLD" at bounding box center [343, 527] width 18 height 10
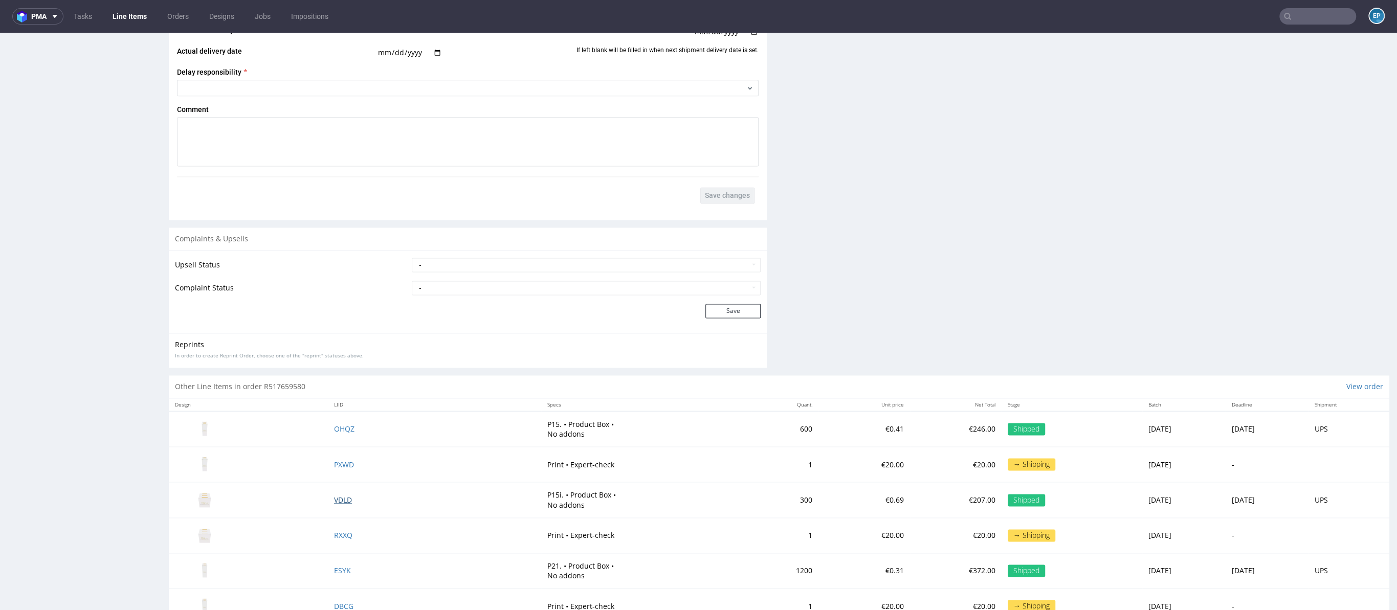
scroll to position [1477, 0]
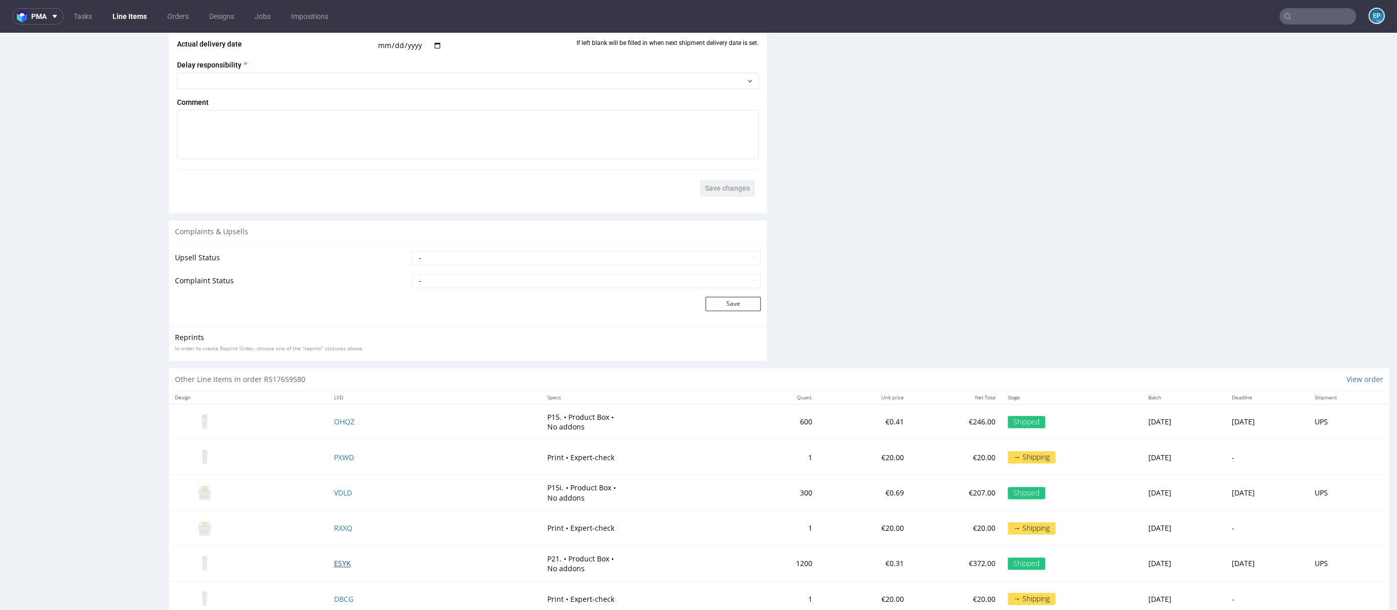
click at [350, 563] on span "ESYK" at bounding box center [342, 564] width 17 height 10
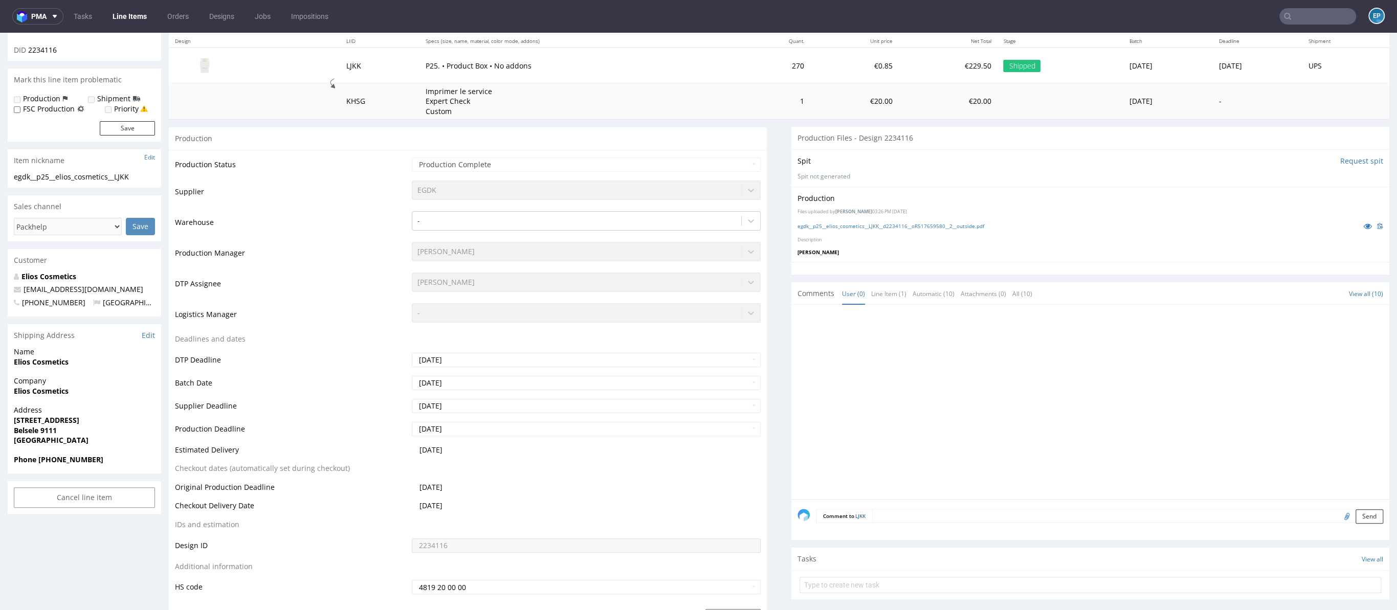
scroll to position [406, 0]
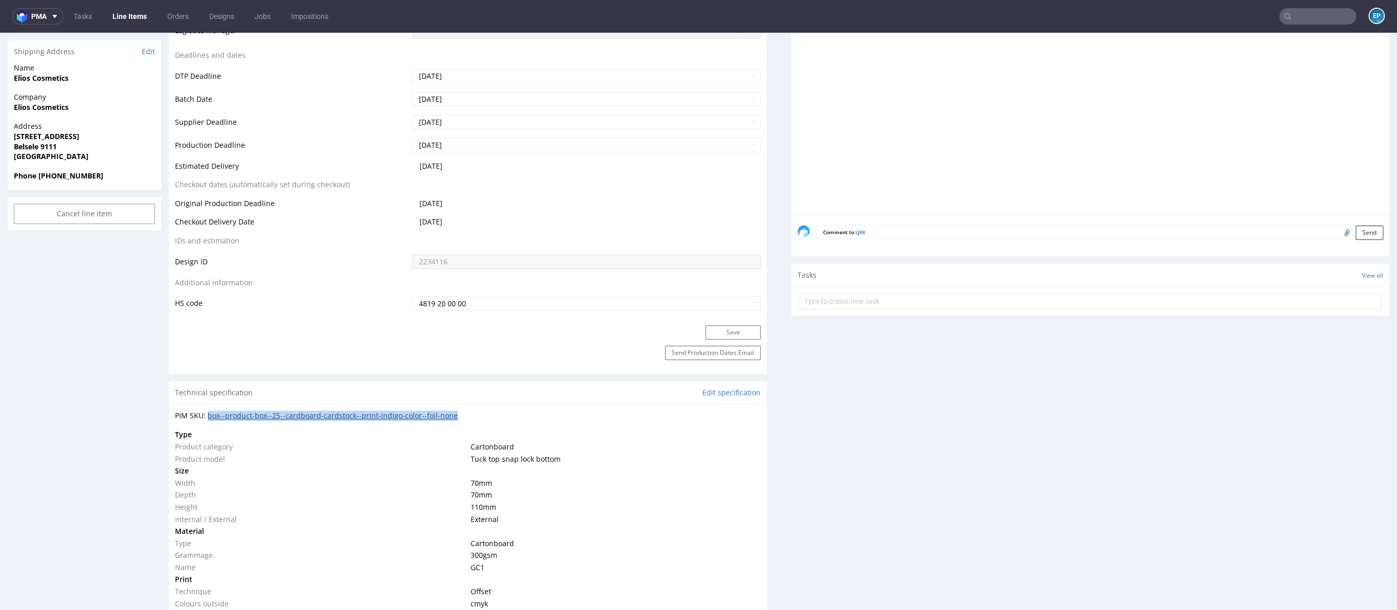
copy link "box--product-box--25--cardboard-cardstock--print-indigo-color--foil-none"
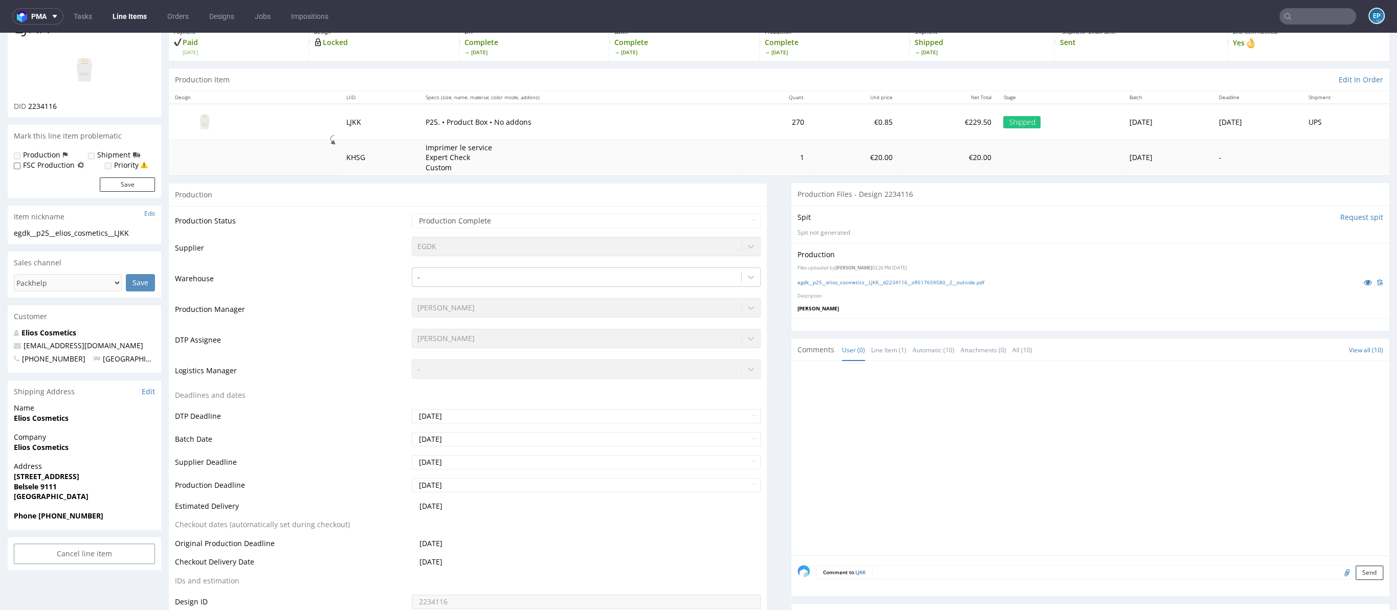
scroll to position [0, 0]
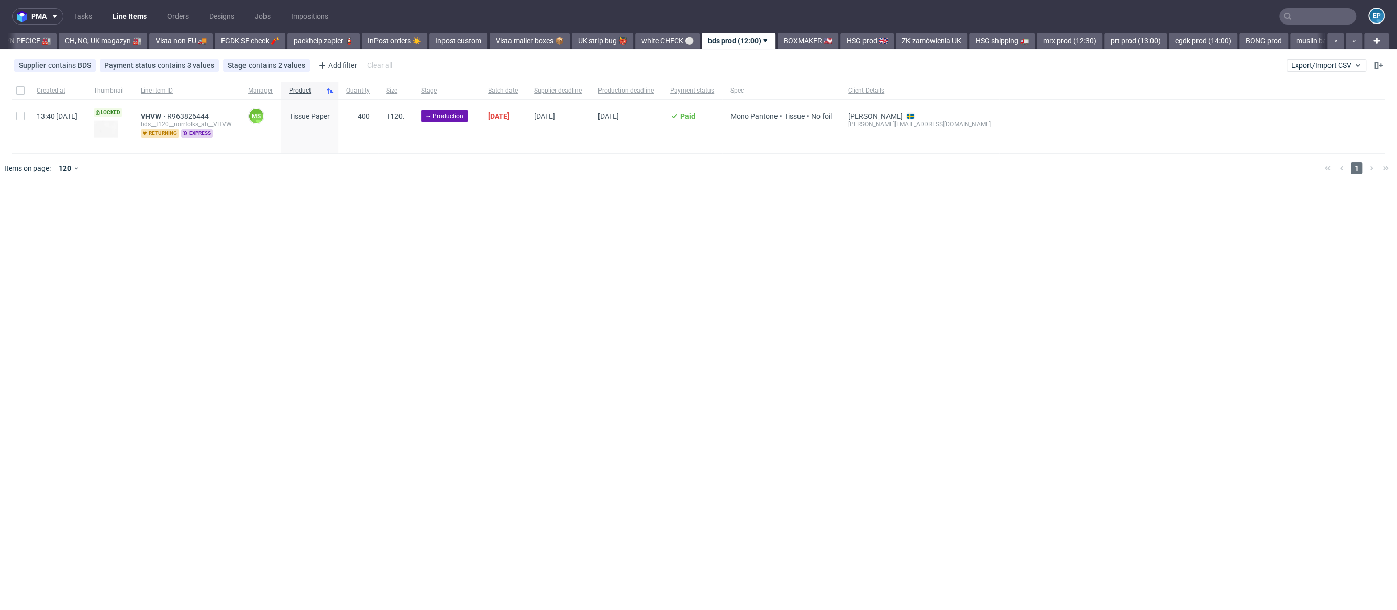
scroll to position [0, 351]
click at [807, 47] on link "HSG prod 🇬🇧" at bounding box center [833, 41] width 53 height 16
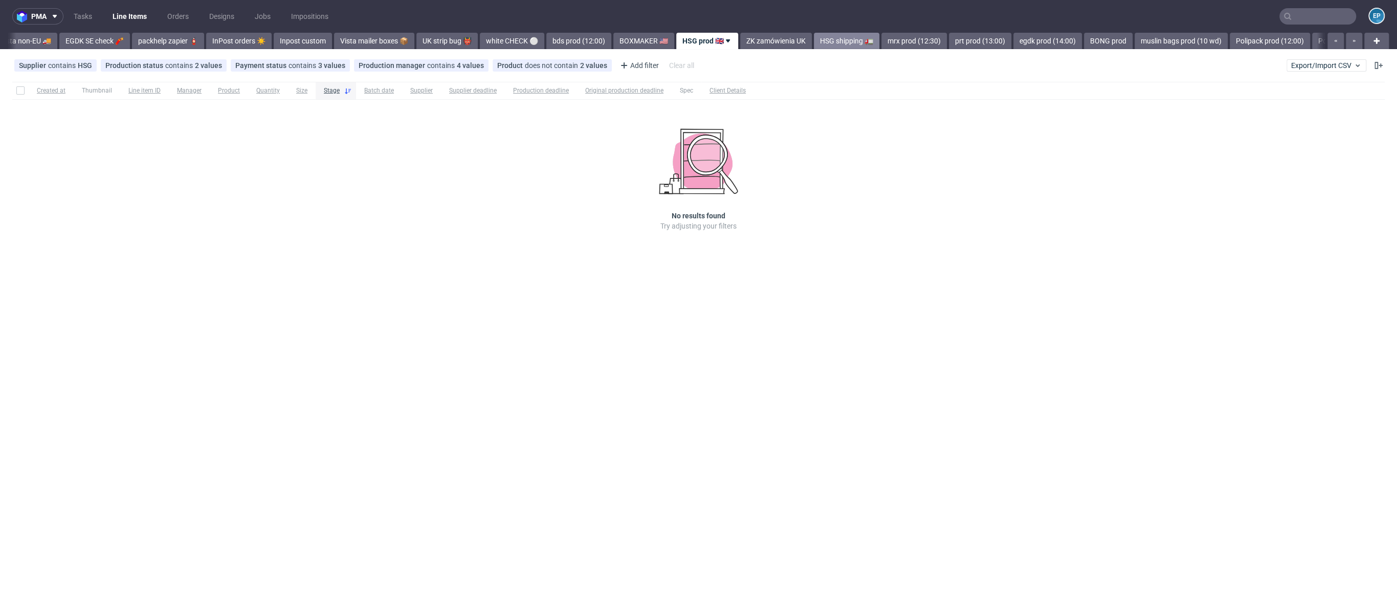
click at [814, 42] on link "HSG shipping 🚛" at bounding box center [846, 41] width 65 height 16
click at [747, 39] on link "mrx prod (12:30)" at bounding box center [779, 41] width 65 height 16
click at [746, 42] on link "prt prod (13:00)" at bounding box center [777, 41] width 62 height 16
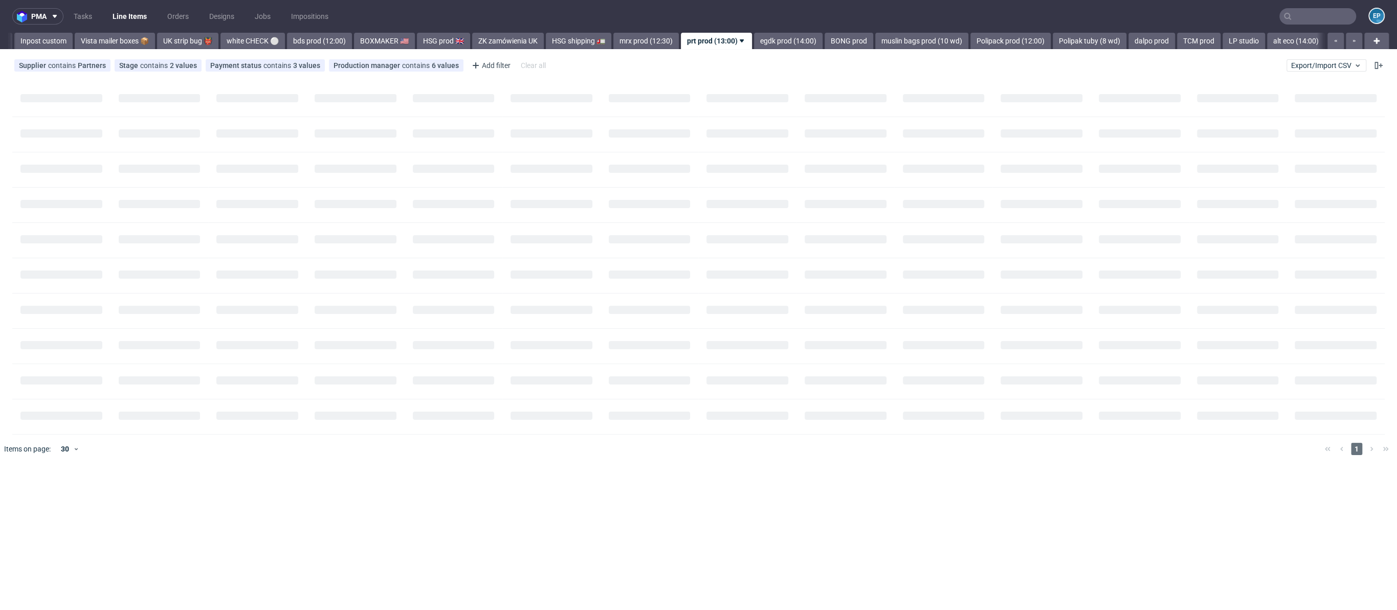
scroll to position [0, 742]
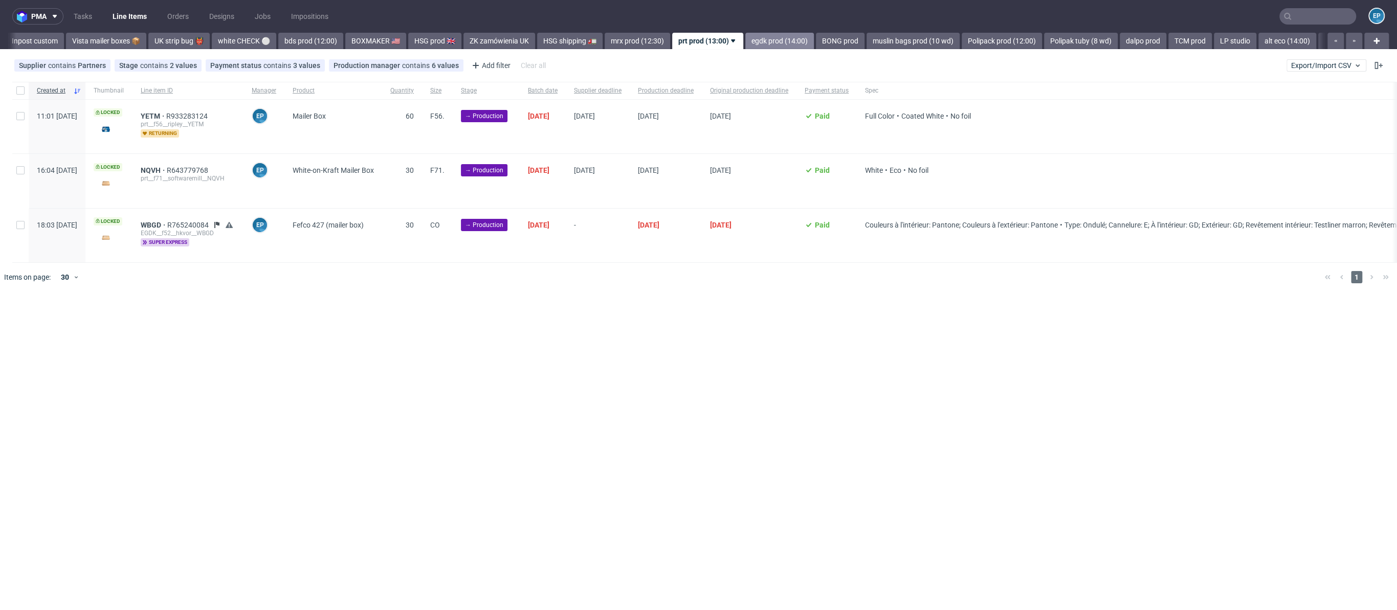
click at [745, 43] on link "egdk prod (14:00)" at bounding box center [779, 41] width 69 height 16
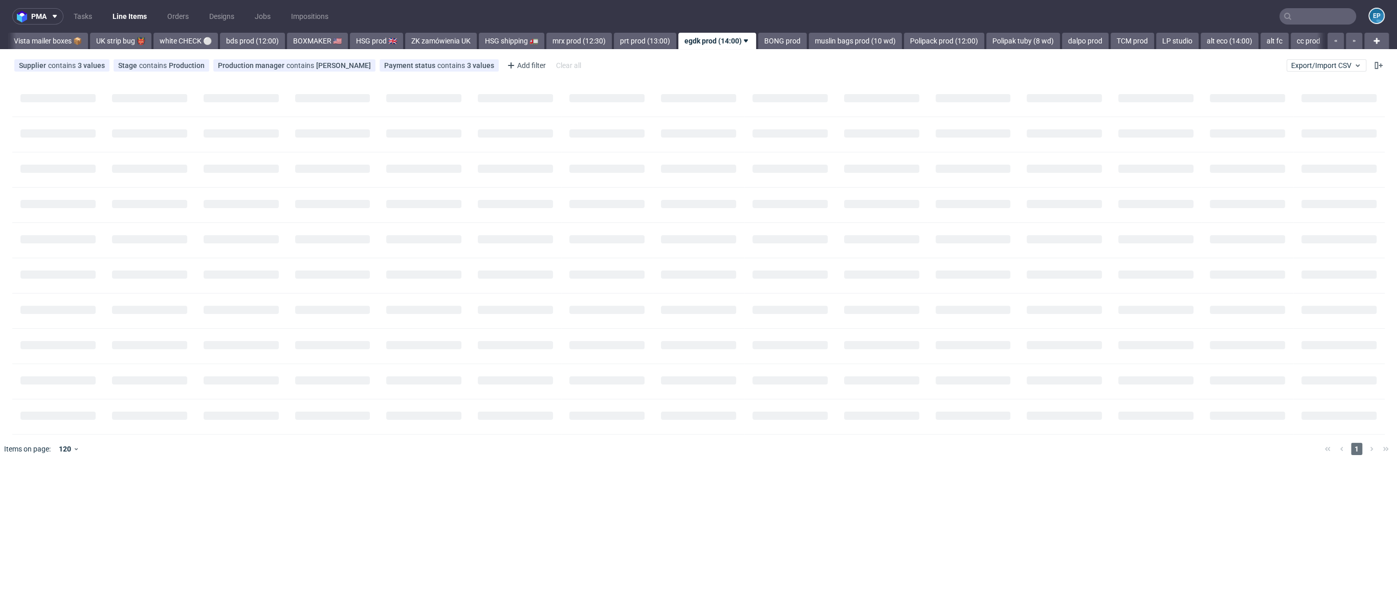
scroll to position [0, 809]
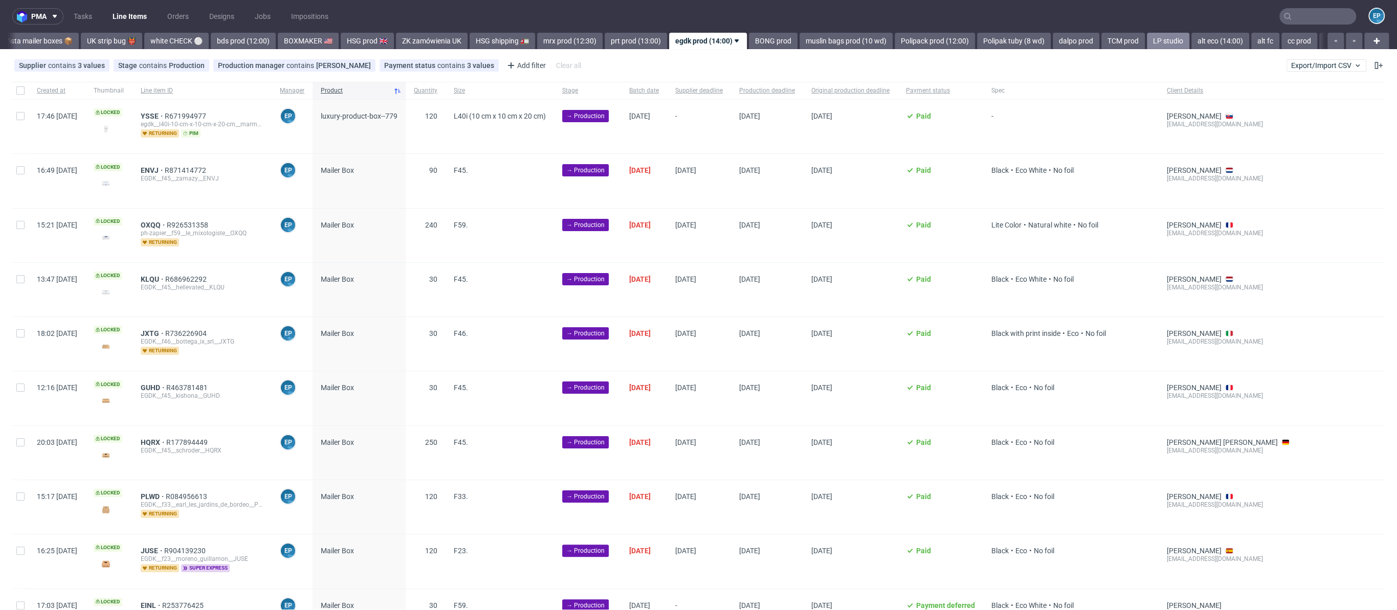
click at [1147, 40] on link "LP studio" at bounding box center [1168, 41] width 42 height 16
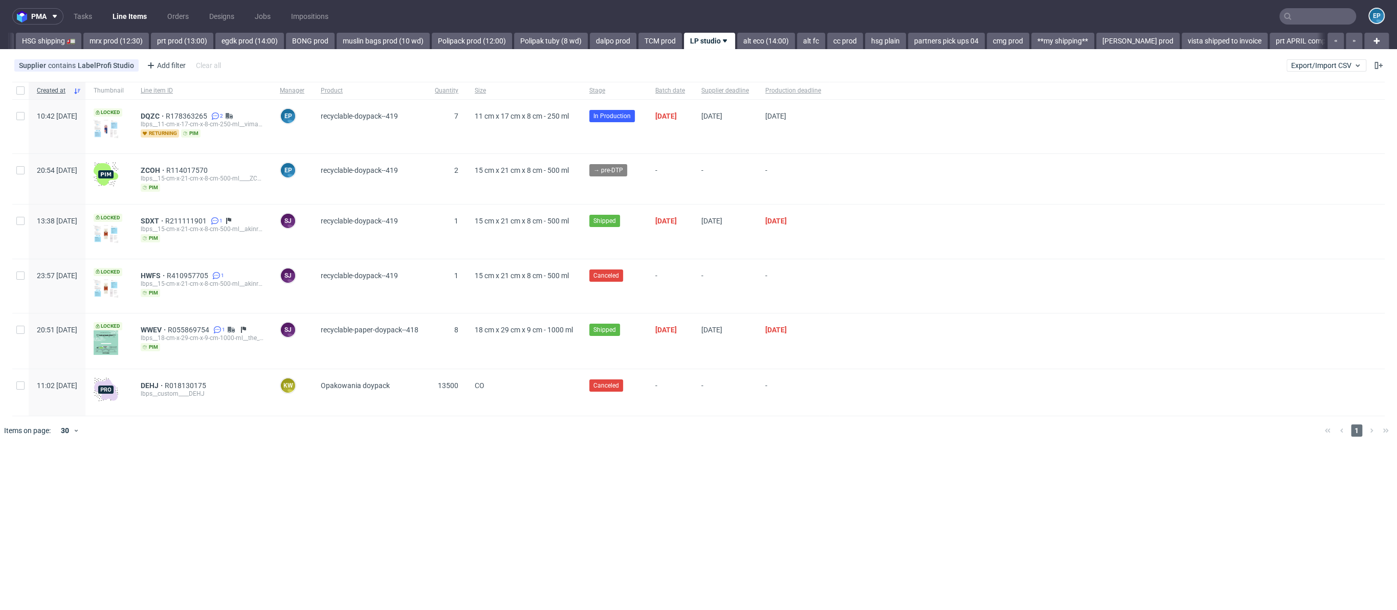
scroll to position [0, 1263]
click at [378, 40] on link "muslin bags prod (10 wd)" at bounding box center [382, 41] width 93 height 16
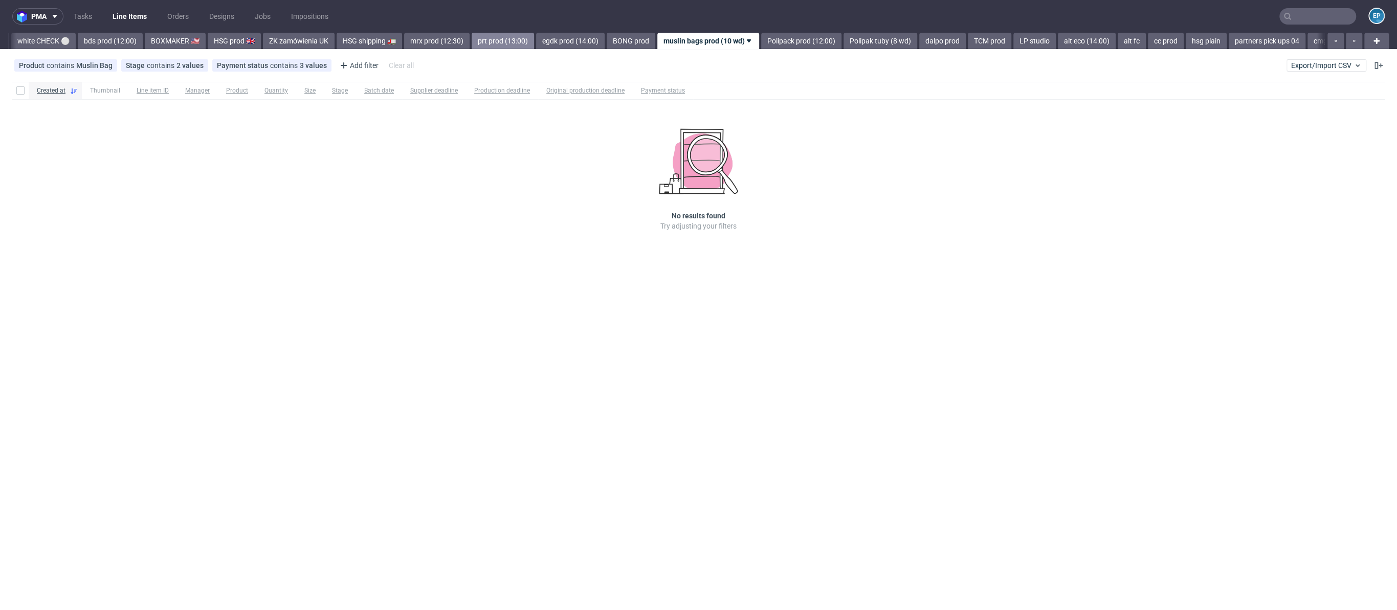
click at [480, 39] on link "prt prod (13:00)" at bounding box center [503, 41] width 62 height 16
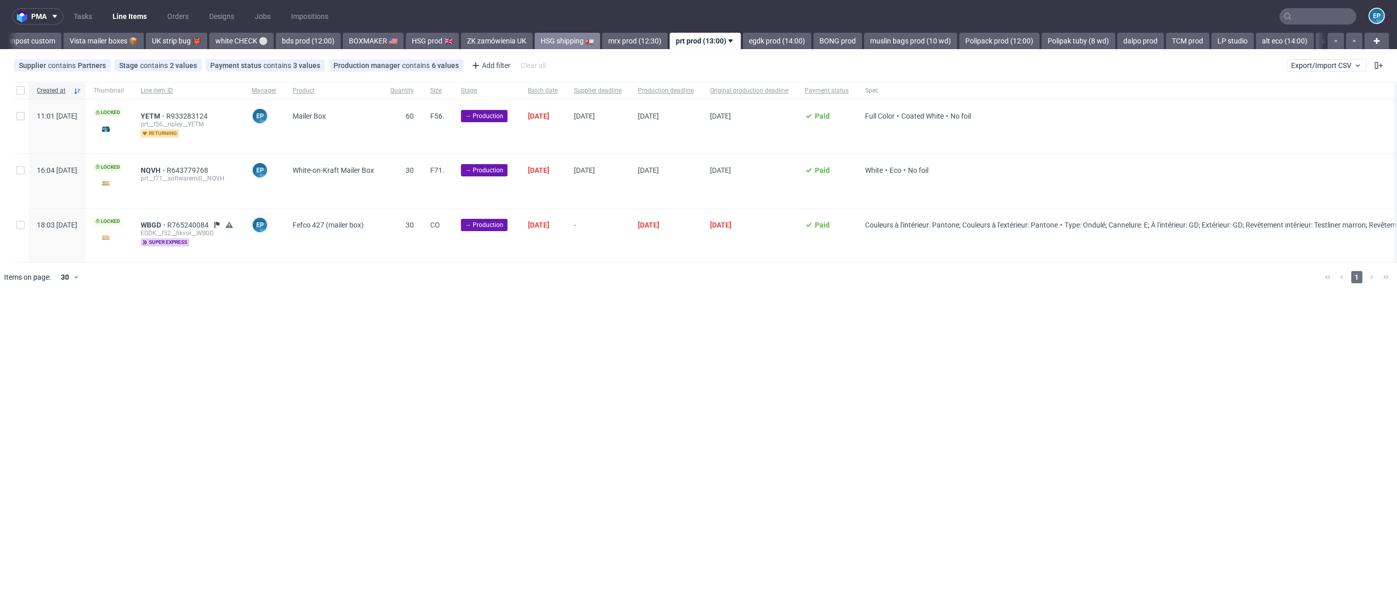
scroll to position [0, 742]
click at [14, 97] on div at bounding box center [20, 90] width 16 height 17
checkbox input "true"
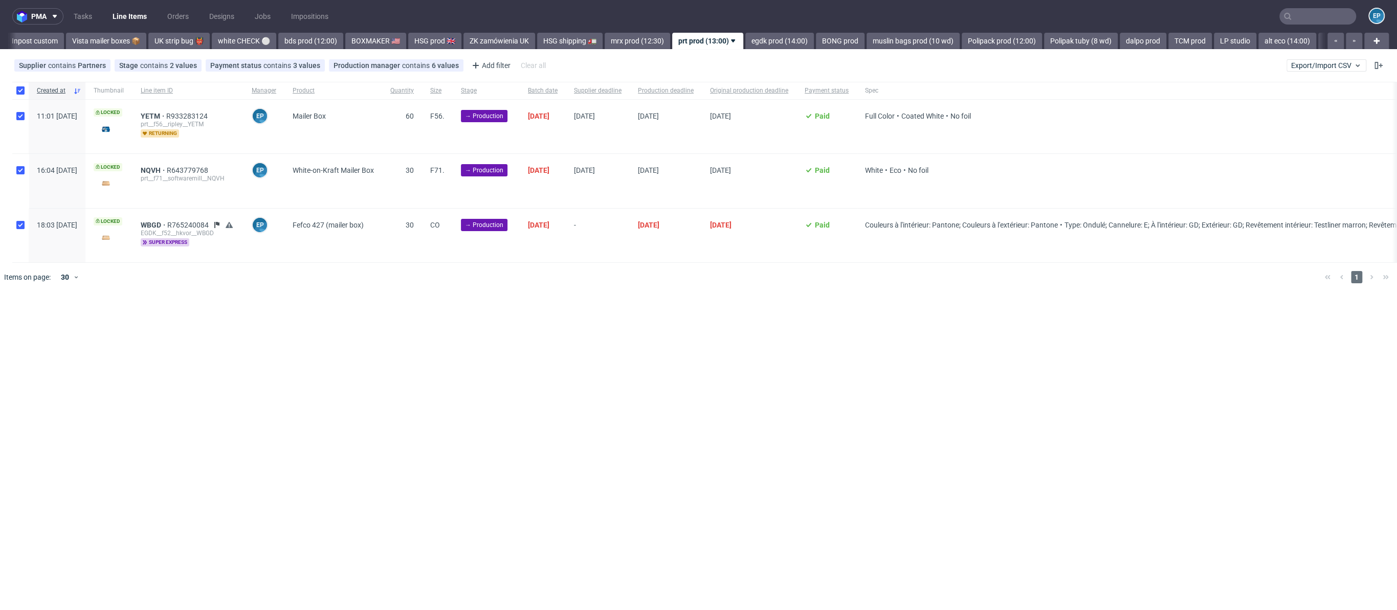
checkbox input "true"
click at [183, 328] on span "Change batch date" at bounding box center [179, 323] width 61 height 10
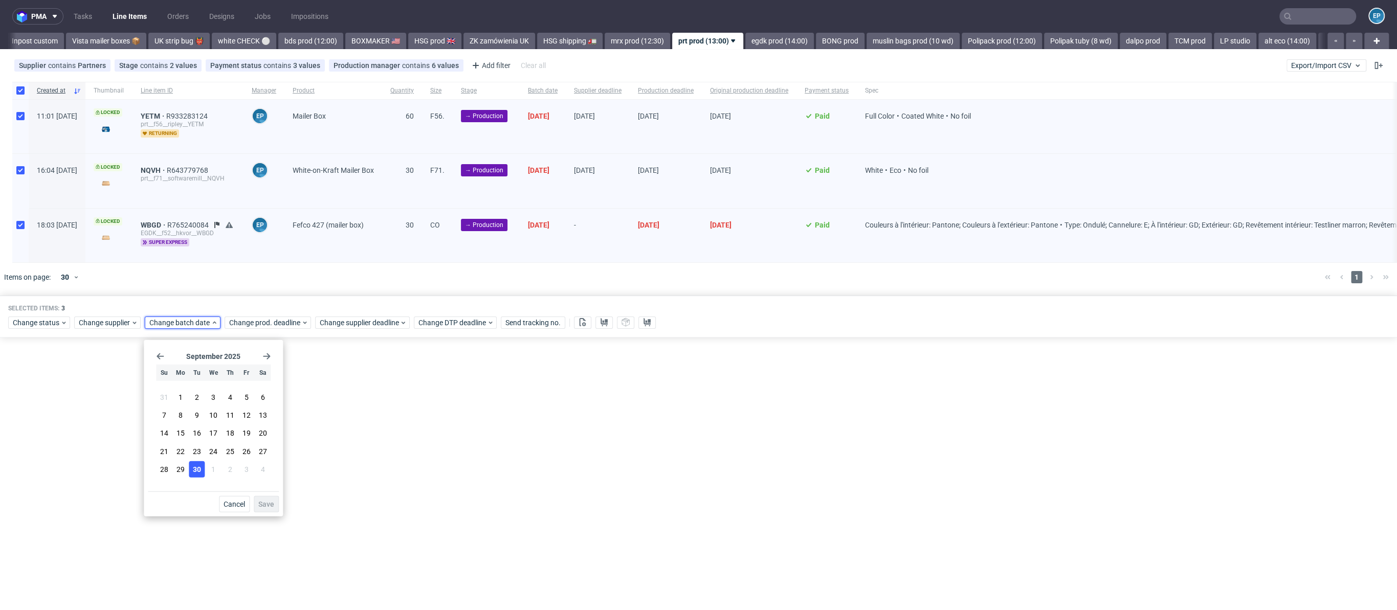
click at [194, 464] on span "30" at bounding box center [197, 469] width 8 height 10
click at [267, 504] on span "Save" at bounding box center [266, 504] width 16 height 7
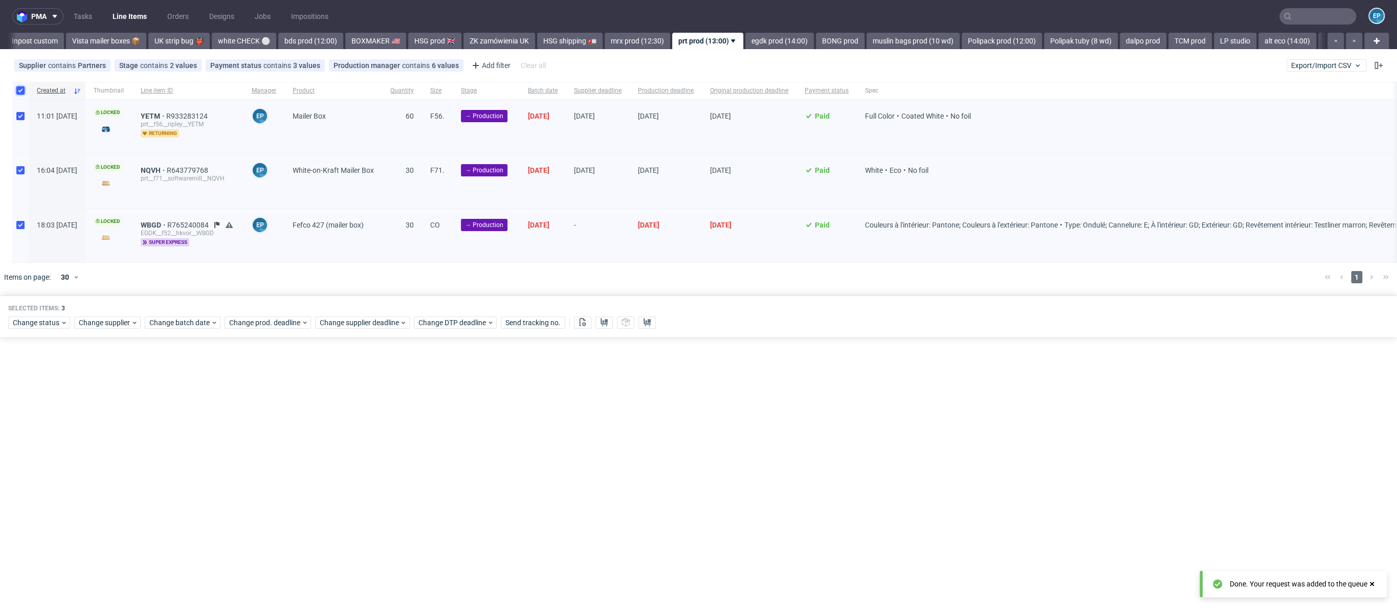
click at [22, 92] on input "checkbox" at bounding box center [20, 90] width 8 height 8
checkbox input "false"
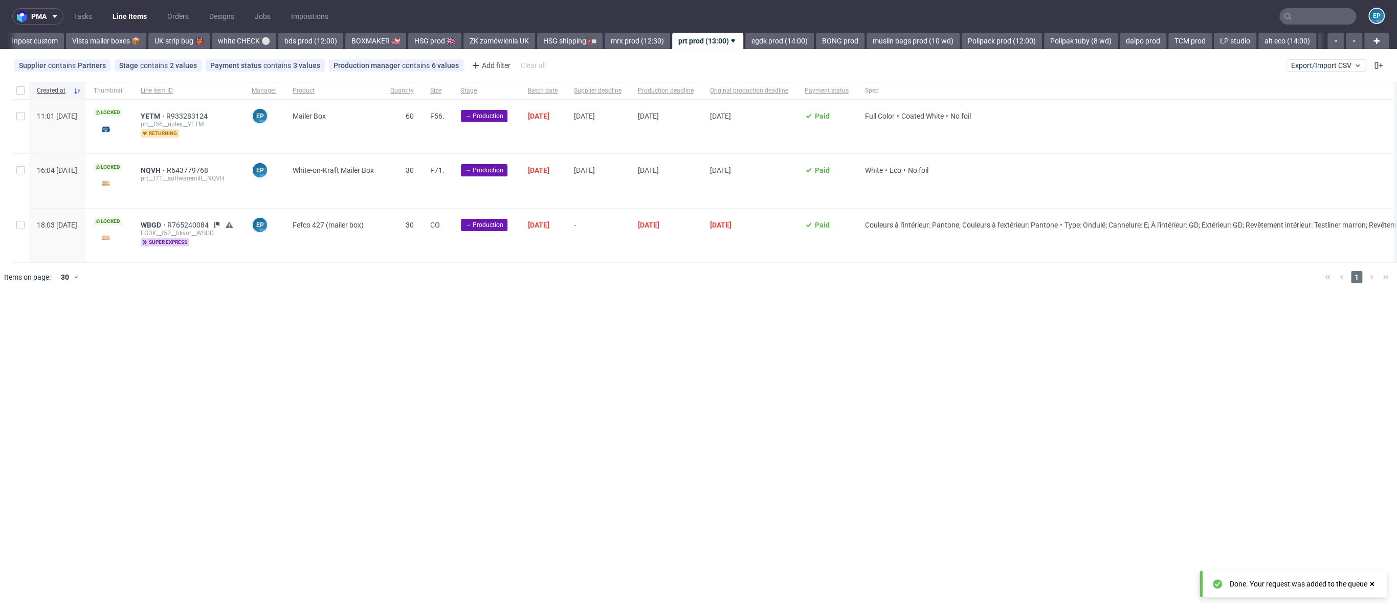
click at [25, 228] on div at bounding box center [20, 236] width 16 height 54
checkbox input "true"
click at [353, 328] on span "Change supplier deadline" at bounding box center [360, 323] width 80 height 10
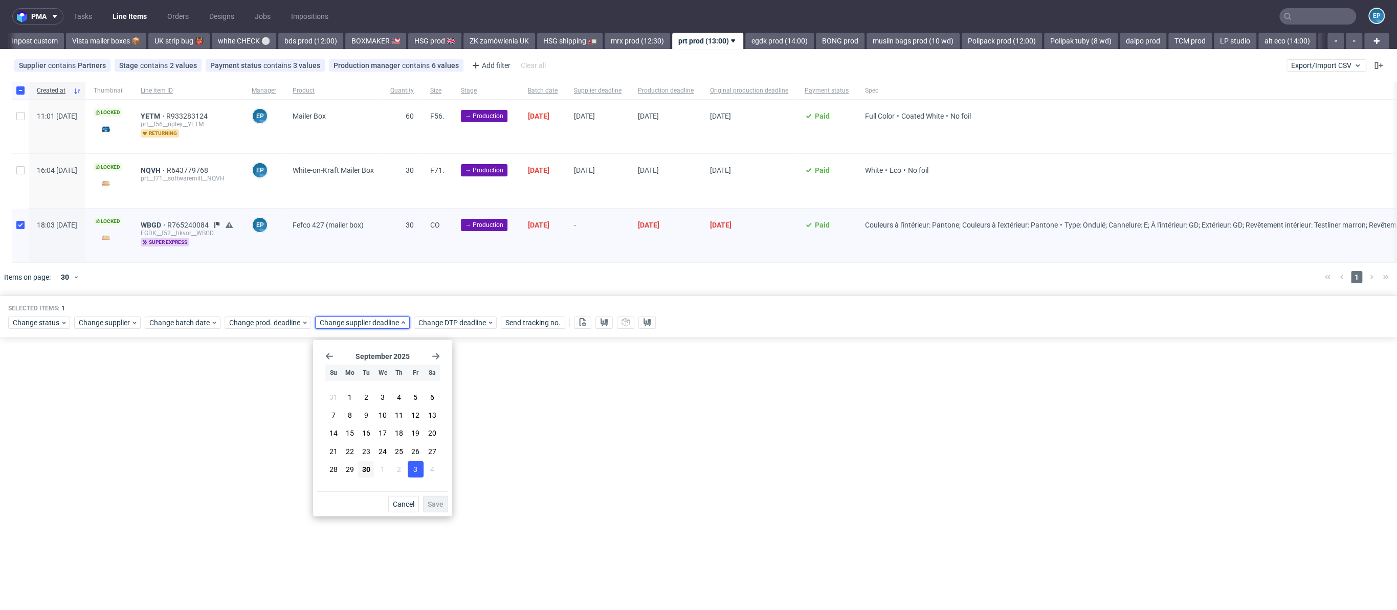
click at [412, 470] on button "3" at bounding box center [416, 469] width 16 height 16
click at [435, 505] on span "Save" at bounding box center [436, 504] width 16 height 7
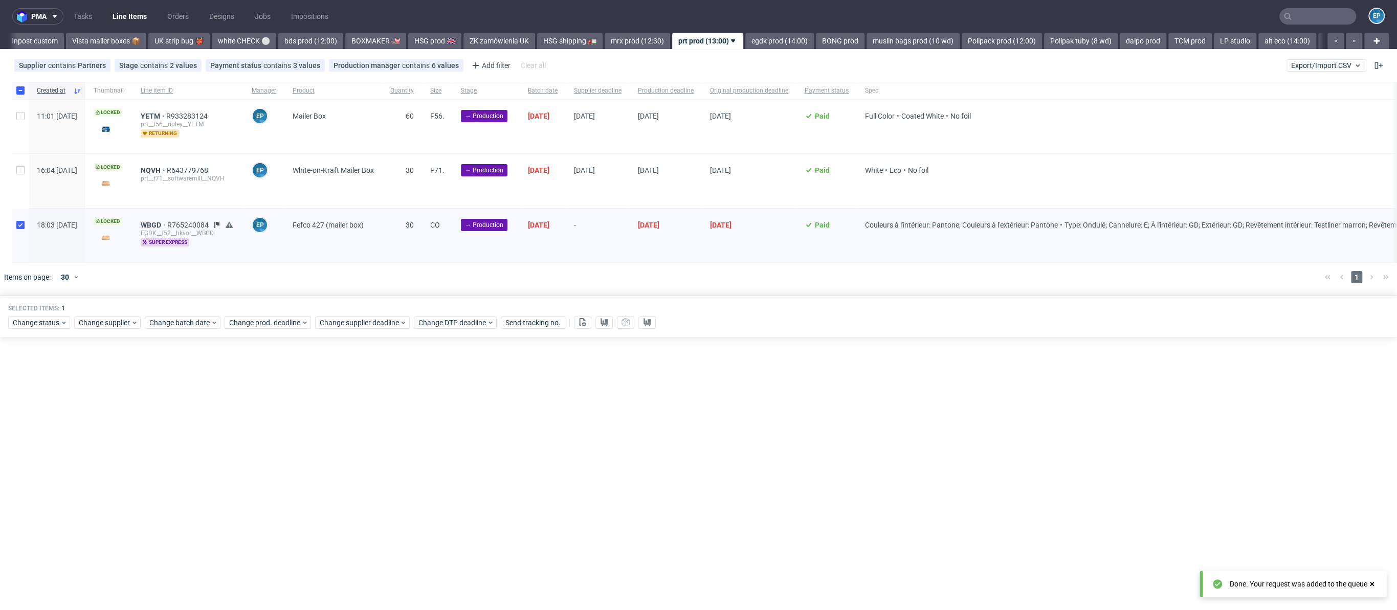
click at [254, 338] on div "Selected items: 1 Change status Change supplier Change batch date Change prod. …" at bounding box center [698, 317] width 1397 height 42
click at [253, 328] on span "Change prod. deadline" at bounding box center [265, 323] width 72 height 10
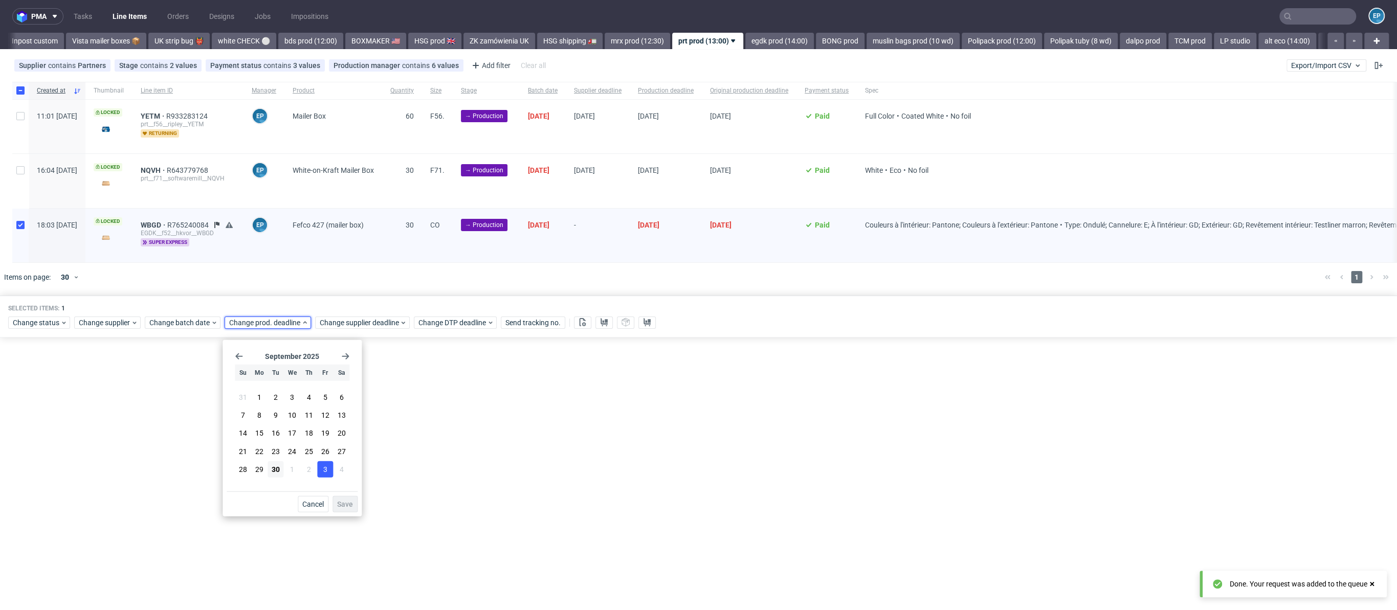
click at [331, 466] on button "3" at bounding box center [325, 469] width 16 height 16
click at [350, 499] on button "Save" at bounding box center [344, 504] width 25 height 16
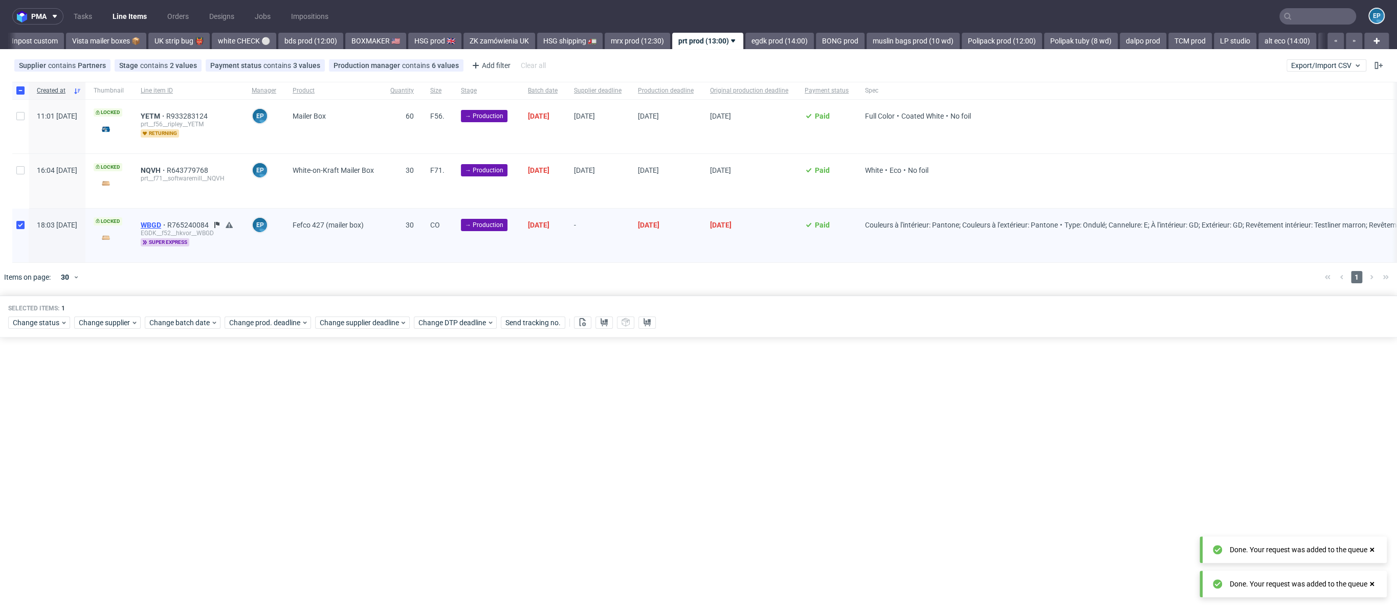
click at [167, 221] on span "WBGD" at bounding box center [154, 225] width 27 height 8
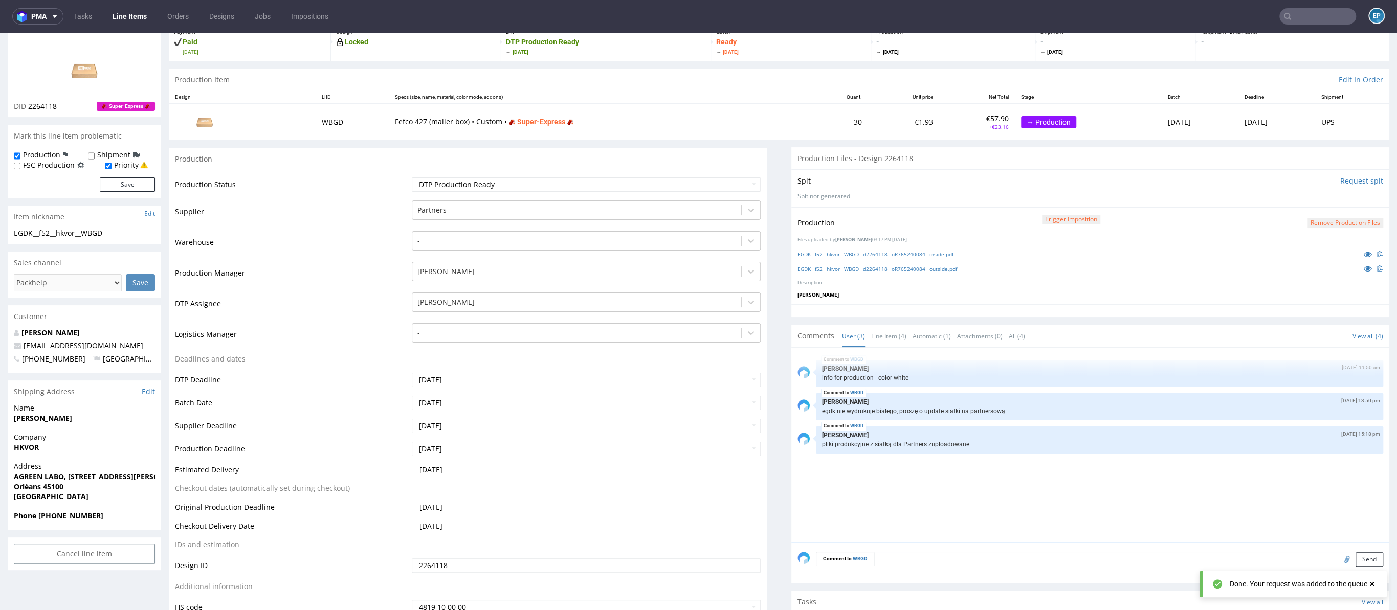
scroll to position [118, 0]
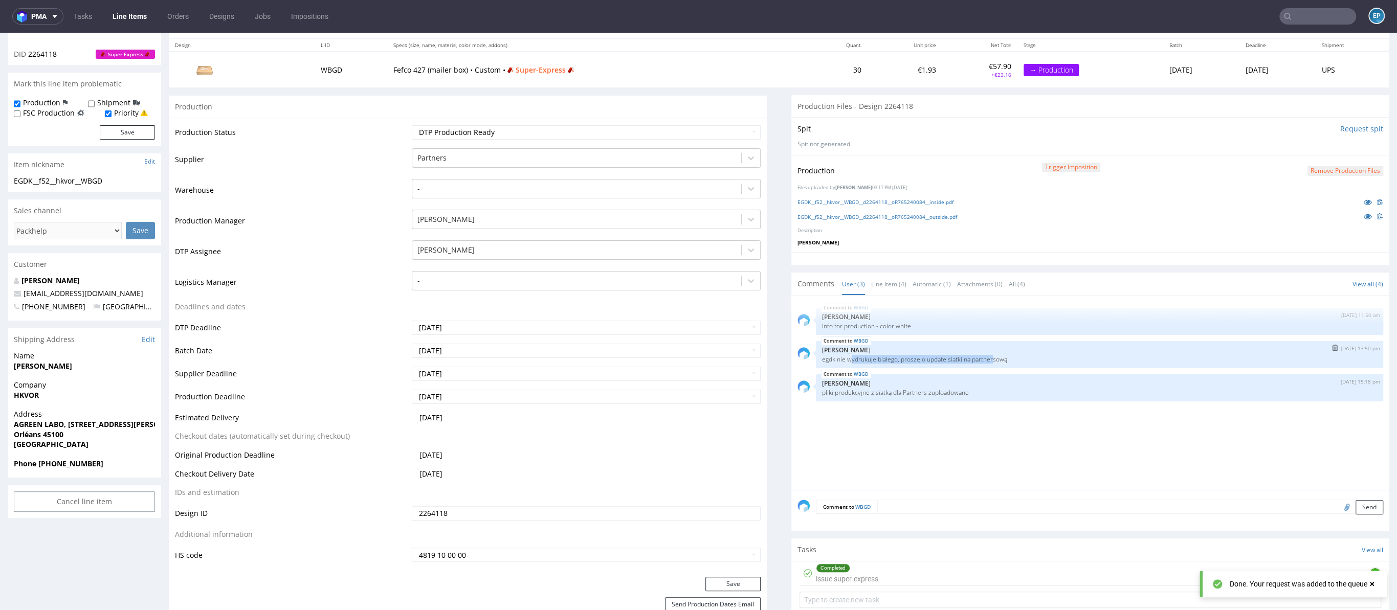
drag, startPoint x: 841, startPoint y: 360, endPoint x: 994, endPoint y: 359, distance: 153.5
click at [991, 359] on p "egdk nie wydrukuje białego, proszę o update siatki na partnersową" at bounding box center [1099, 359] width 555 height 8
click at [1007, 358] on p "egdk nie wydrukuje białego, proszę o update siatki na partnersową" at bounding box center [1099, 359] width 555 height 8
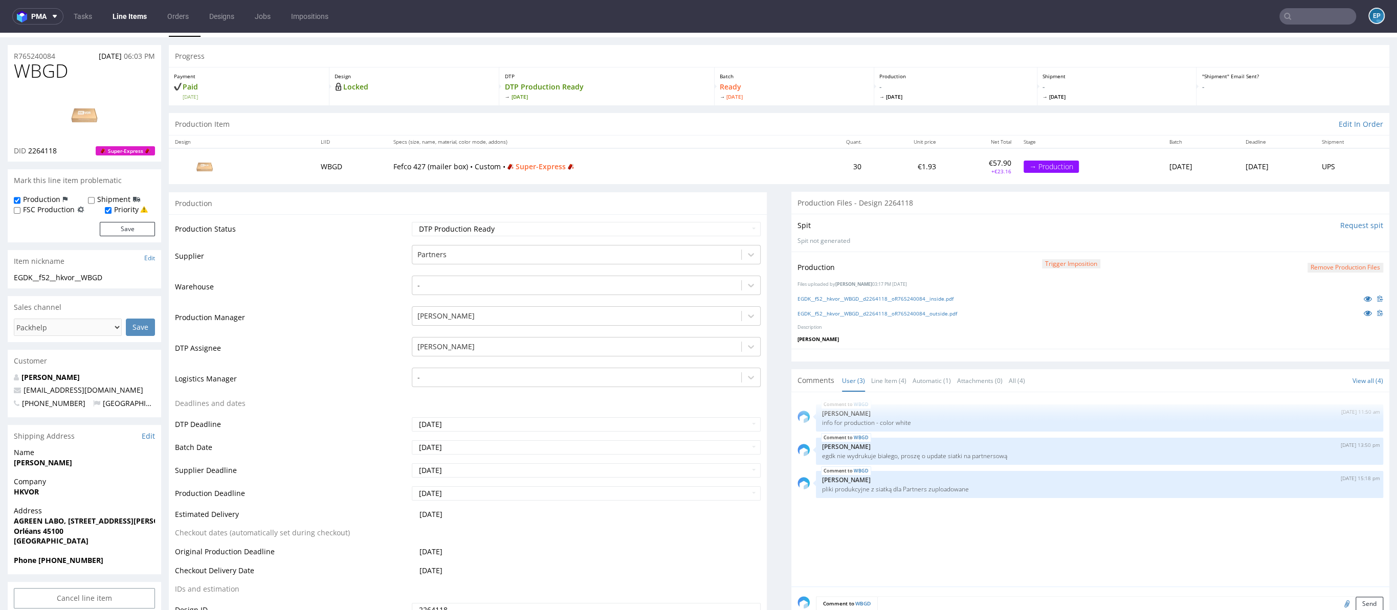
scroll to position [0, 0]
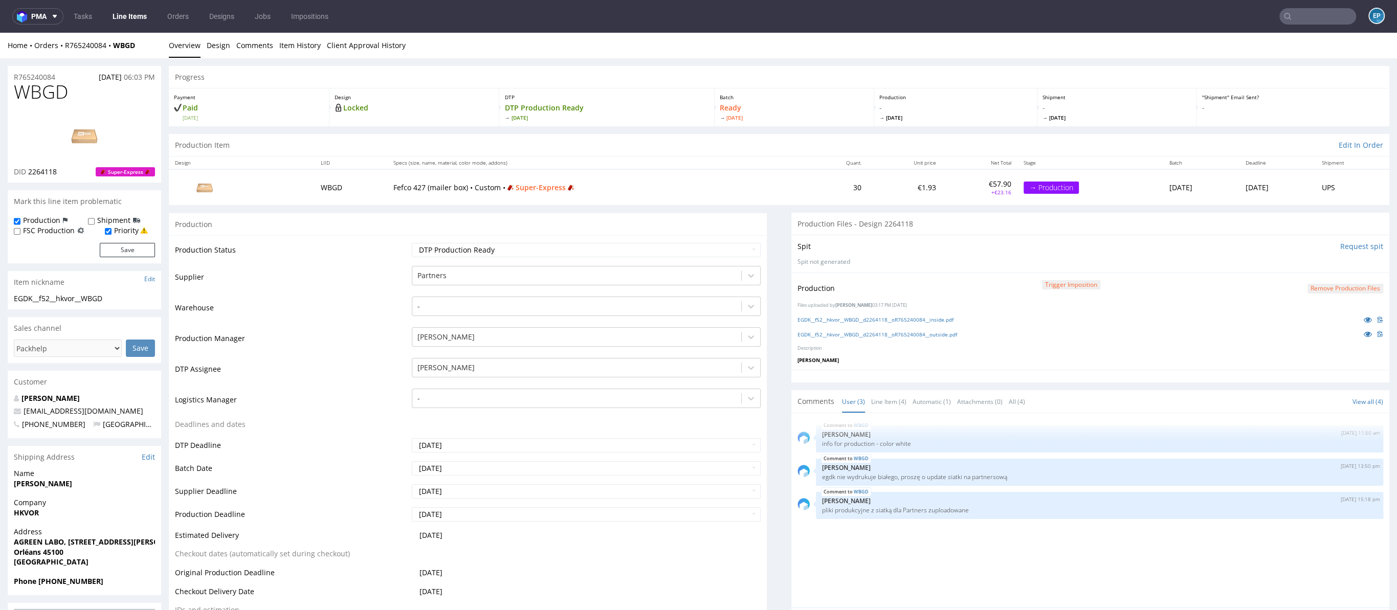
click at [103, 20] on ul "Tasks Line Items Orders Designs Jobs Impositions" at bounding box center [200, 16] width 275 height 16
click at [124, 19] on link "Line Items" at bounding box center [129, 16] width 47 height 16
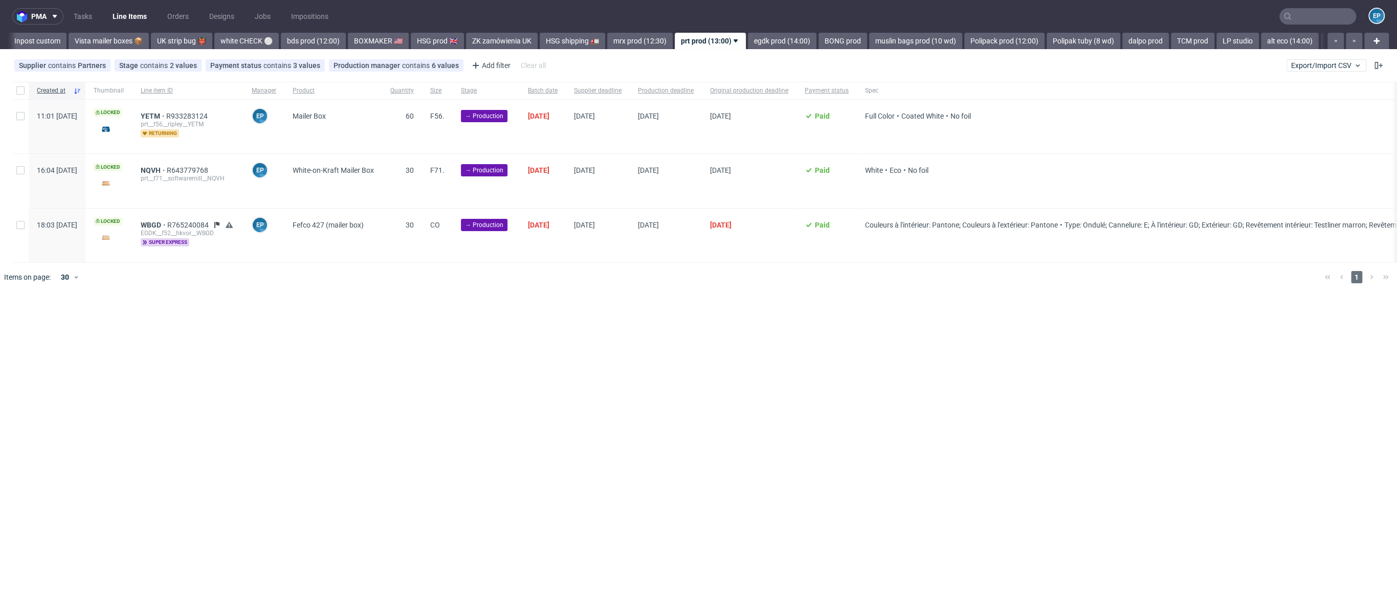
scroll to position [0, 742]
click at [727, 29] on nav "pma Tasks Line Items Orders Designs Jobs Impositions EP" at bounding box center [698, 16] width 1397 height 33
click at [745, 37] on link "egdk prod (14:00)" at bounding box center [779, 41] width 69 height 16
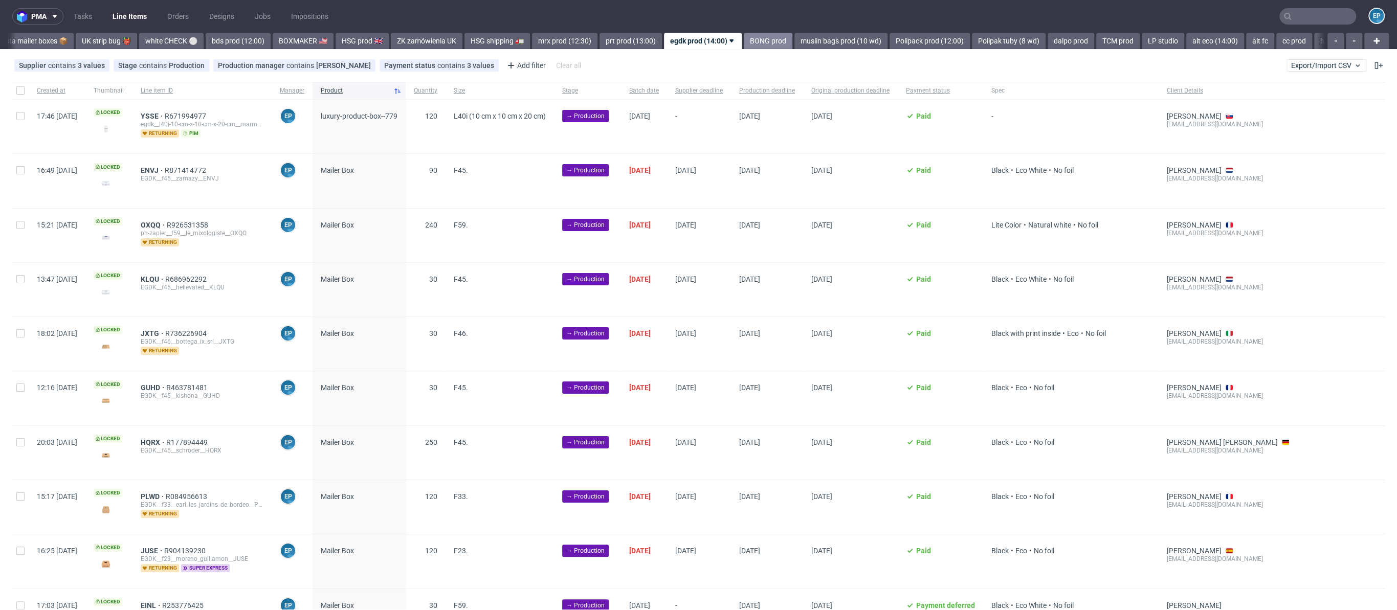
click at [744, 37] on link "BONG prod" at bounding box center [768, 41] width 49 height 16
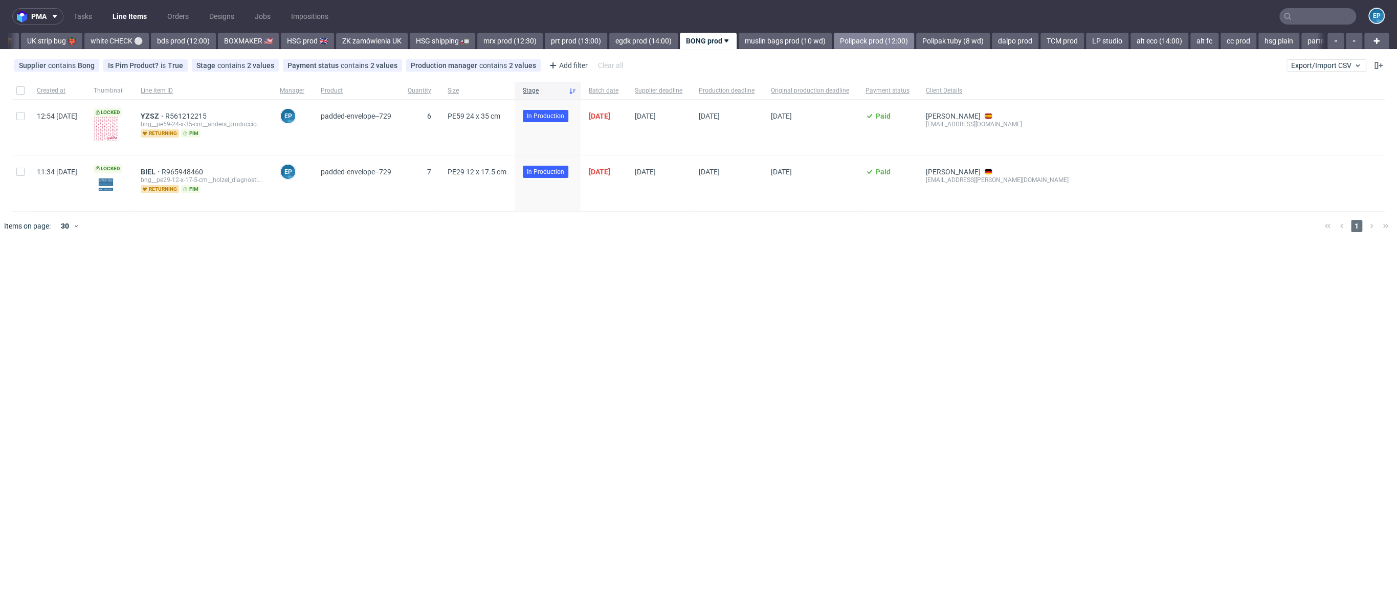
click at [834, 43] on link "Polipack prod (12:00)" at bounding box center [874, 41] width 80 height 16
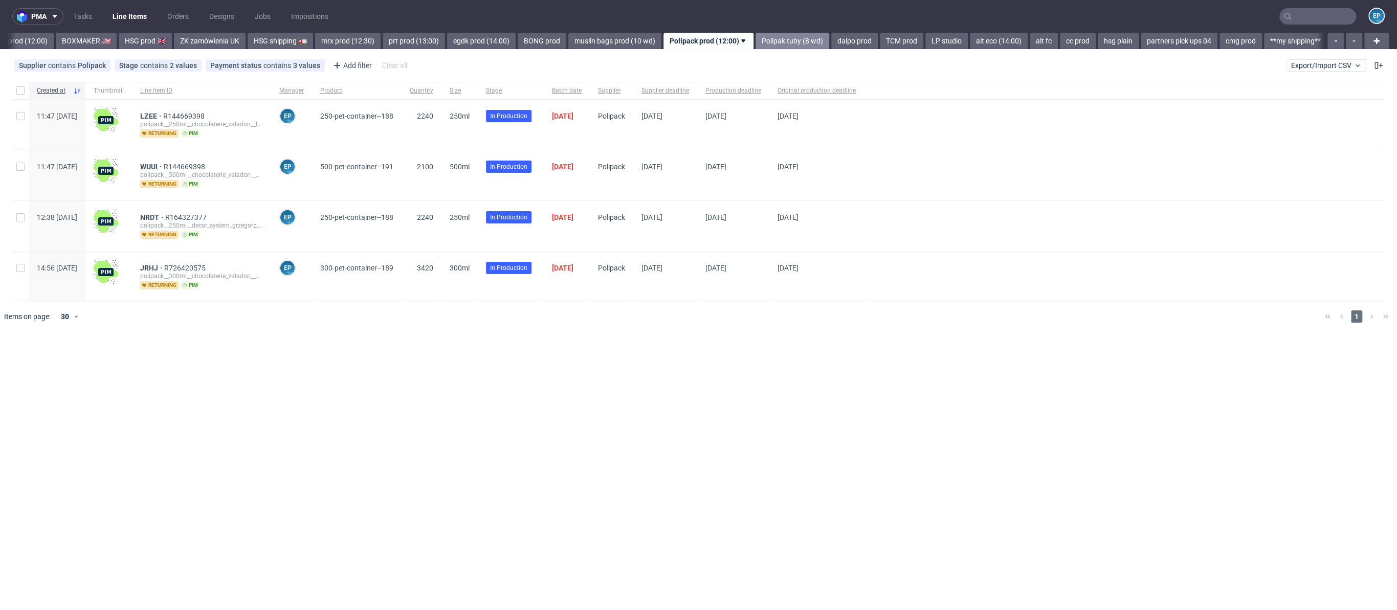
click at [760, 44] on link "Polipak tuby (8 wd)" at bounding box center [792, 41] width 74 height 16
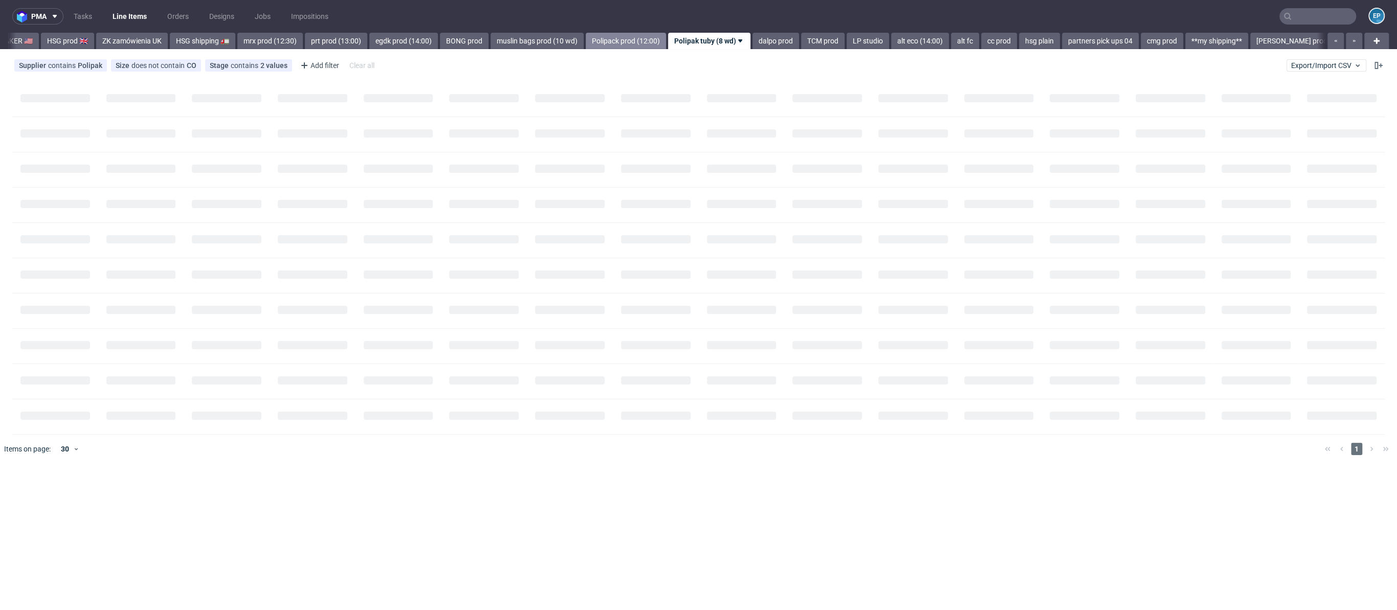
scroll to position [0, 1110]
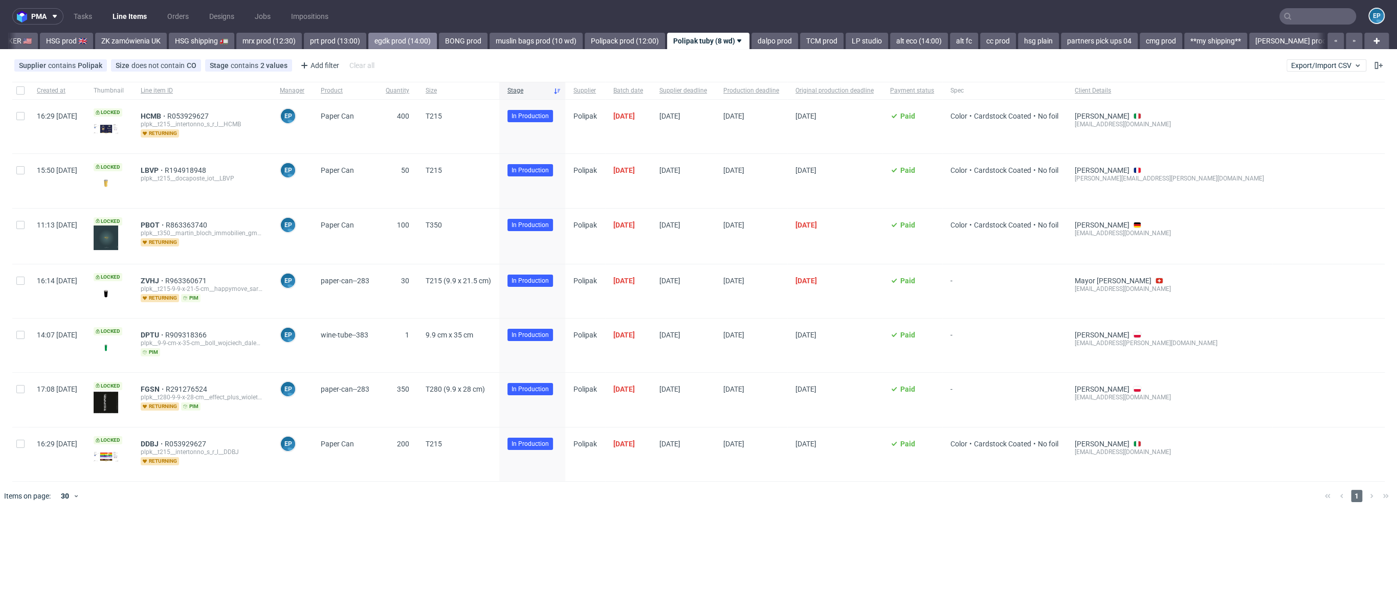
click at [379, 40] on link "egdk prod (14:00)" at bounding box center [402, 41] width 69 height 16
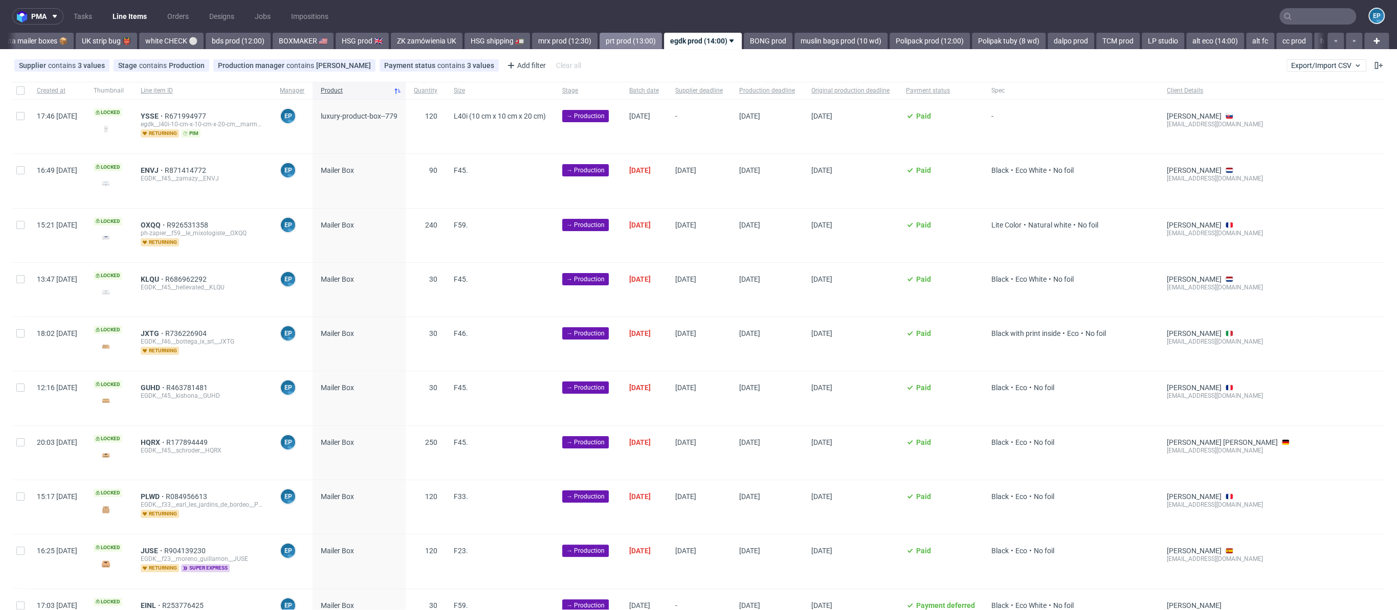
click at [599, 43] on link "prt prod (13:00)" at bounding box center [630, 41] width 62 height 16
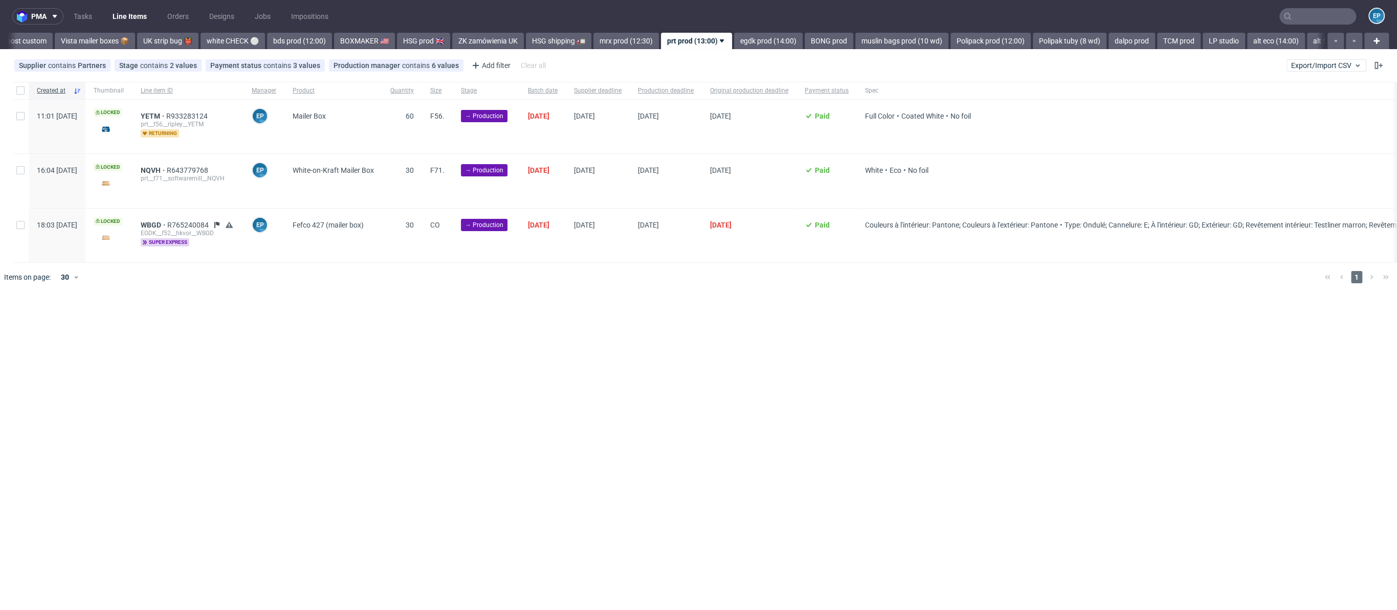
scroll to position [0, 742]
click at [17, 93] on input "checkbox" at bounding box center [20, 90] width 8 height 8
checkbox input "true"
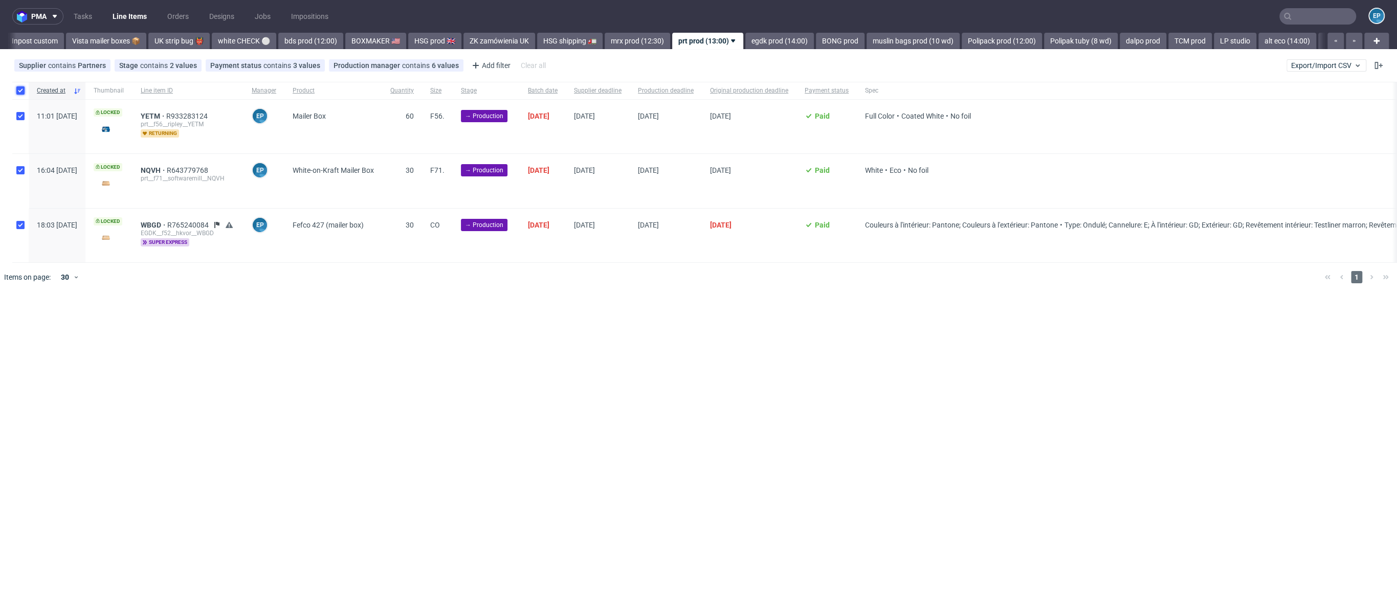
checkbox input "true"
click at [582, 313] on div "Selected items: 3" at bounding box center [698, 308] width 1380 height 8
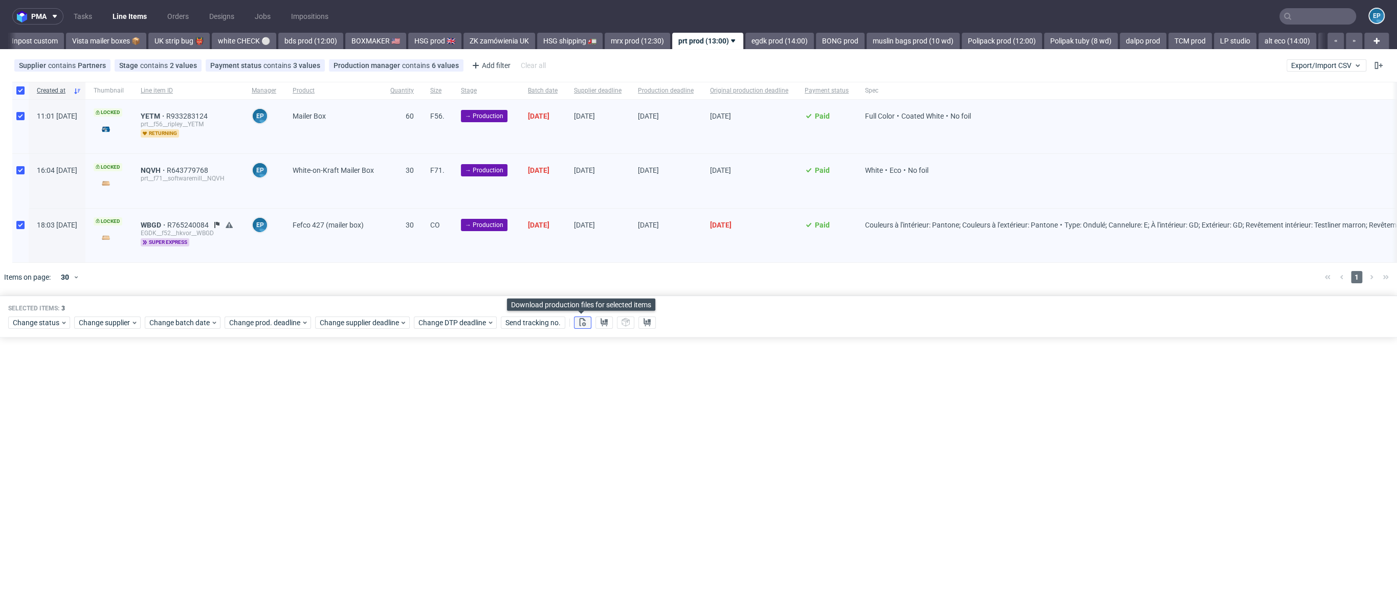
click at [584, 325] on button at bounding box center [582, 323] width 17 height 12
click at [600, 326] on icon at bounding box center [604, 322] width 8 height 8
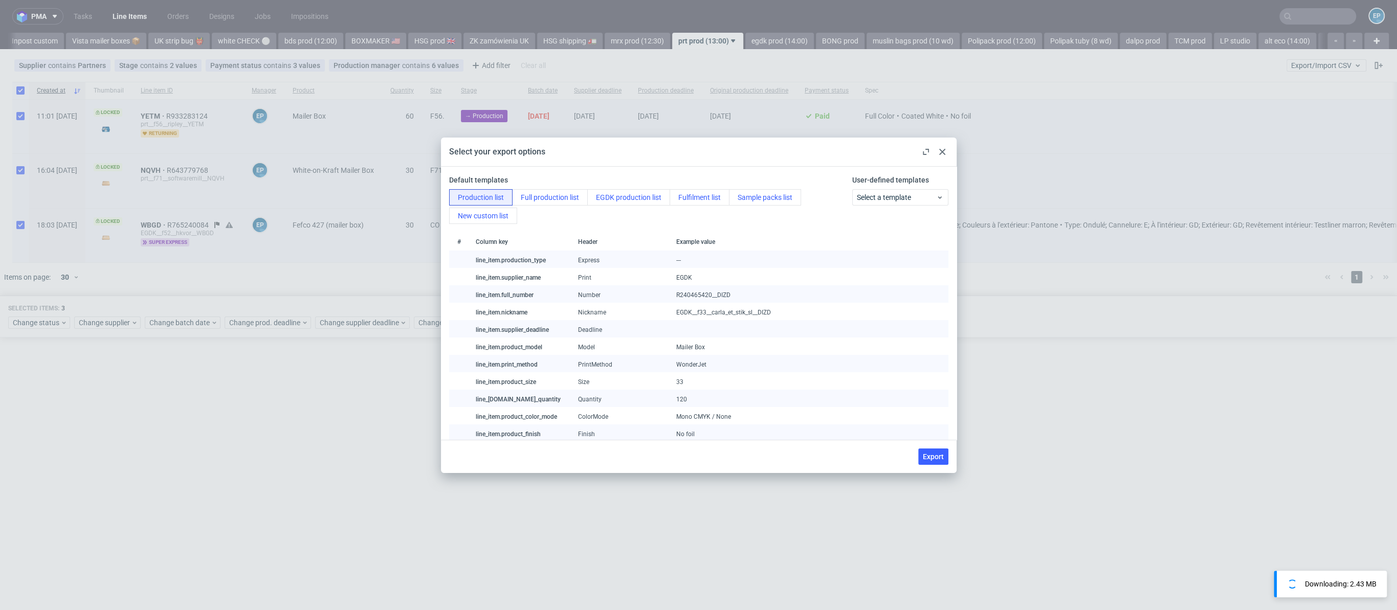
click at [864, 206] on div "User-defined templates Select a template" at bounding box center [898, 199] width 100 height 49
click at [862, 200] on span "Select a template" at bounding box center [896, 197] width 79 height 10
click at [878, 241] on div "prt production list" at bounding box center [890, 239] width 85 height 18
click at [934, 449] on button "Export" at bounding box center [933, 457] width 30 height 16
checkbox input "false"
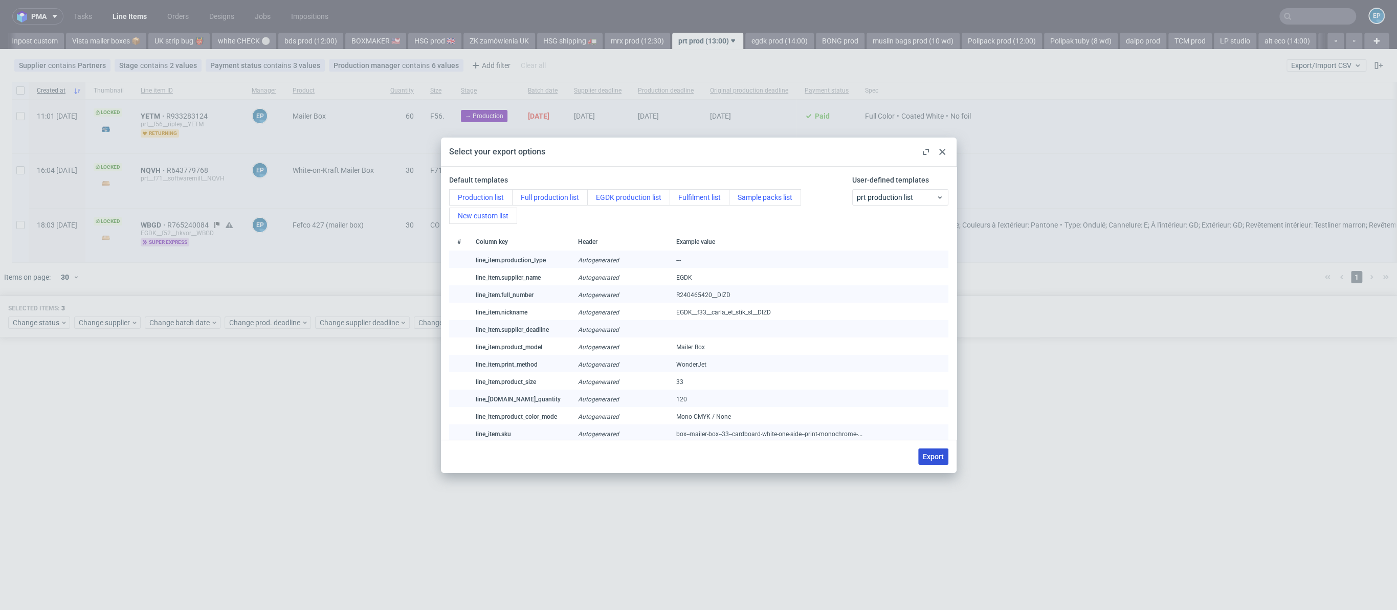
checkbox input "false"
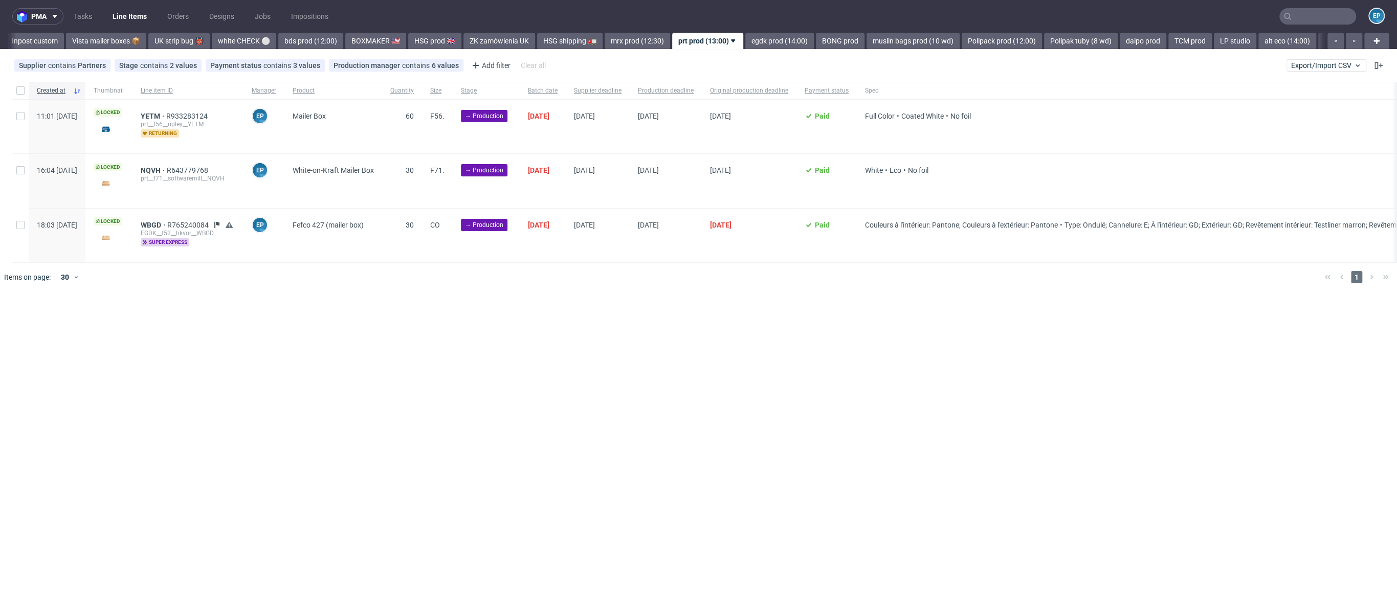
click at [10, 82] on div "Created at Thumbnail Line item ID Manager Product Quantity Size Stage Batch dat…" at bounding box center [698, 172] width 1397 height 181
click at [21, 94] on input "checkbox" at bounding box center [20, 90] width 8 height 8
checkbox input "true"
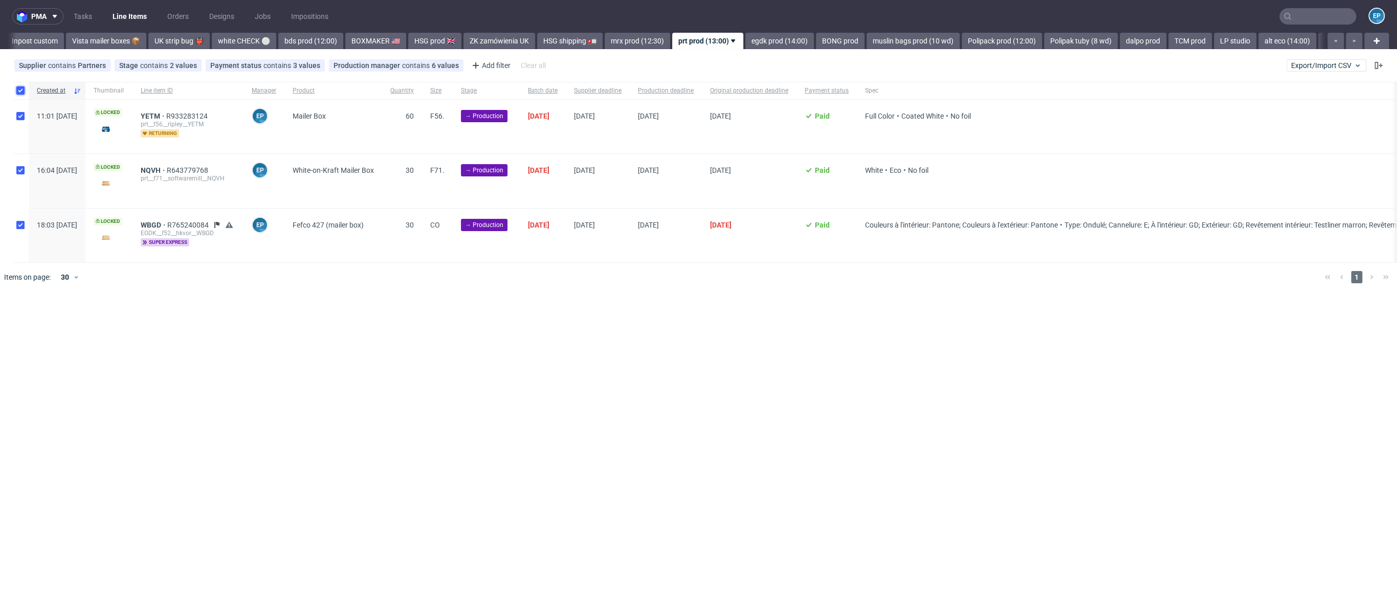
checkbox input "true"
click at [32, 325] on div "Change status Change supplier Change batch date Change prod. deadline Change su…" at bounding box center [698, 322] width 1380 height 15
click at [29, 328] on span "Change status" at bounding box center [37, 323] width 48 height 10
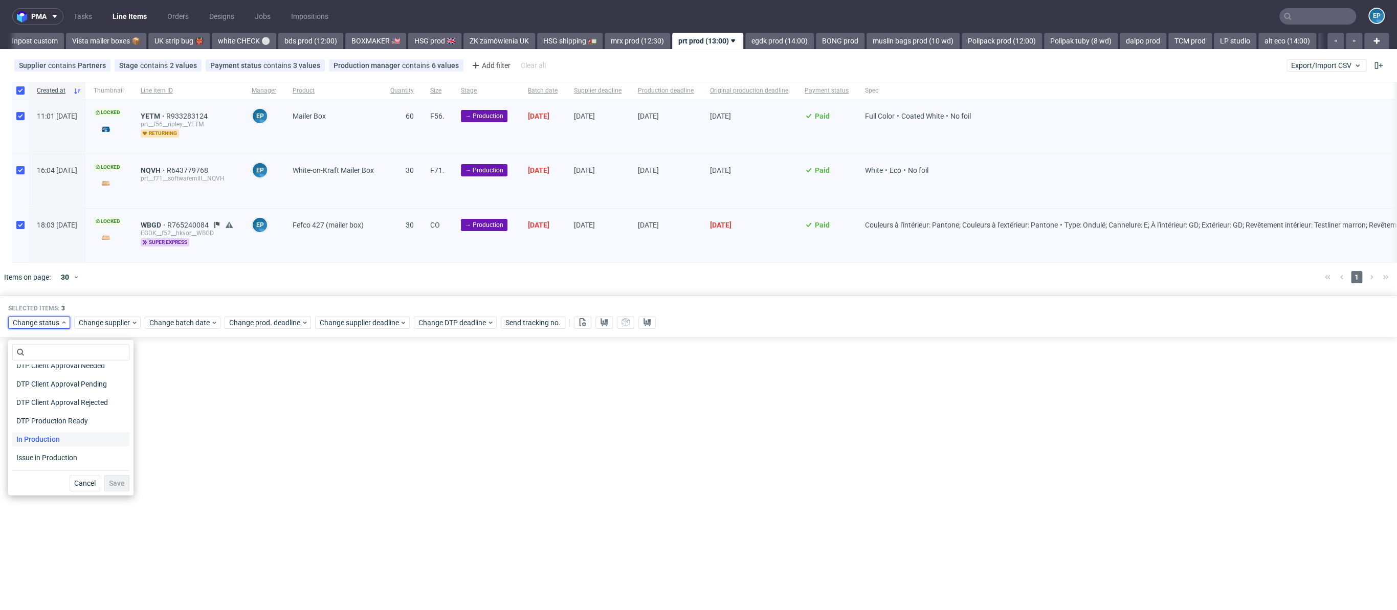
scroll to position [108, 0]
click at [39, 409] on span "In Production" at bounding box center [38, 413] width 52 height 14
click at [117, 485] on span "Save" at bounding box center [117, 483] width 16 height 7
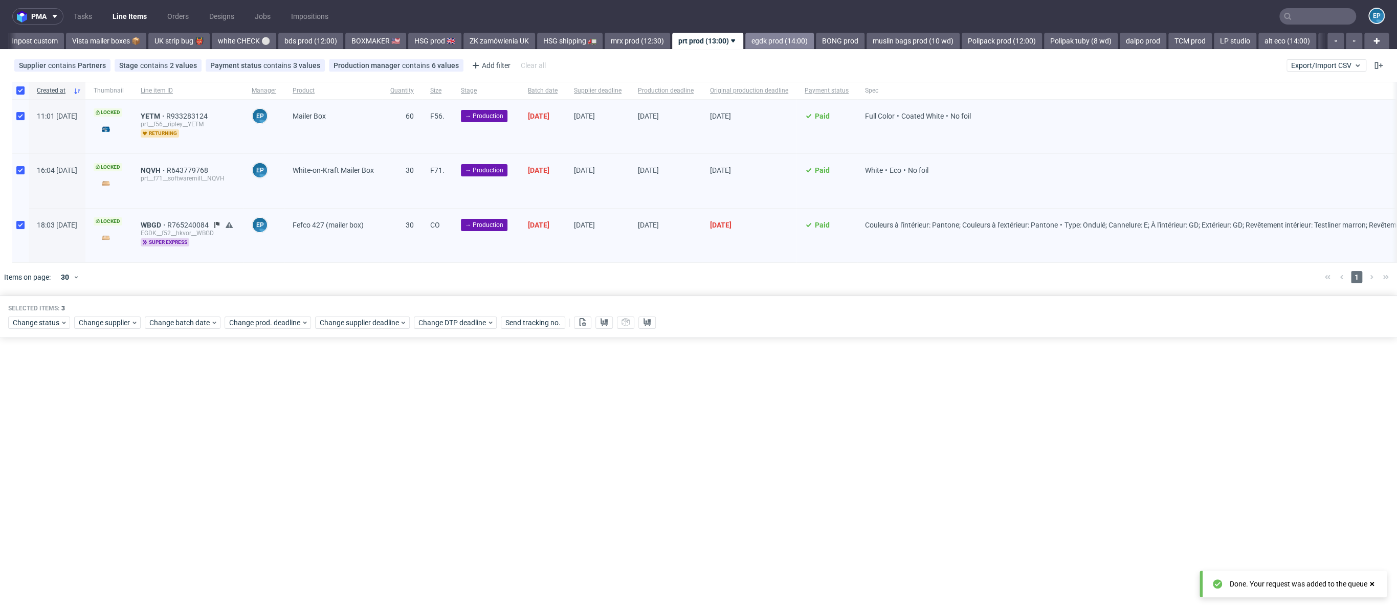
click at [745, 47] on link "egdk prod (14:00)" at bounding box center [779, 41] width 69 height 16
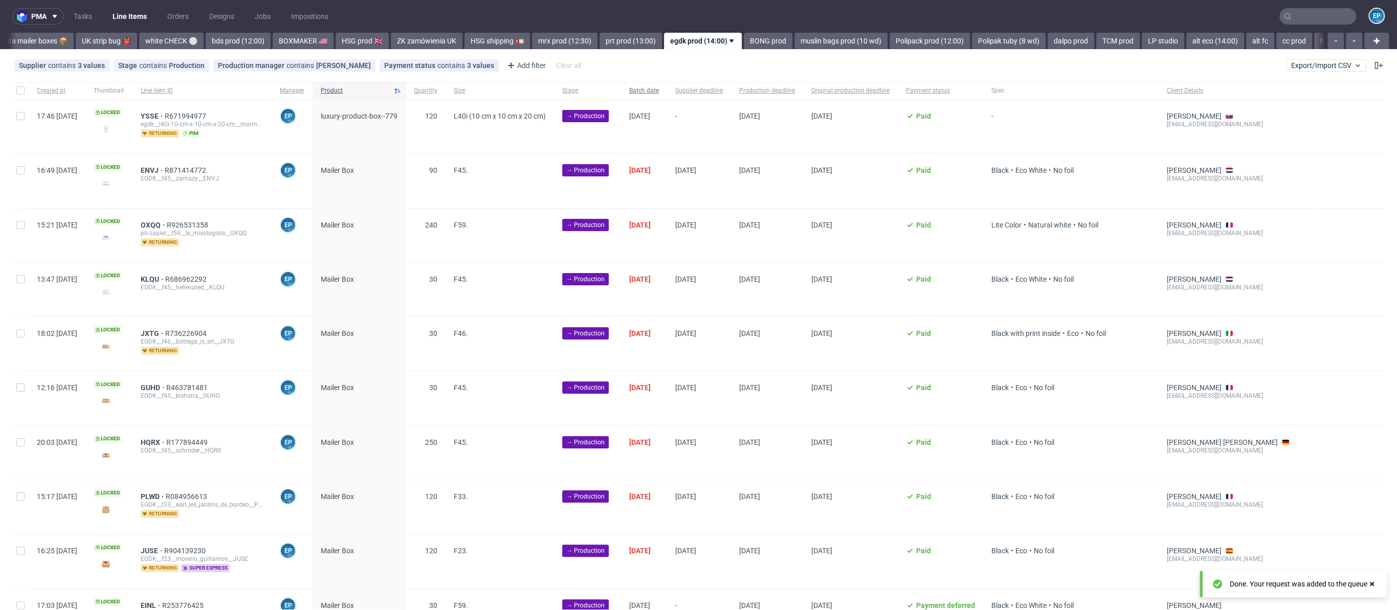
click at [659, 90] on span "Batch date" at bounding box center [644, 90] width 30 height 9
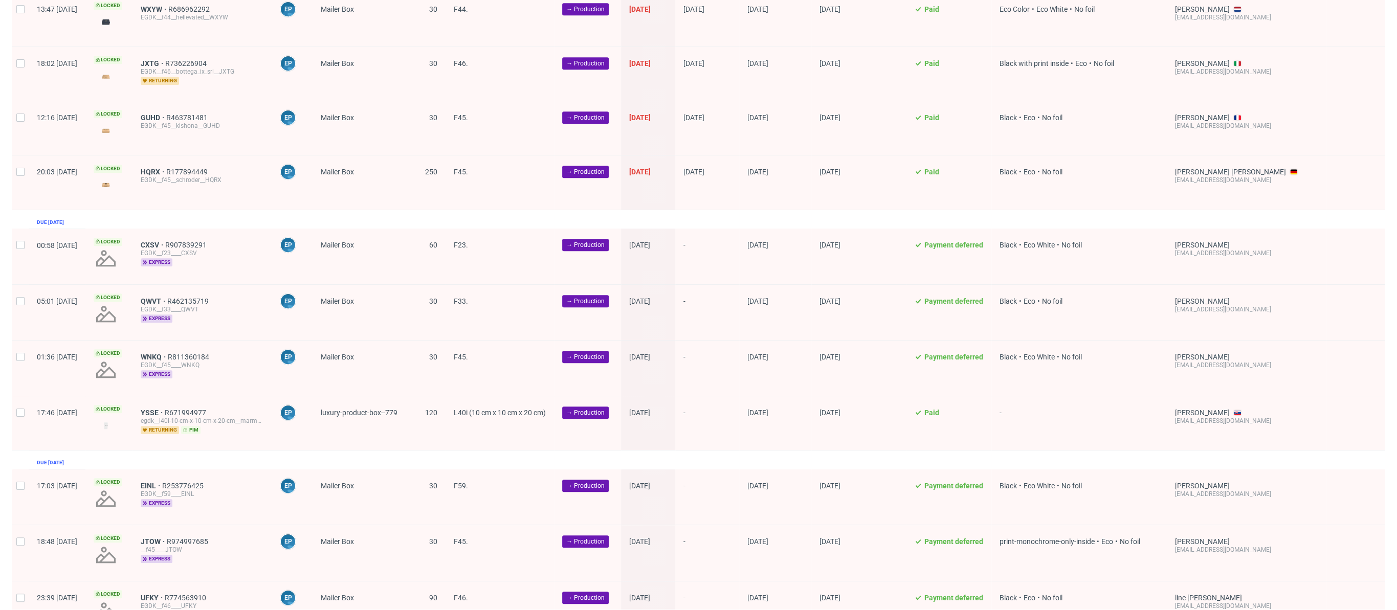
scroll to position [796, 0]
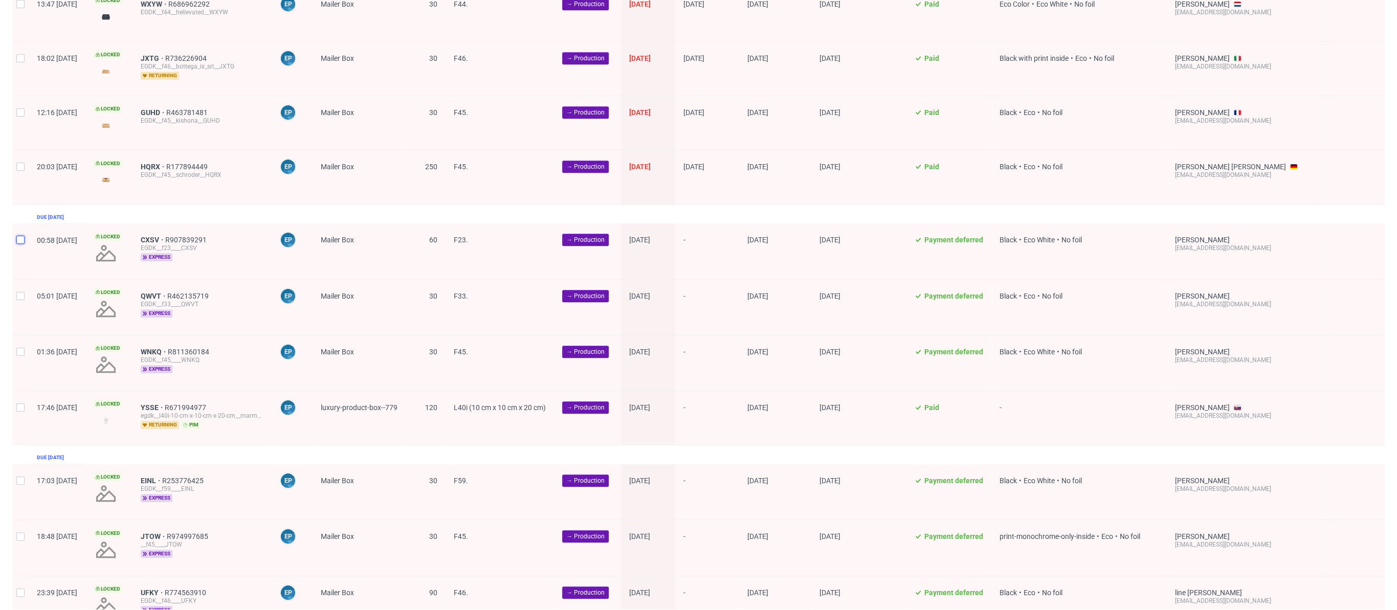
click at [16, 236] on input "checkbox" at bounding box center [20, 240] width 8 height 8
checkbox input "true"
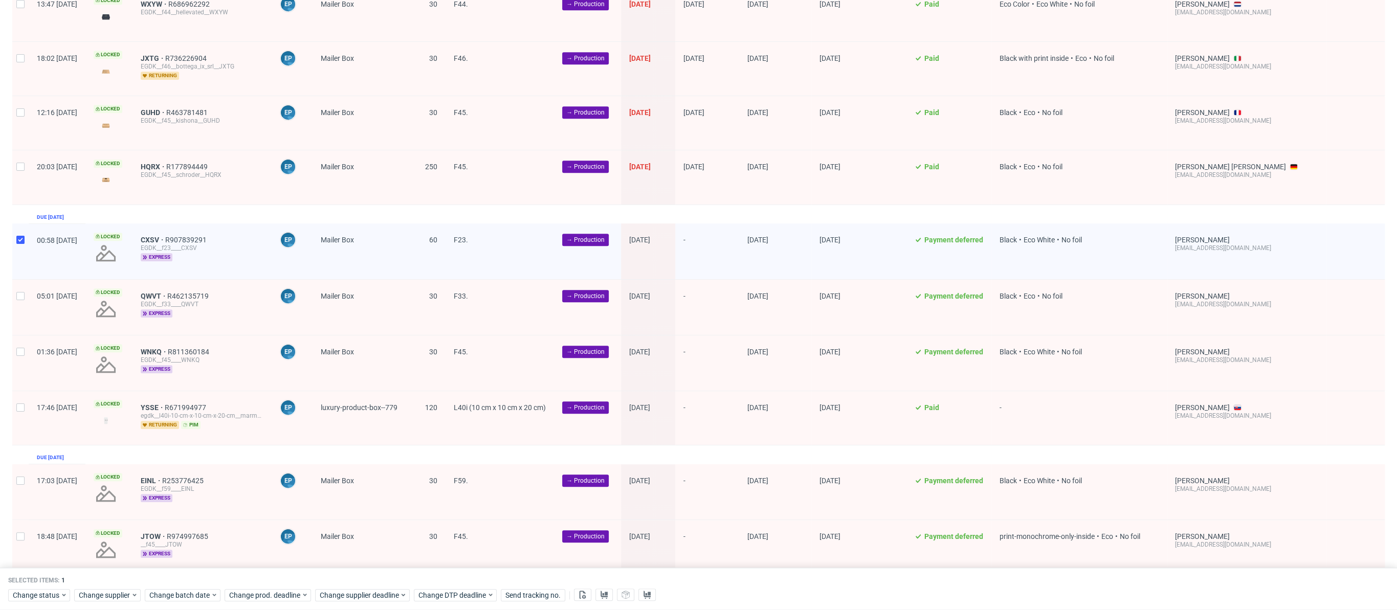
click at [20, 297] on div at bounding box center [20, 307] width 16 height 55
checkbox input "true"
click at [21, 357] on div at bounding box center [20, 363] width 16 height 55
checkbox input "true"
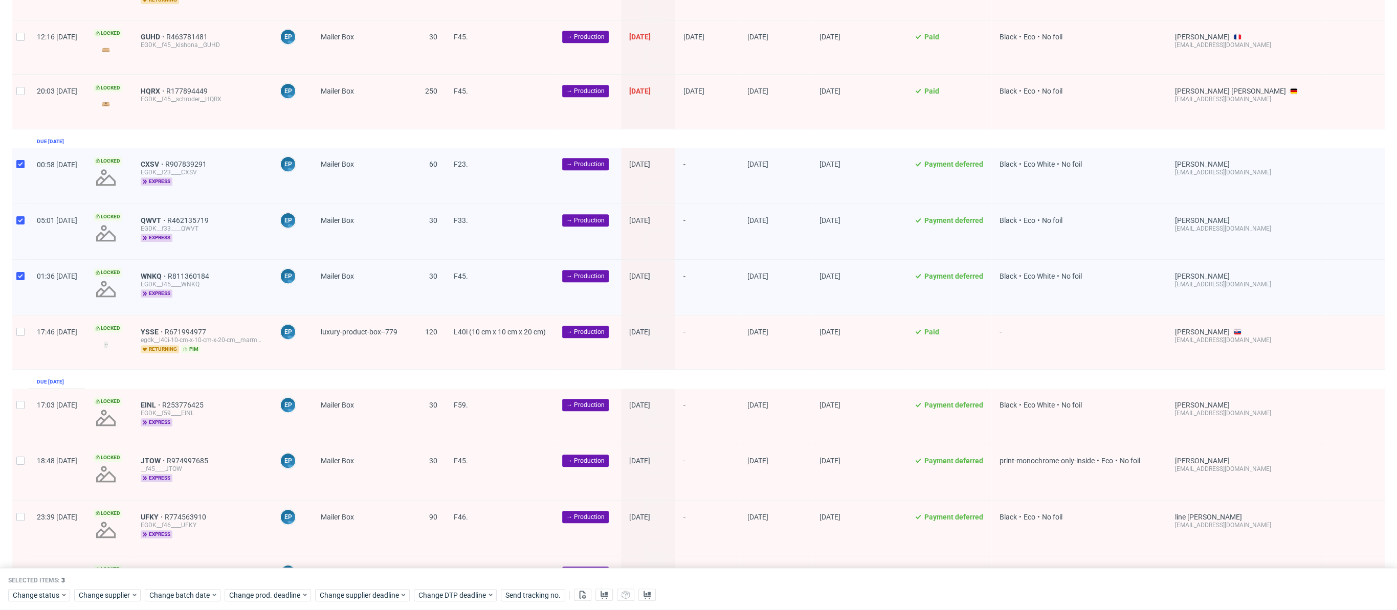
scroll to position [937, 0]
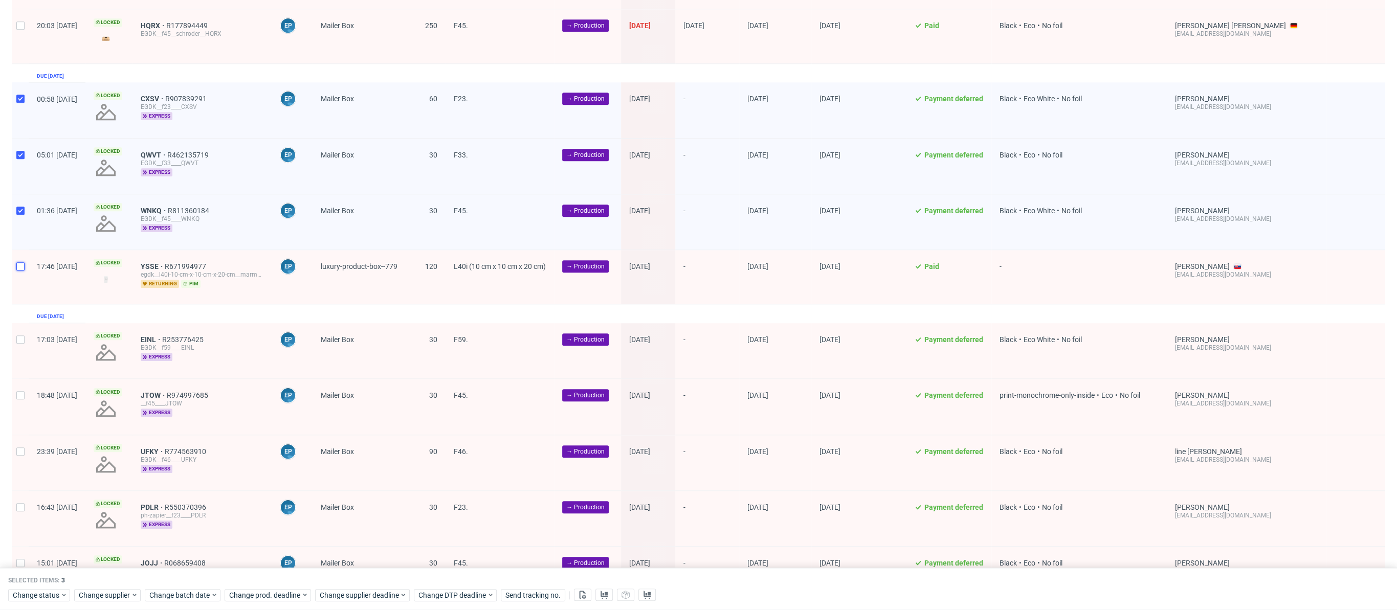
click at [18, 262] on input "checkbox" at bounding box center [20, 266] width 8 height 8
checkbox input "true"
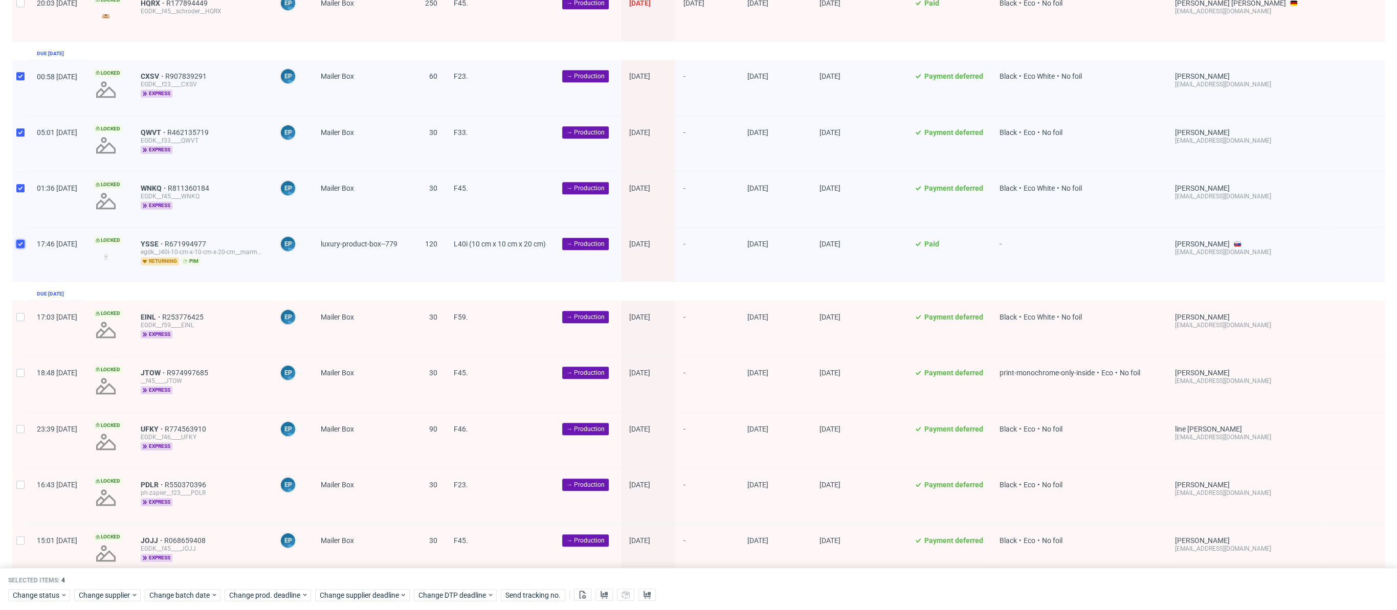
scroll to position [996, 0]
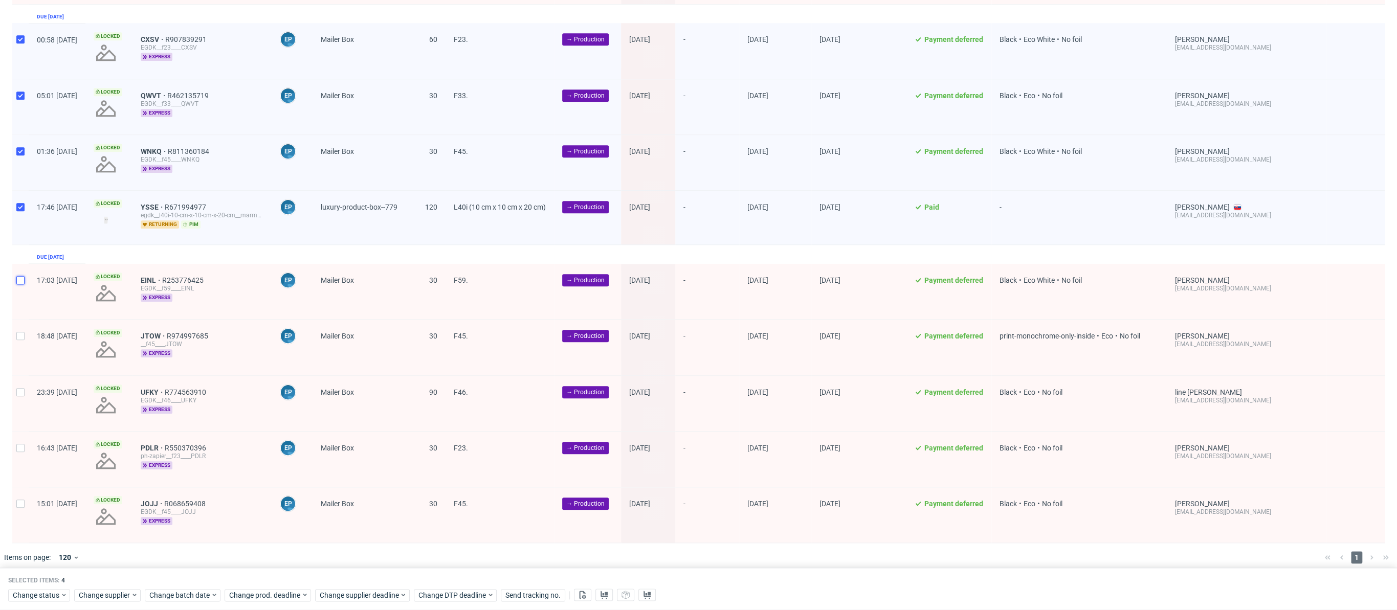
click at [20, 276] on input "checkbox" at bounding box center [20, 280] width 8 height 8
checkbox input "true"
click at [13, 320] on div at bounding box center [20, 347] width 16 height 55
checkbox input "true"
click at [19, 388] on input "checkbox" at bounding box center [20, 392] width 8 height 8
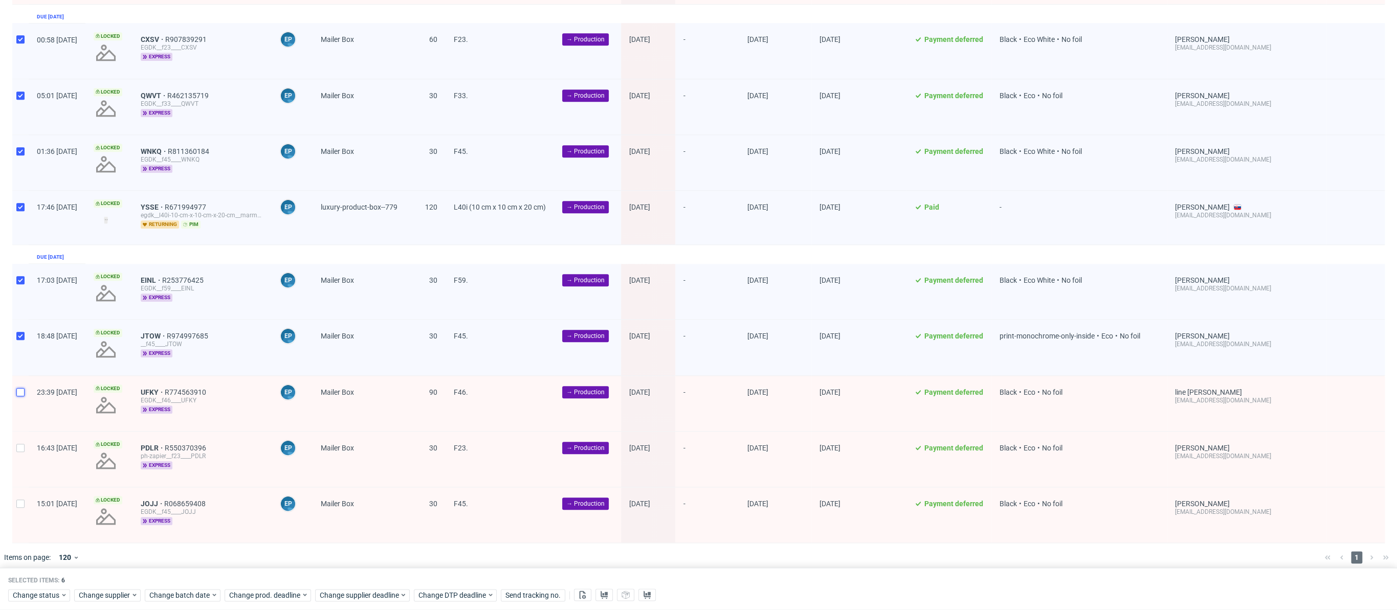
checkbox input "true"
click at [13, 456] on div at bounding box center [20, 459] width 16 height 55
checkbox input "true"
click at [23, 500] on input "checkbox" at bounding box center [20, 504] width 8 height 8
checkbox input "true"
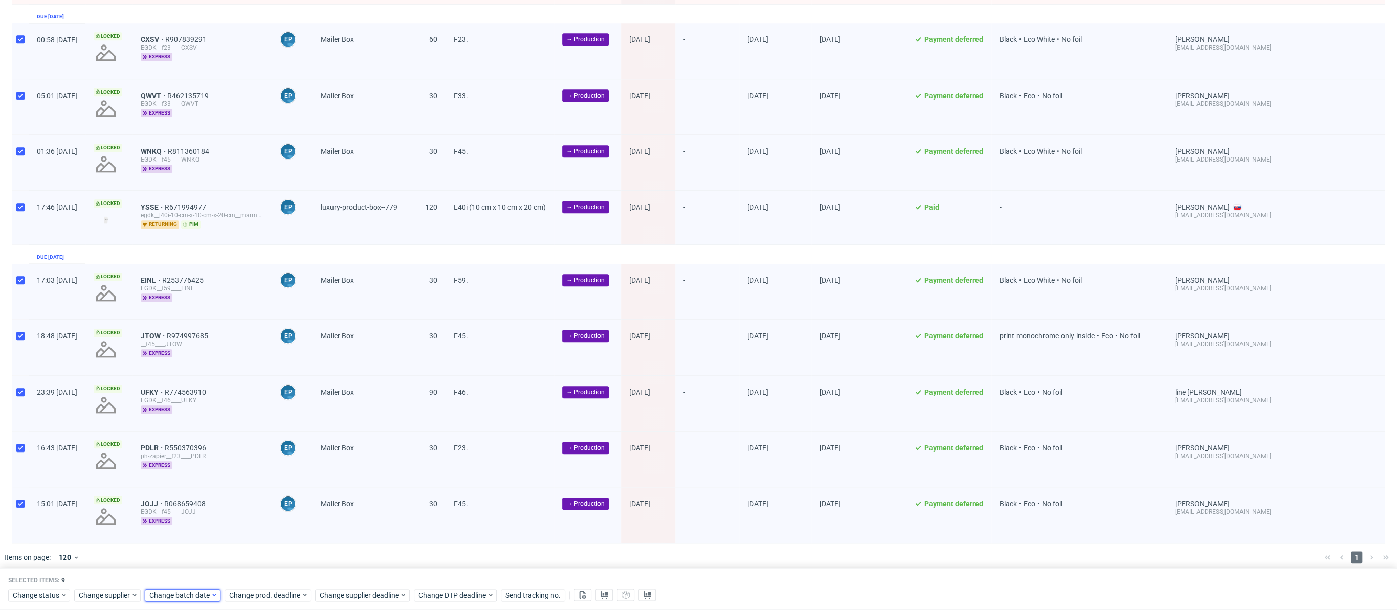
click at [182, 600] on span "Change batch date" at bounding box center [179, 595] width 61 height 10
click at [199, 542] on span "30" at bounding box center [197, 539] width 8 height 10
click at [264, 575] on span "Save" at bounding box center [266, 574] width 16 height 7
click at [16, 207] on div at bounding box center [20, 218] width 16 height 54
checkbox input "false"
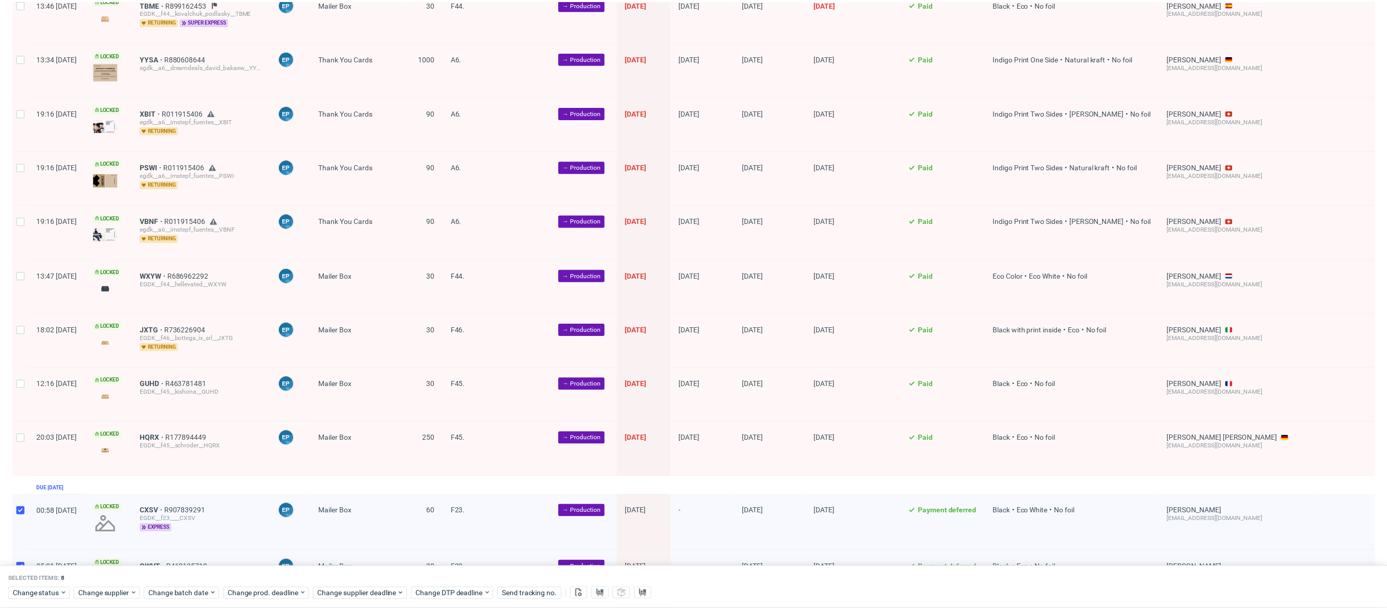
scroll to position [467, 0]
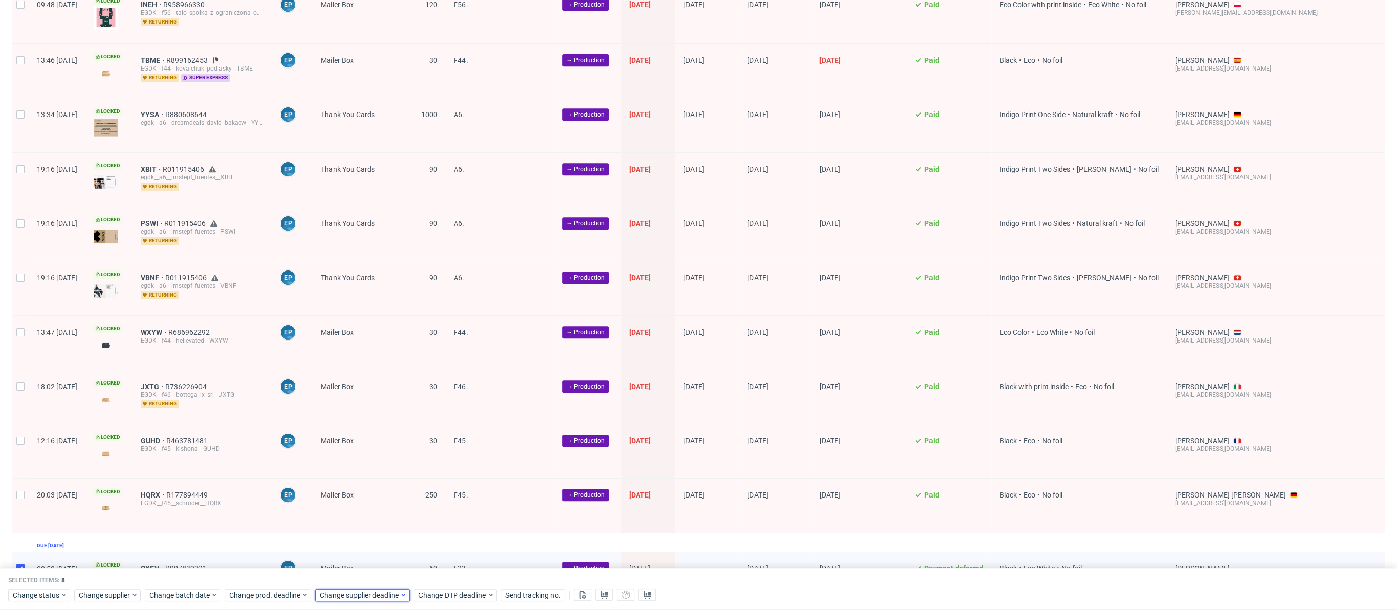
click at [371, 600] on span "Change supplier deadline" at bounding box center [360, 595] width 80 height 10
click at [438, 425] on icon "Go forward 1 month" at bounding box center [436, 427] width 8 height 8
click at [392, 490] on button "9" at bounding box center [399, 486] width 16 height 16
click at [435, 575] on span "Save" at bounding box center [436, 574] width 16 height 7
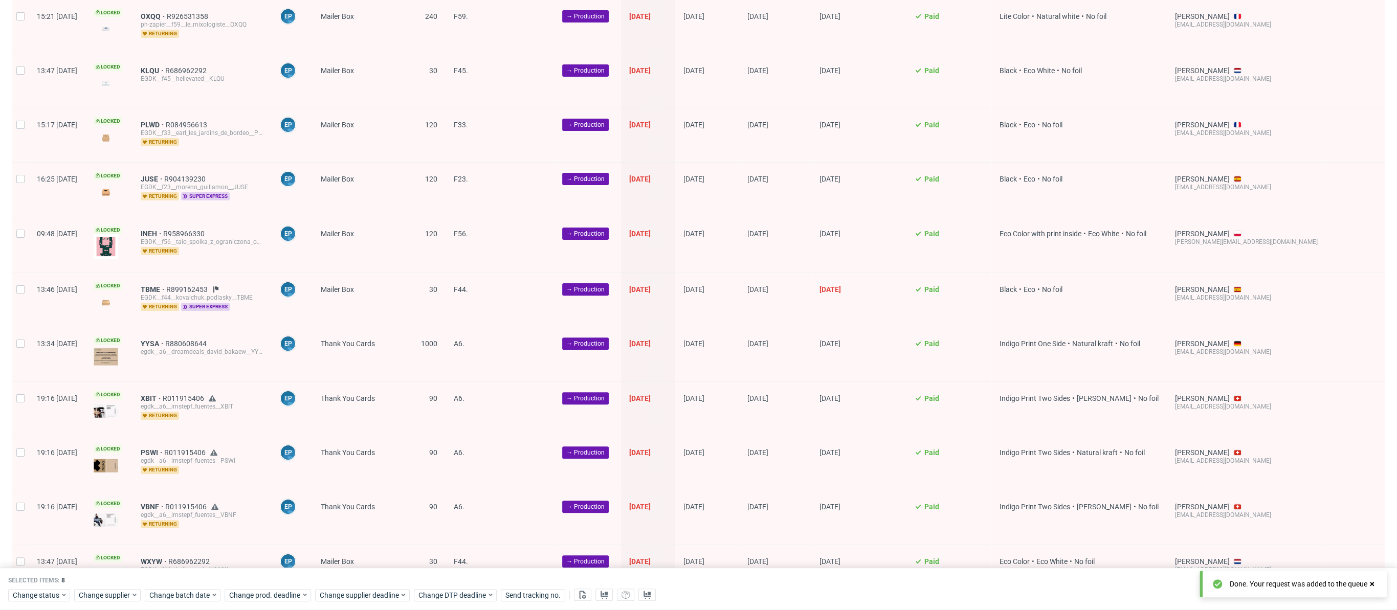
scroll to position [0, 0]
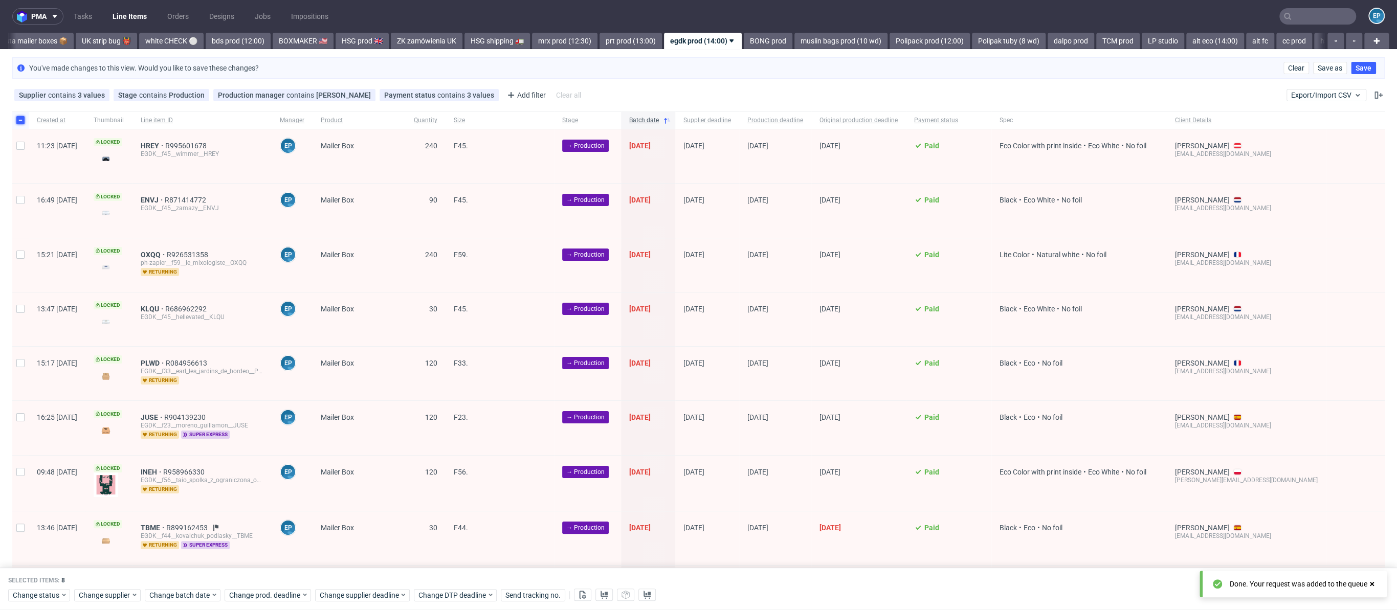
click at [18, 119] on input "checkbox" at bounding box center [20, 120] width 8 height 8
checkbox input "false"
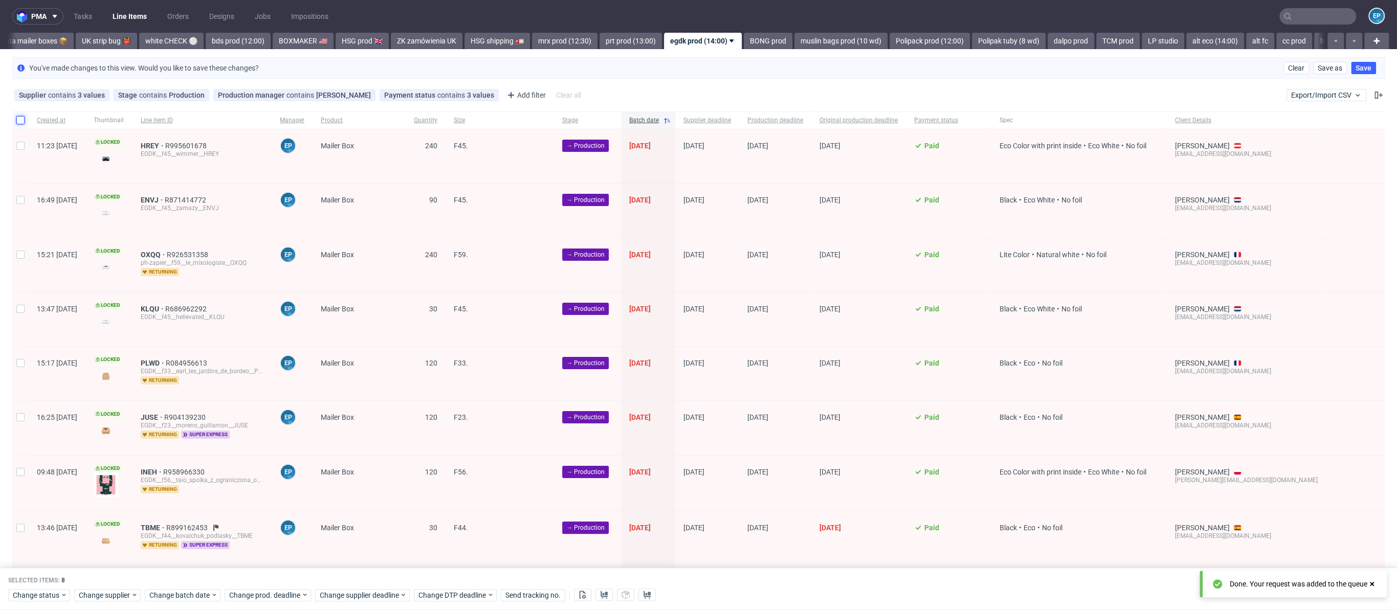
checkbox input "false"
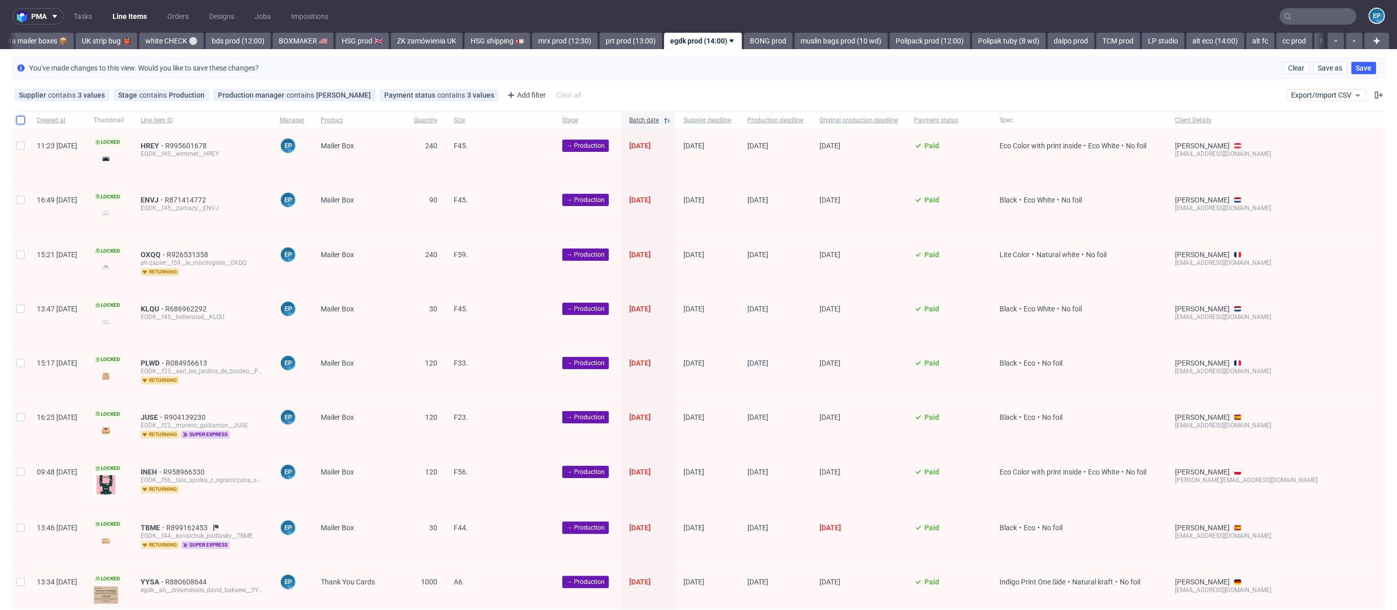
scroll to position [954, 0]
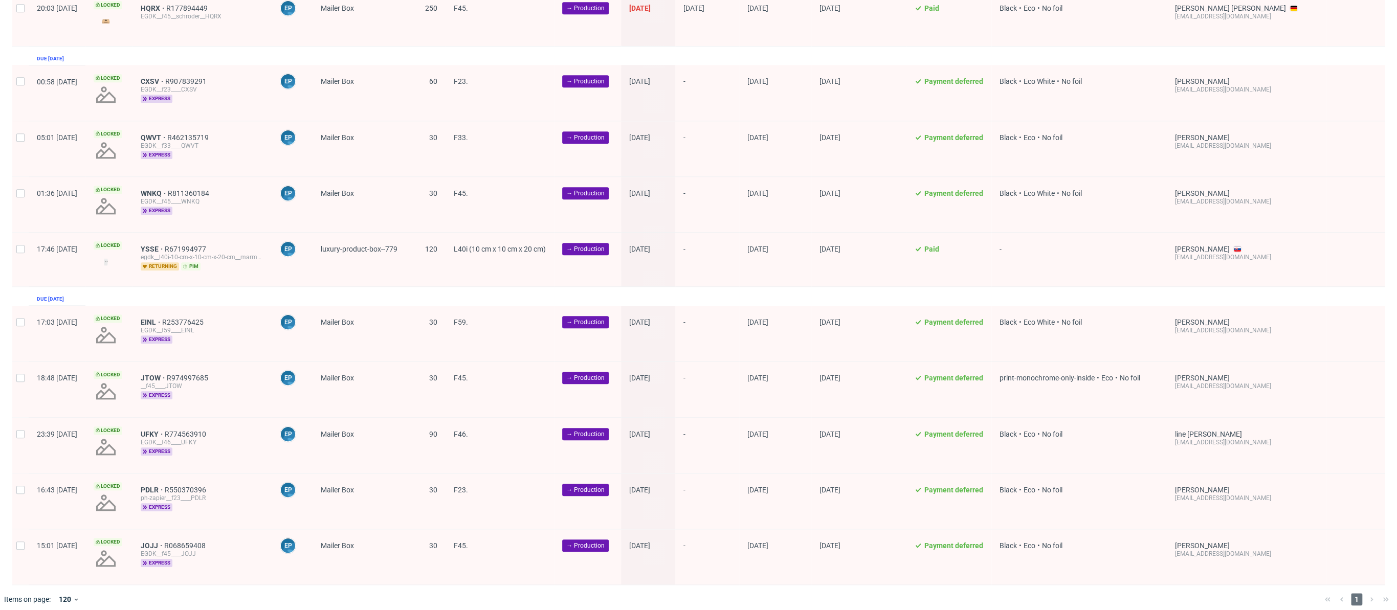
click at [16, 247] on div at bounding box center [20, 260] width 16 height 54
checkbox input "true"
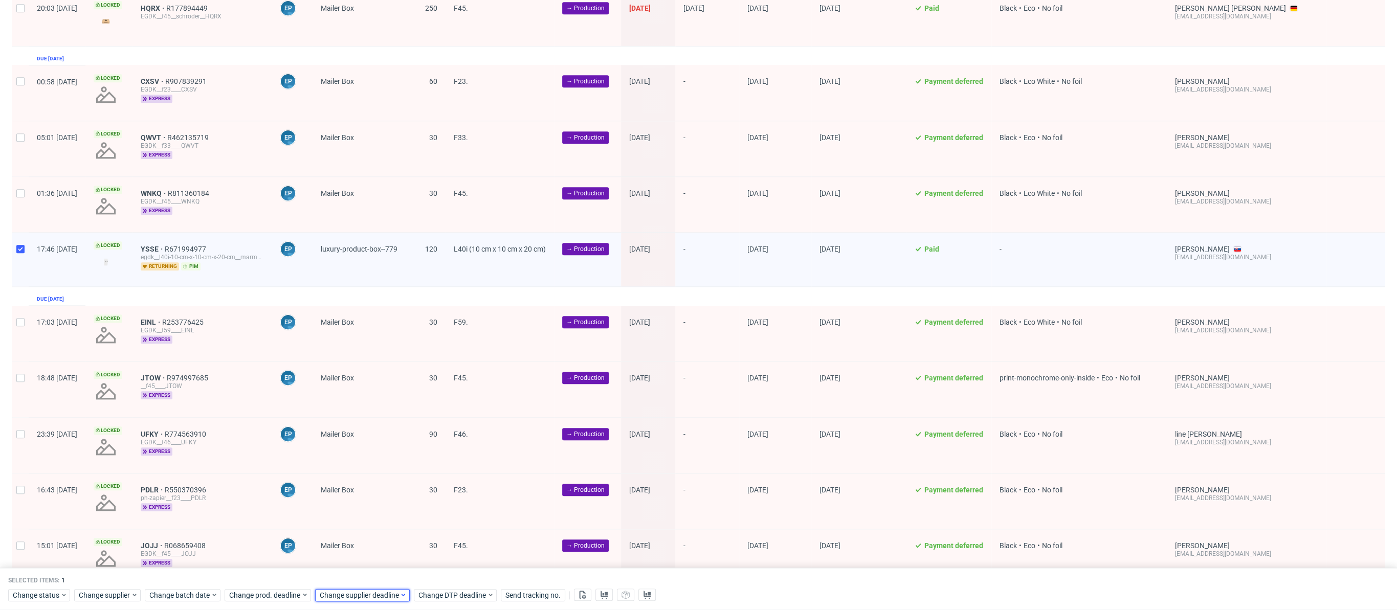
click at [383, 599] on span "Change supplier deadline" at bounding box center [360, 595] width 80 height 10
click at [432, 429] on icon "Go forward 1 month" at bounding box center [436, 427] width 8 height 8
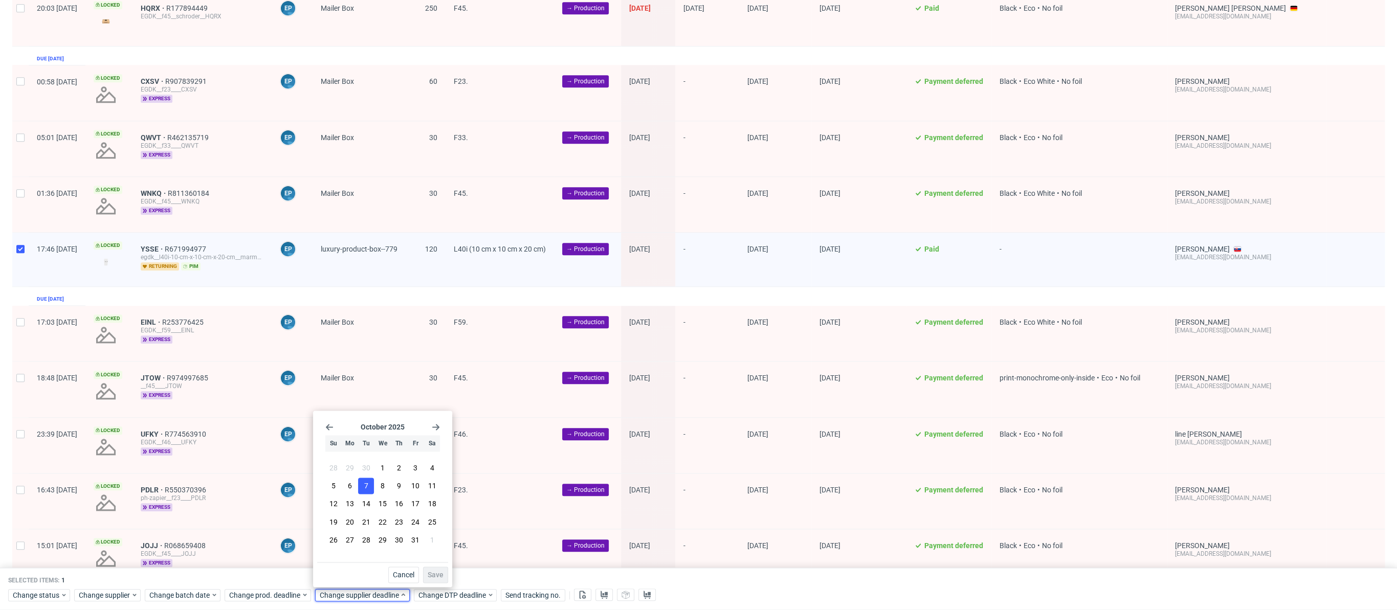
click at [364, 482] on span "7" at bounding box center [366, 486] width 4 height 10
click at [435, 575] on span "Save" at bounding box center [436, 574] width 16 height 7
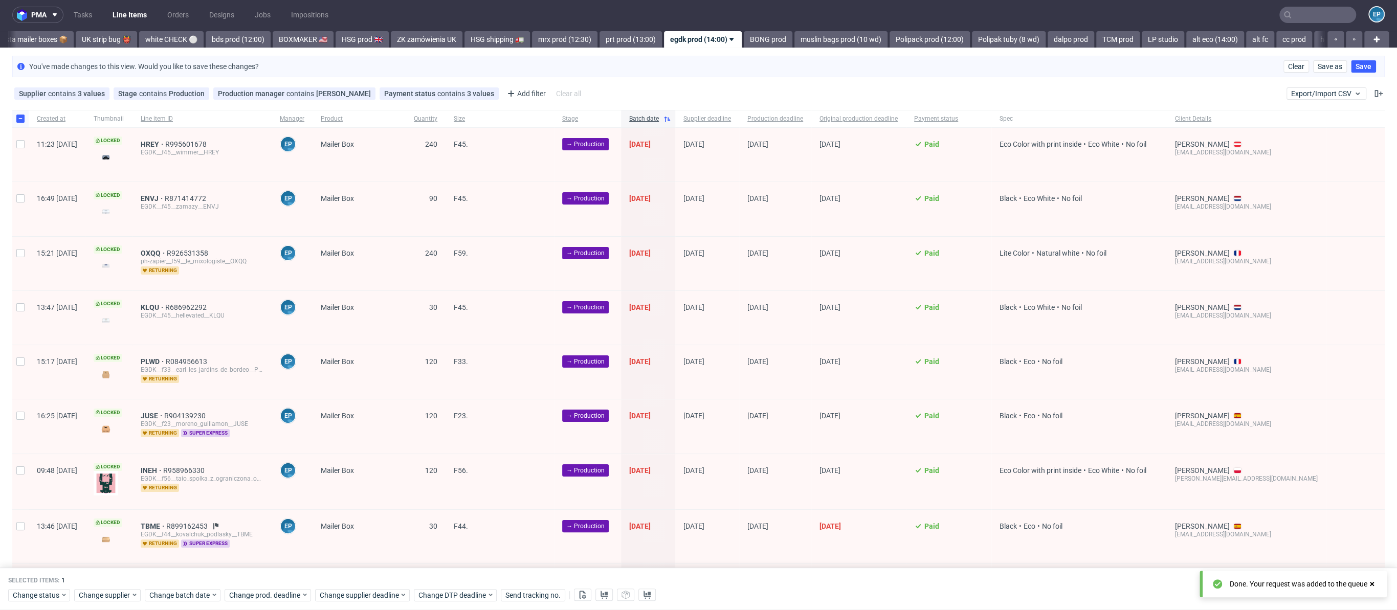
scroll to position [0, 0]
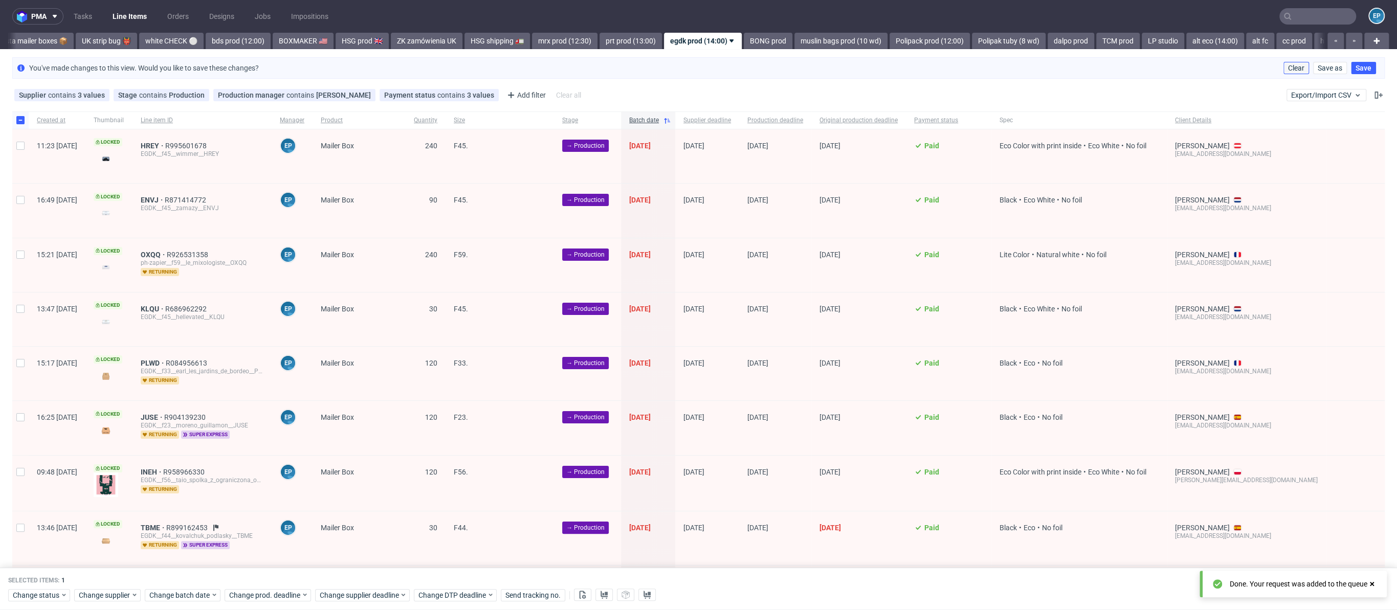
click at [1288, 70] on span "Clear" at bounding box center [1296, 67] width 16 height 7
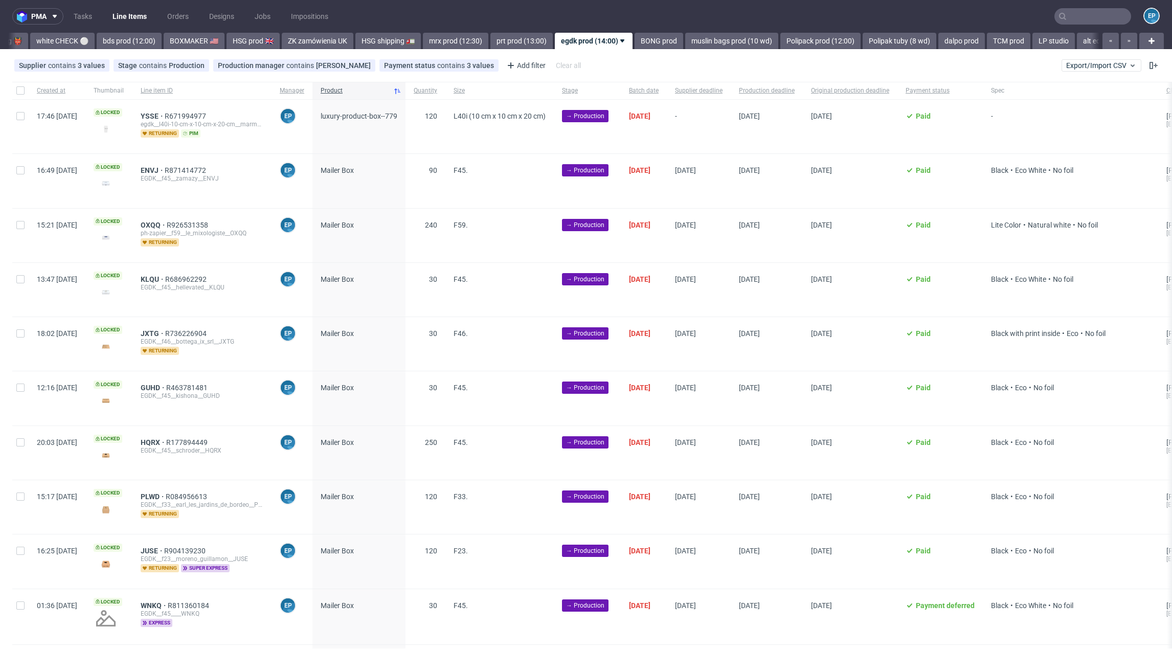
scroll to position [0, 927]
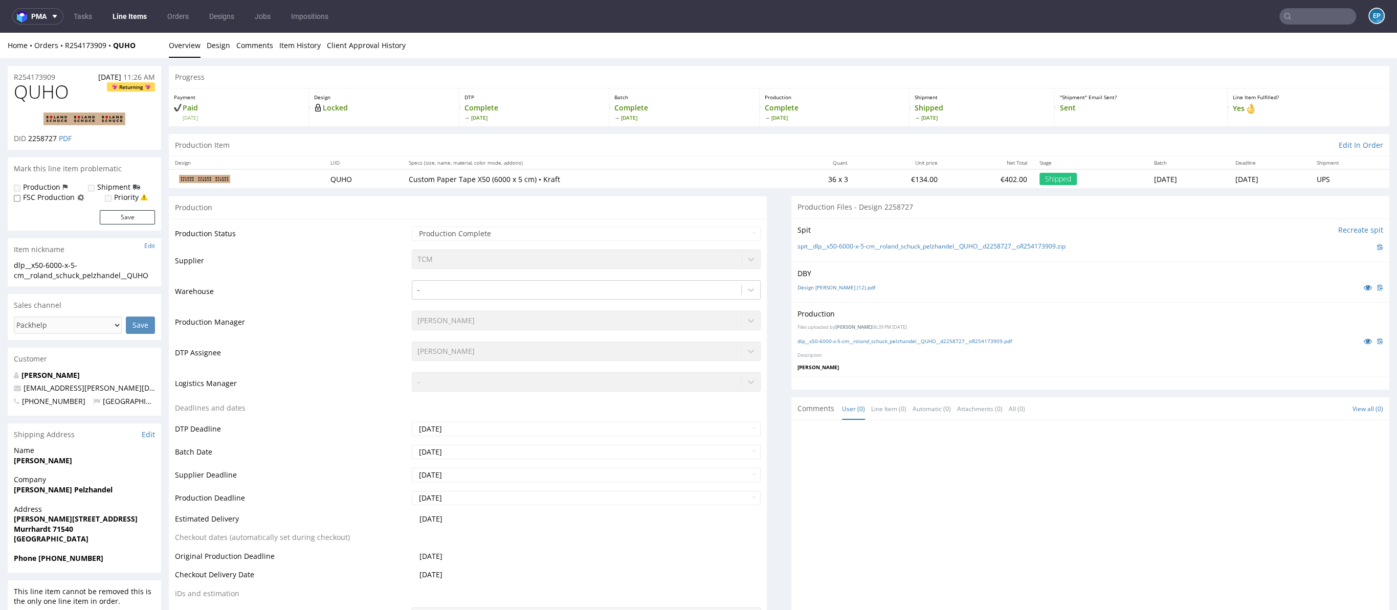
scroll to position [3, 0]
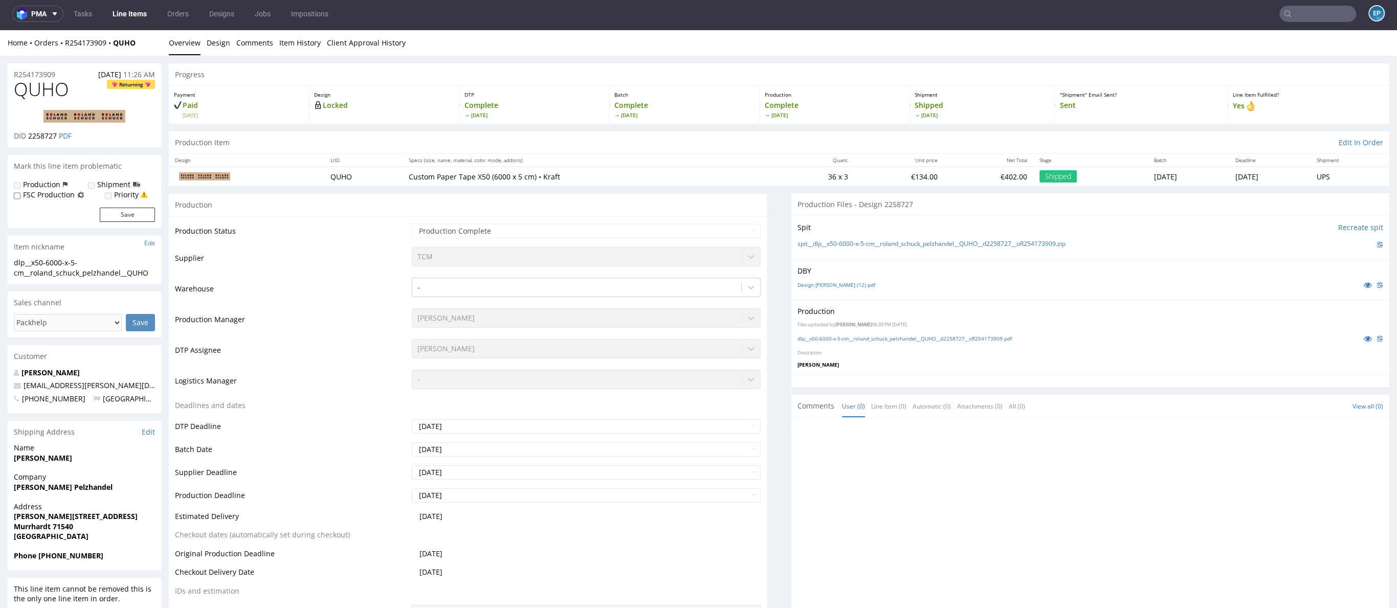
click at [1287, 16] on input "text" at bounding box center [1317, 14] width 77 height 16
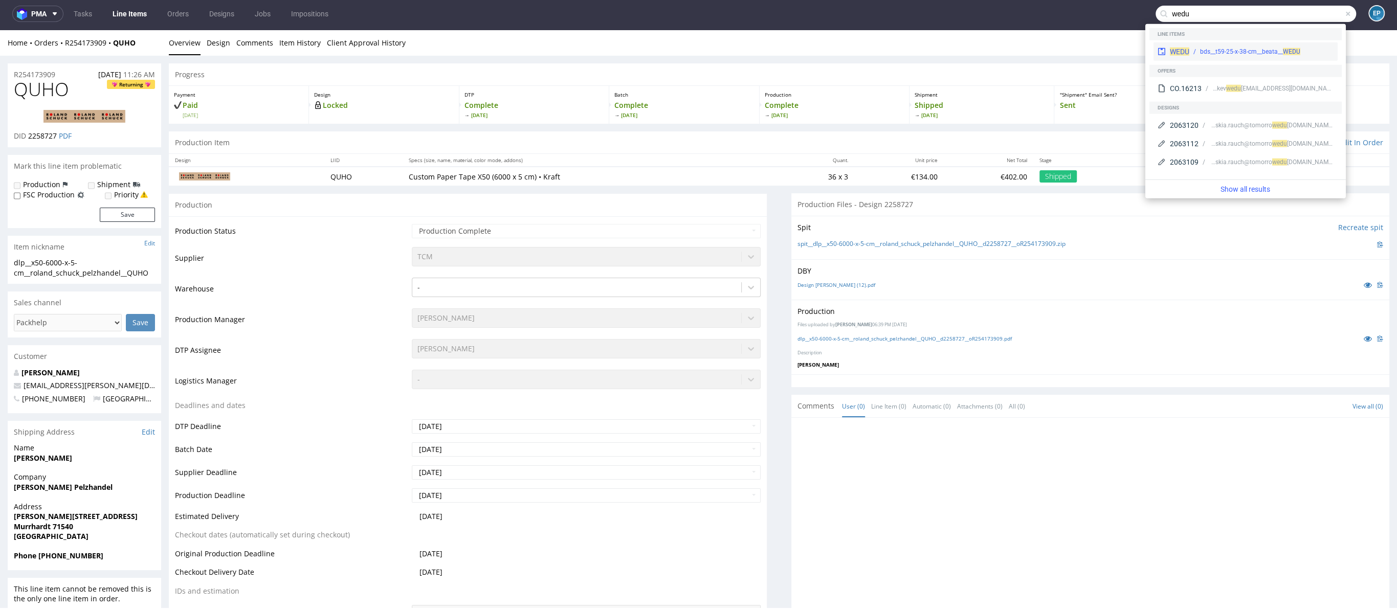
type input "wedu"
click at [1273, 51] on div "bds__t59-25-x-38-cm__beata__ WEDU" at bounding box center [1250, 51] width 100 height 9
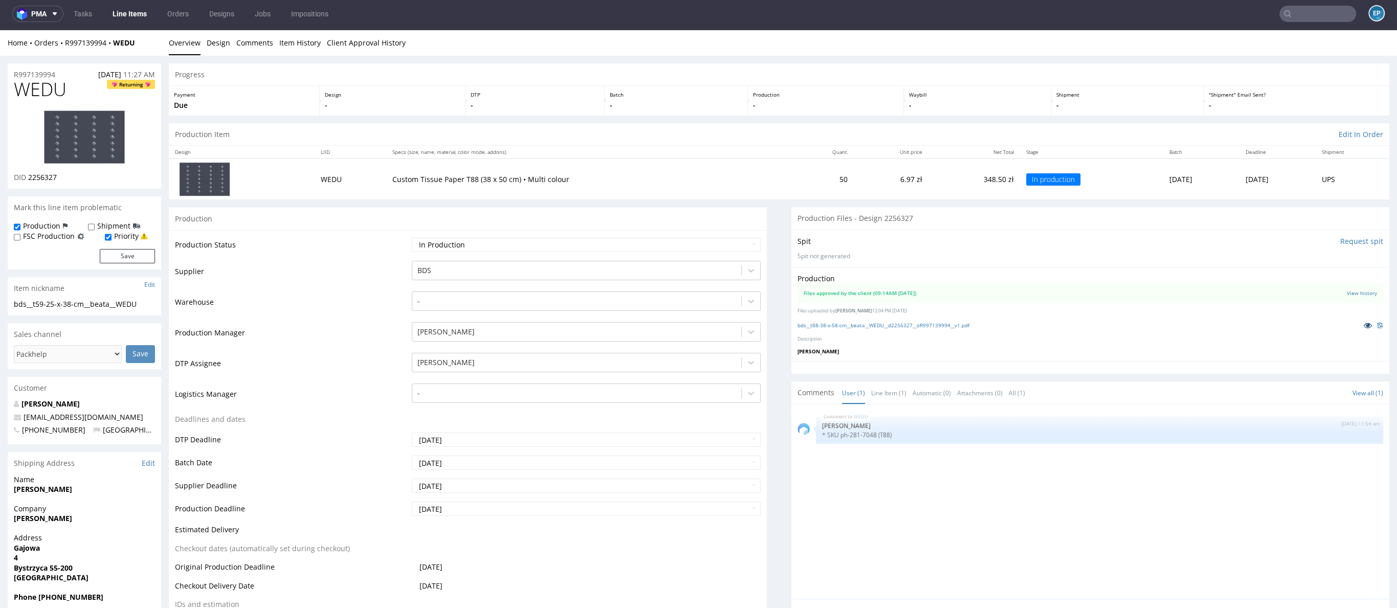
click at [1364, 324] on icon at bounding box center [1368, 325] width 8 height 7
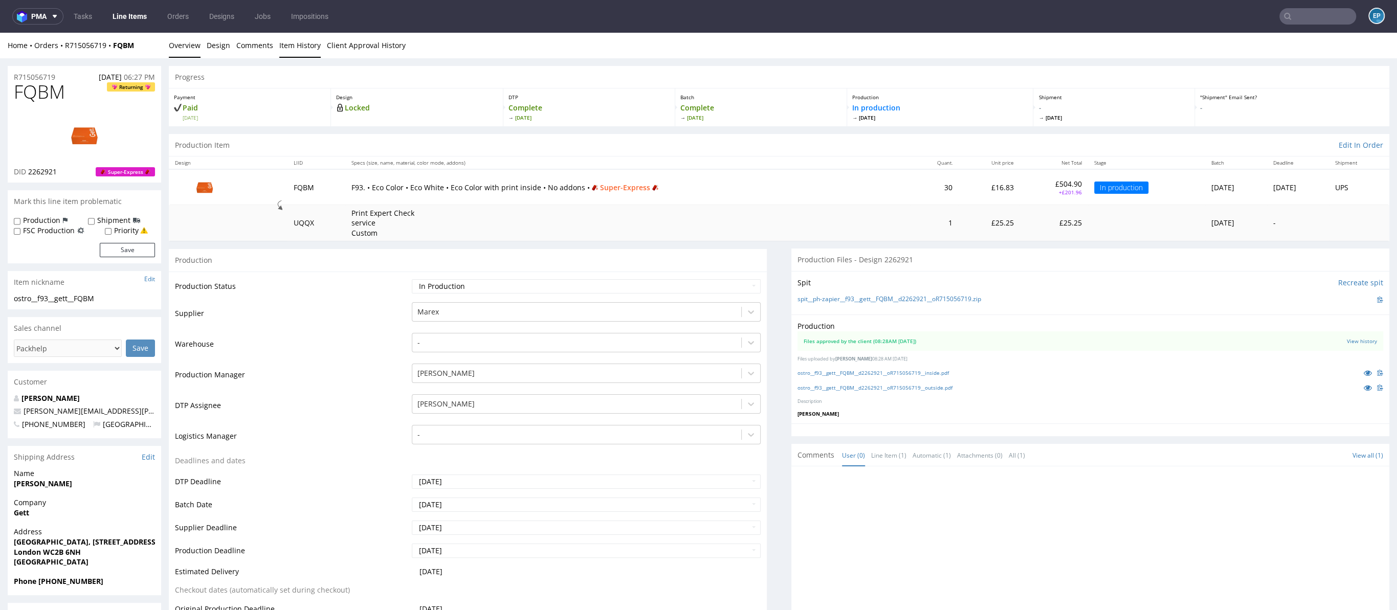
click at [301, 47] on link "Item History" at bounding box center [299, 45] width 41 height 25
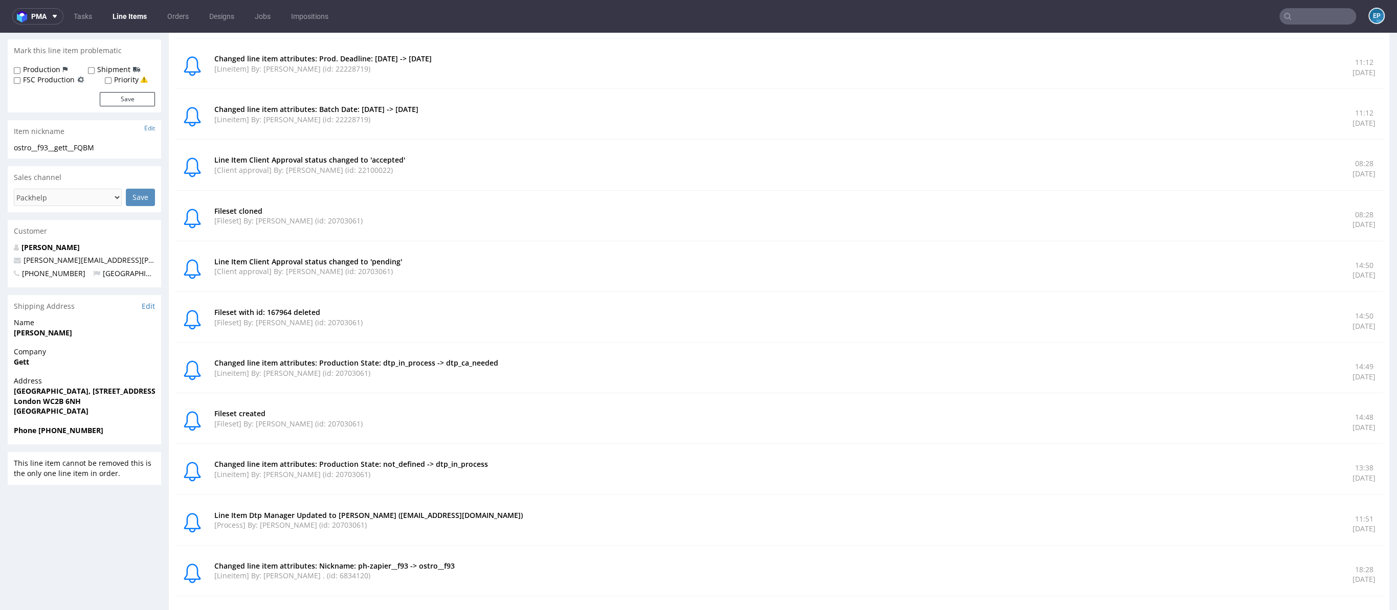
scroll to position [142, 0]
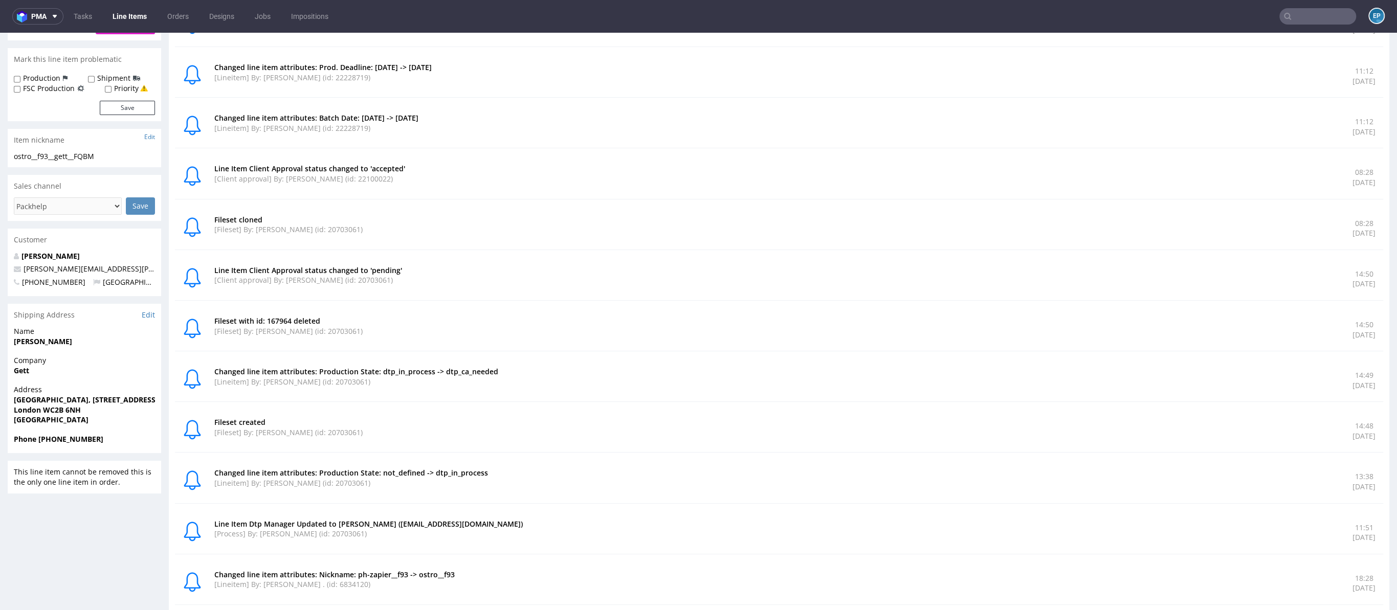
drag, startPoint x: 1317, startPoint y: 276, endPoint x: 1362, endPoint y: 287, distance: 46.5
click at [1362, 287] on div "Line Item Client Approval status changed to 'pending' [Client approval] By: Hap…" at bounding box center [779, 279] width 1208 height 43
drag, startPoint x: 1306, startPoint y: 224, endPoint x: 1359, endPoint y: 237, distance: 54.5
click at [1359, 237] on div "Fileset cloned [Fileset] By: Hapka Dominika (id: 20703061) 08:28 Mon 29 Sep 202…" at bounding box center [779, 228] width 1208 height 43
click at [1081, 36] on div "Changed line item attributes: Vend. Deadline: -> 2025-10-01 [Lineitem] By: Maks…" at bounding box center [777, 25] width 1126 height 27
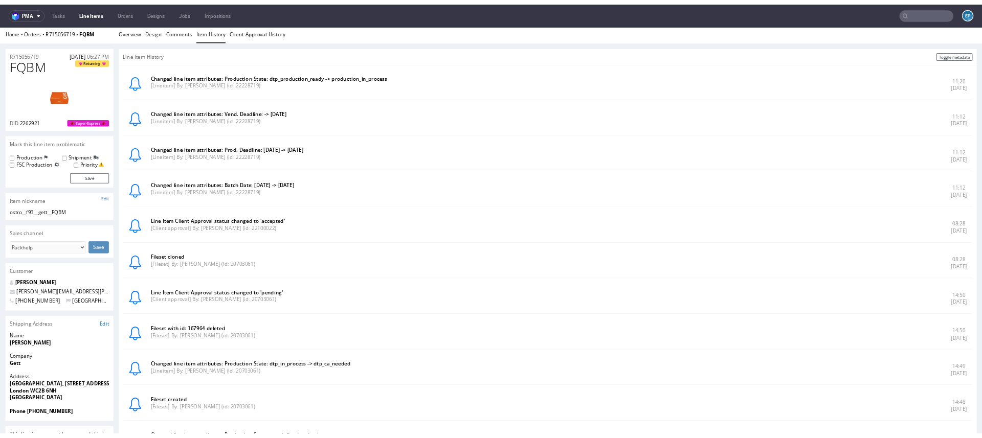
scroll to position [7, 0]
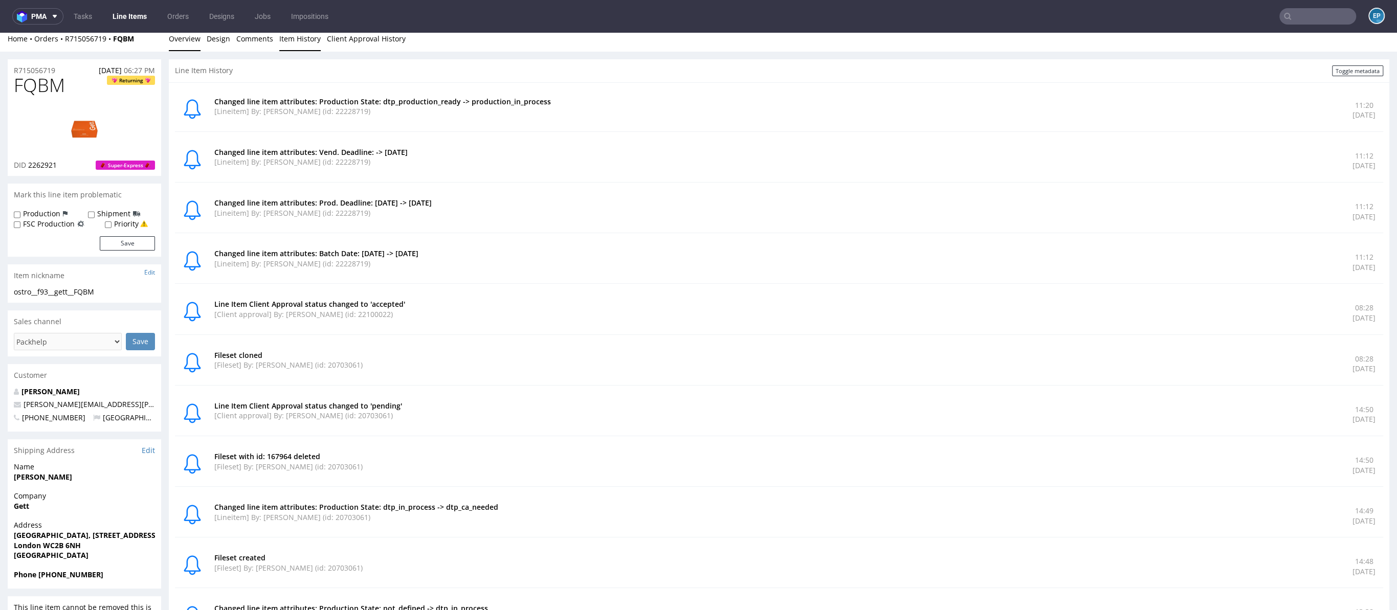
click at [193, 37] on link "Overview" at bounding box center [185, 38] width 32 height 25
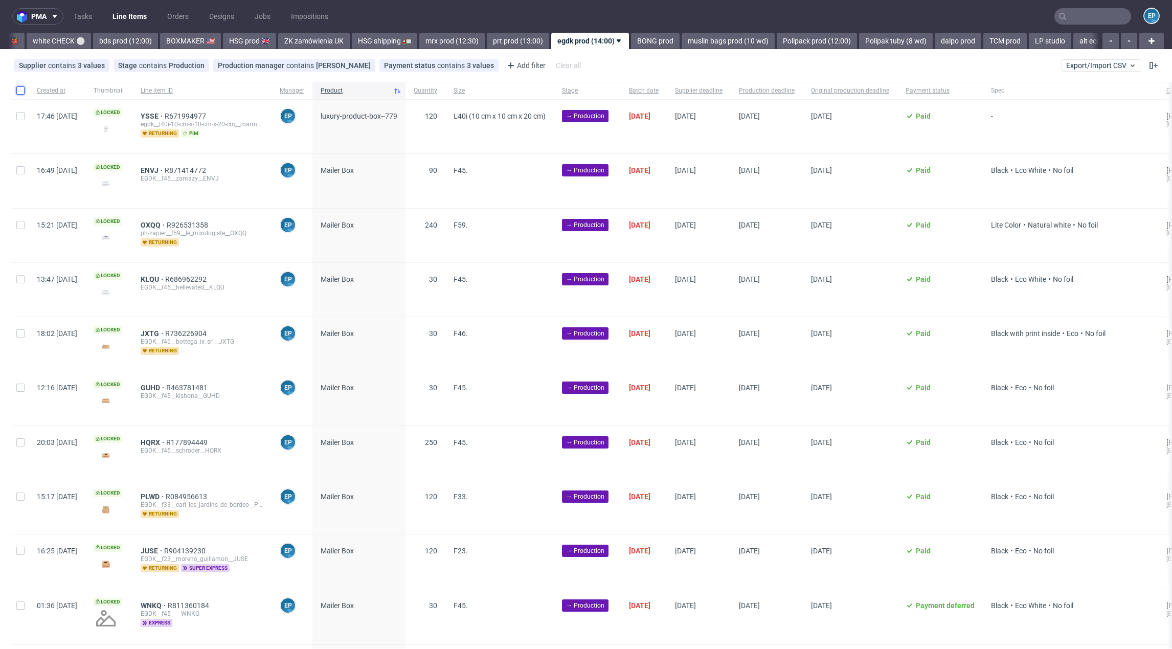
click at [18, 88] on input "checkbox" at bounding box center [20, 90] width 8 height 8
checkbox input "true"
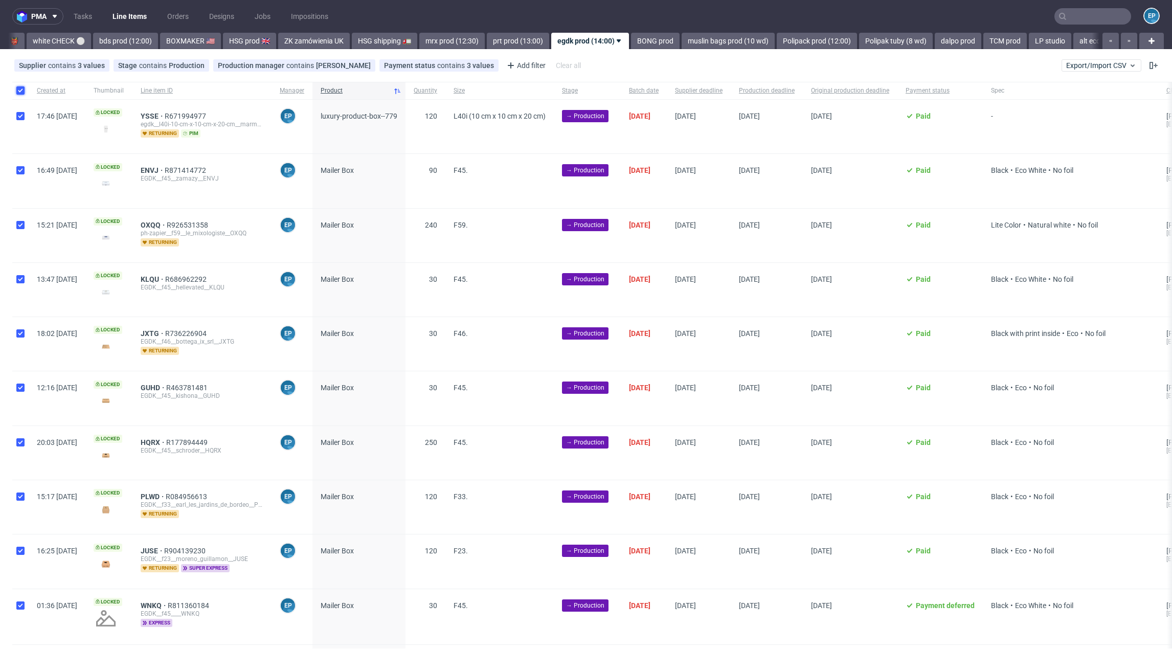
checkbox input "true"
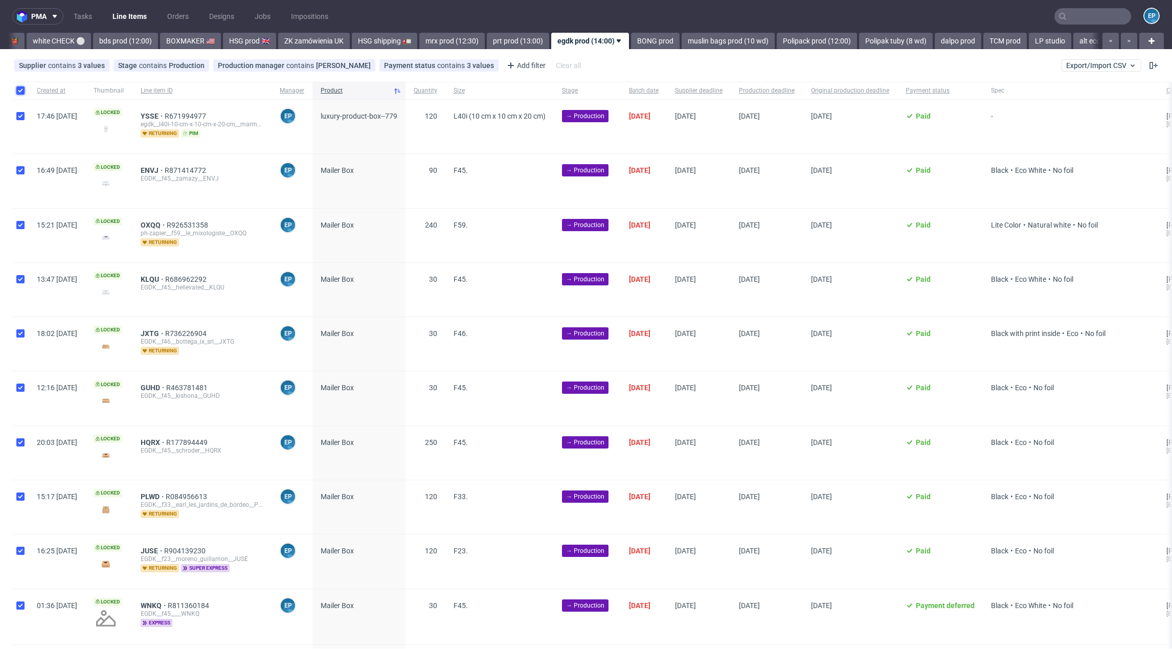
checkbox input "true"
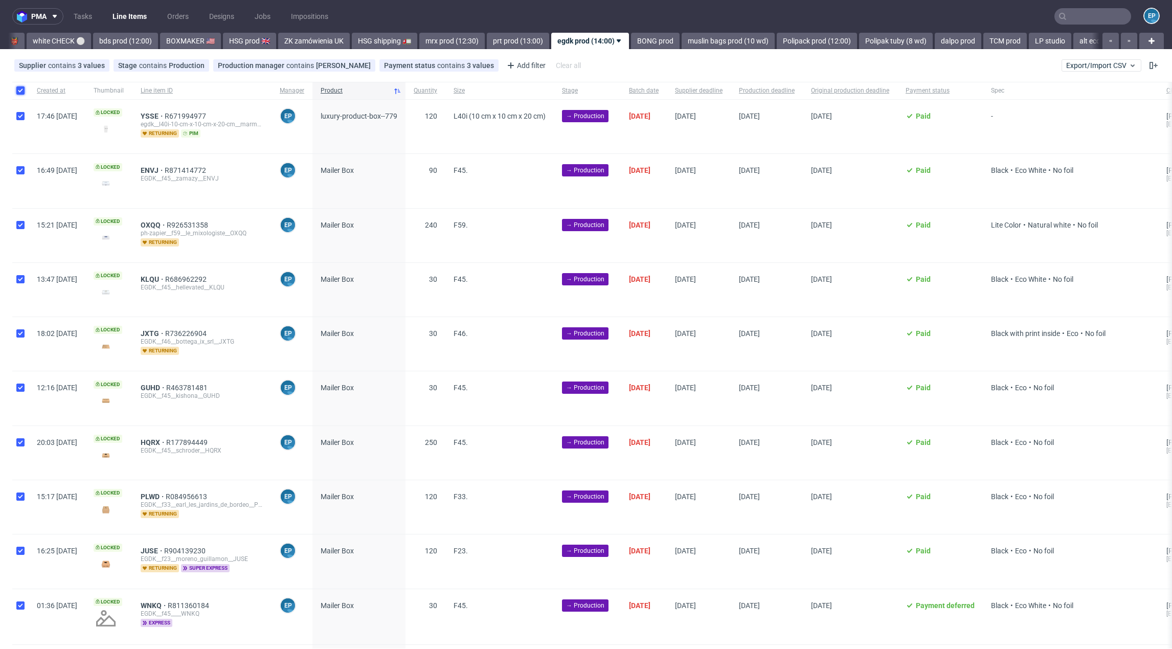
checkbox input "true"
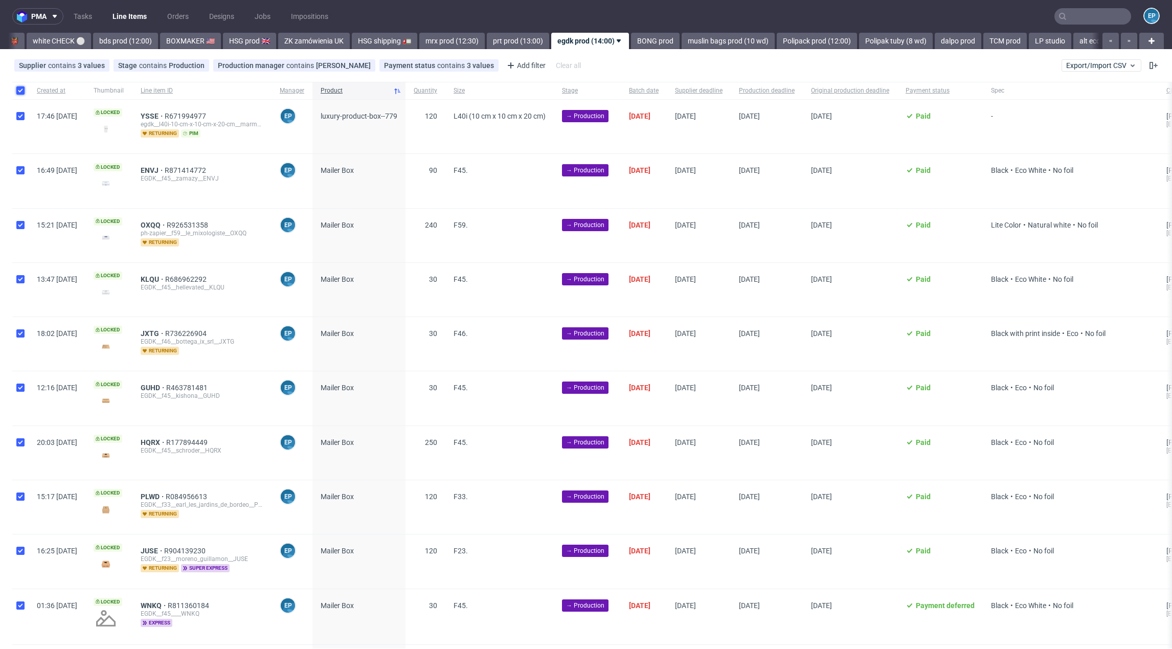
checkbox input "true"
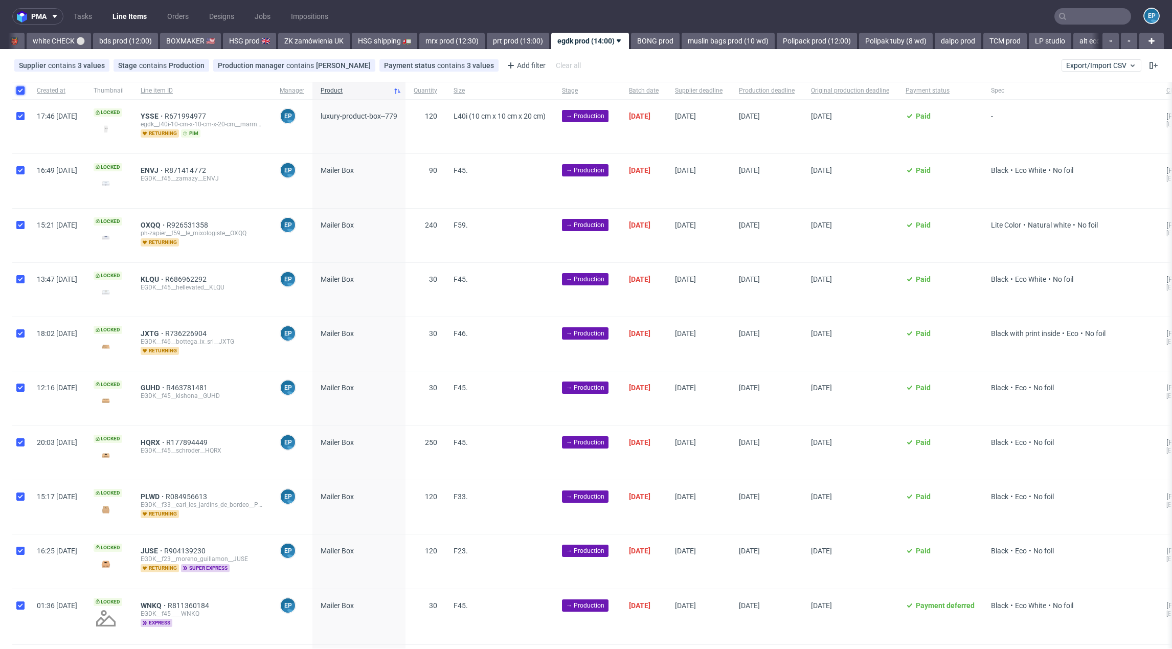
checkbox input "true"
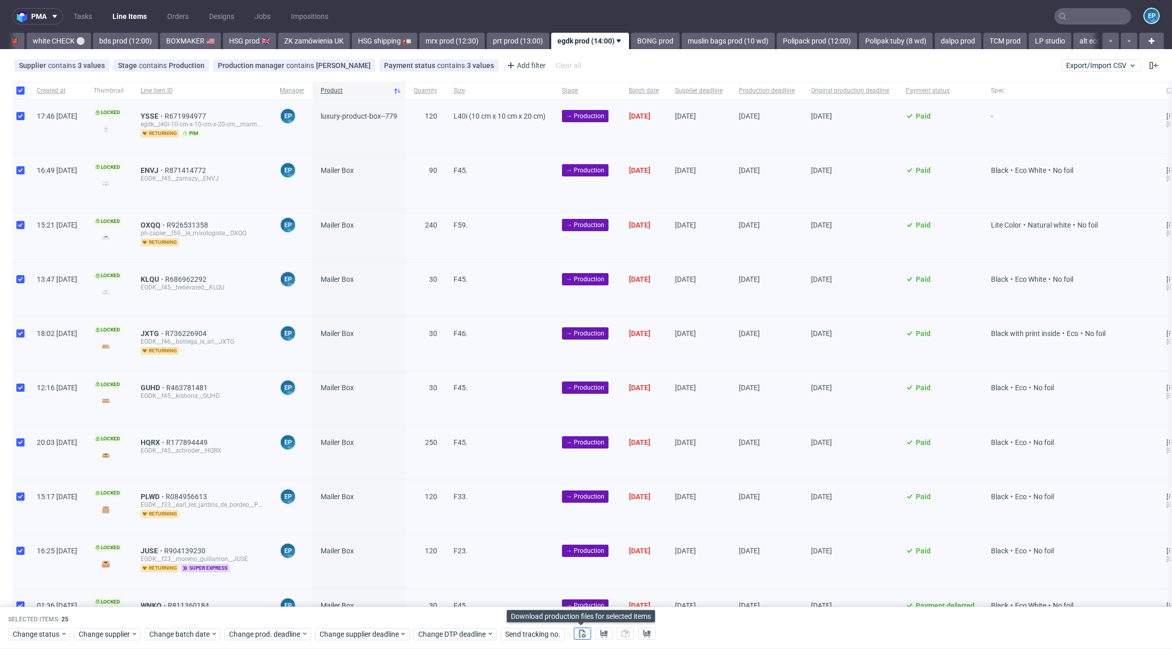
click at [585, 632] on button at bounding box center [582, 634] width 17 height 12
click at [606, 632] on icon at bounding box center [604, 634] width 8 height 8
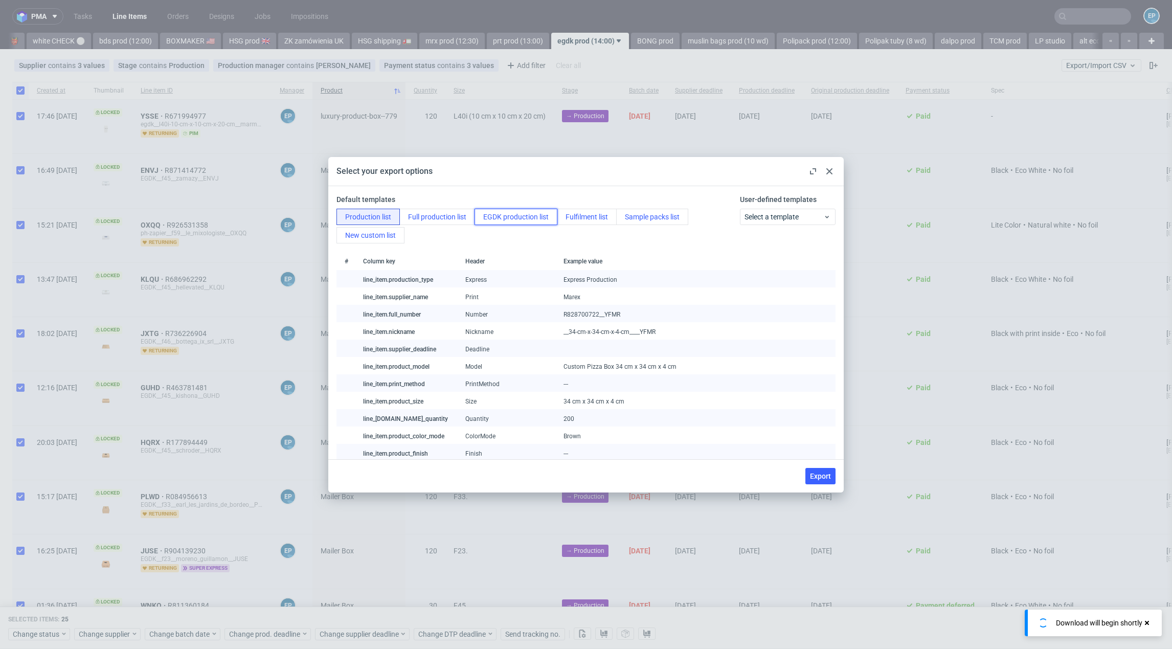
click at [537, 222] on button "EGDK production list" at bounding box center [516, 217] width 83 height 16
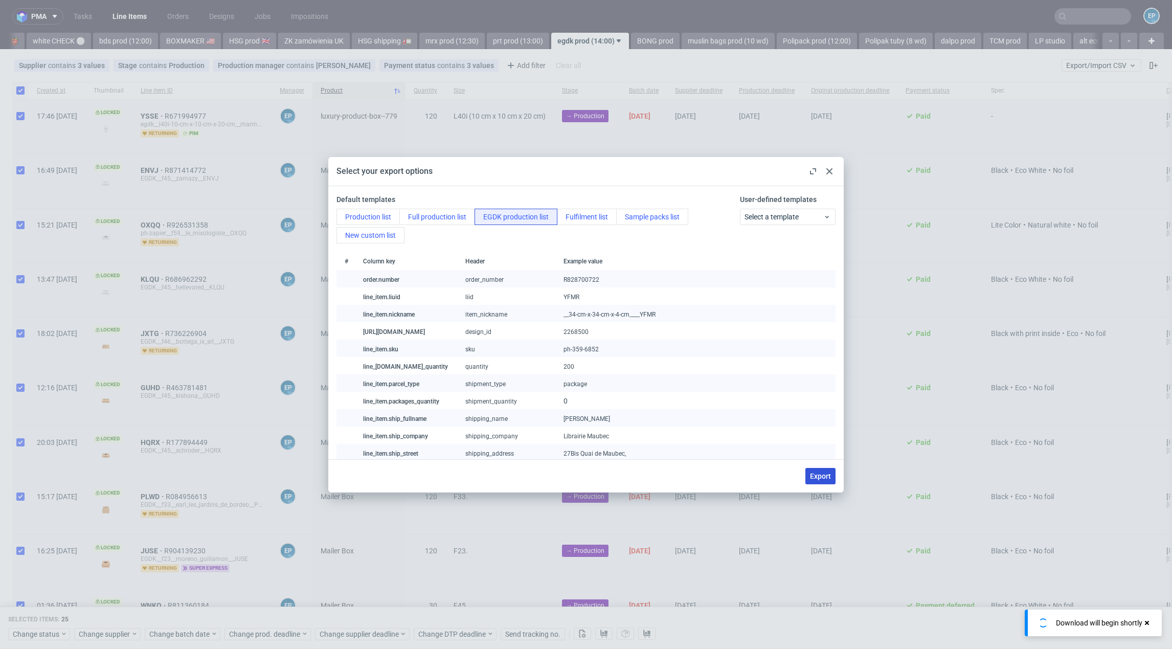
click at [826, 481] on button "Export" at bounding box center [821, 476] width 30 height 16
checkbox input "false"
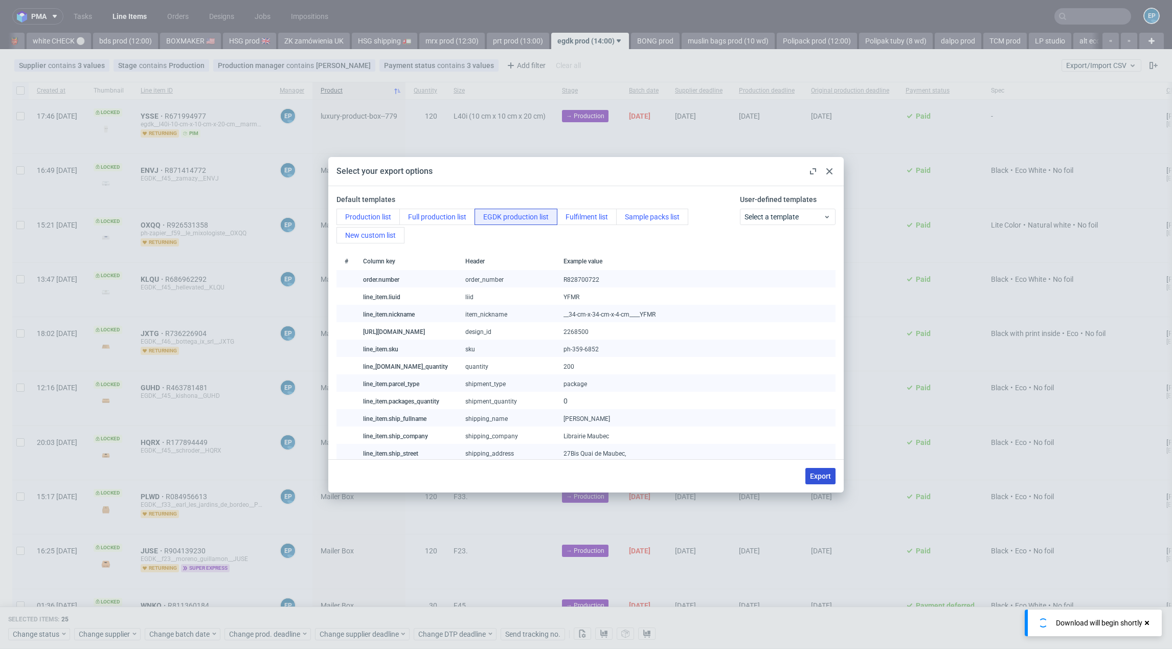
checkbox input "false"
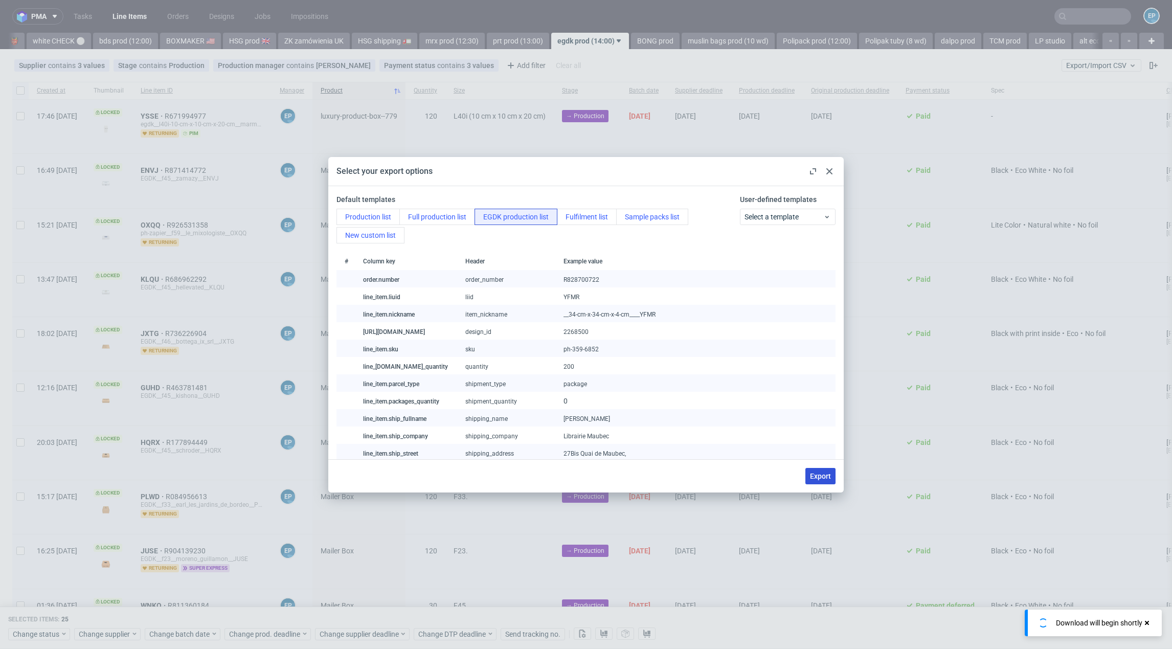
checkbox input "false"
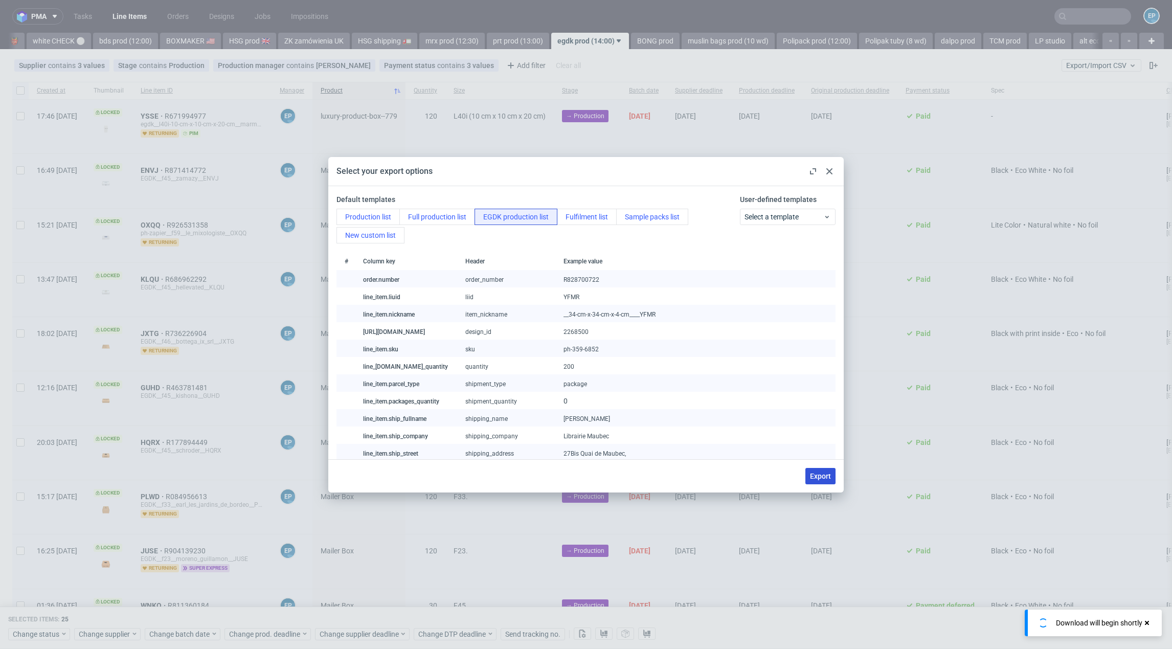
checkbox input "false"
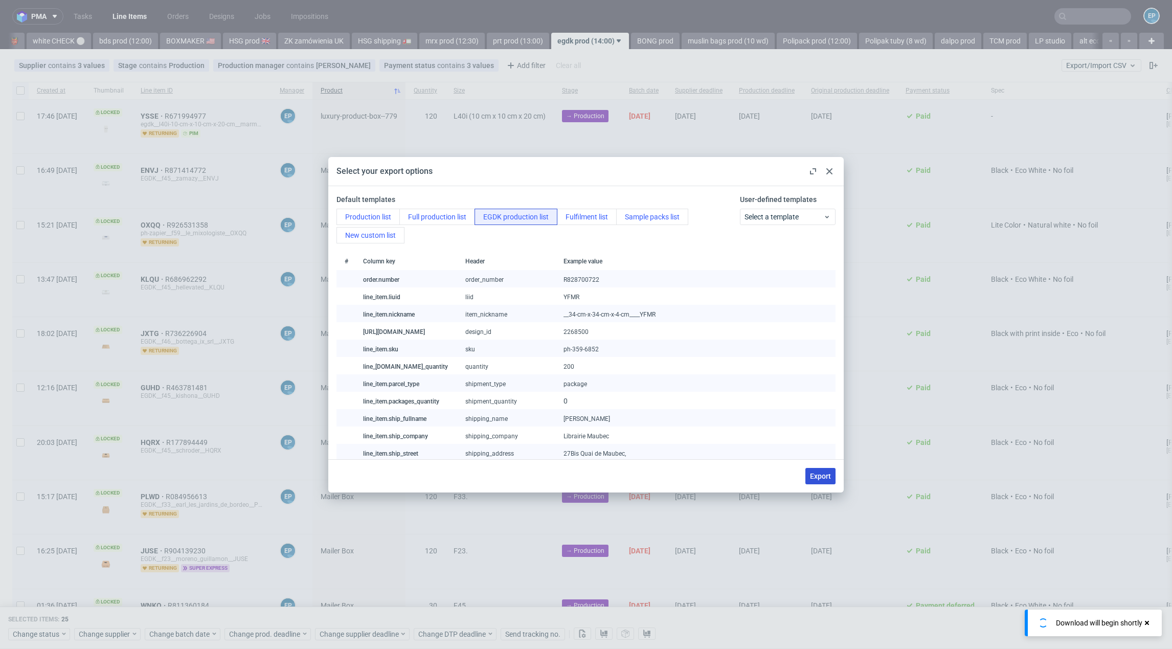
checkbox input "false"
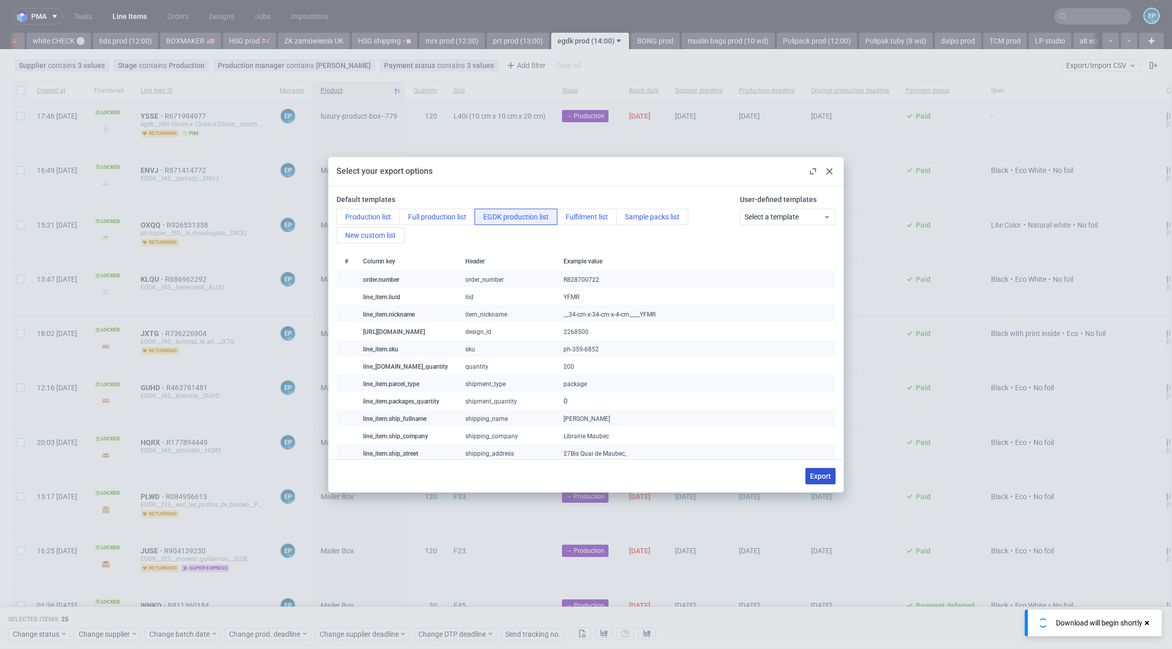
checkbox input "false"
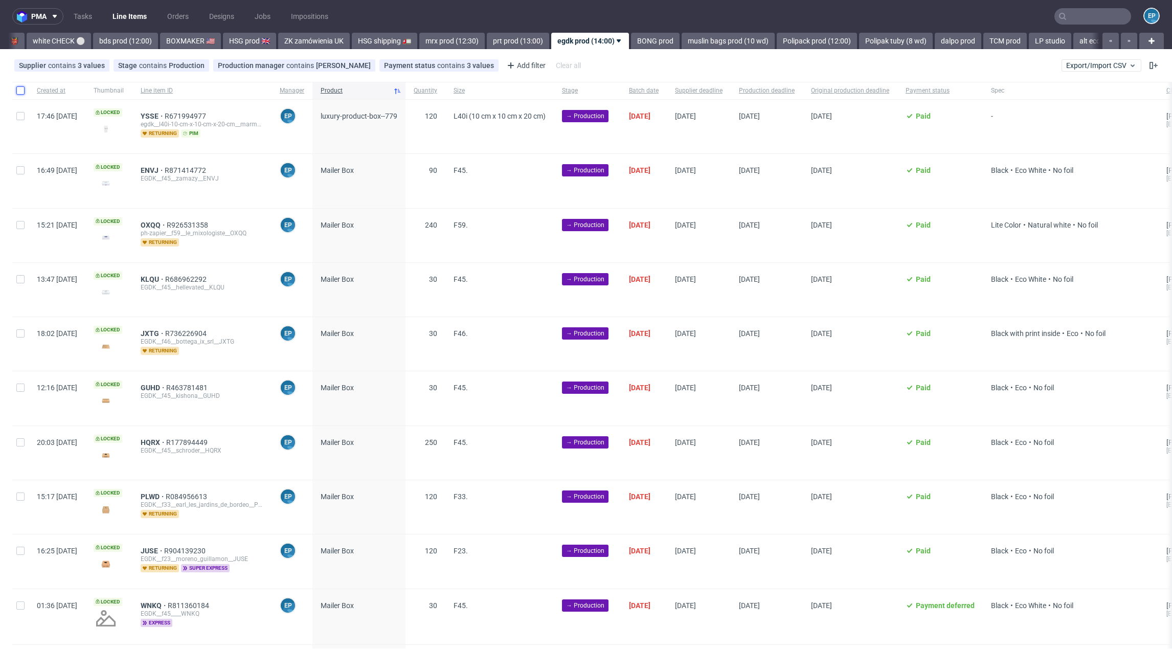
click at [20, 91] on input "checkbox" at bounding box center [20, 90] width 8 height 8
checkbox input "true"
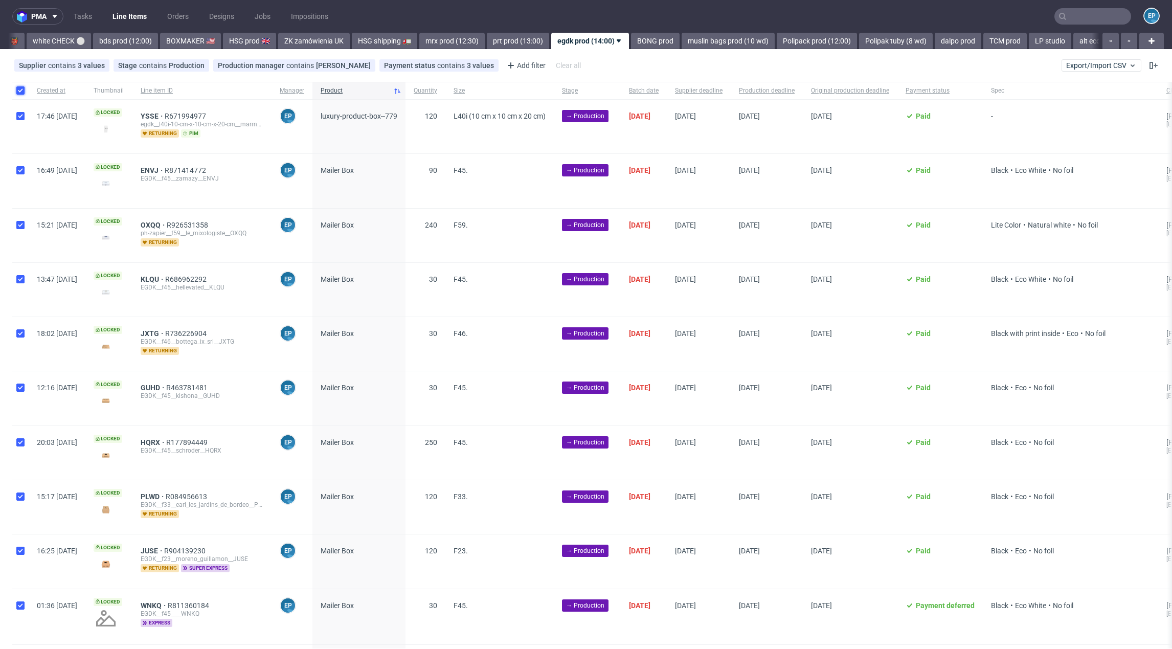
checkbox input "true"
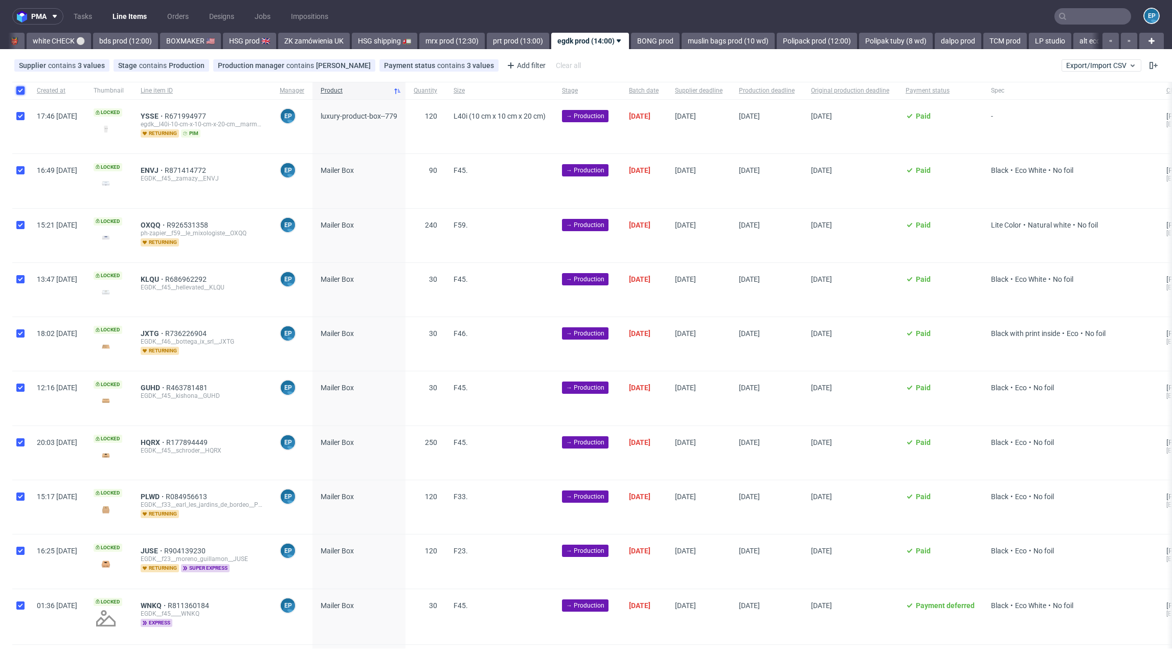
checkbox input "true"
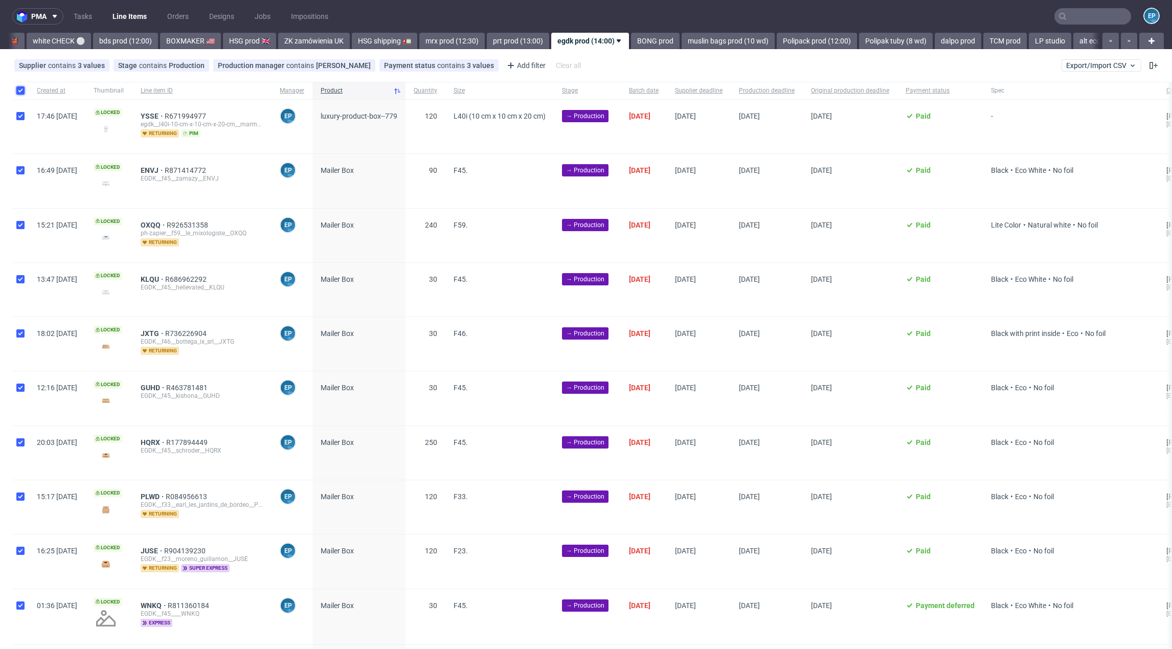
checkbox input "true"
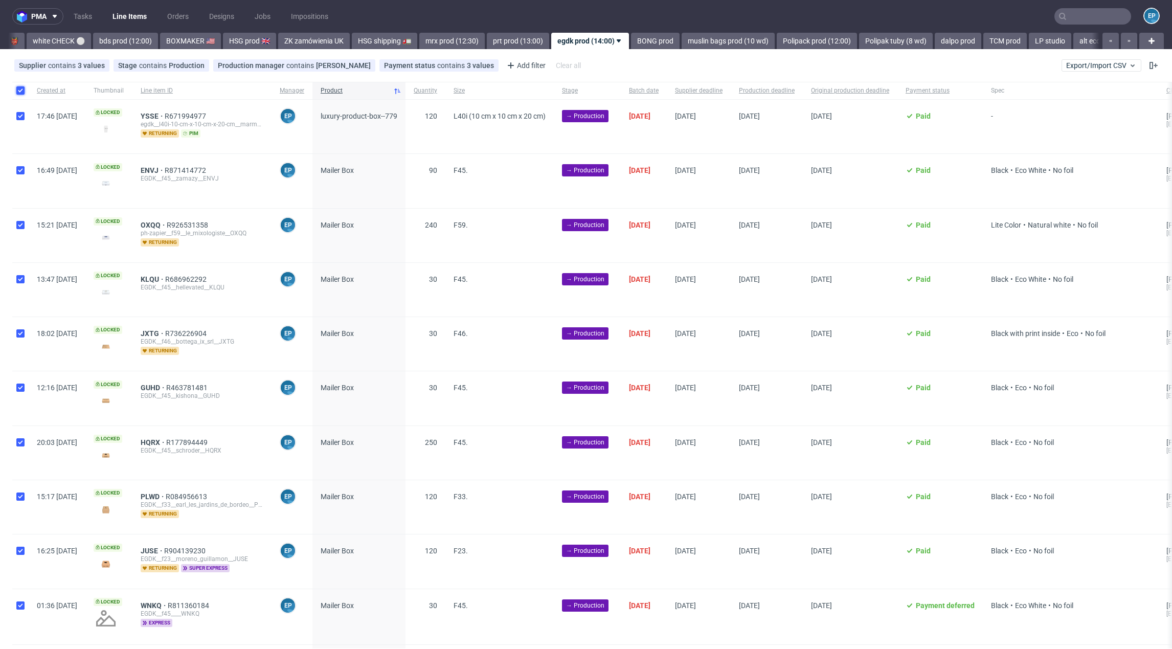
checkbox input "true"
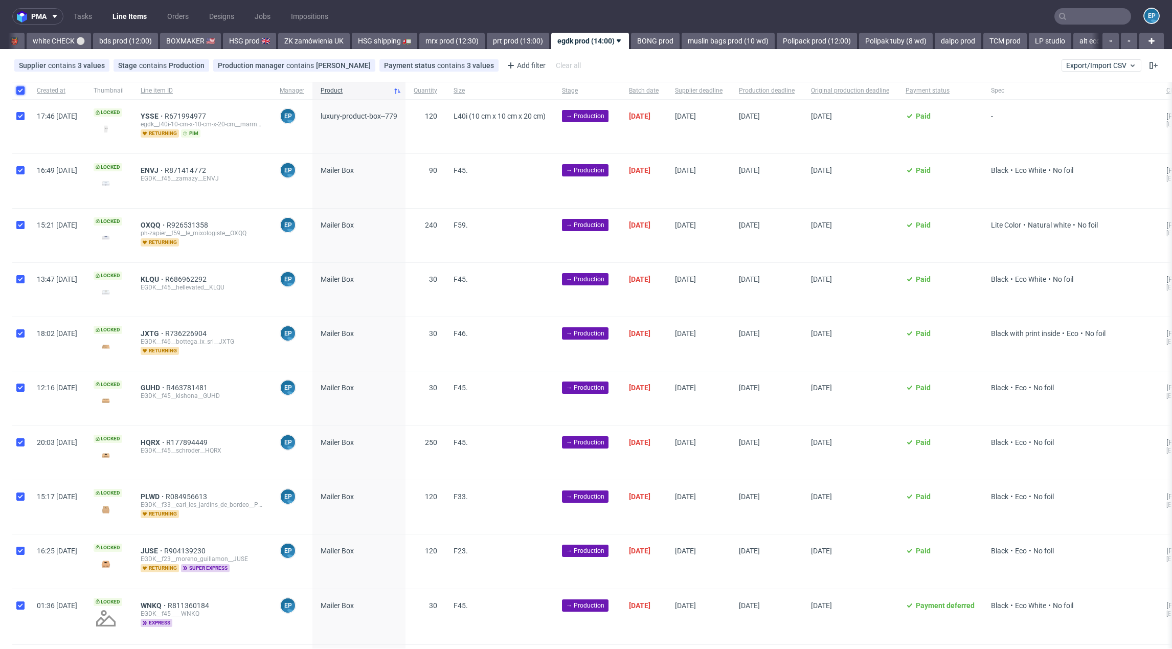
checkbox input "true"
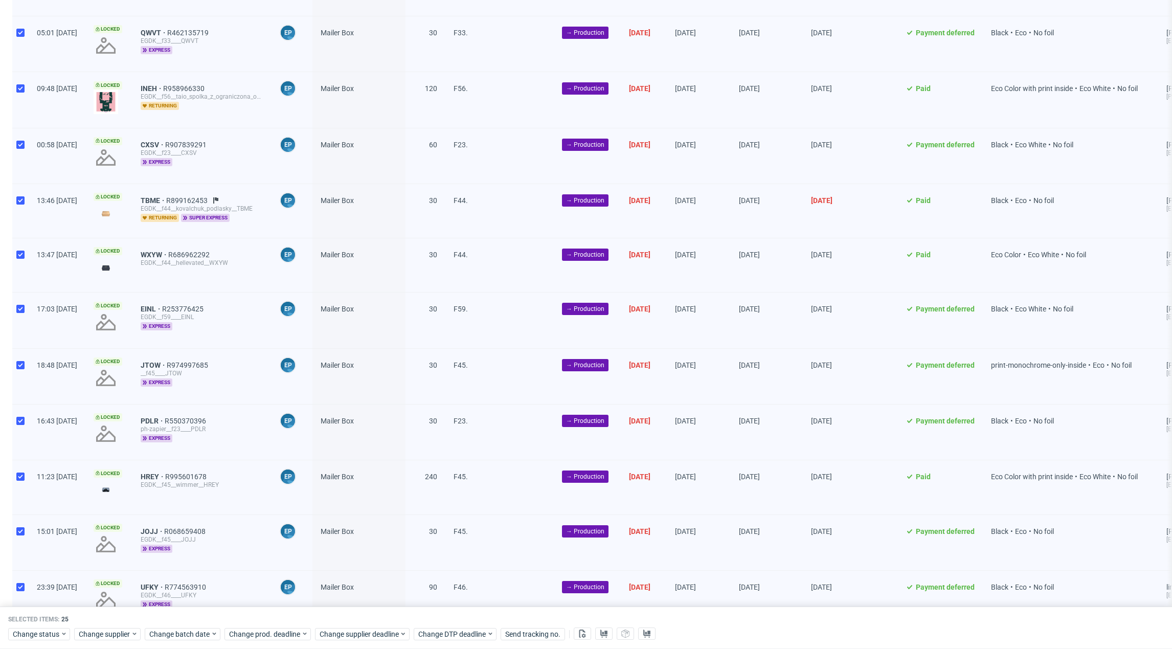
scroll to position [891, 0]
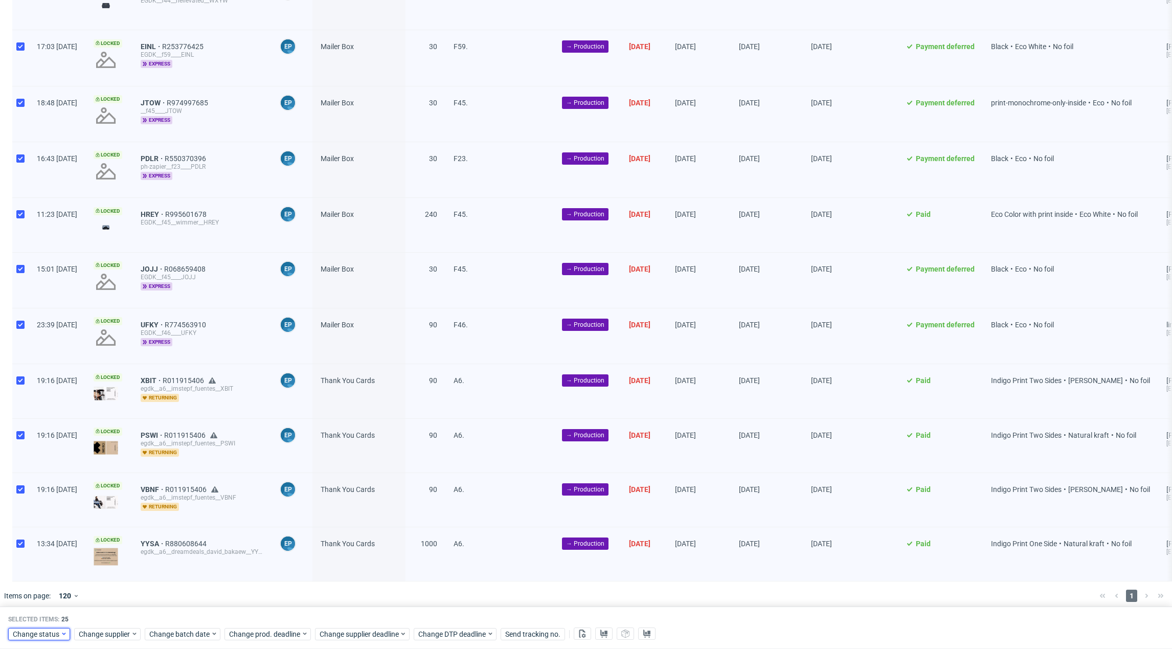
click at [56, 634] on span "Change status" at bounding box center [37, 634] width 48 height 10
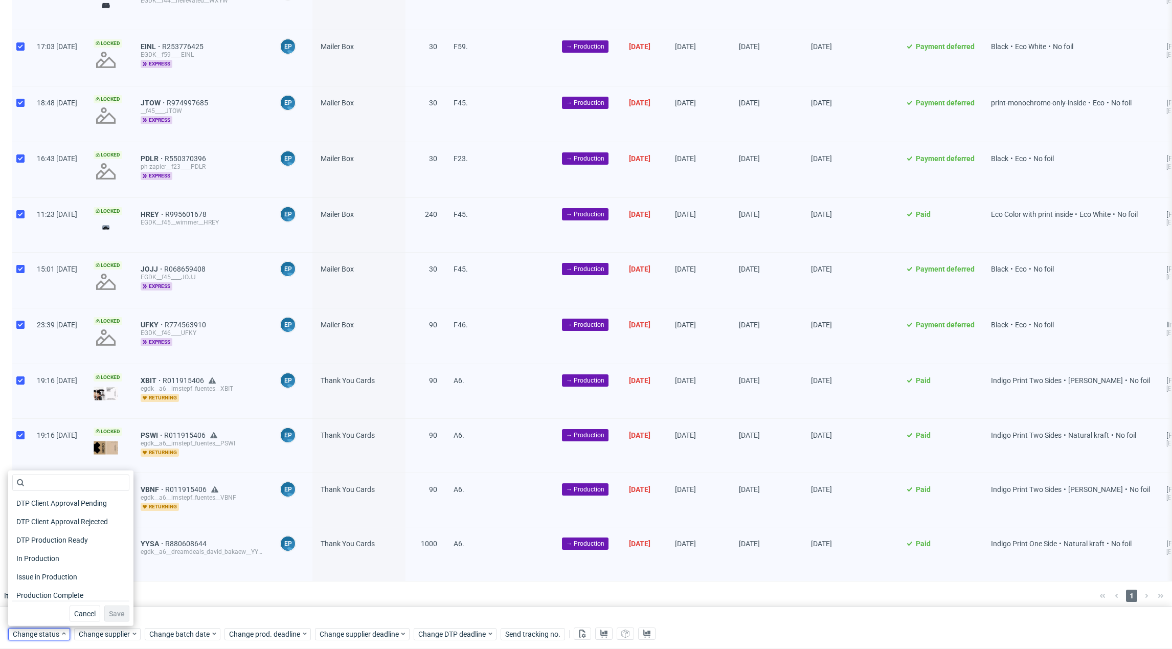
scroll to position [95, 0]
click at [54, 560] on span "In Production" at bounding box center [38, 557] width 52 height 14
click at [109, 616] on span "Save" at bounding box center [117, 613] width 16 height 7
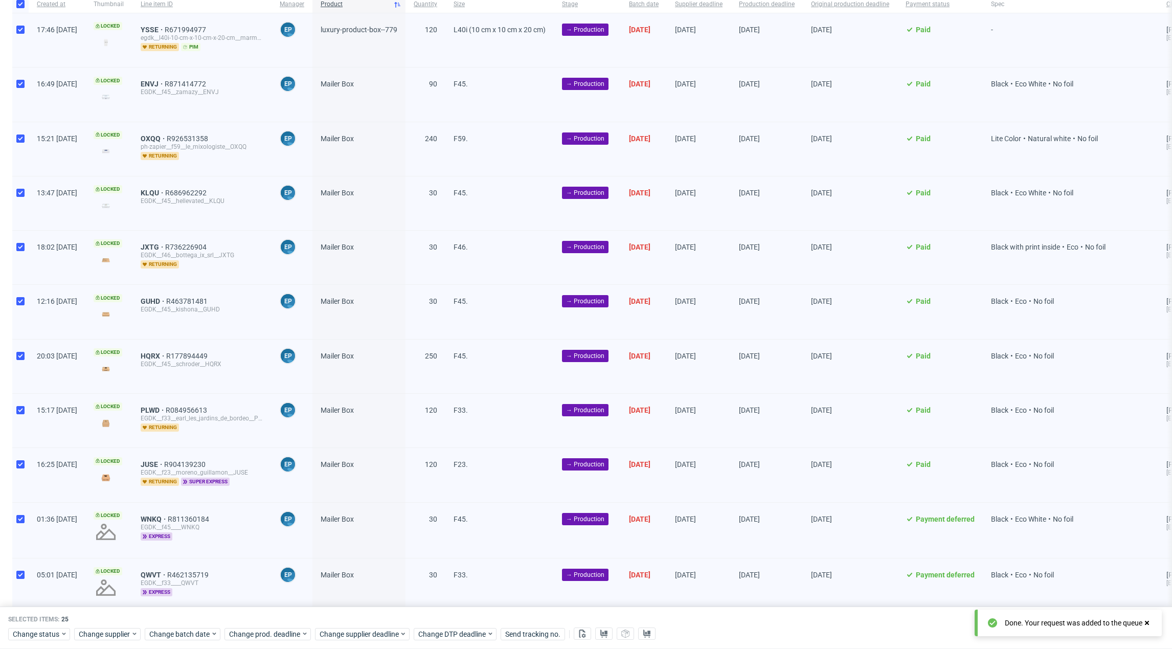
scroll to position [0, 0]
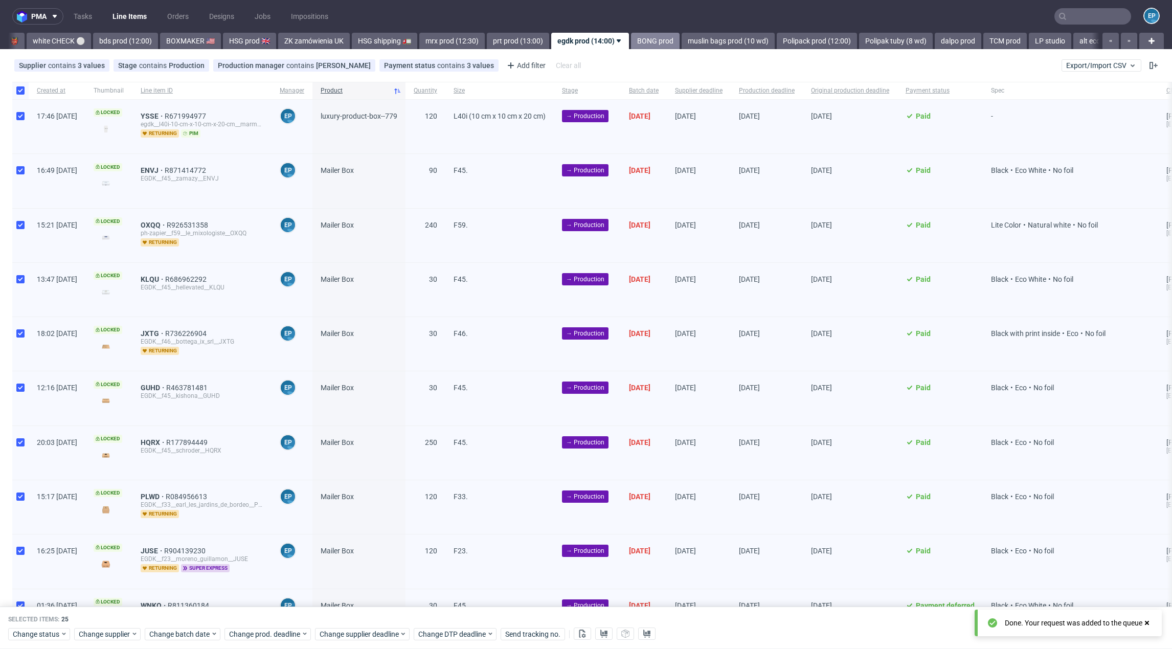
click at [631, 40] on link "BONG prod" at bounding box center [655, 41] width 49 height 16
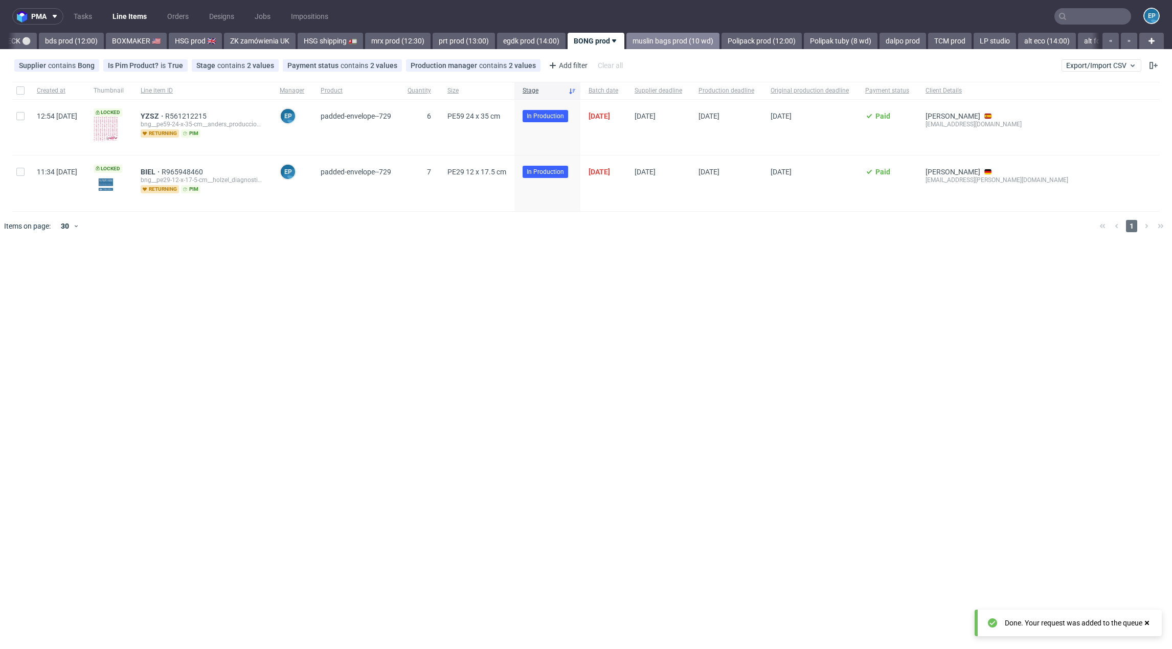
click at [627, 40] on link "muslin bags prod (10 wd)" at bounding box center [673, 41] width 93 height 16
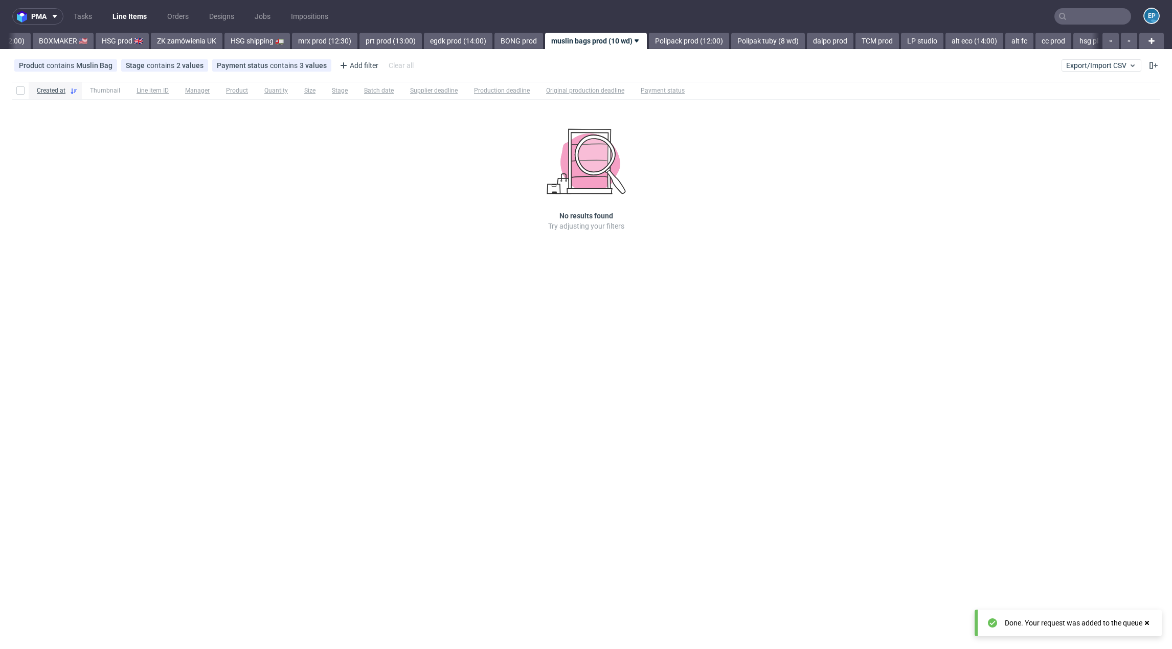
click at [649, 40] on link "Polipack prod (12:00)" at bounding box center [689, 41] width 80 height 16
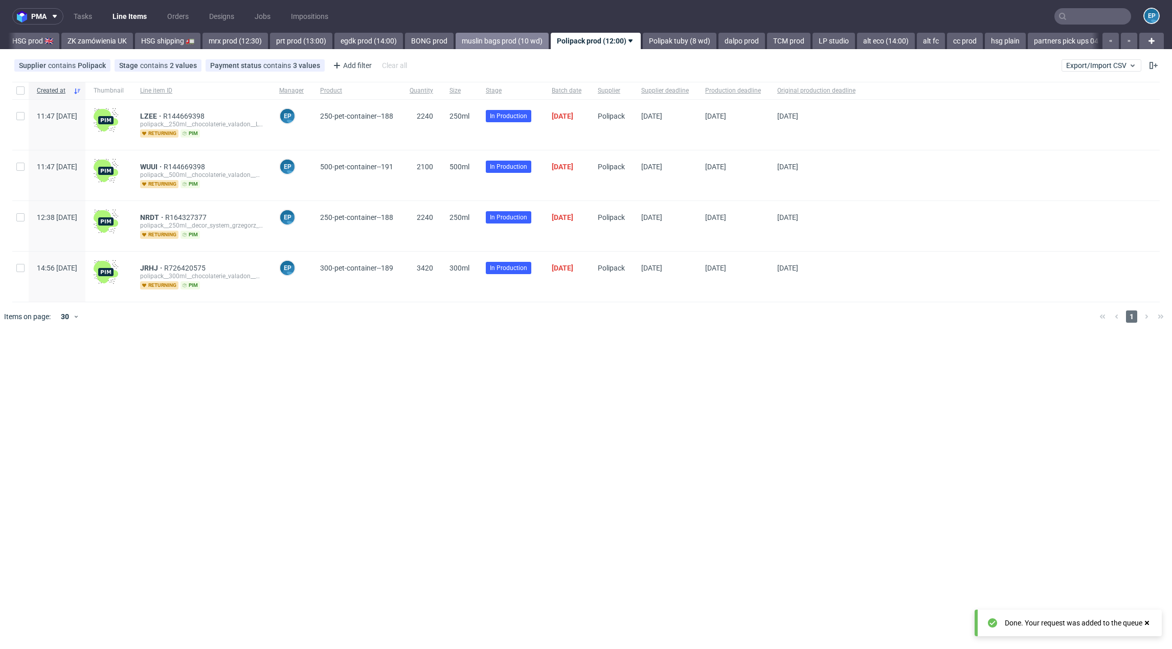
click at [643, 40] on link "Polipak tuby (8 wd)" at bounding box center [680, 41] width 74 height 16
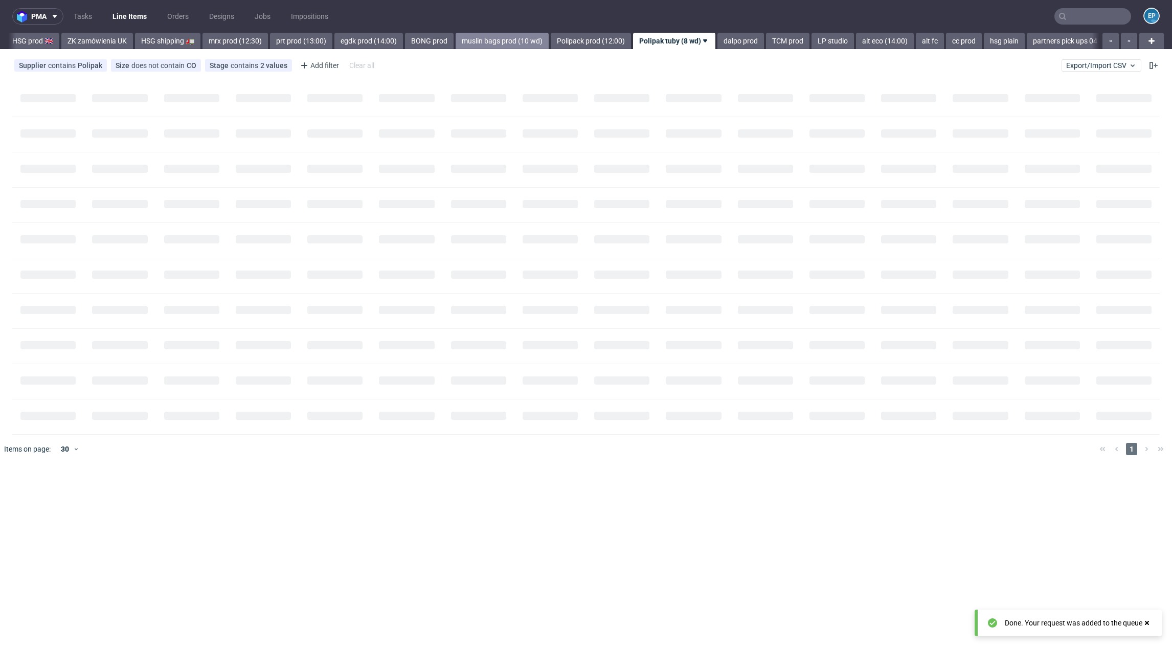
scroll to position [0, 1222]
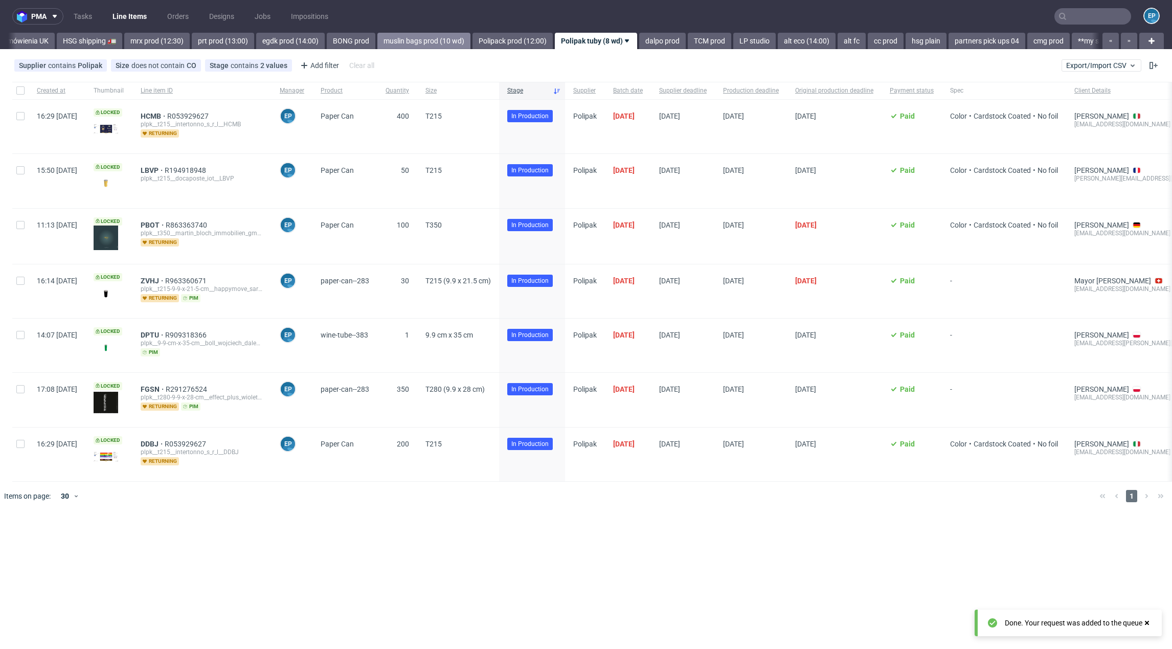
click at [639, 40] on link "dalpo prod" at bounding box center [662, 41] width 47 height 16
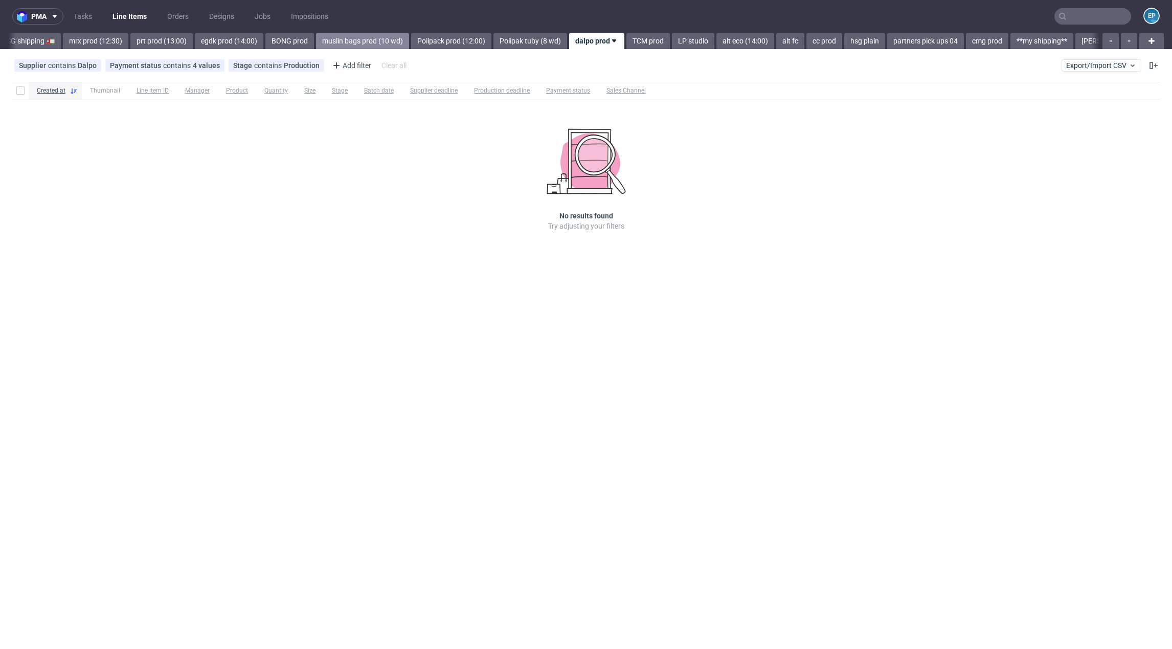
scroll to position [0, 1284]
click at [1084, 14] on input "text" at bounding box center [1093, 16] width 77 height 16
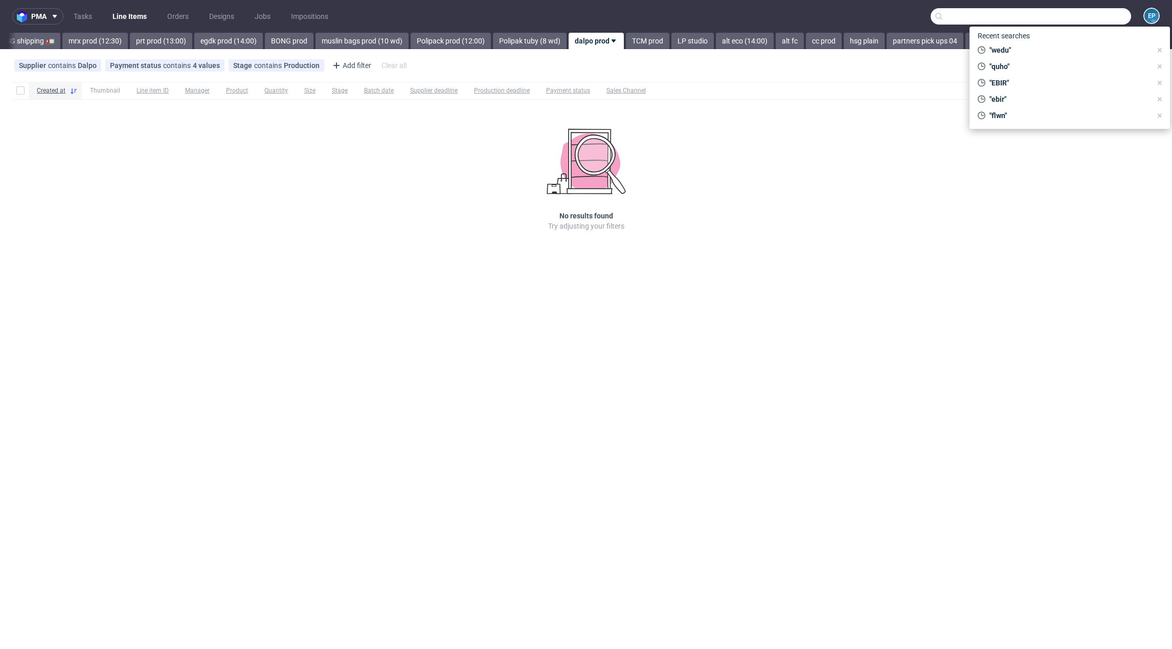
type input ","
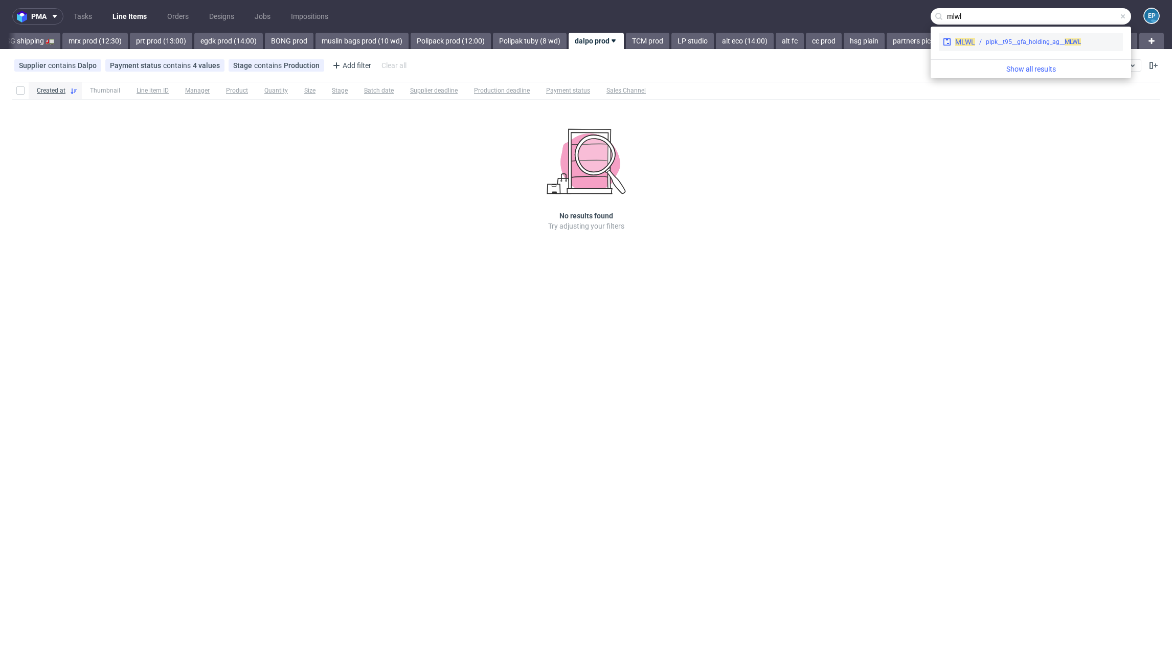
type input "mlwl"
click at [1000, 43] on div "plpk__t95__gfa_holding_ag__ MLWL" at bounding box center [1033, 41] width 95 height 9
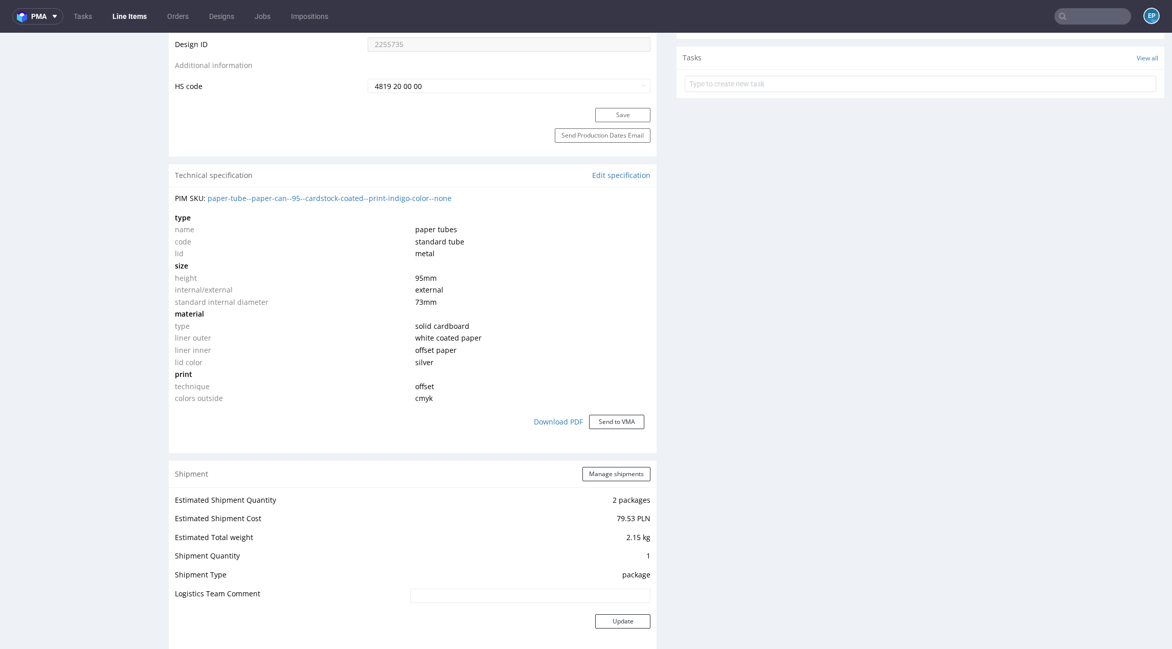
scroll to position [668, 0]
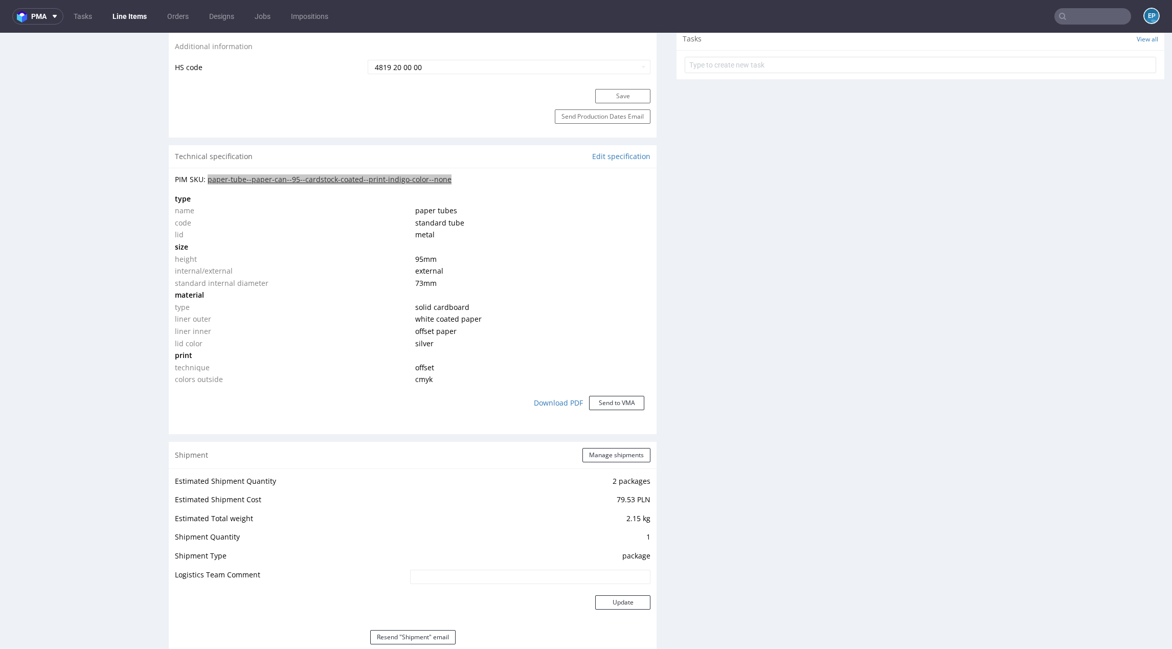
copy link "paper-tube--paper-can--95--cardstock-coated--print-indigo-color--none"
click at [1067, 18] on input "text" at bounding box center [1093, 16] width 77 height 16
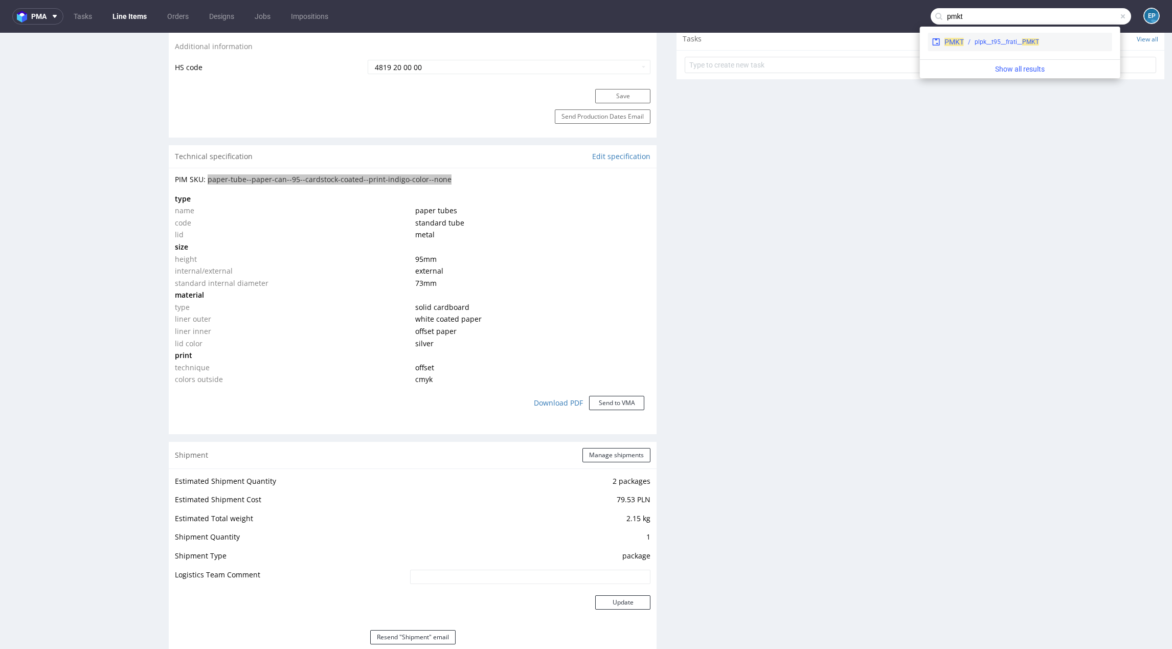
type input "pmkt"
click at [965, 43] on div "plpk__t95__frati__ PMKT" at bounding box center [1036, 41] width 144 height 9
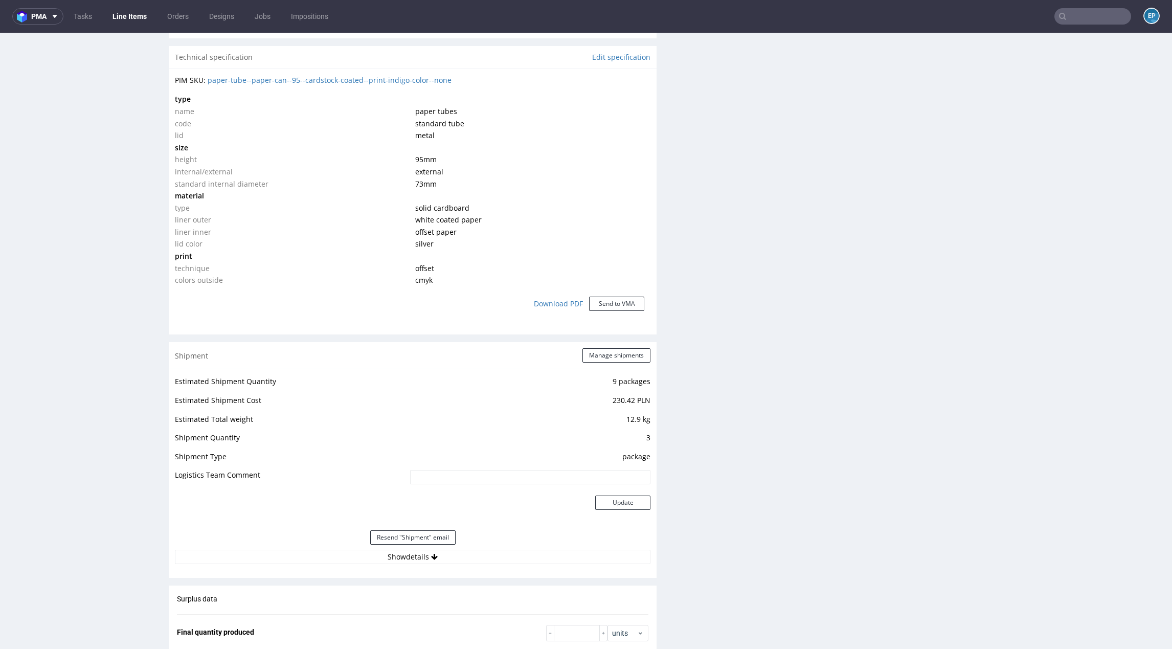
scroll to position [743, 0]
click at [337, 166] on td "internal/external" at bounding box center [294, 170] width 238 height 12
drag, startPoint x: 467, startPoint y: 73, endPoint x: 260, endPoint y: 75, distance: 206.7
click at [260, 75] on div "PIM SKU: paper-tube--paper-can--95--cardstock-coated--print-indigo-color--none" at bounding box center [413, 79] width 476 height 10
drag, startPoint x: 478, startPoint y: 79, endPoint x: 253, endPoint y: 80, distance: 225.1
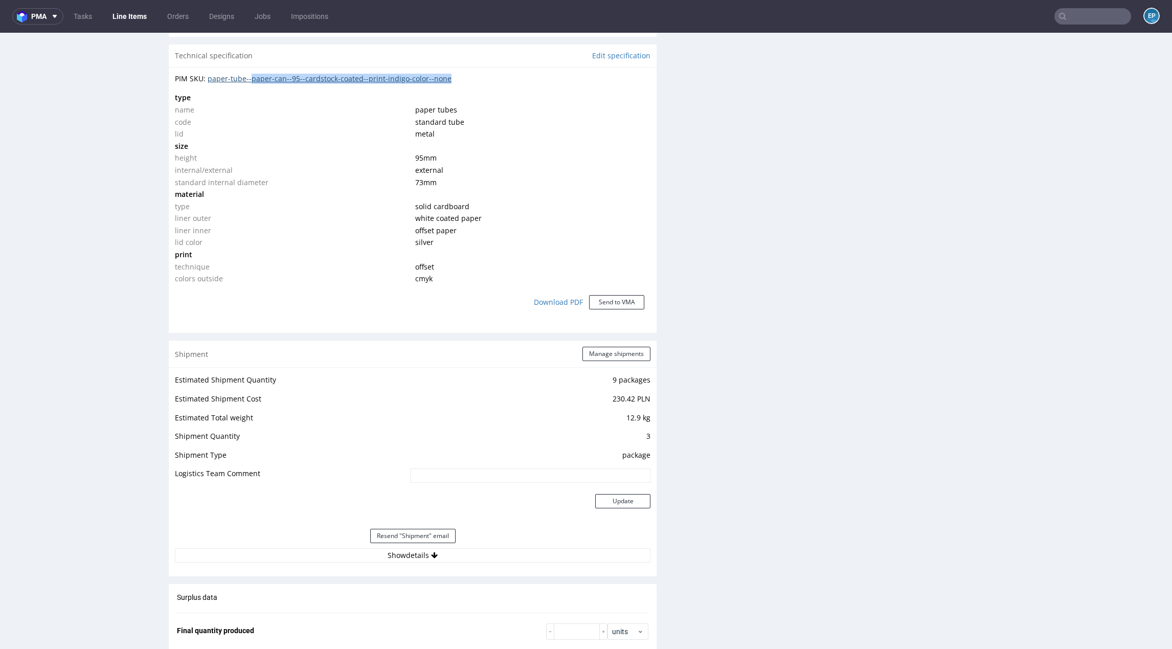
click at [253, 80] on div "PIM SKU: paper-tube--paper-can--95--cardstock-coated--print-indigo-color--none" at bounding box center [413, 79] width 476 height 10
copy link "paper-can--95--cardstock-coated--print-indigo-color--none"
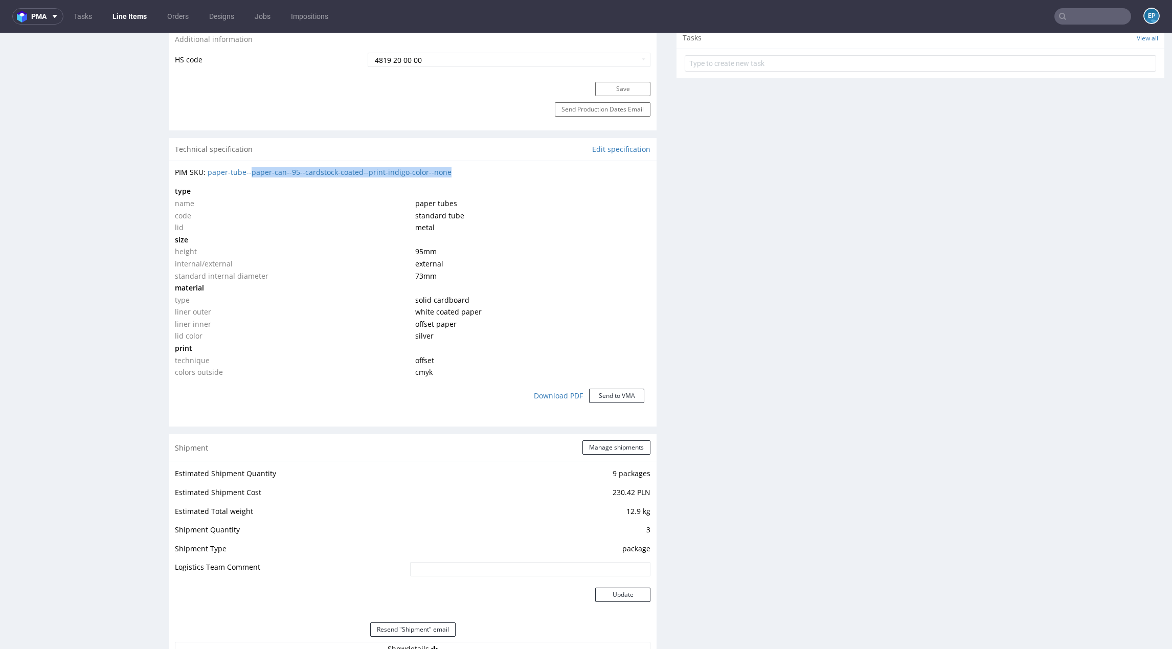
scroll to position [650, 0]
